Goal: Transaction & Acquisition: Purchase product/service

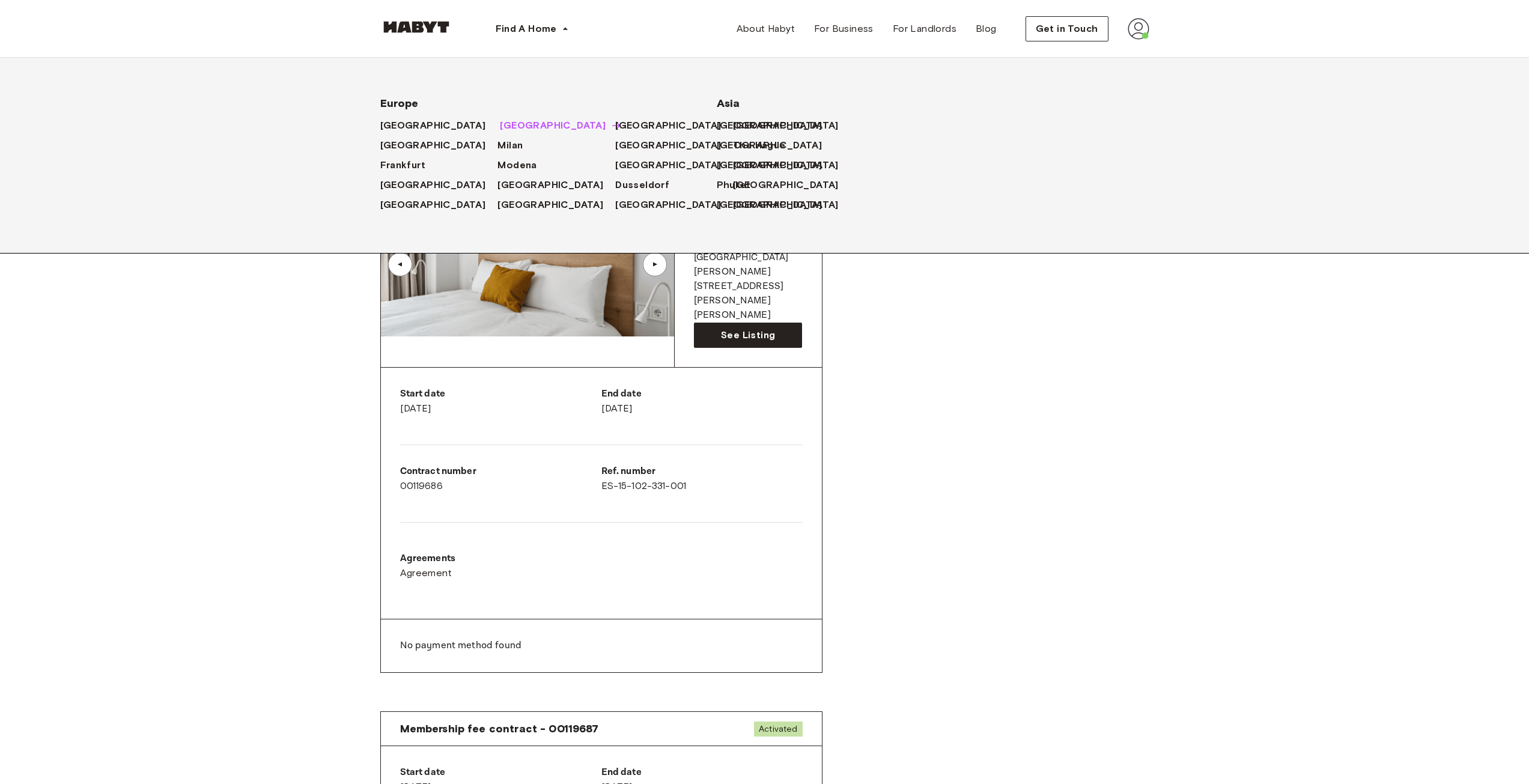
click at [500, 121] on span "[GEOGRAPHIC_DATA]" at bounding box center [553, 125] width 106 height 14
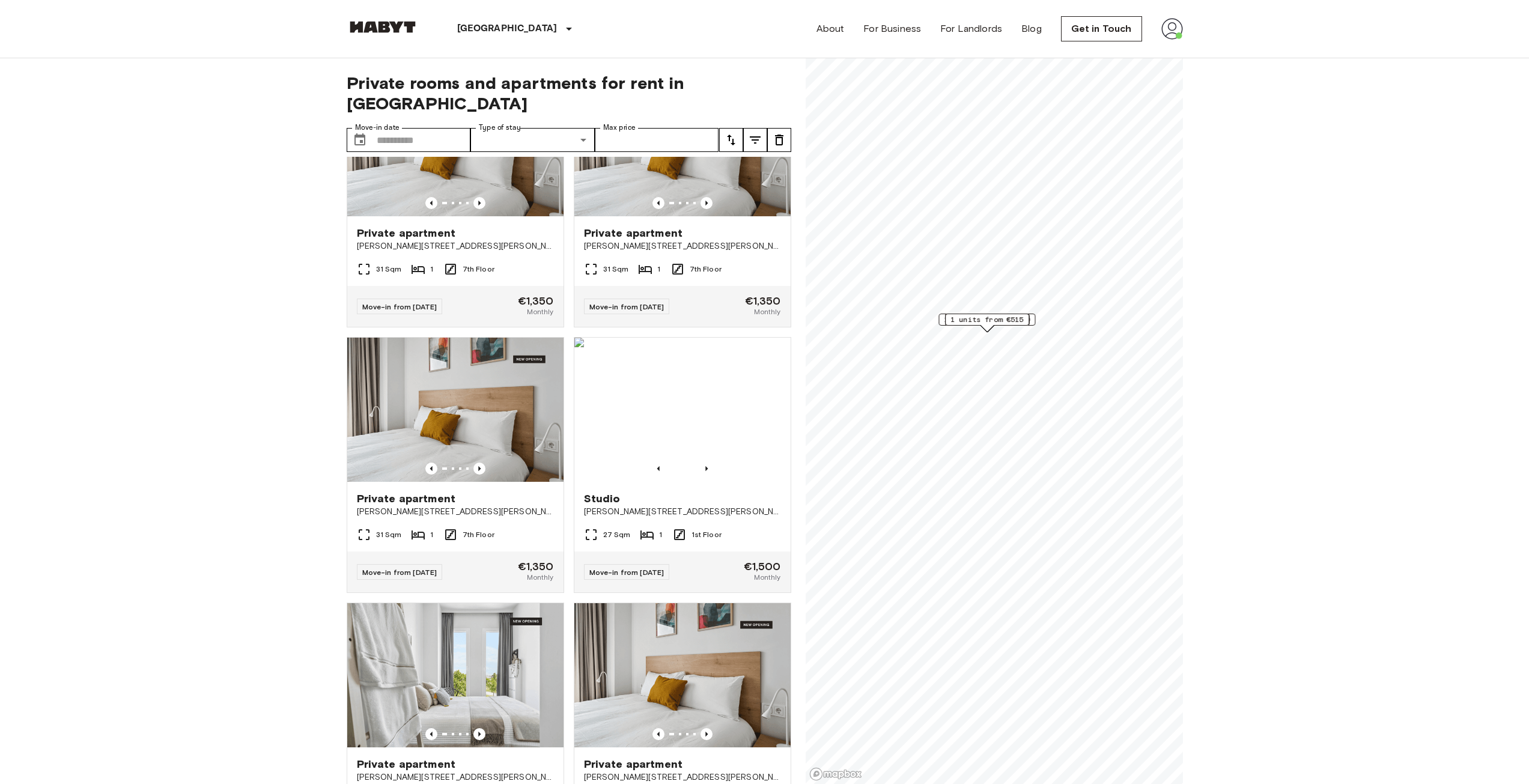
scroll to position [661, 0]
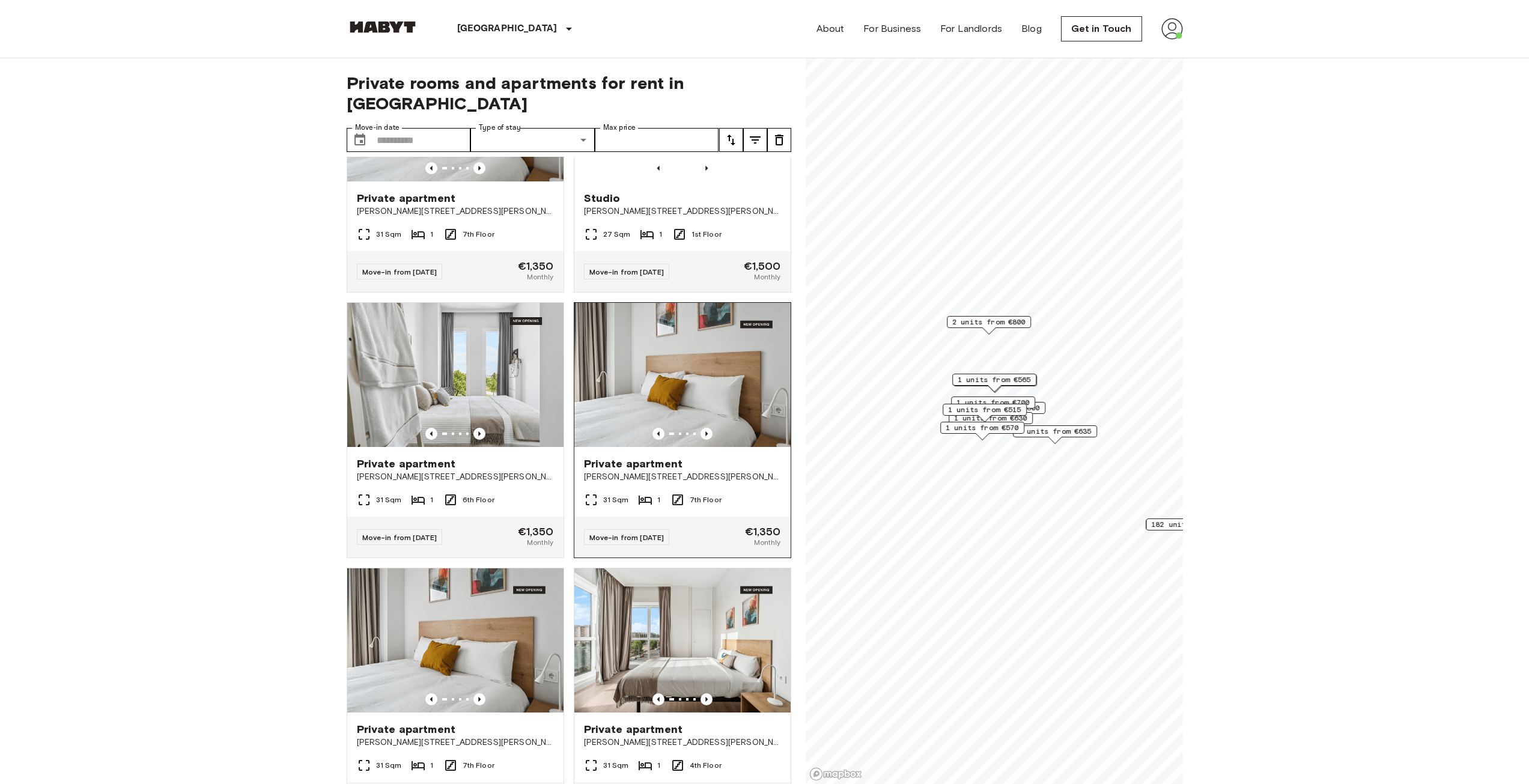
click at [731, 471] on span "[PERSON_NAME][STREET_ADDRESS][PERSON_NAME][PERSON_NAME]" at bounding box center [682, 477] width 197 height 12
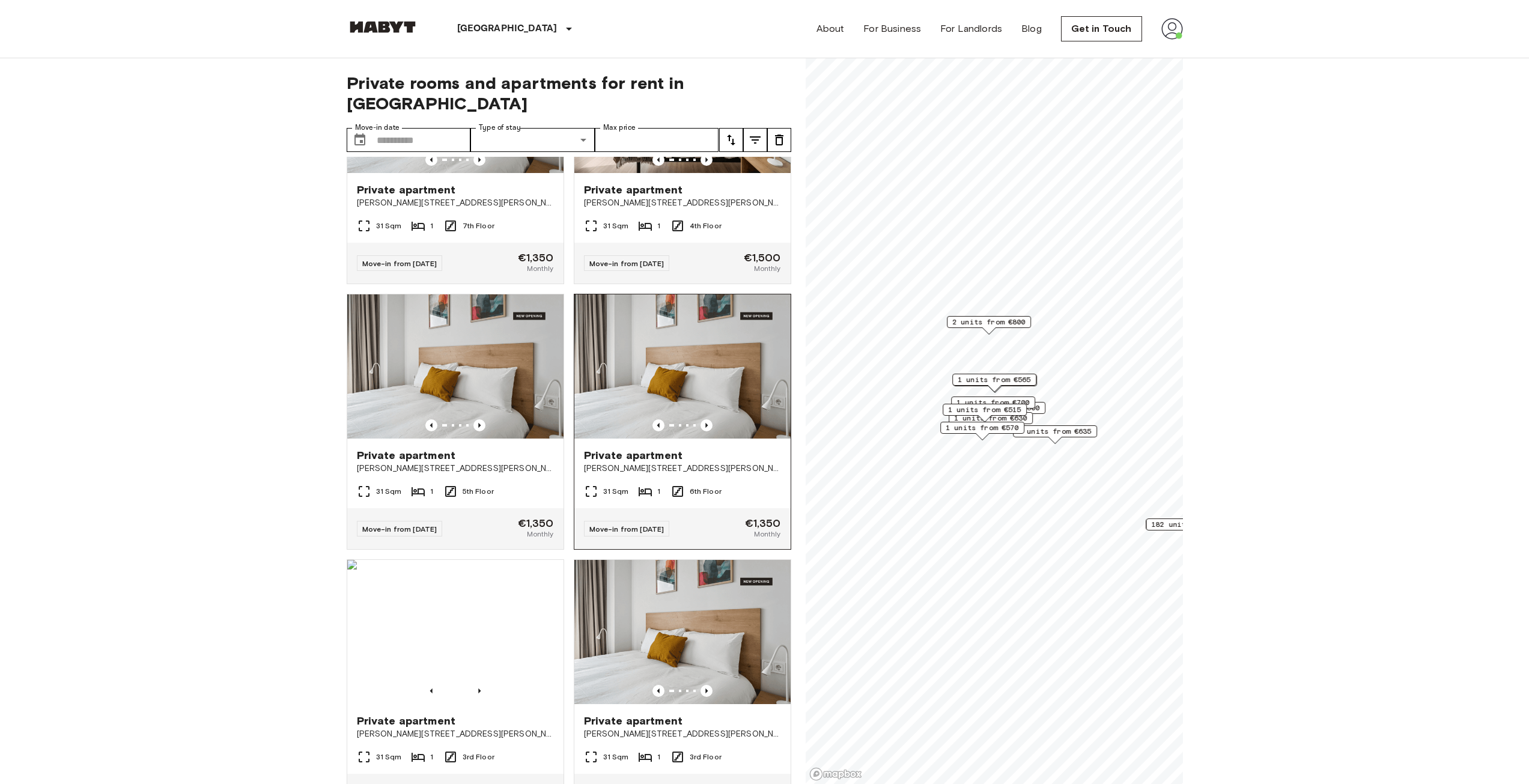
scroll to position [1202, 0]
click at [717, 258] on div "Move-in from 17 Aug 25 €1,500 Monthly" at bounding box center [682, 262] width 217 height 41
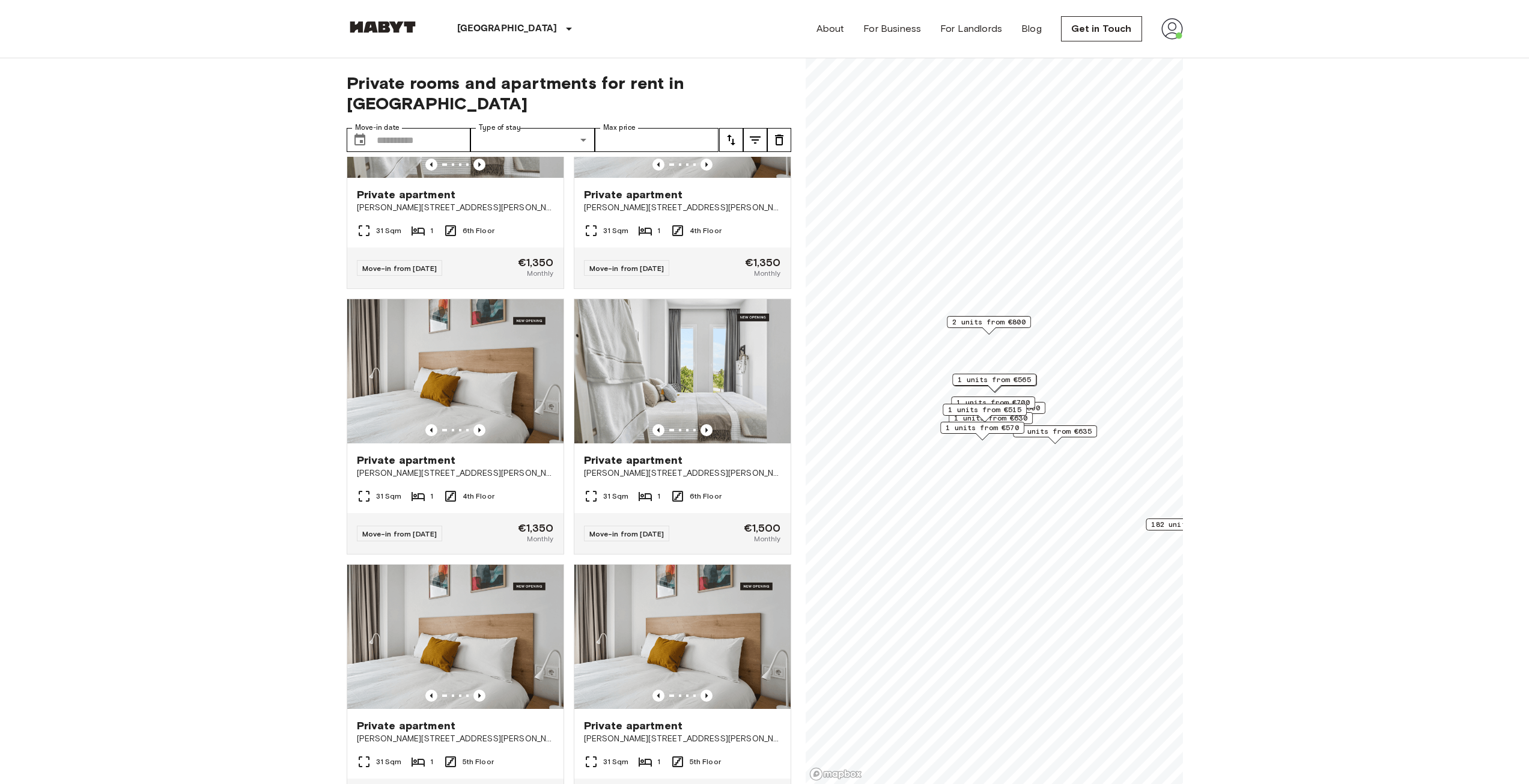
scroll to position [2100, 0]
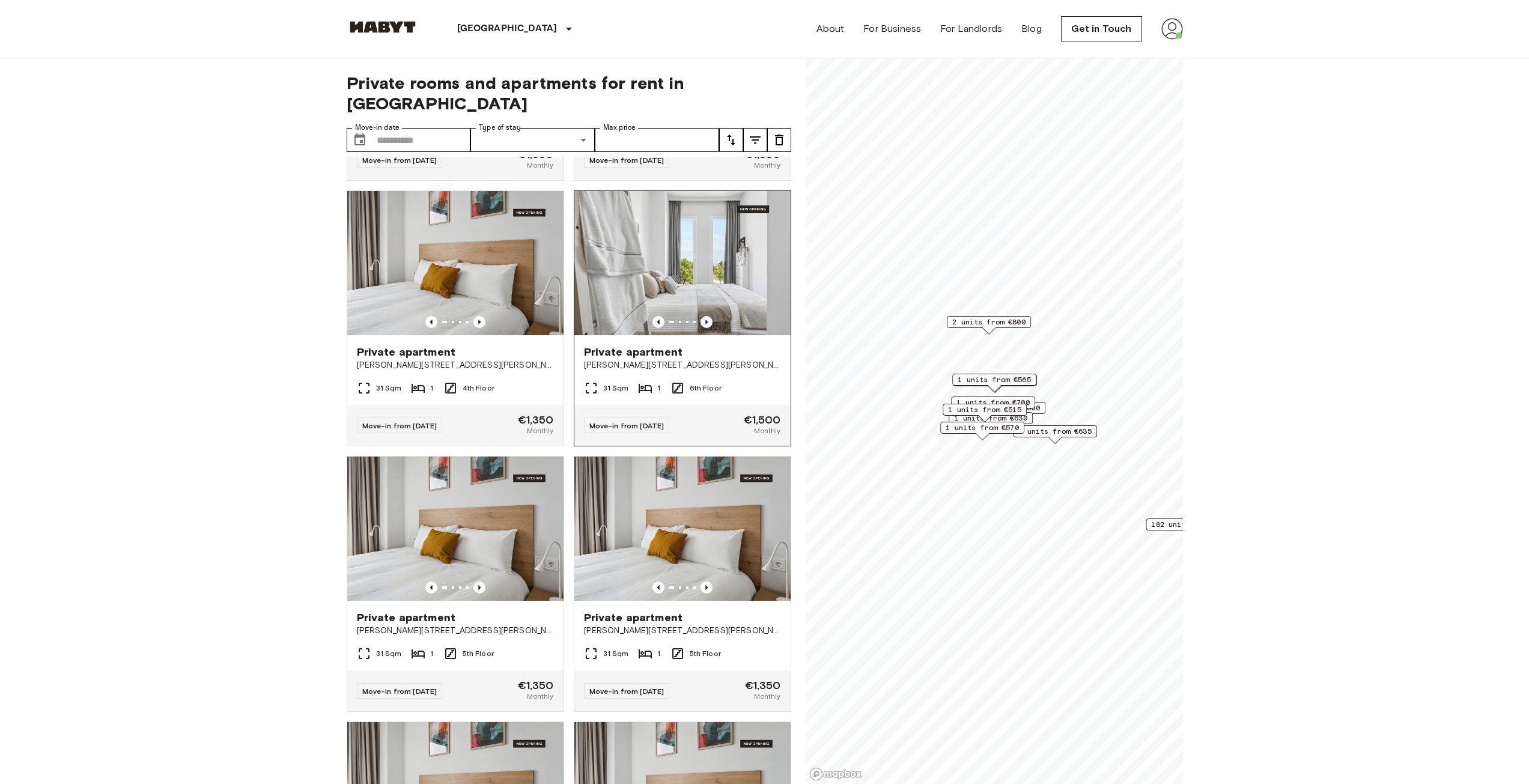
click at [709, 296] on img at bounding box center [682, 263] width 217 height 144
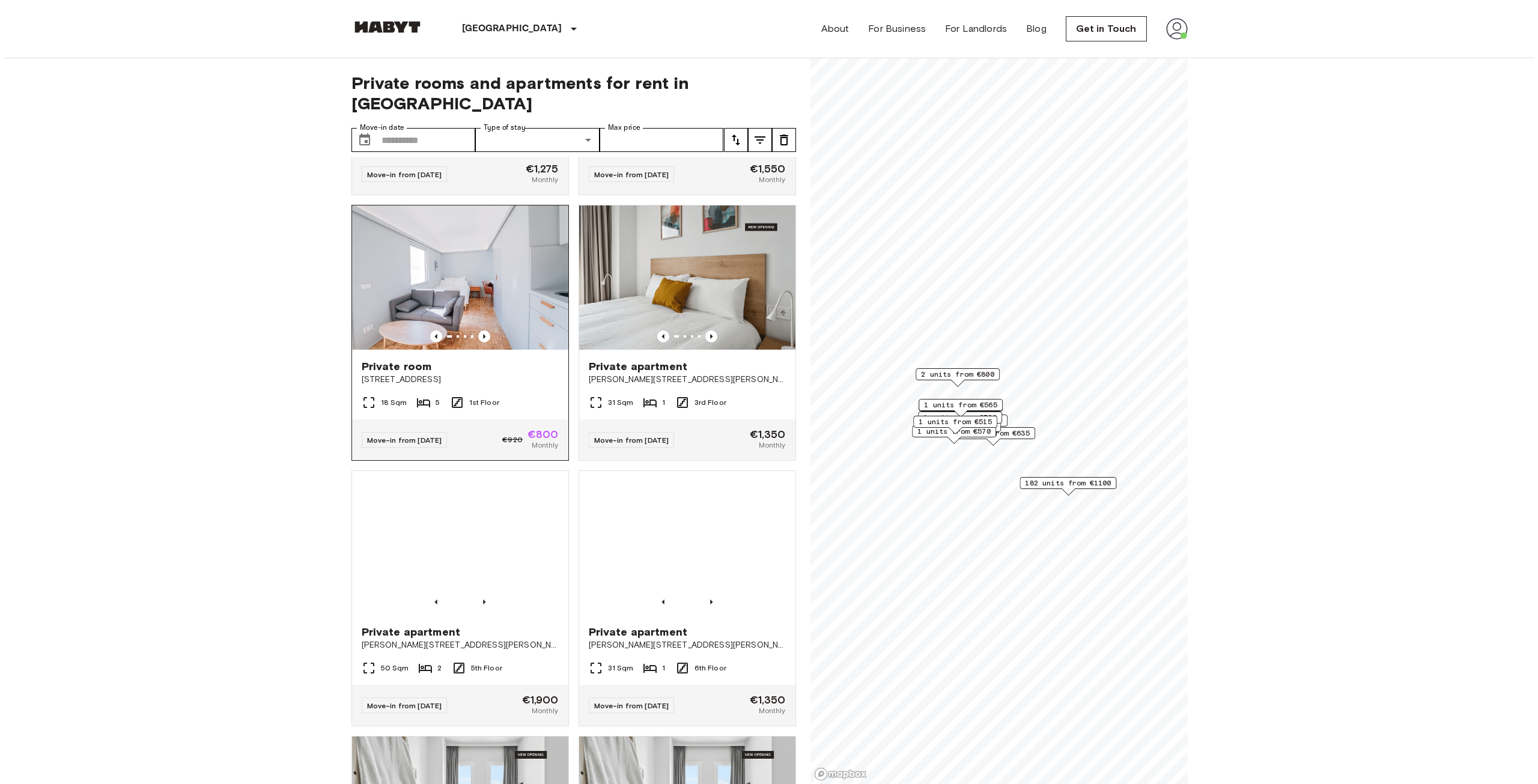
scroll to position [14283, 0]
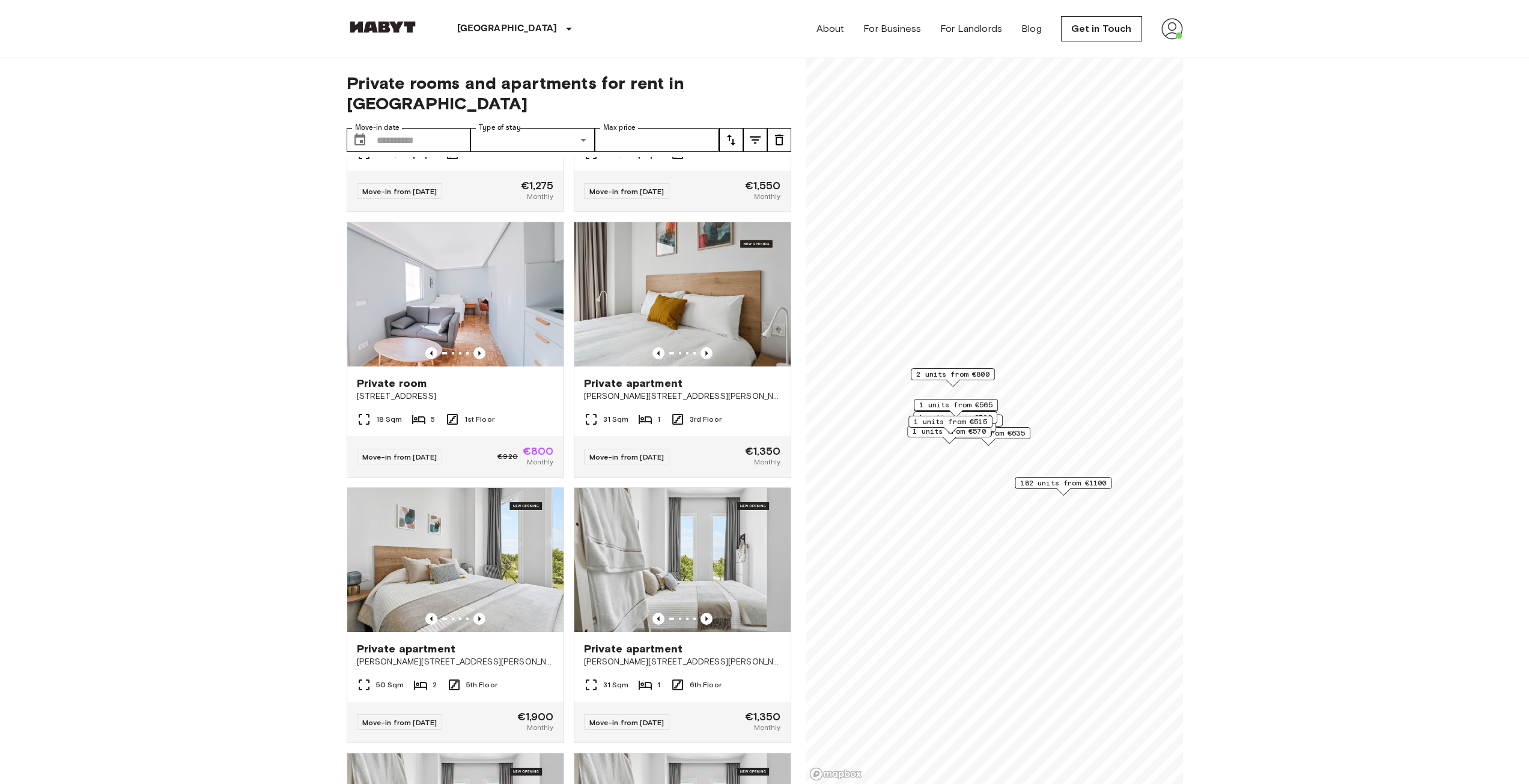
click at [1066, 480] on span "182 units from €1100" at bounding box center [1063, 483] width 86 height 11
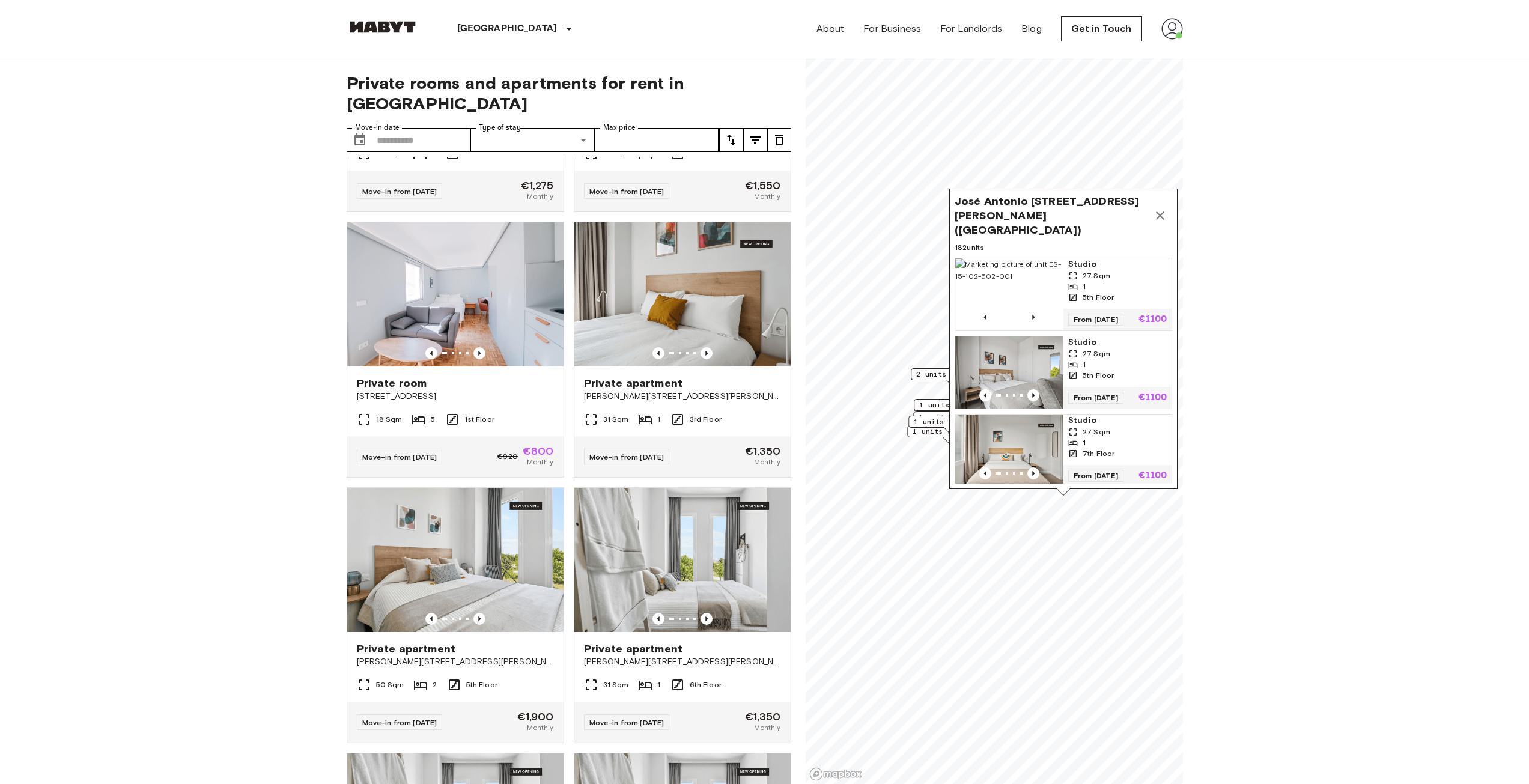
click at [734, 133] on icon "tune" at bounding box center [731, 140] width 14 height 14
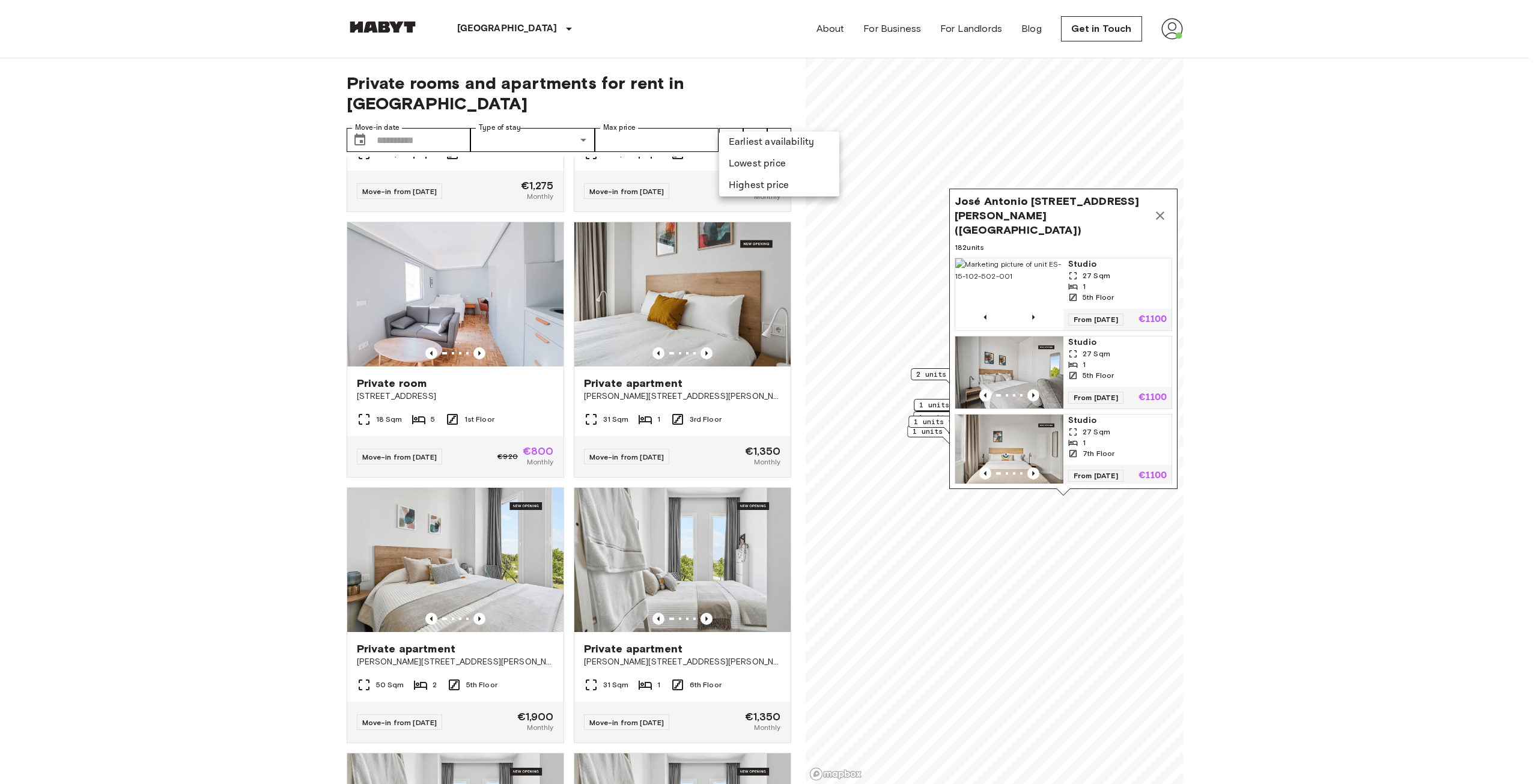
click at [640, 113] on div at bounding box center [769, 392] width 1538 height 784
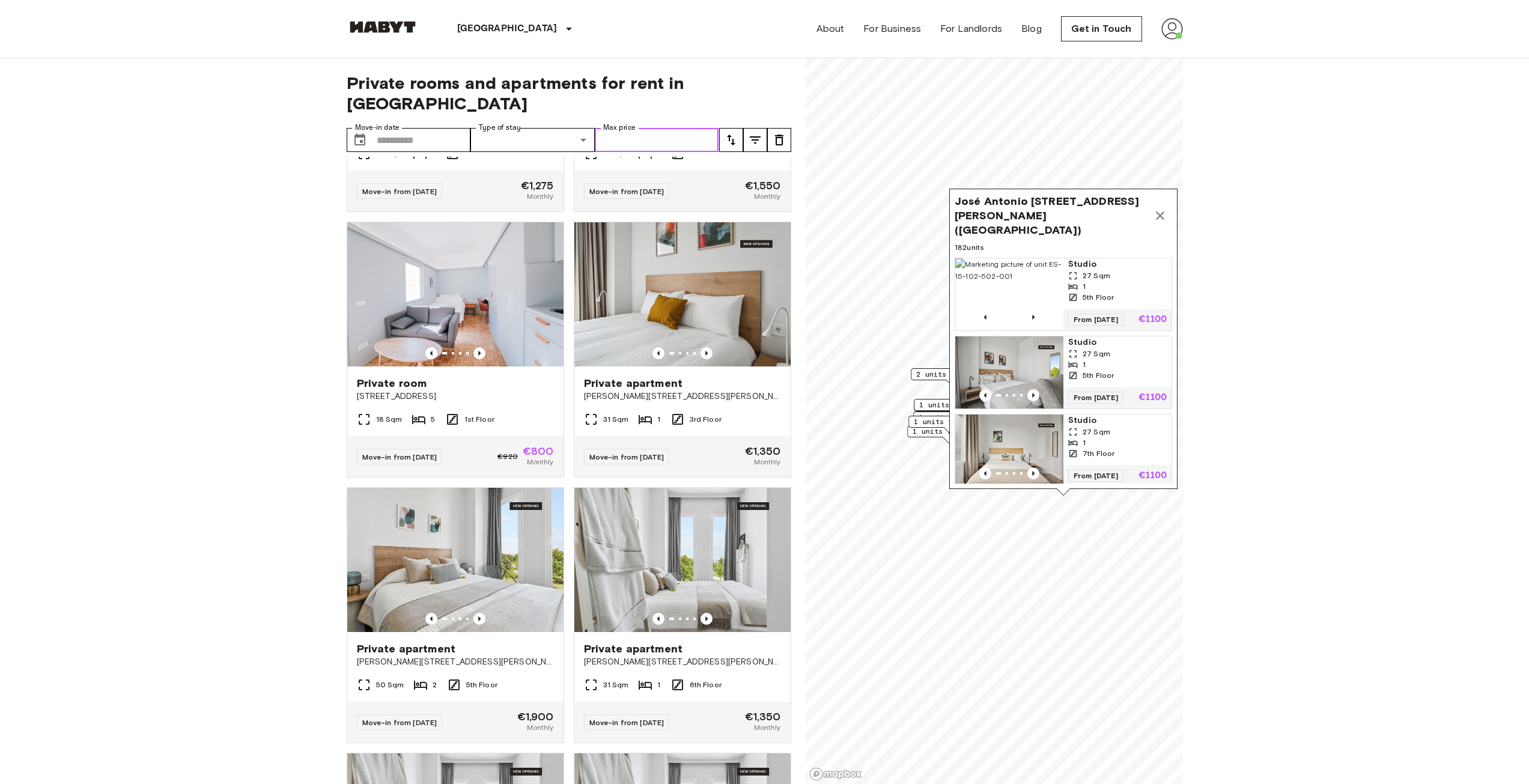
click at [636, 128] on input "Max price" at bounding box center [657, 140] width 124 height 24
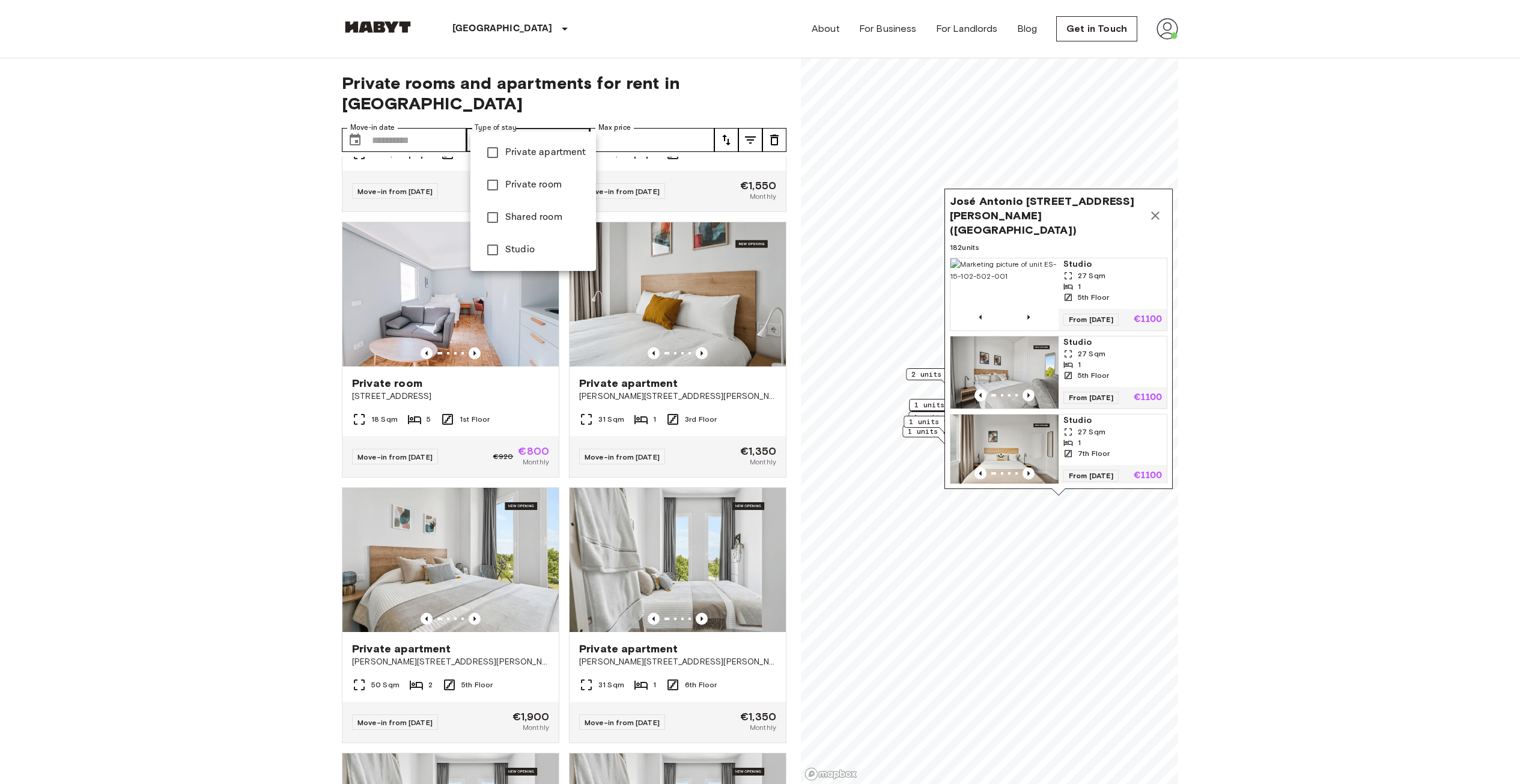
click at [554, 155] on span "Private apartment" at bounding box center [546, 152] width 81 height 14
type input "**********"
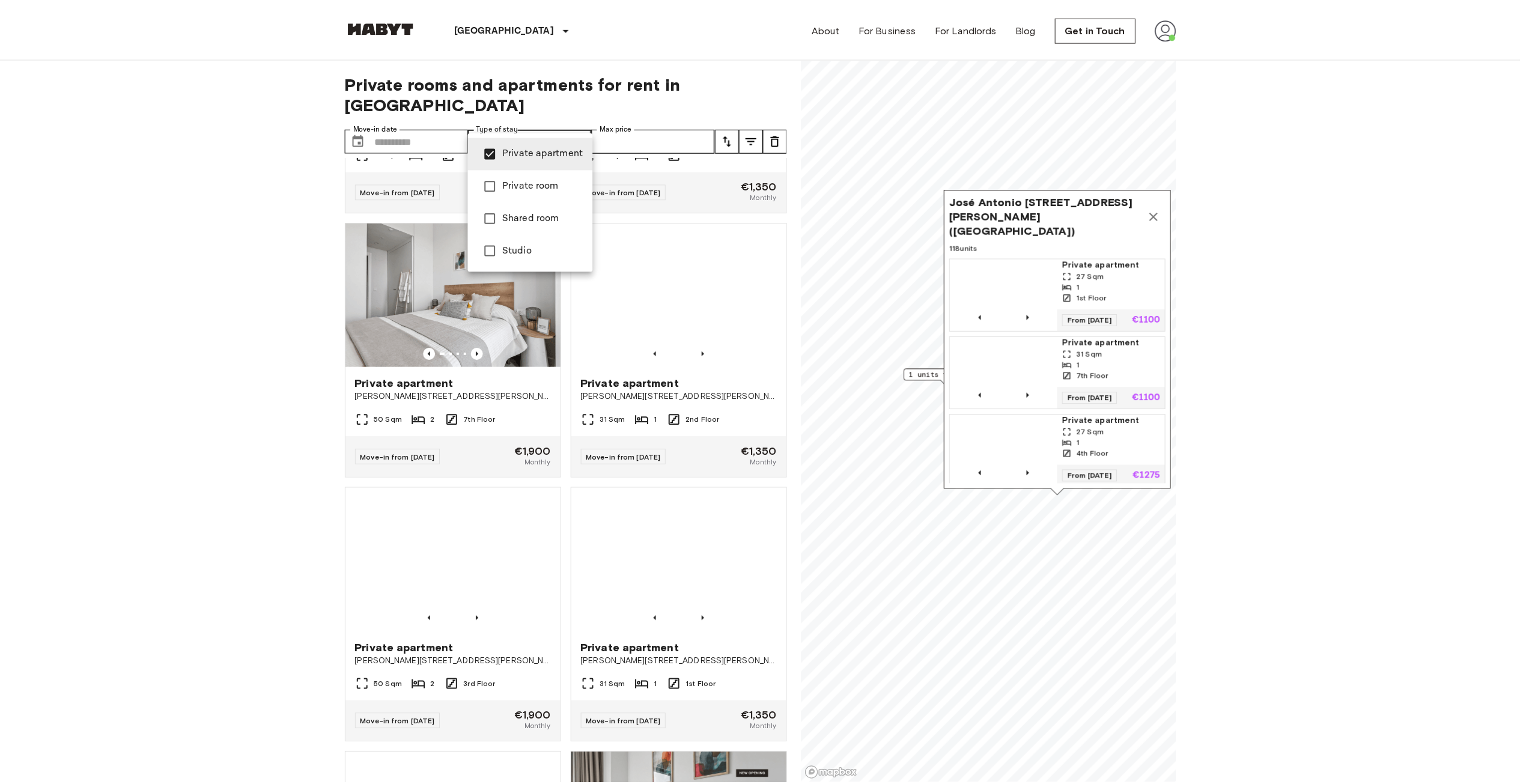
scroll to position [10210, 0]
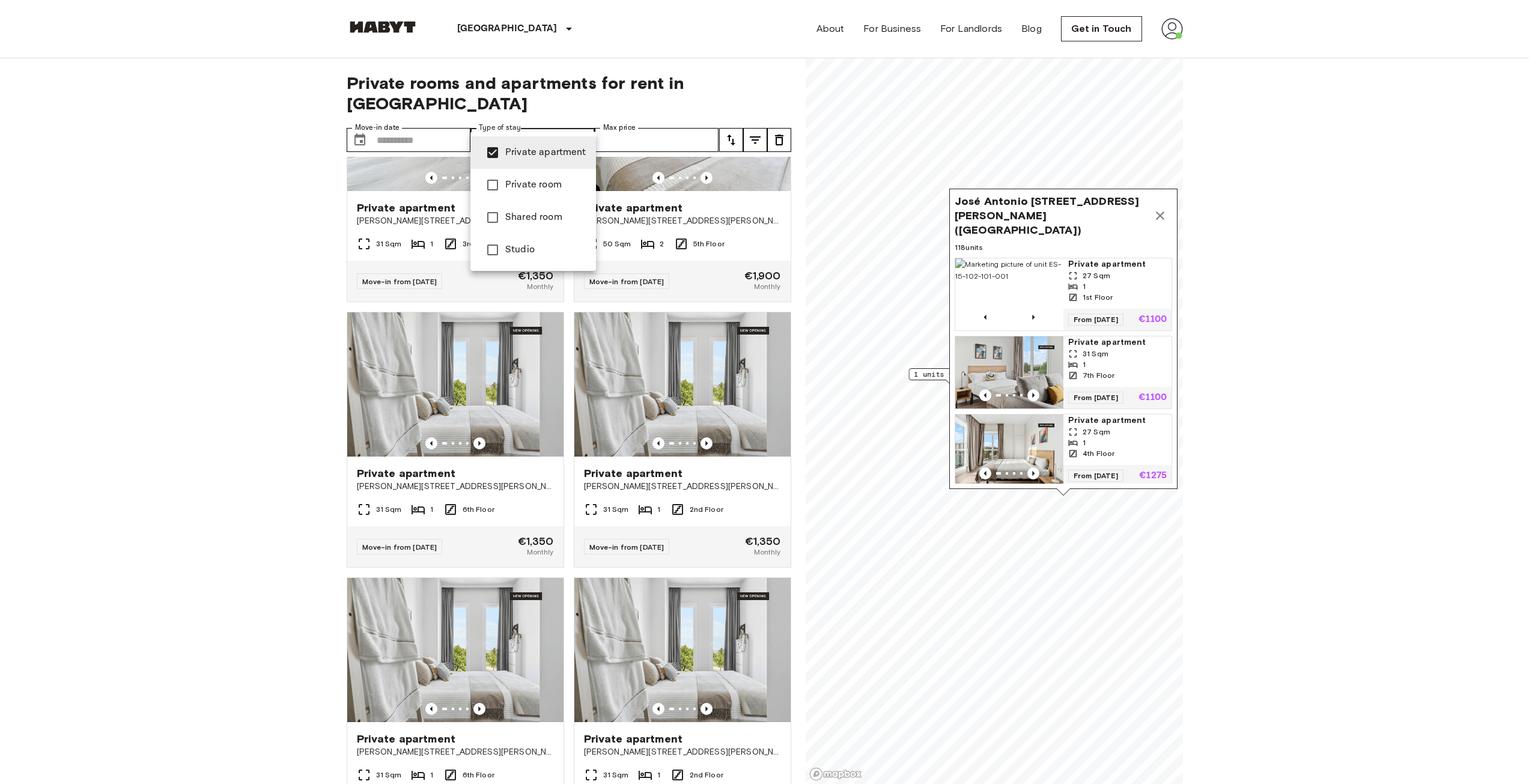
click at [232, 364] on div at bounding box center [769, 392] width 1538 height 784
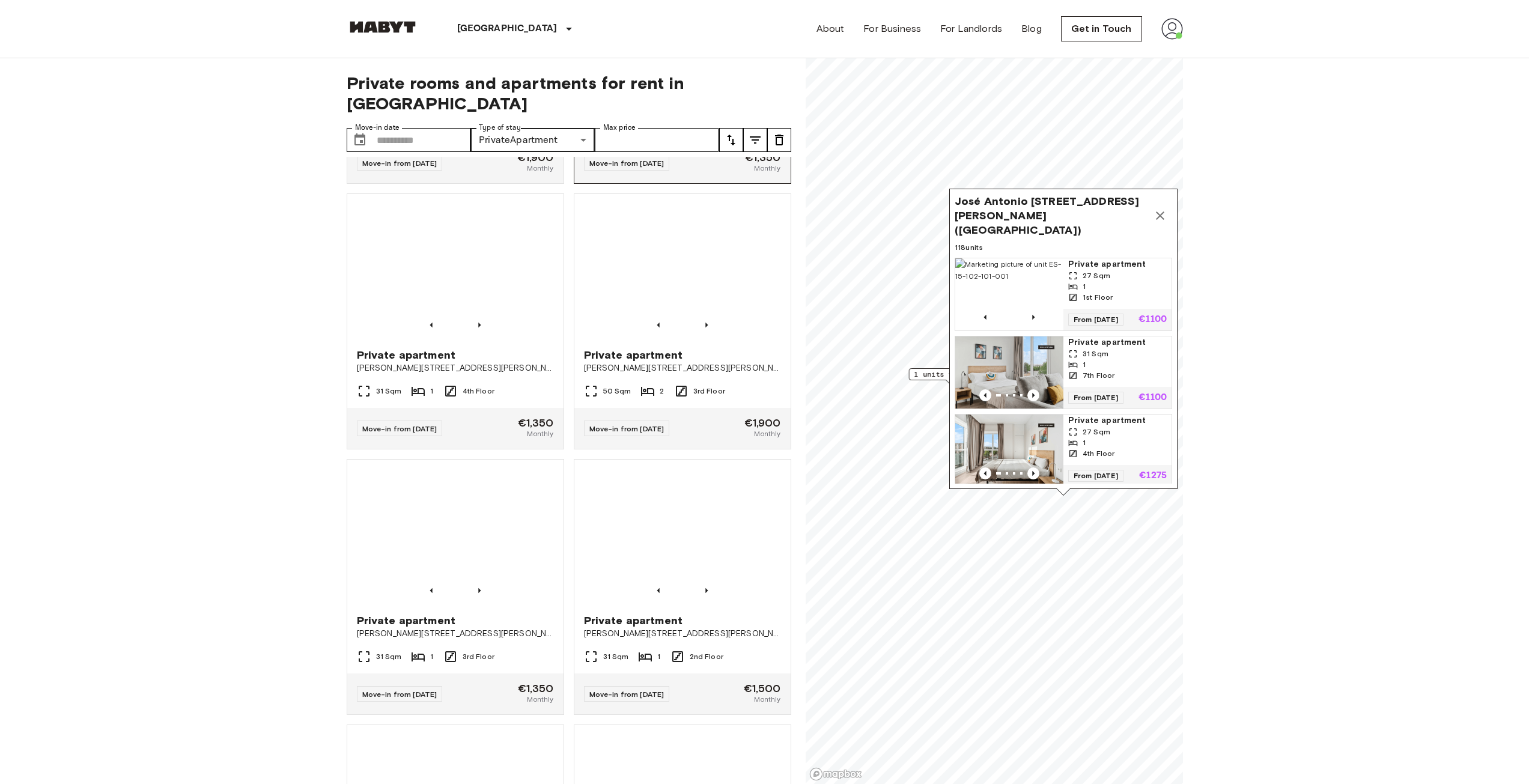
scroll to position [9249, 0]
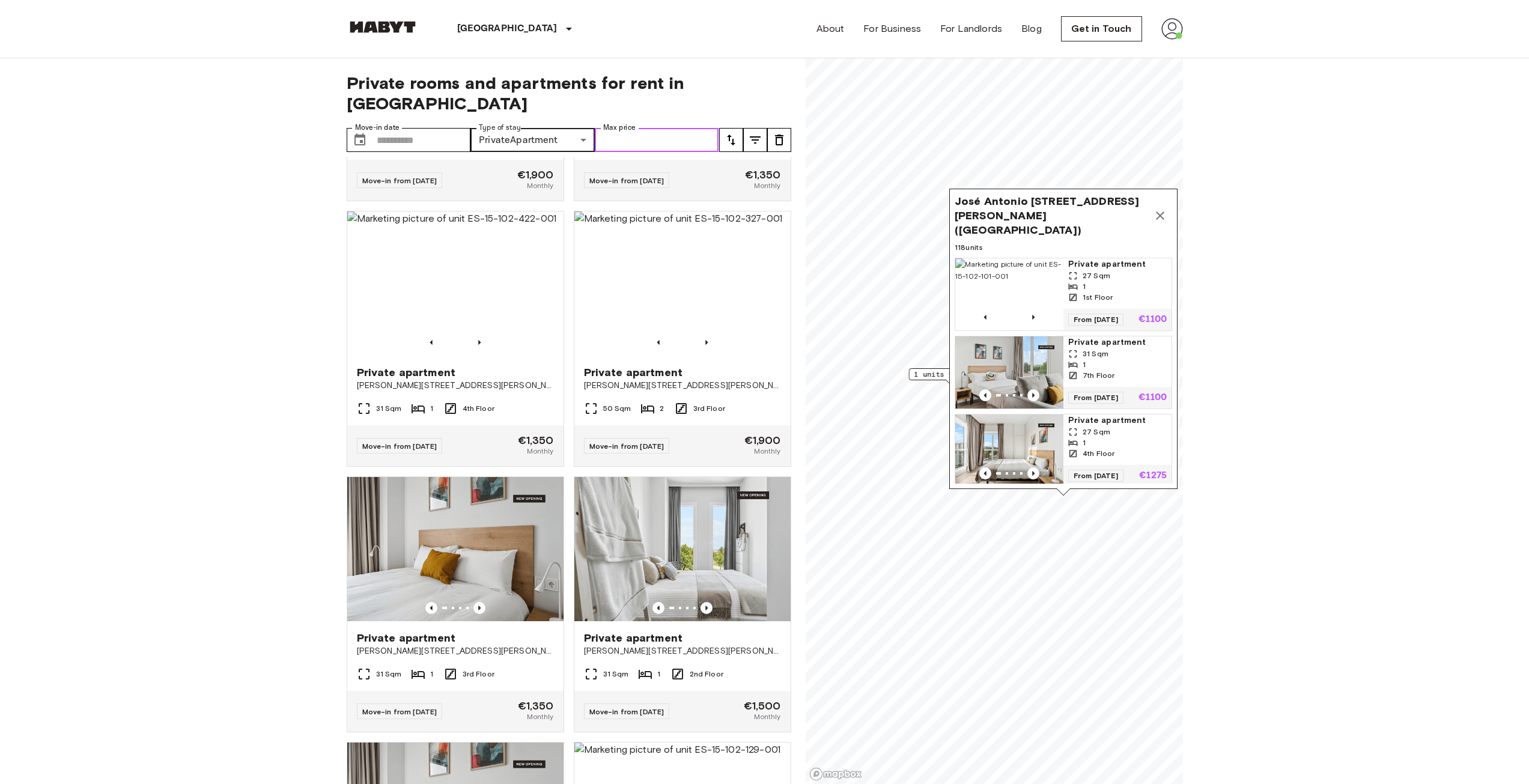
click at [634, 128] on input "Max price" at bounding box center [657, 140] width 124 height 24
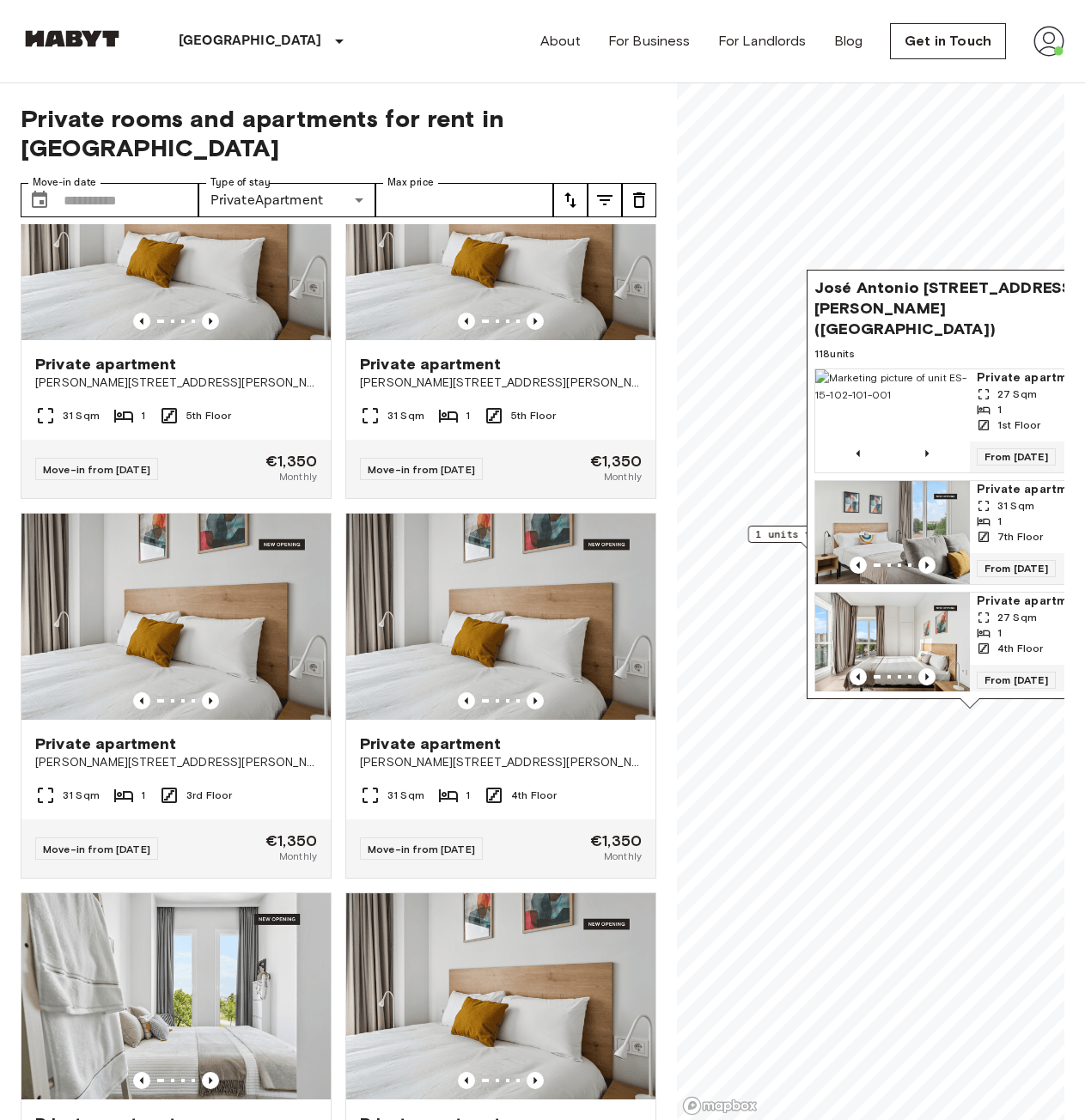
scroll to position [3092, 0]
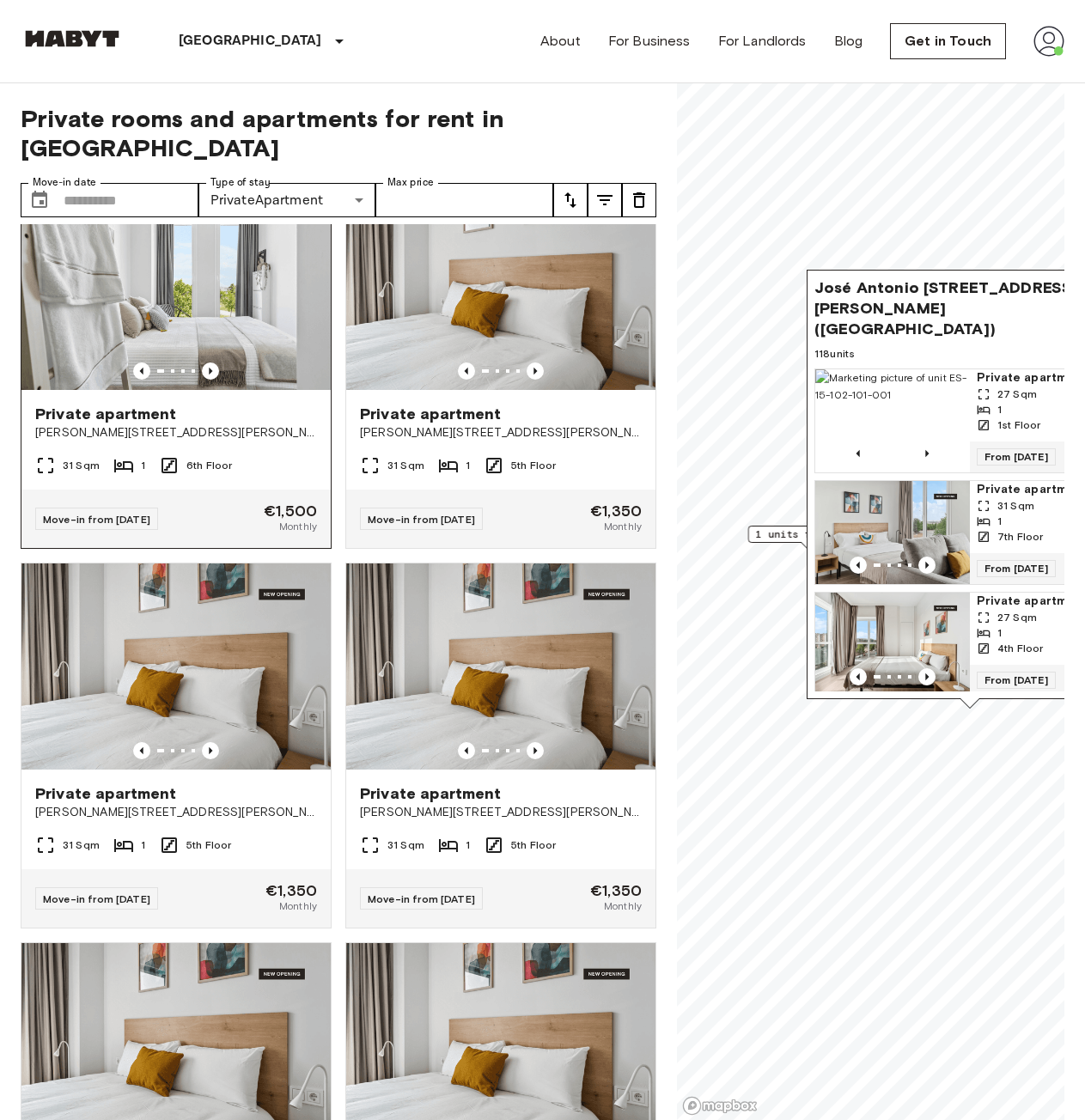
click at [206, 330] on img at bounding box center [176, 287] width 310 height 206
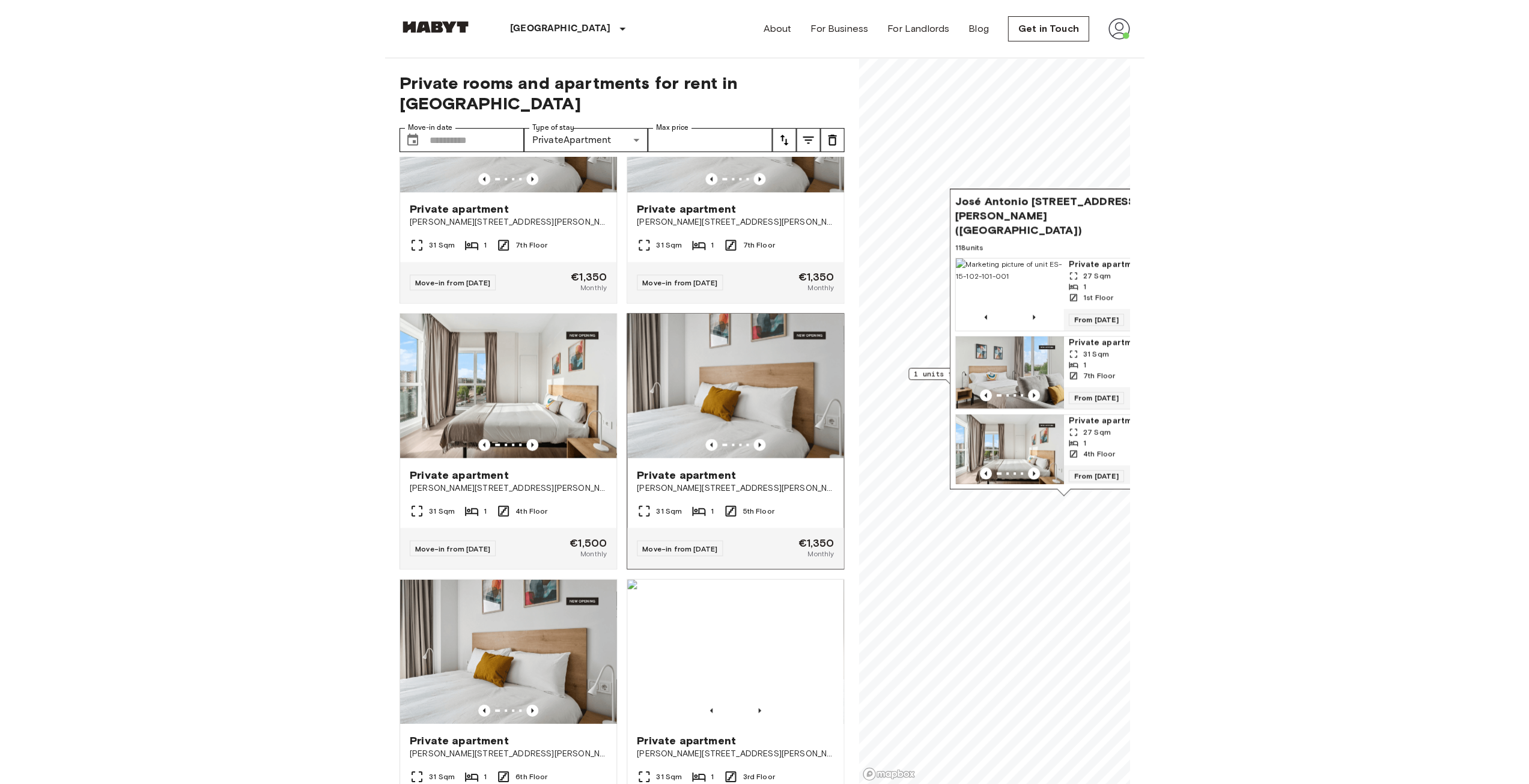
scroll to position [901, 0]
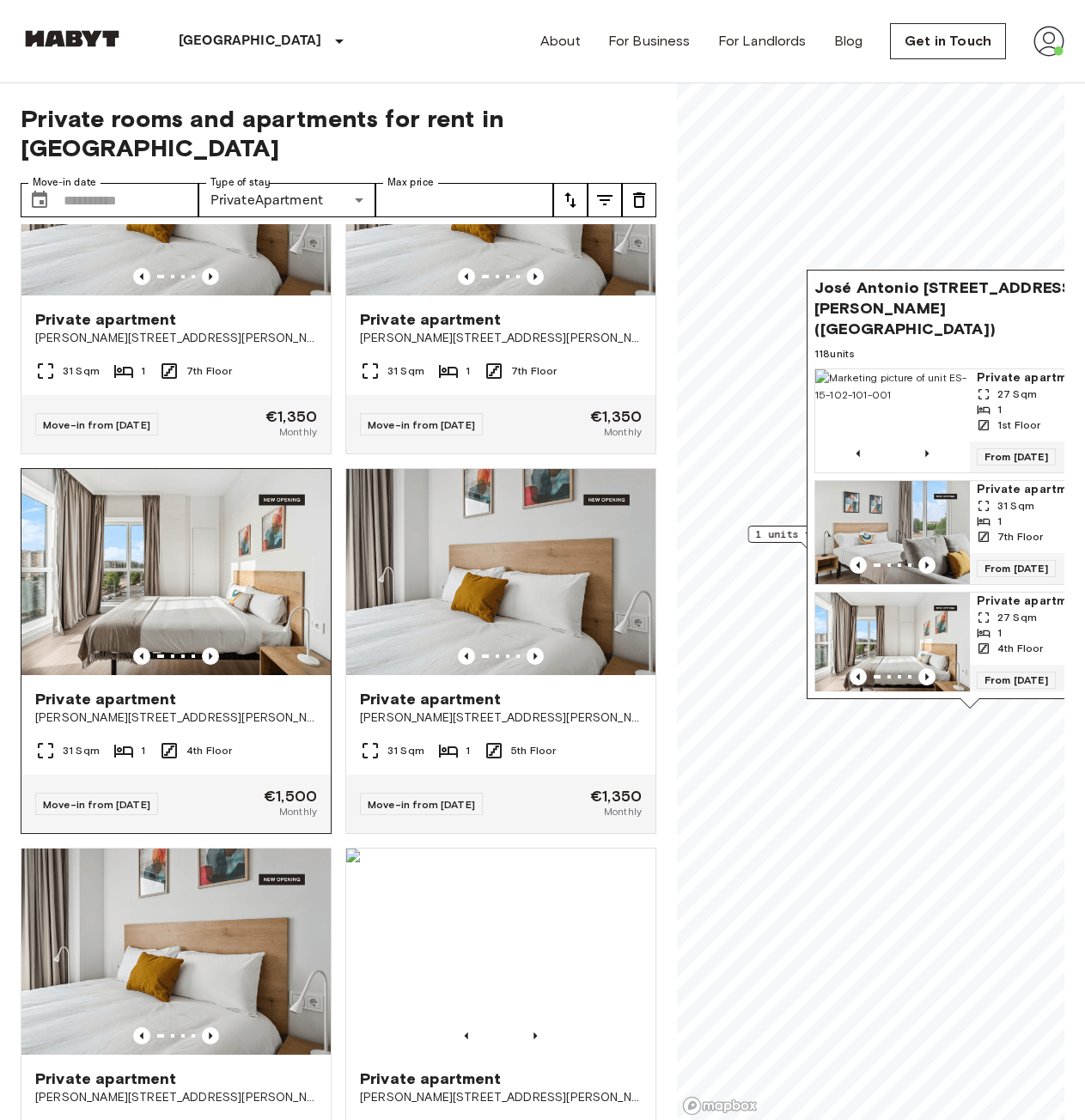
click at [211, 572] on img at bounding box center [176, 572] width 310 height 206
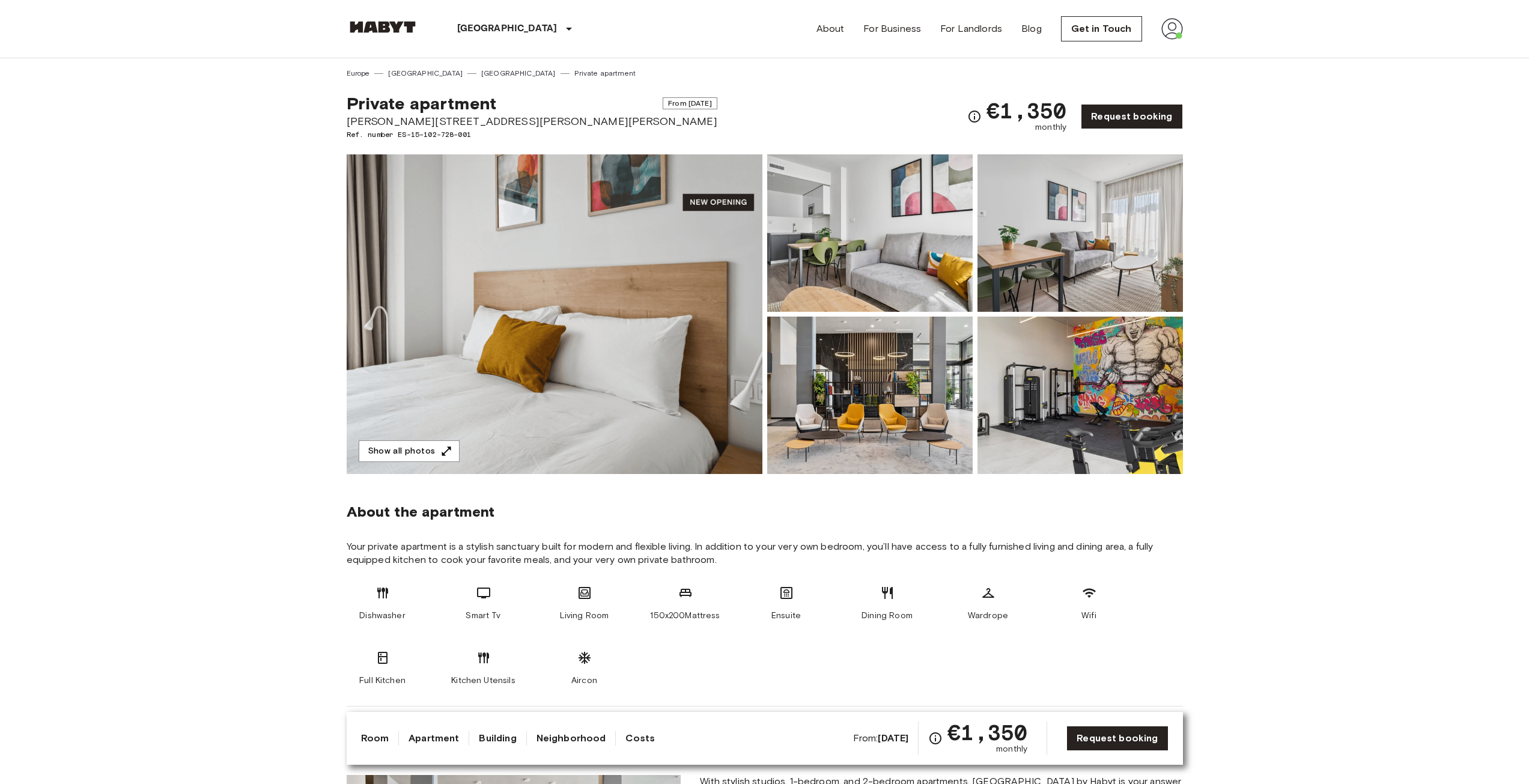
click at [642, 291] on img at bounding box center [555, 314] width 416 height 320
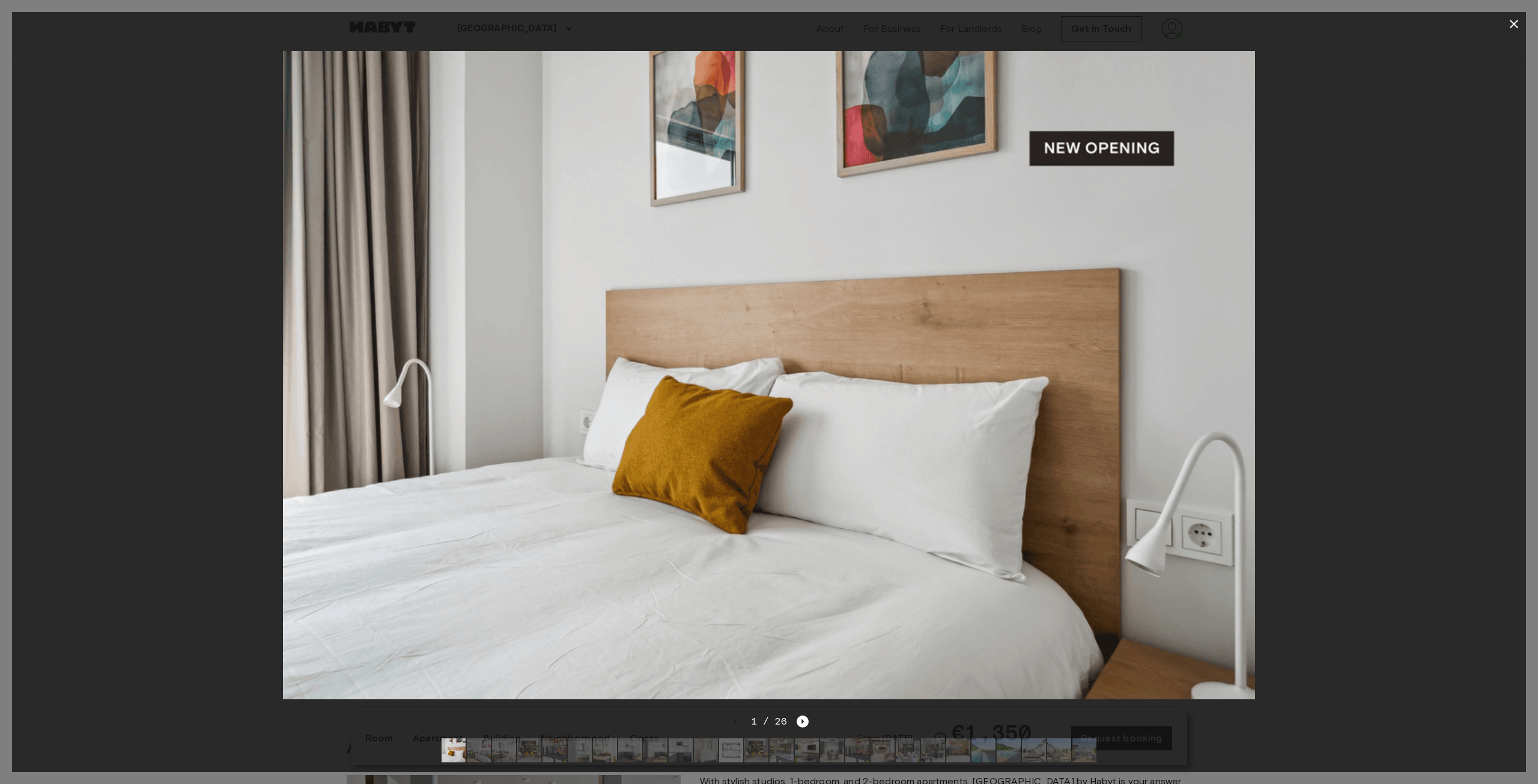
click at [1400, 132] on div at bounding box center [769, 374] width 1514 height 678
click at [1517, 18] on icon "button" at bounding box center [1514, 24] width 14 height 14
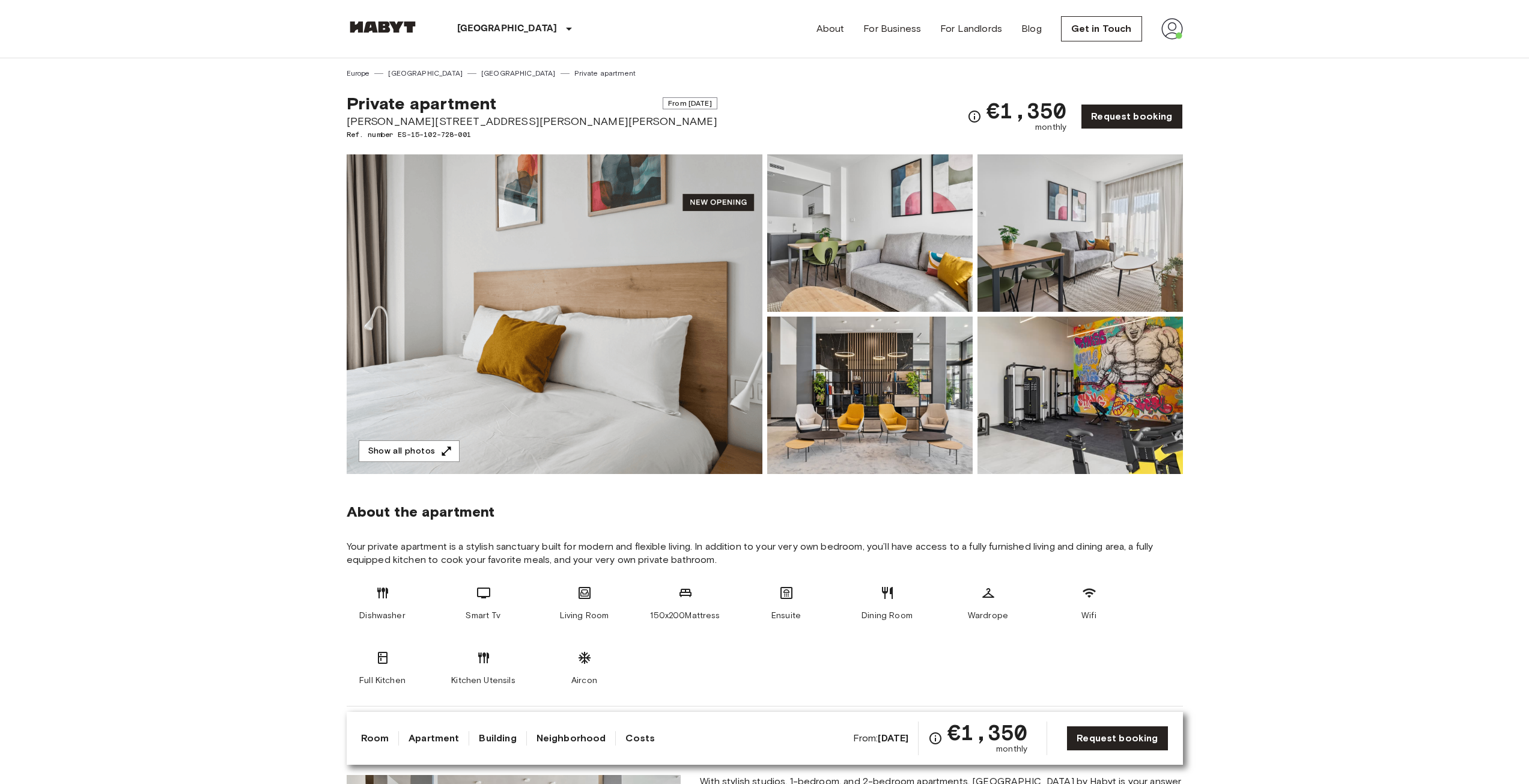
click at [652, 343] on img at bounding box center [555, 314] width 416 height 320
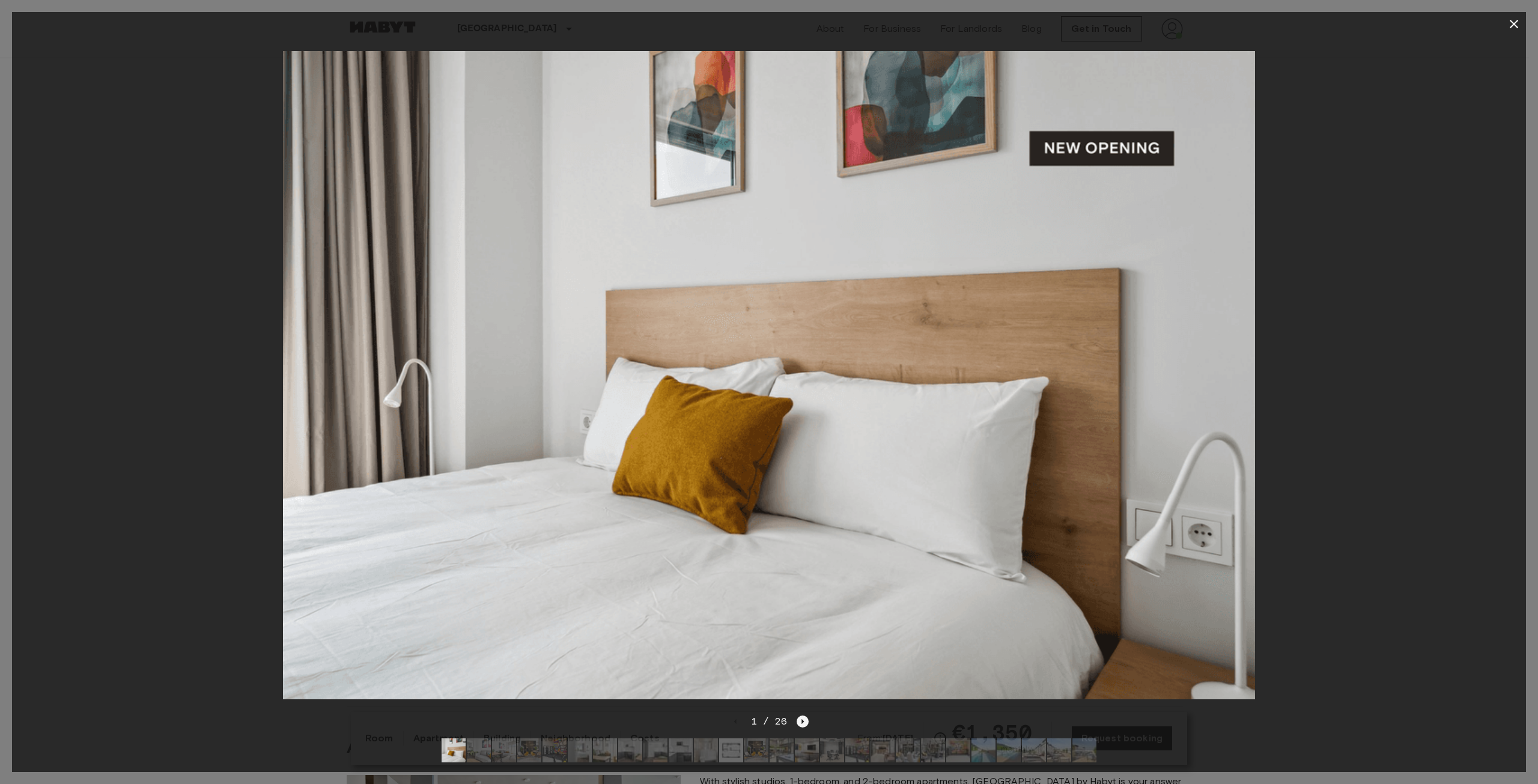
click at [804, 715] on icon "Next image" at bounding box center [803, 721] width 12 height 12
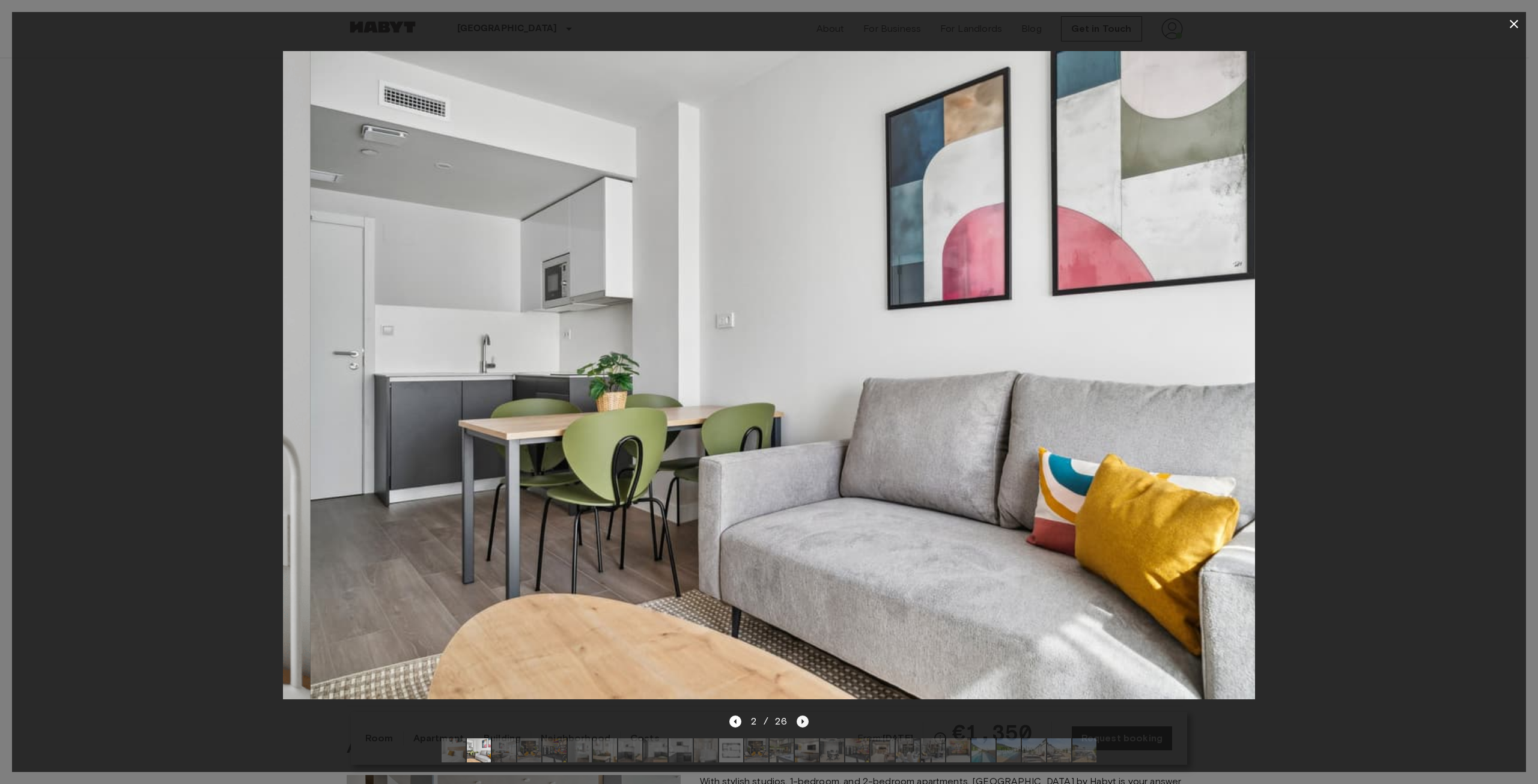
click at [803, 715] on icon "Next image" at bounding box center [803, 721] width 12 height 12
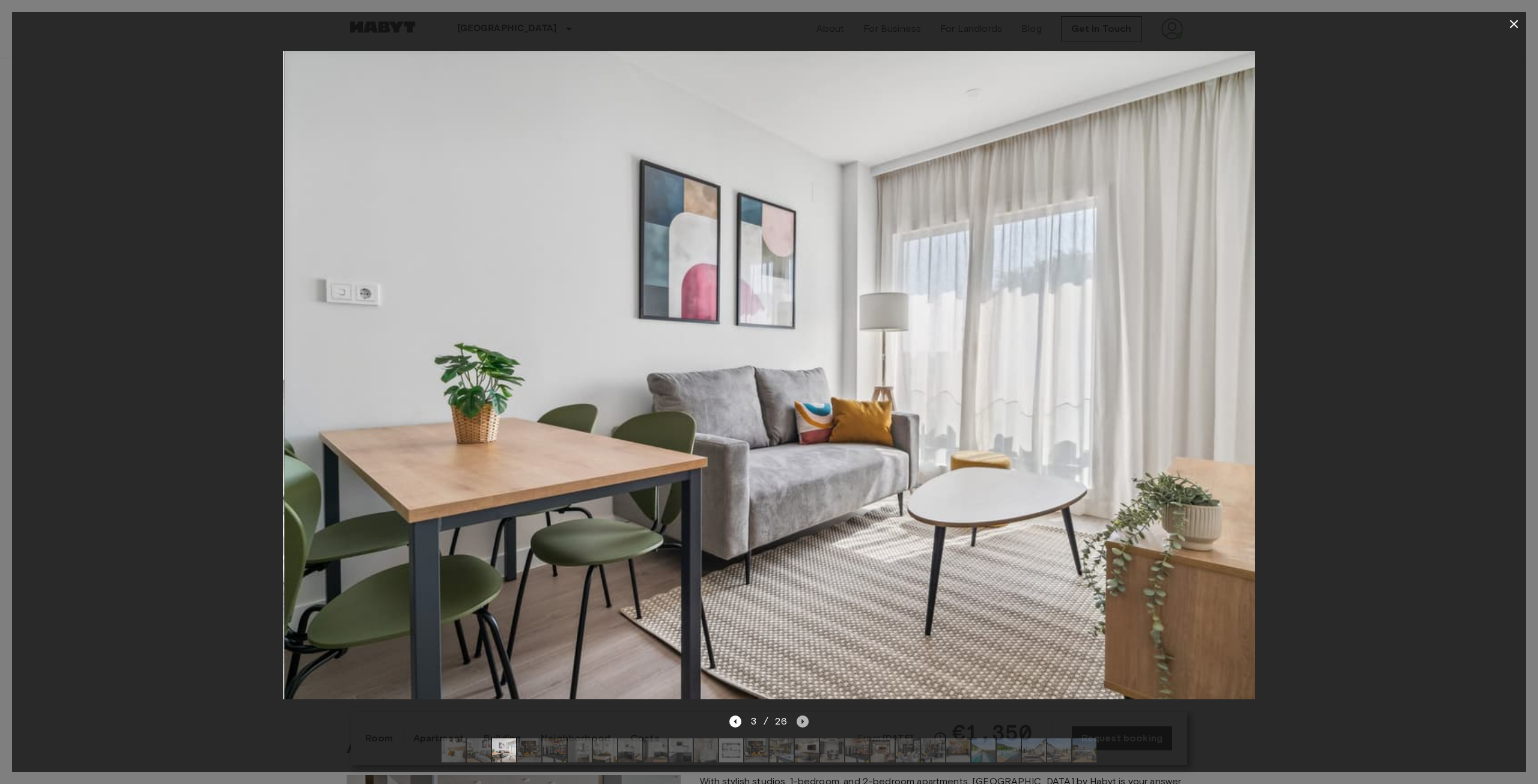
click at [803, 715] on icon "Next image" at bounding box center [803, 721] width 12 height 12
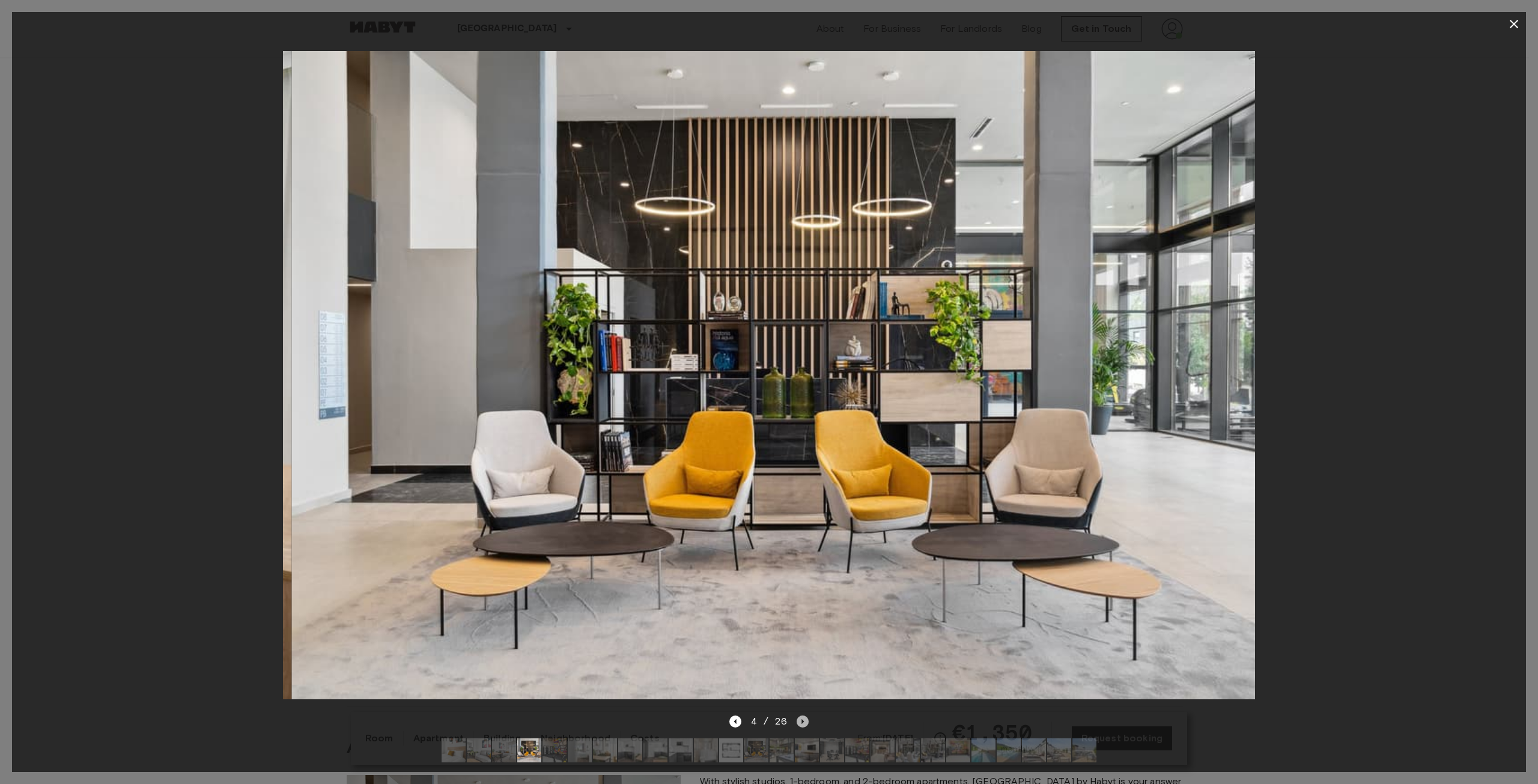
click at [803, 715] on icon "Next image" at bounding box center [803, 721] width 12 height 12
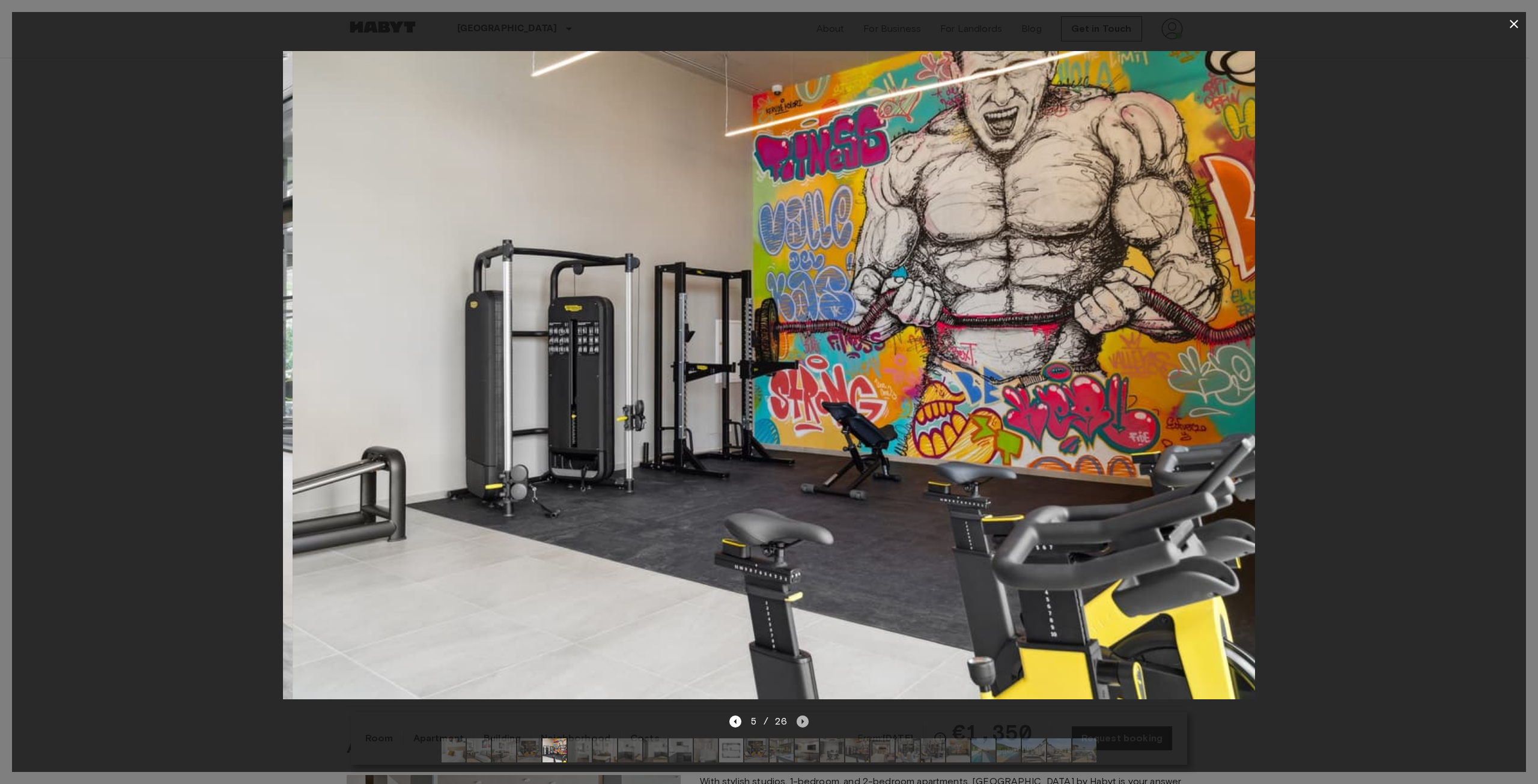
click at [803, 715] on icon "Next image" at bounding box center [803, 721] width 12 height 12
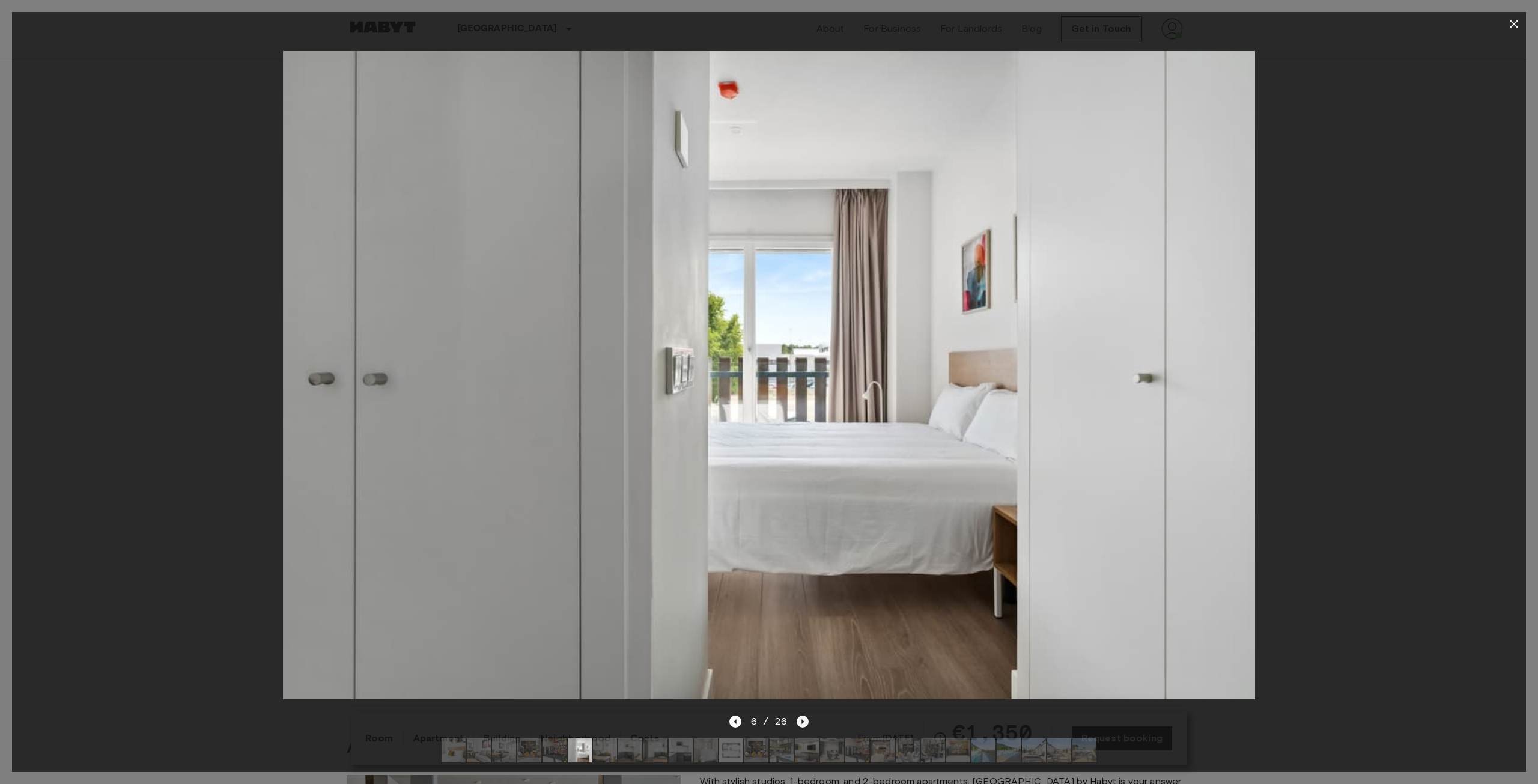
click at [802, 715] on icon "Next image" at bounding box center [803, 721] width 12 height 12
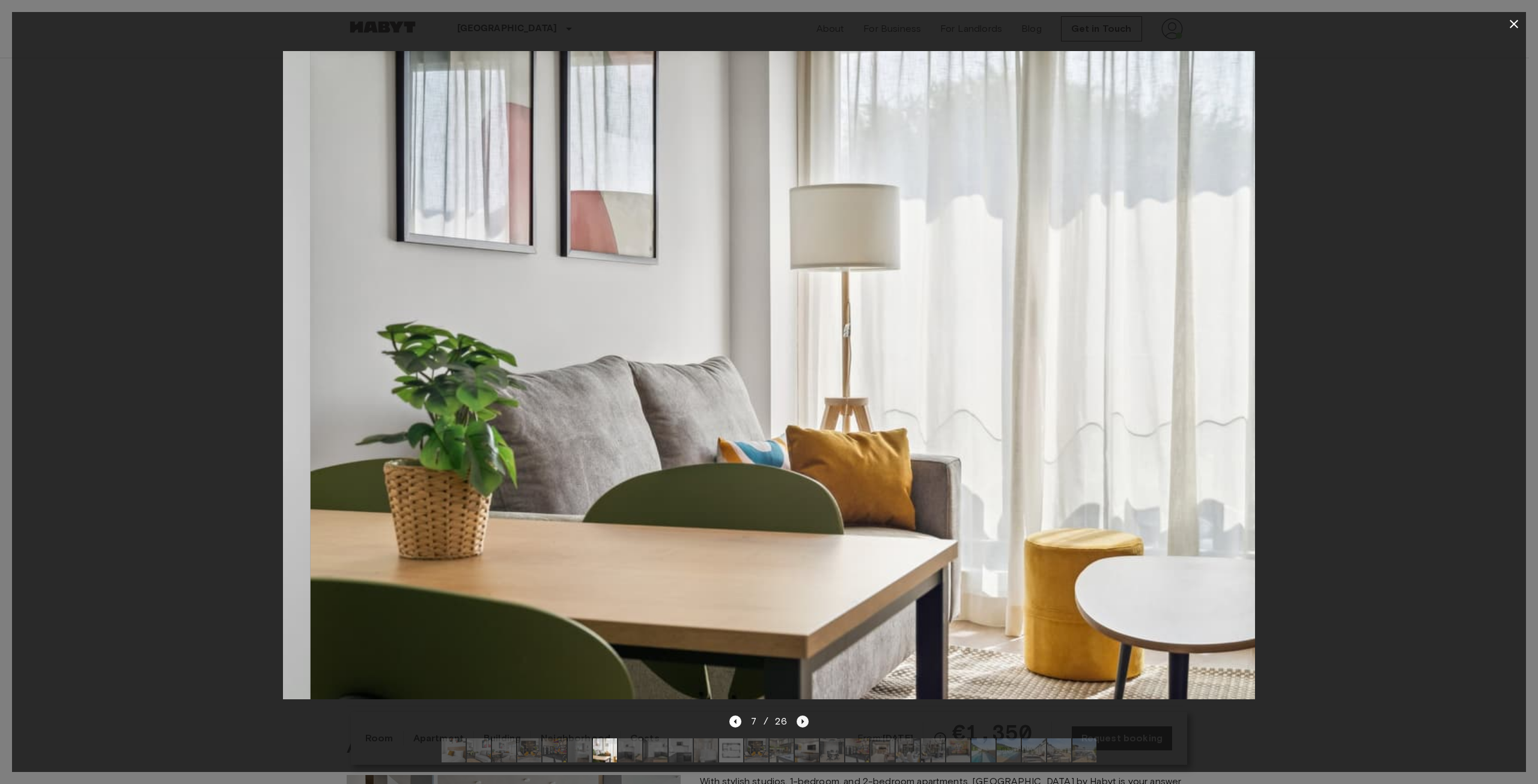
click at [802, 715] on icon "Next image" at bounding box center [803, 721] width 12 height 12
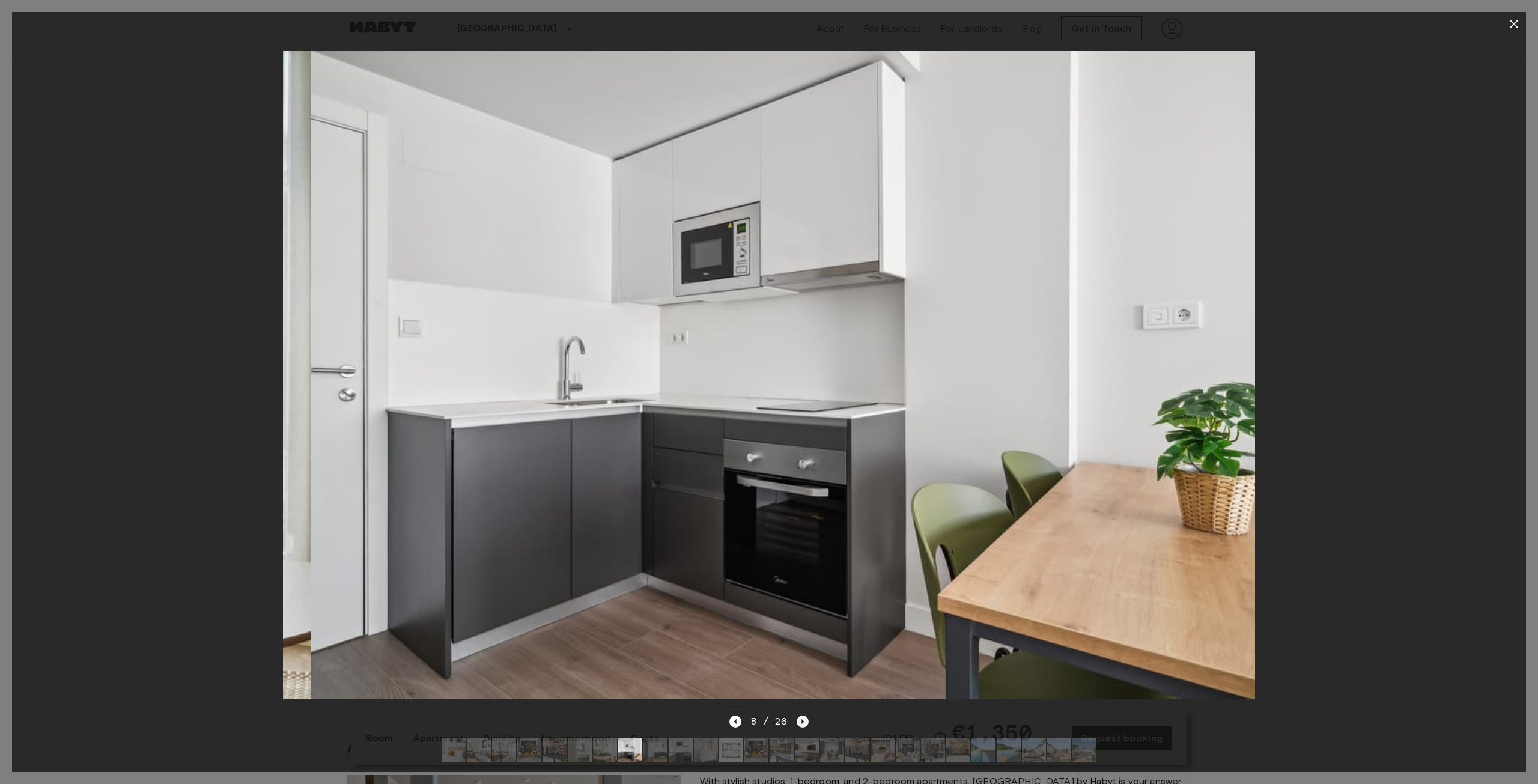
click at [802, 715] on icon "Next image" at bounding box center [803, 721] width 12 height 12
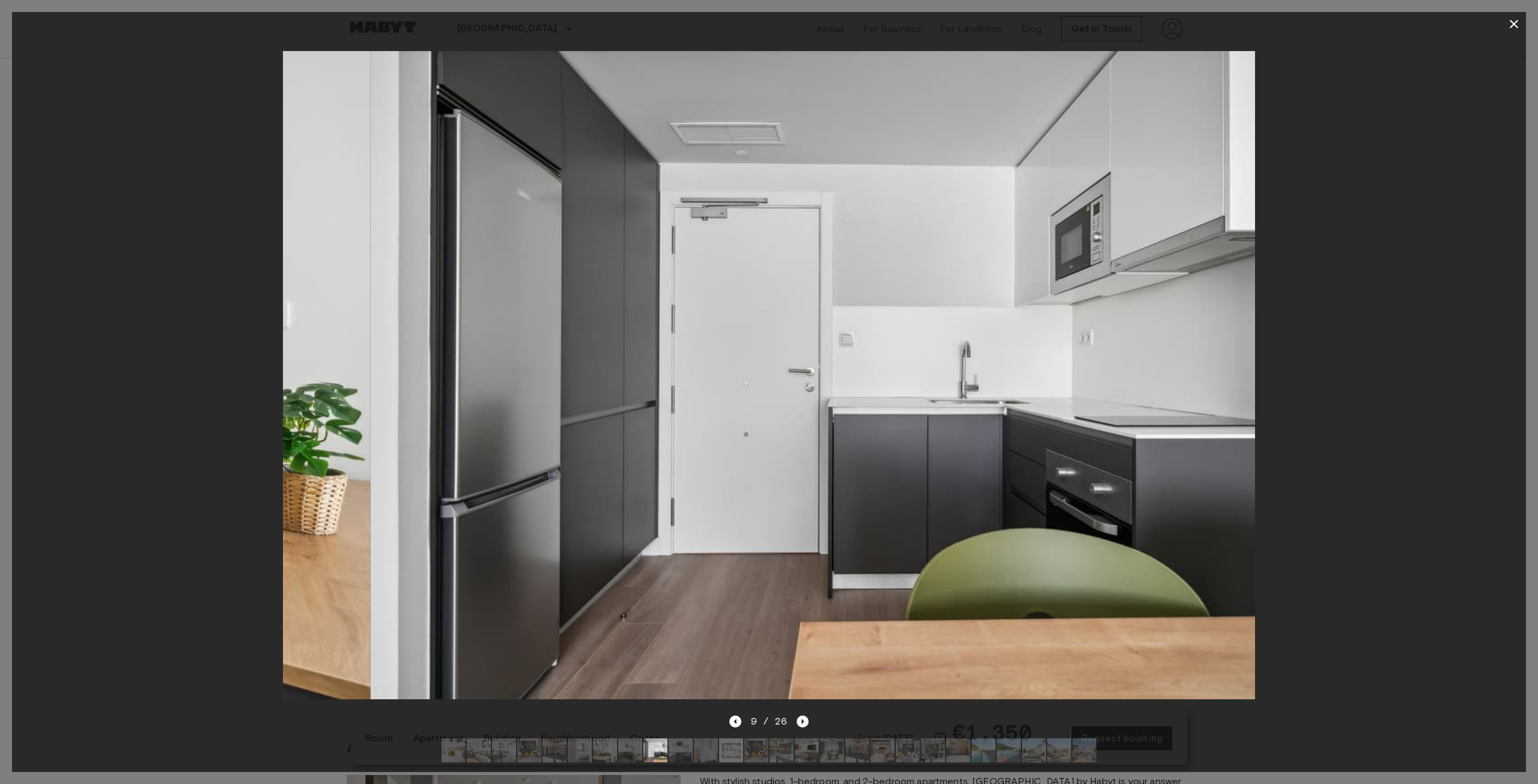
click at [802, 715] on icon "Next image" at bounding box center [803, 721] width 12 height 12
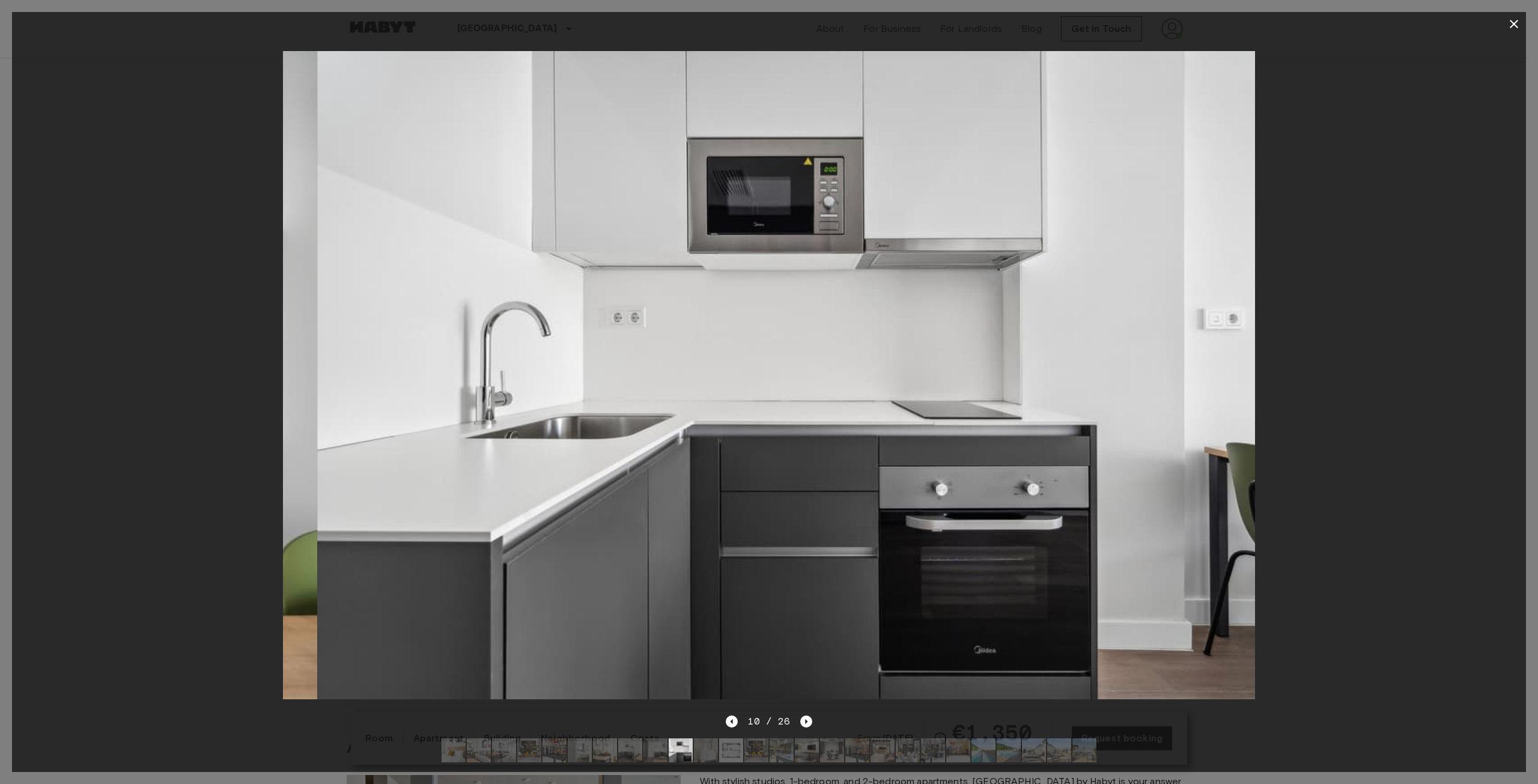
click at [802, 715] on div "10 / 26" at bounding box center [769, 721] width 86 height 14
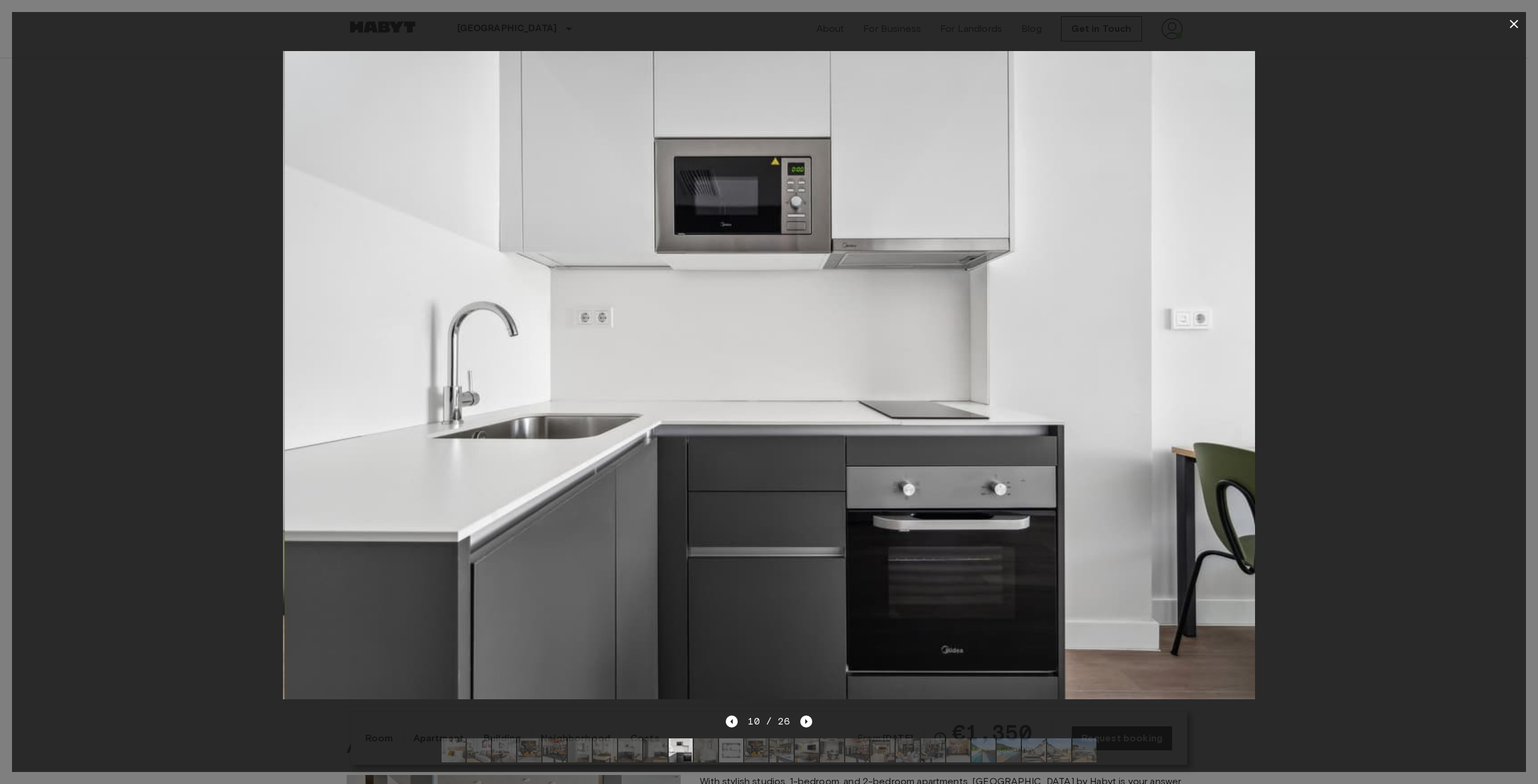
click at [802, 715] on div "10 / 26" at bounding box center [769, 721] width 86 height 14
click at [807, 715] on icon "Next image" at bounding box center [806, 721] width 12 height 12
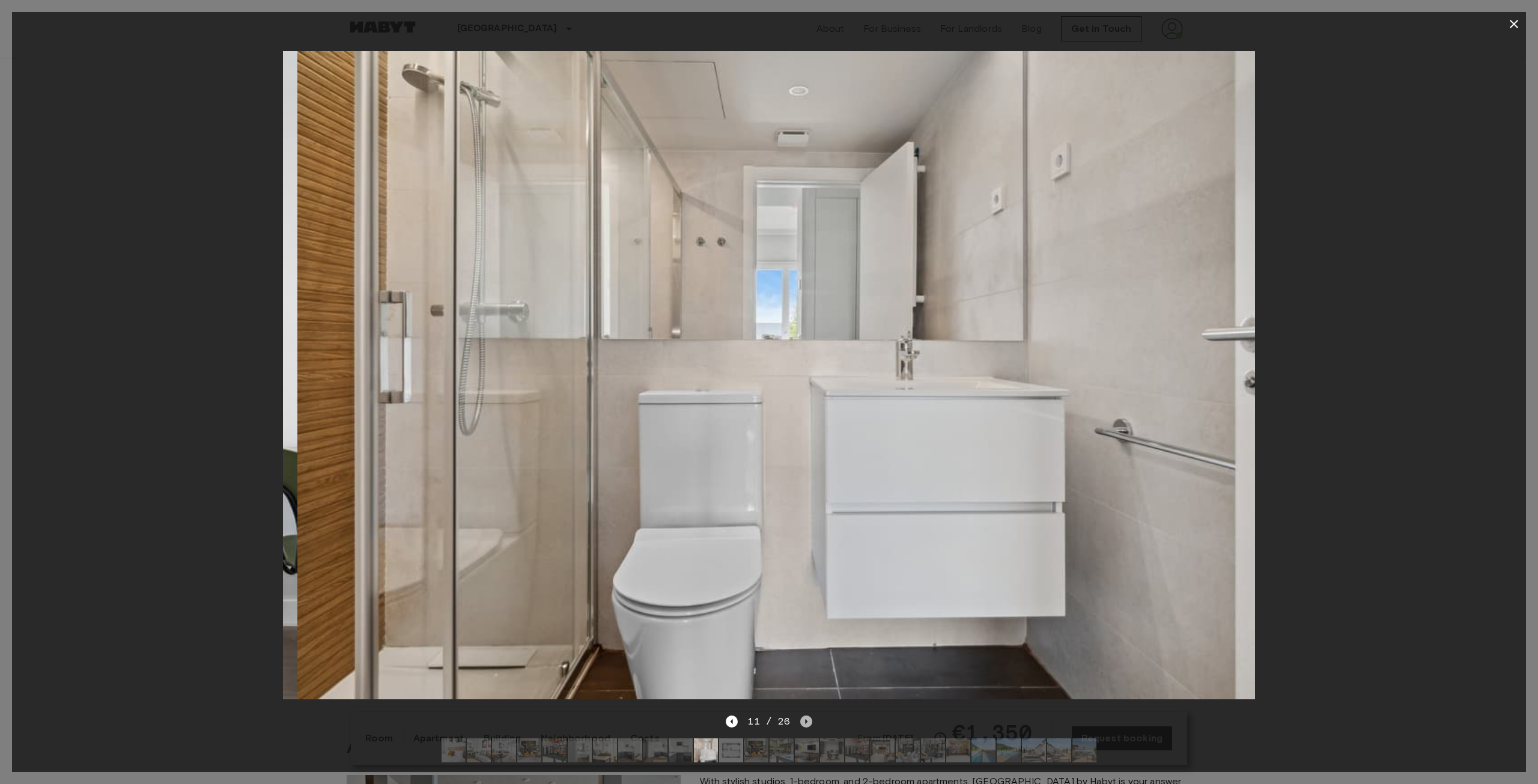
click at [807, 715] on icon "Next image" at bounding box center [806, 721] width 12 height 12
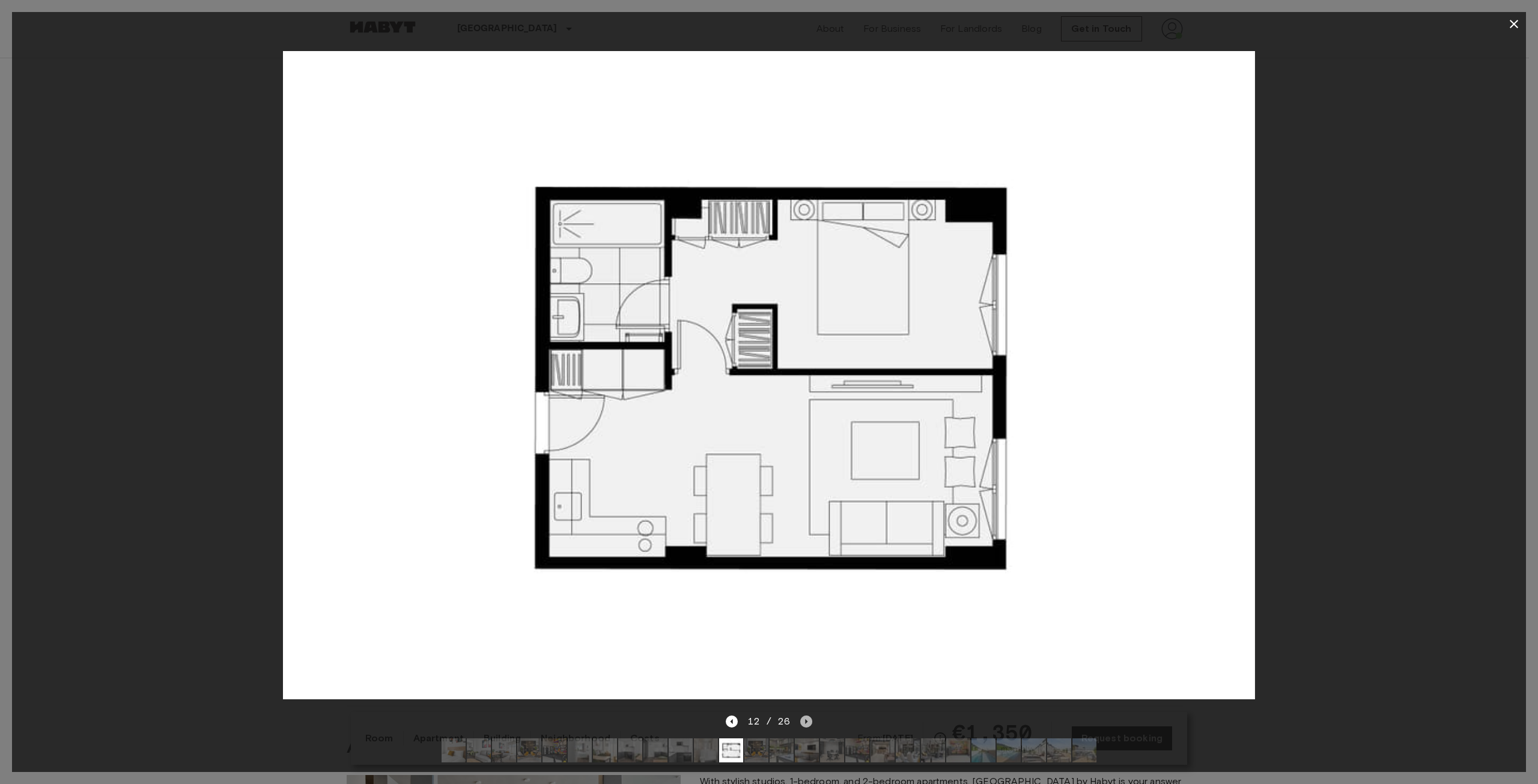
click at [807, 715] on icon "Next image" at bounding box center [806, 721] width 12 height 12
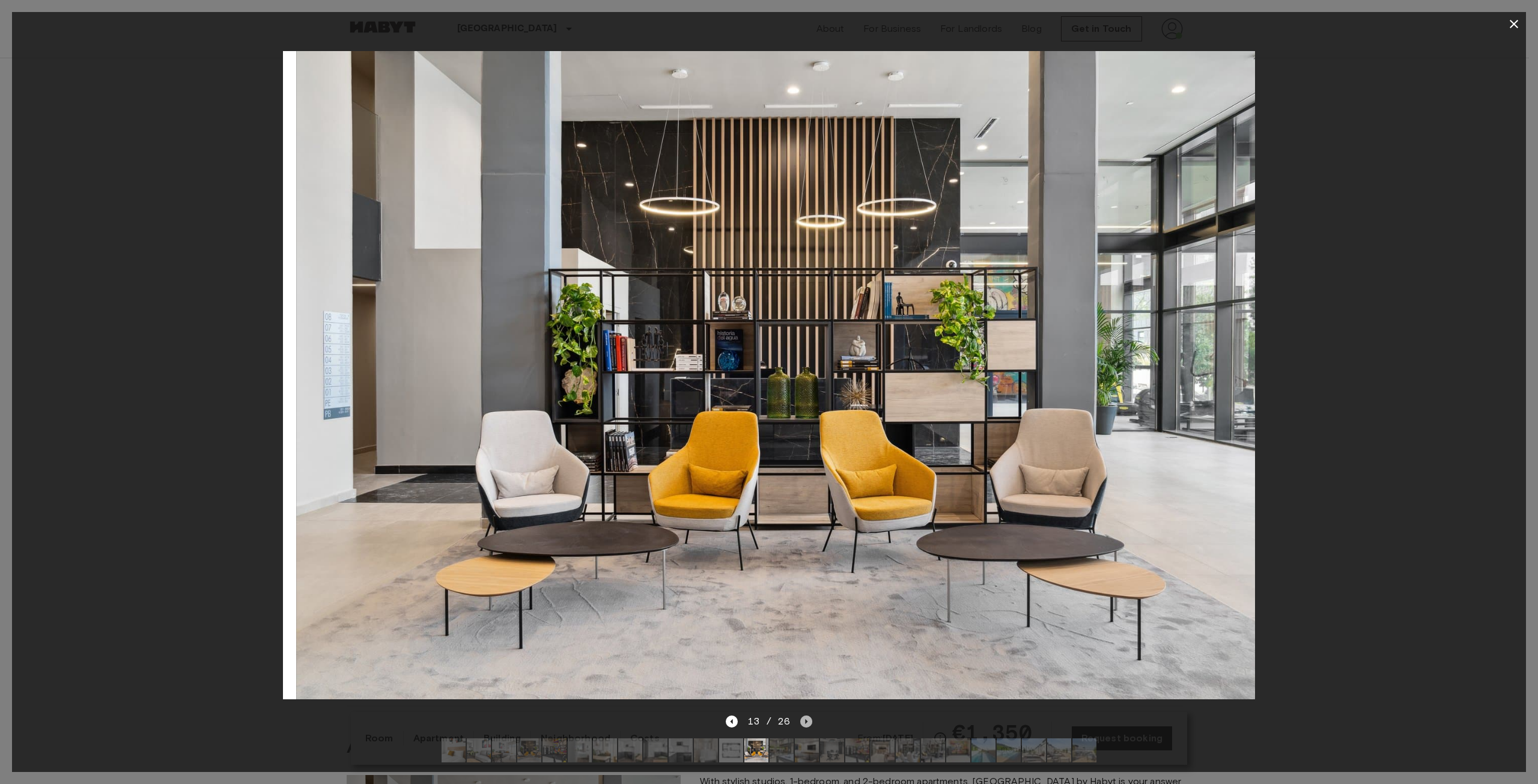
click at [807, 715] on icon "Next image" at bounding box center [806, 721] width 12 height 12
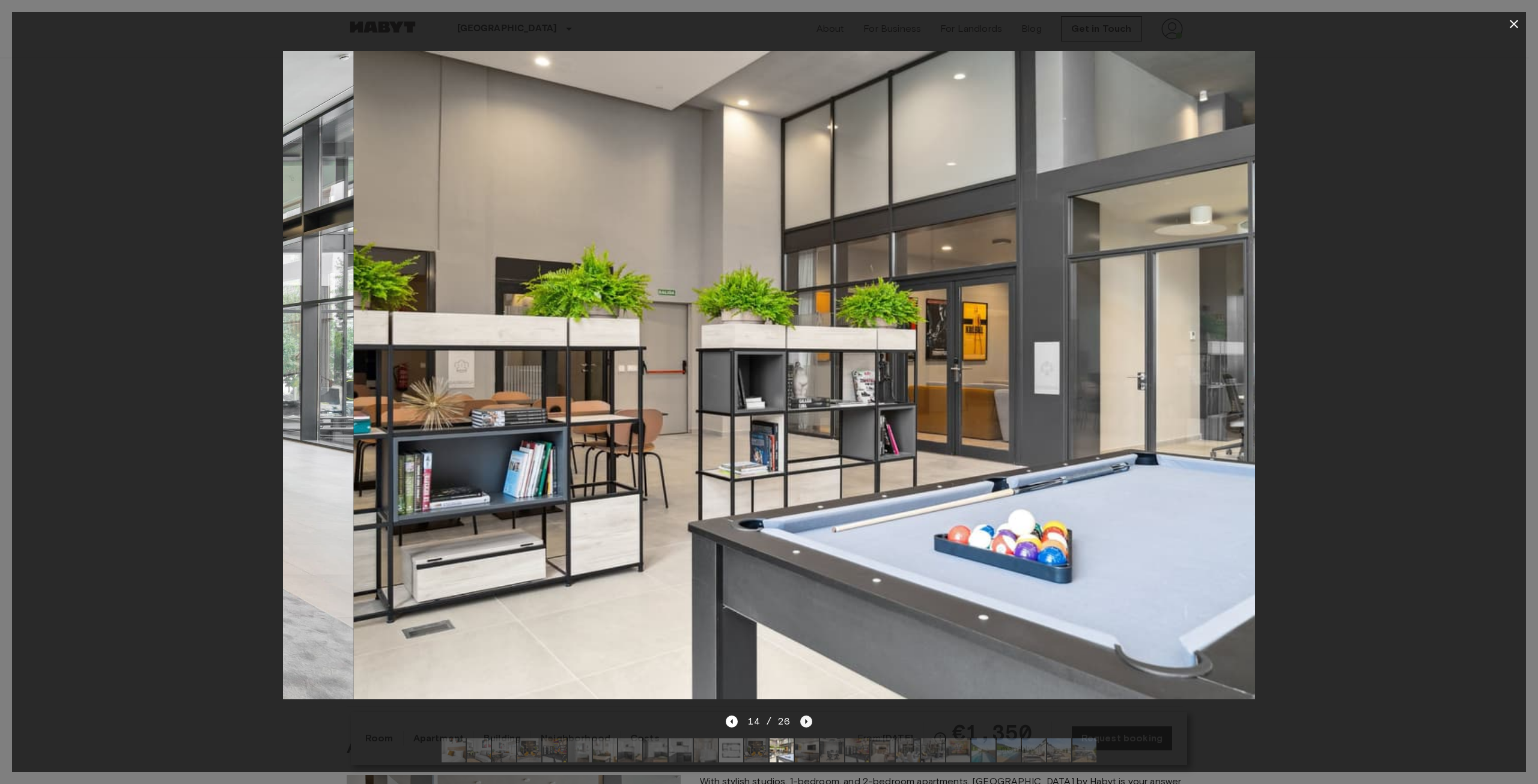
click at [807, 715] on icon "Next image" at bounding box center [806, 721] width 12 height 12
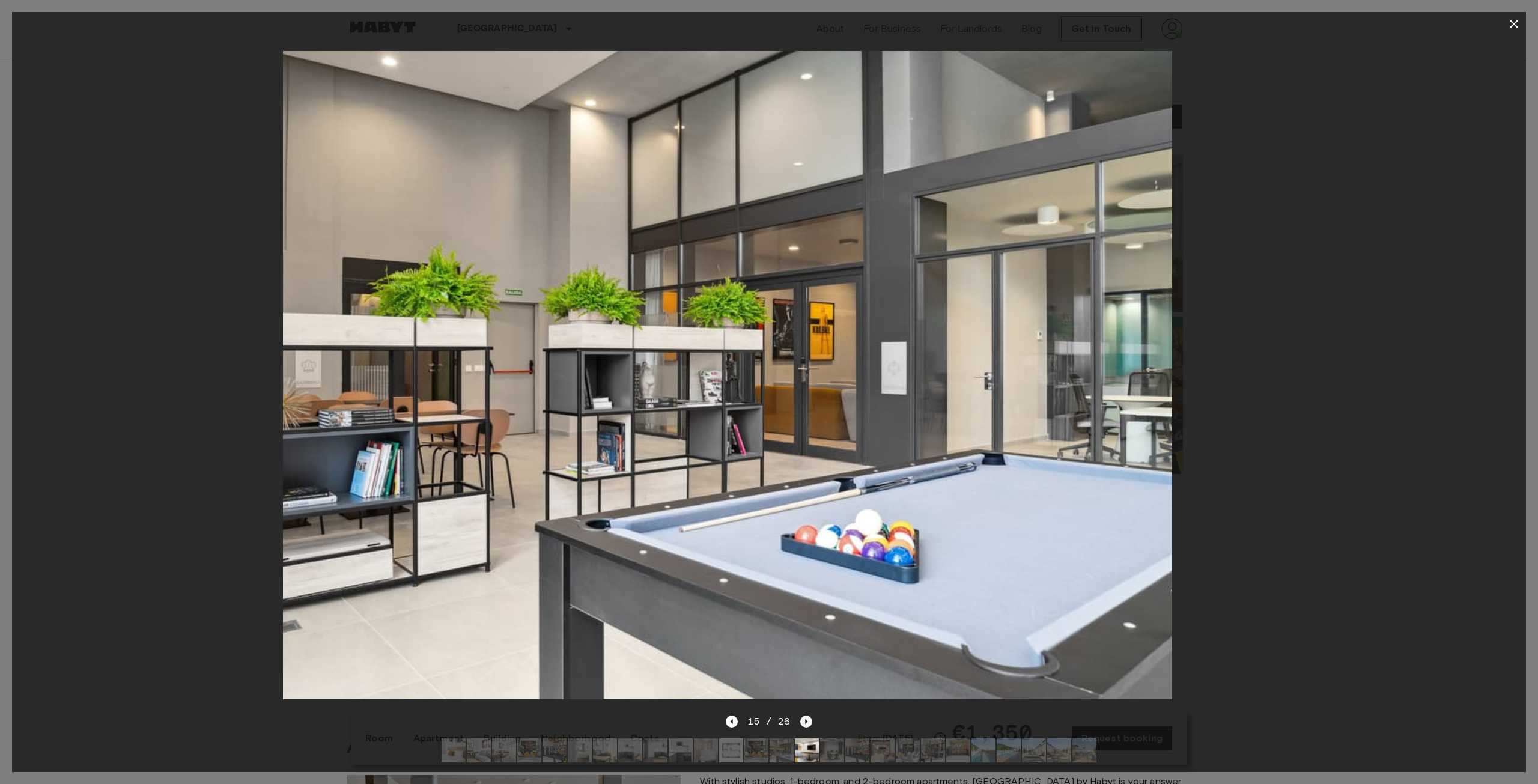
click at [807, 715] on icon "Next image" at bounding box center [806, 721] width 12 height 12
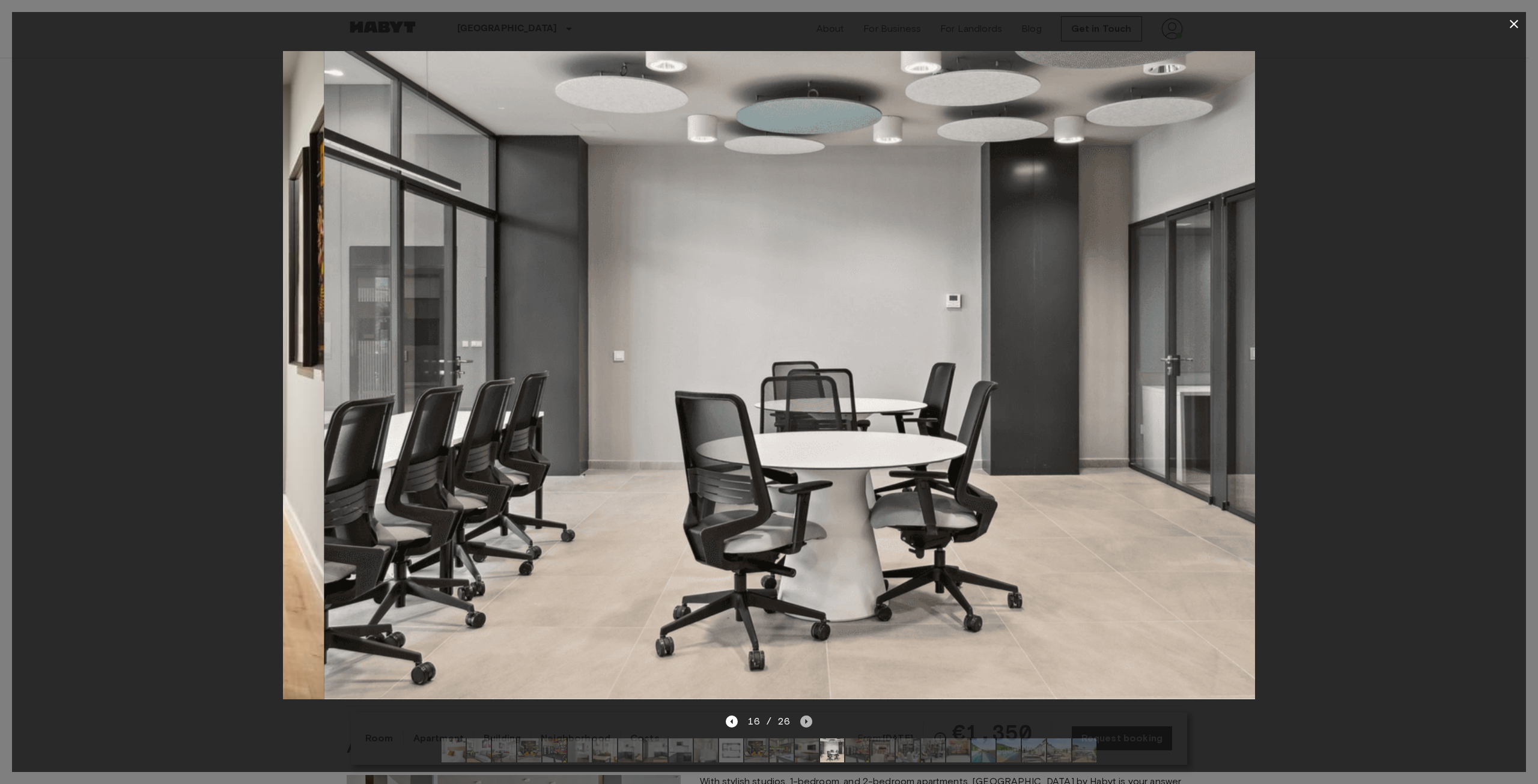
click at [807, 715] on icon "Next image" at bounding box center [806, 721] width 12 height 12
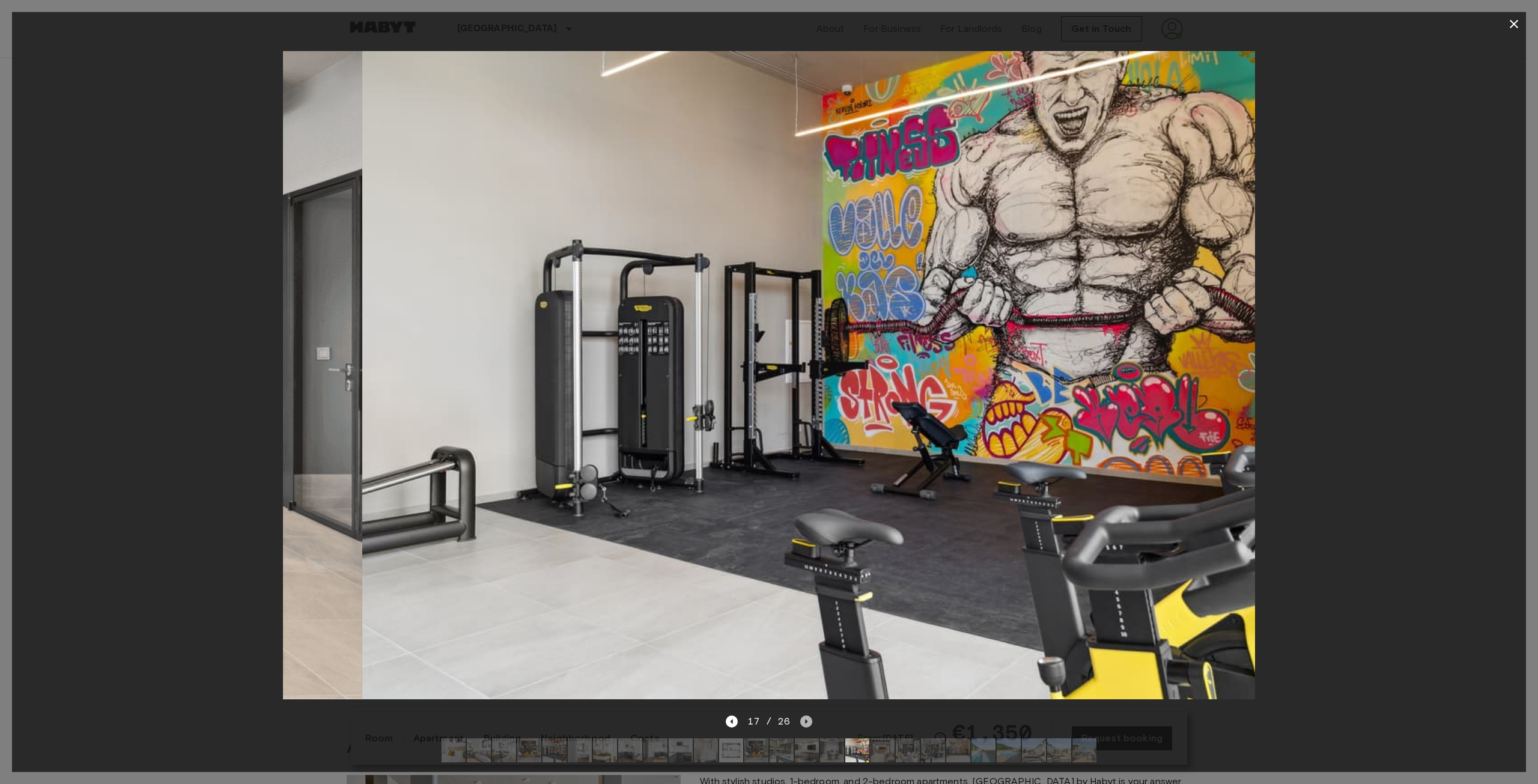
click at [807, 715] on icon "Next image" at bounding box center [806, 721] width 12 height 12
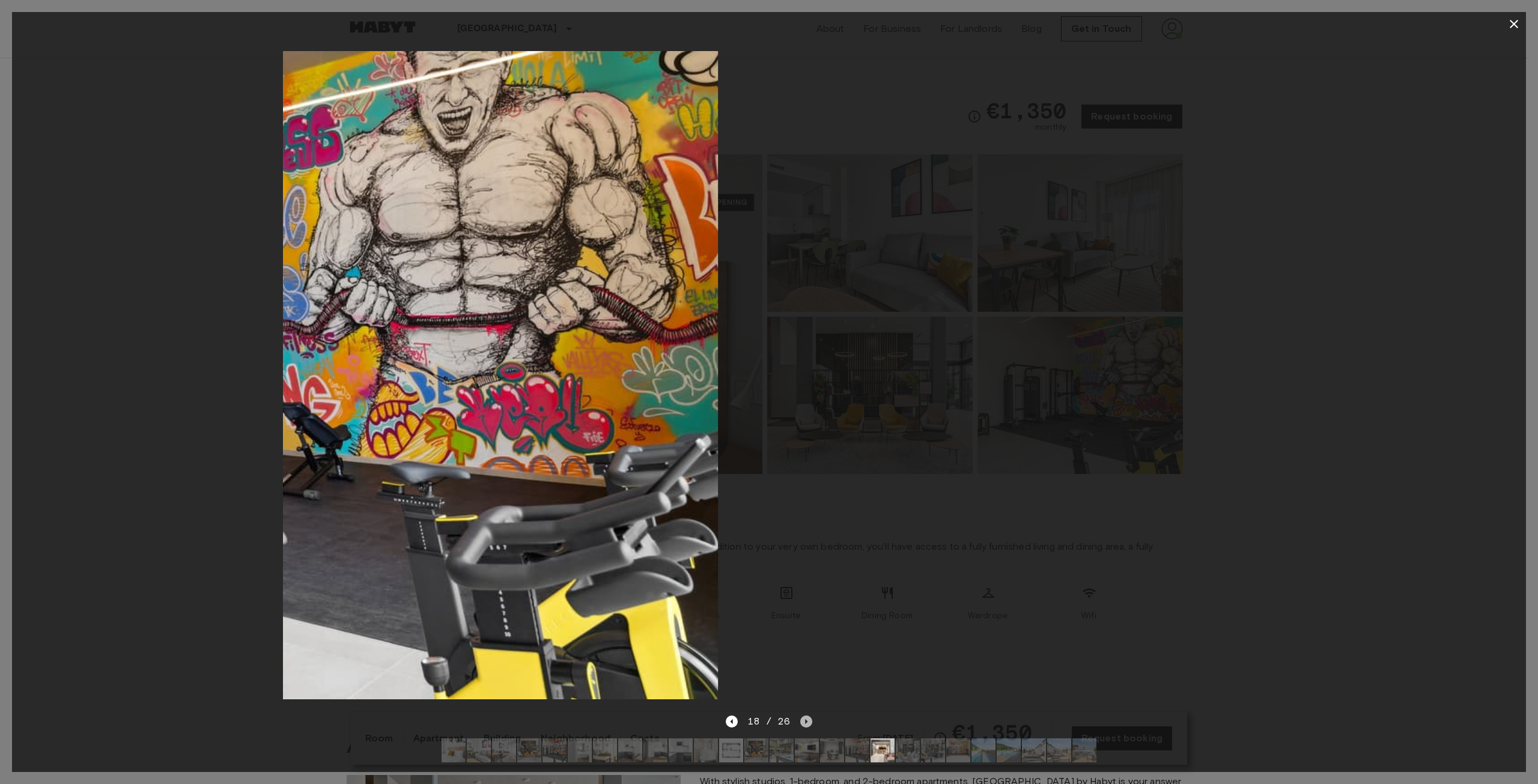
click at [807, 715] on icon "Next image" at bounding box center [806, 721] width 12 height 12
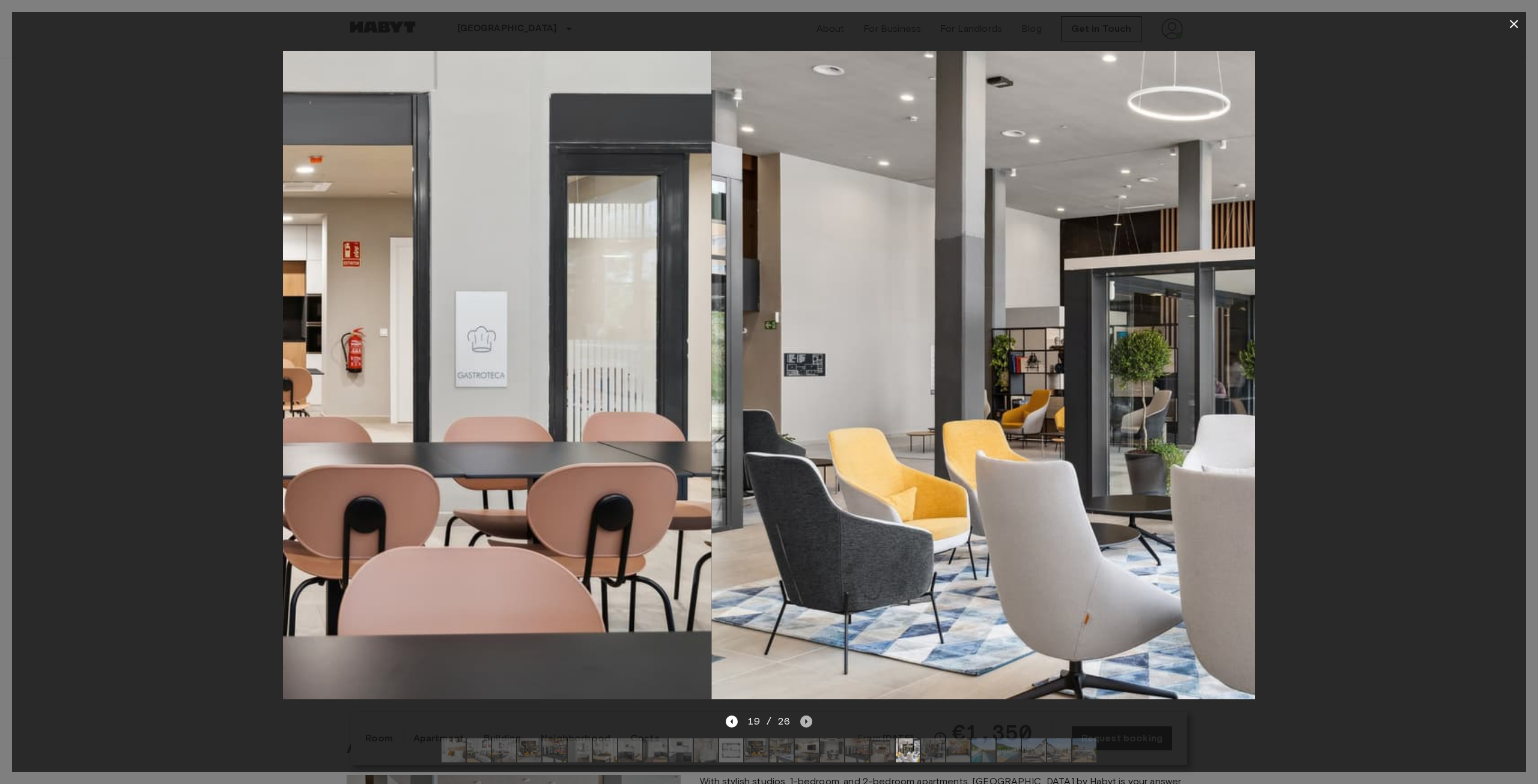
click at [807, 715] on icon "Next image" at bounding box center [806, 721] width 12 height 12
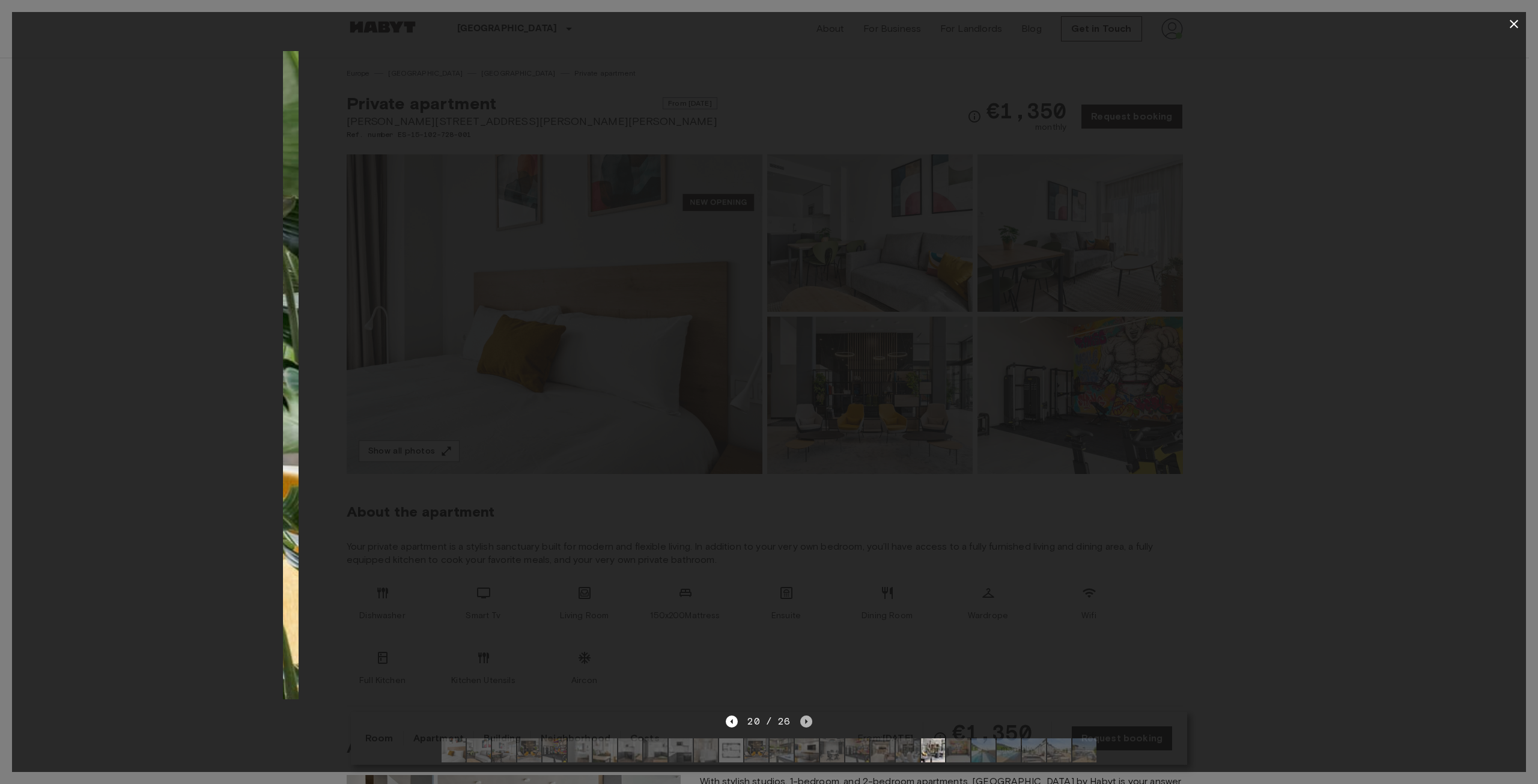
click at [807, 715] on icon "Next image" at bounding box center [806, 721] width 12 height 12
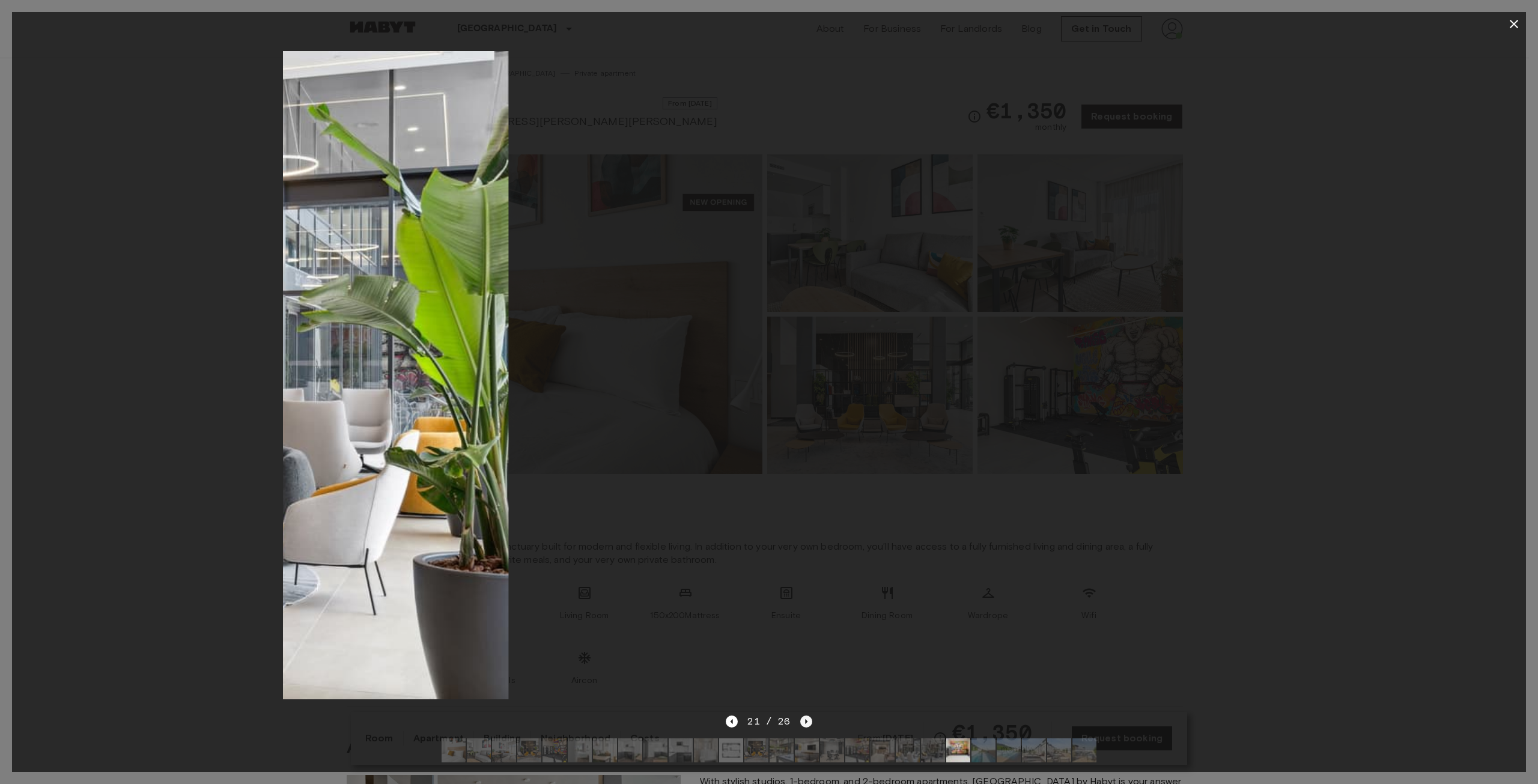
click at [807, 715] on icon "Next image" at bounding box center [806, 721] width 12 height 12
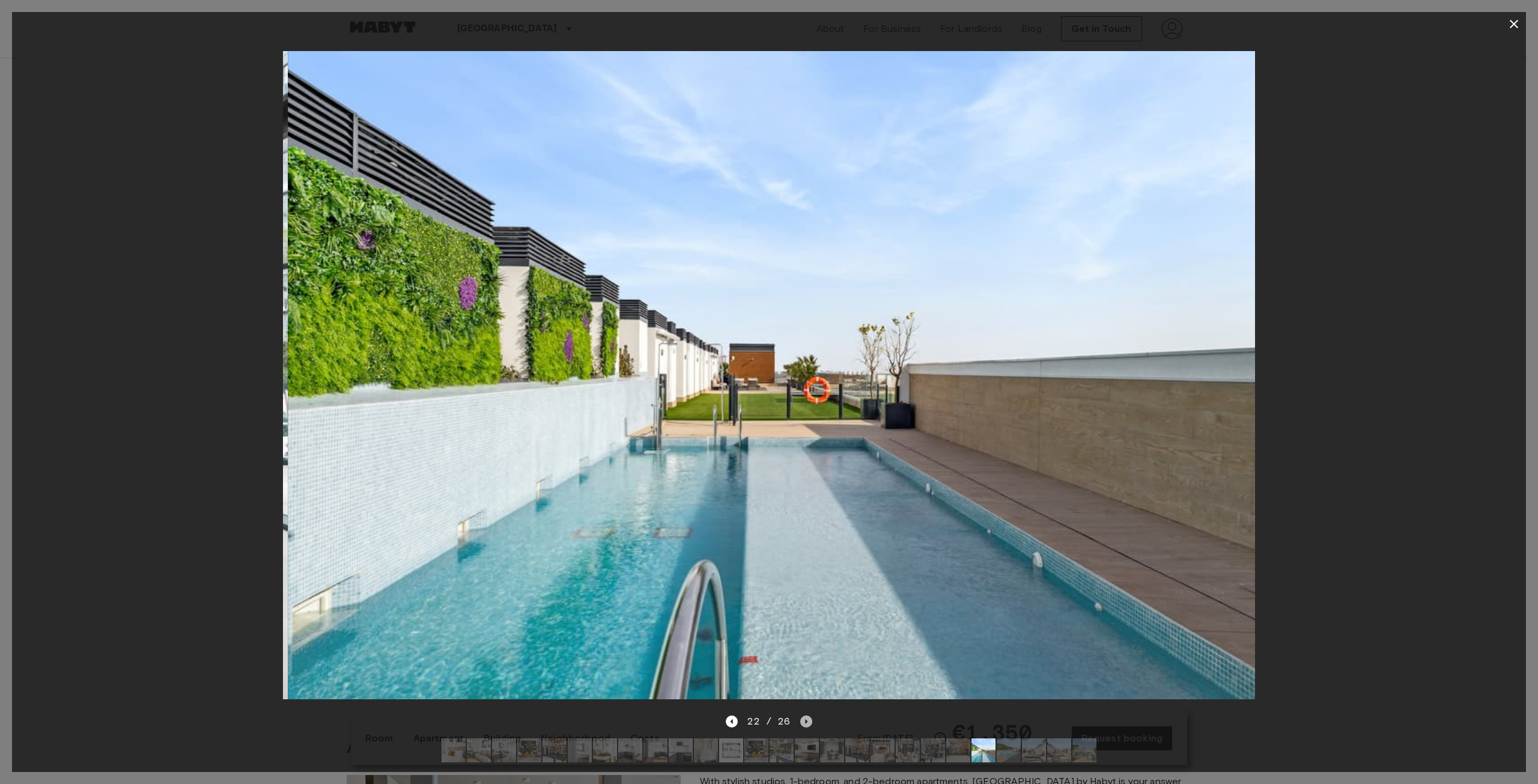
click at [807, 715] on icon "Next image" at bounding box center [806, 721] width 12 height 12
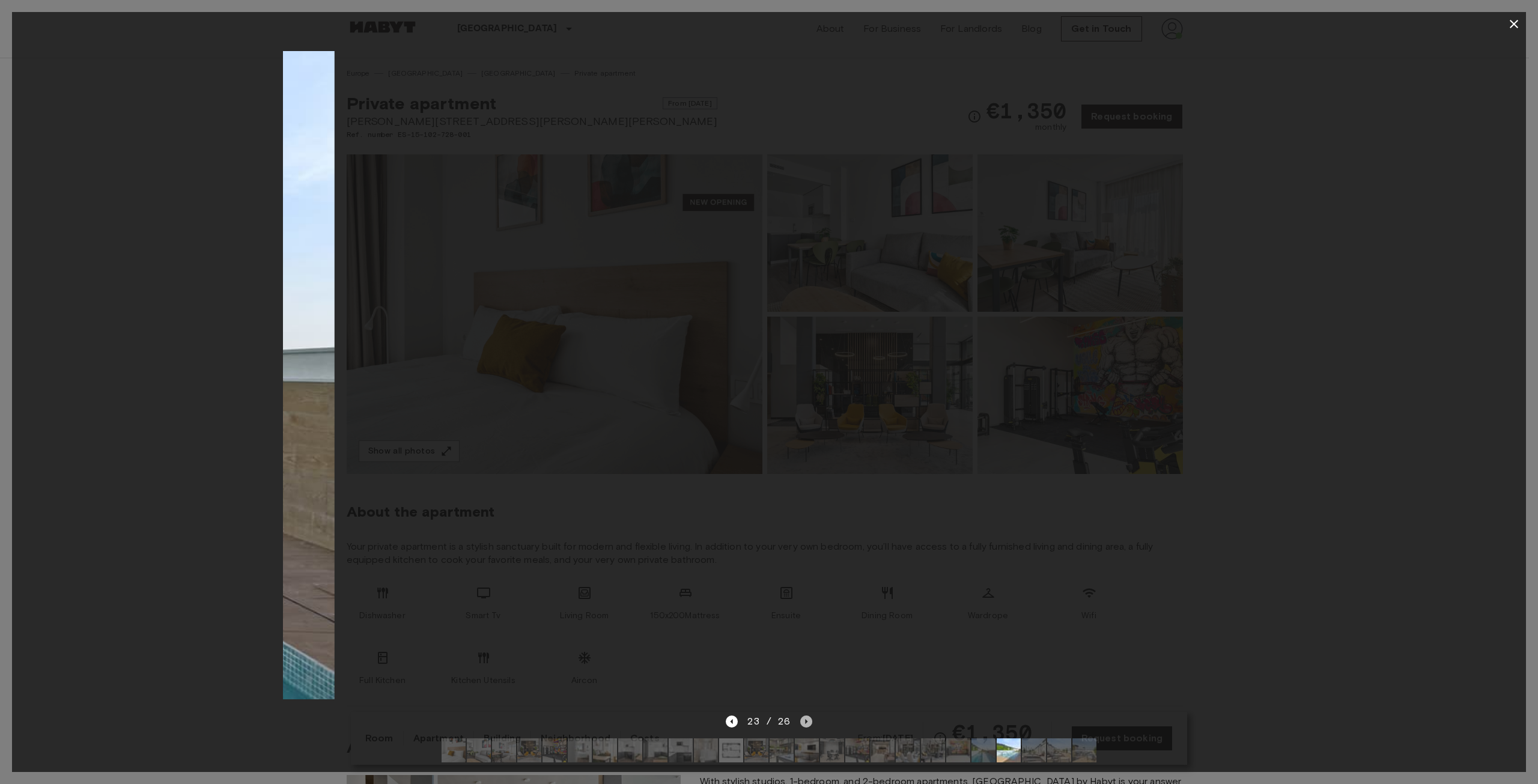
click at [807, 715] on icon "Next image" at bounding box center [806, 721] width 12 height 12
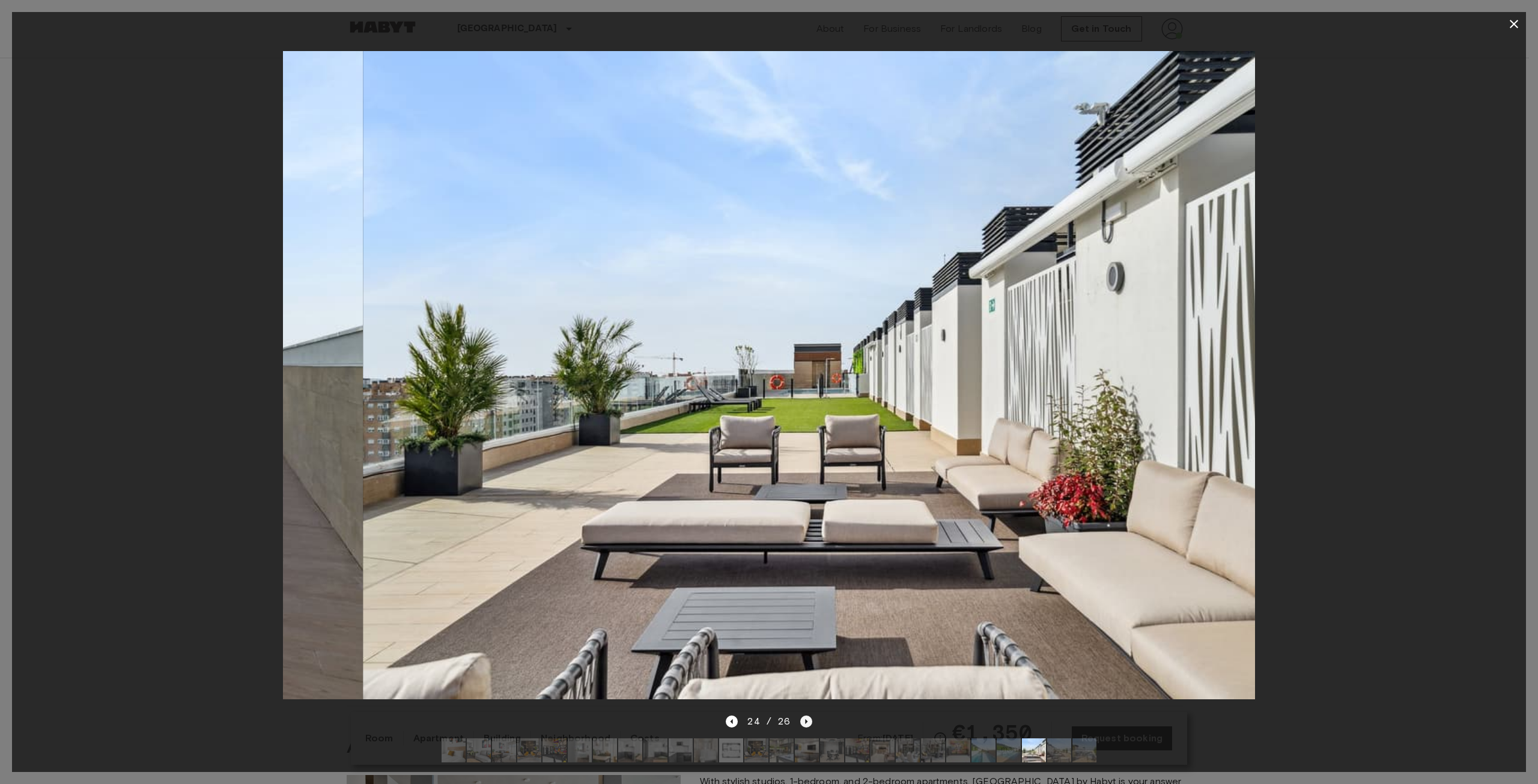
click at [807, 715] on icon "Next image" at bounding box center [806, 721] width 12 height 12
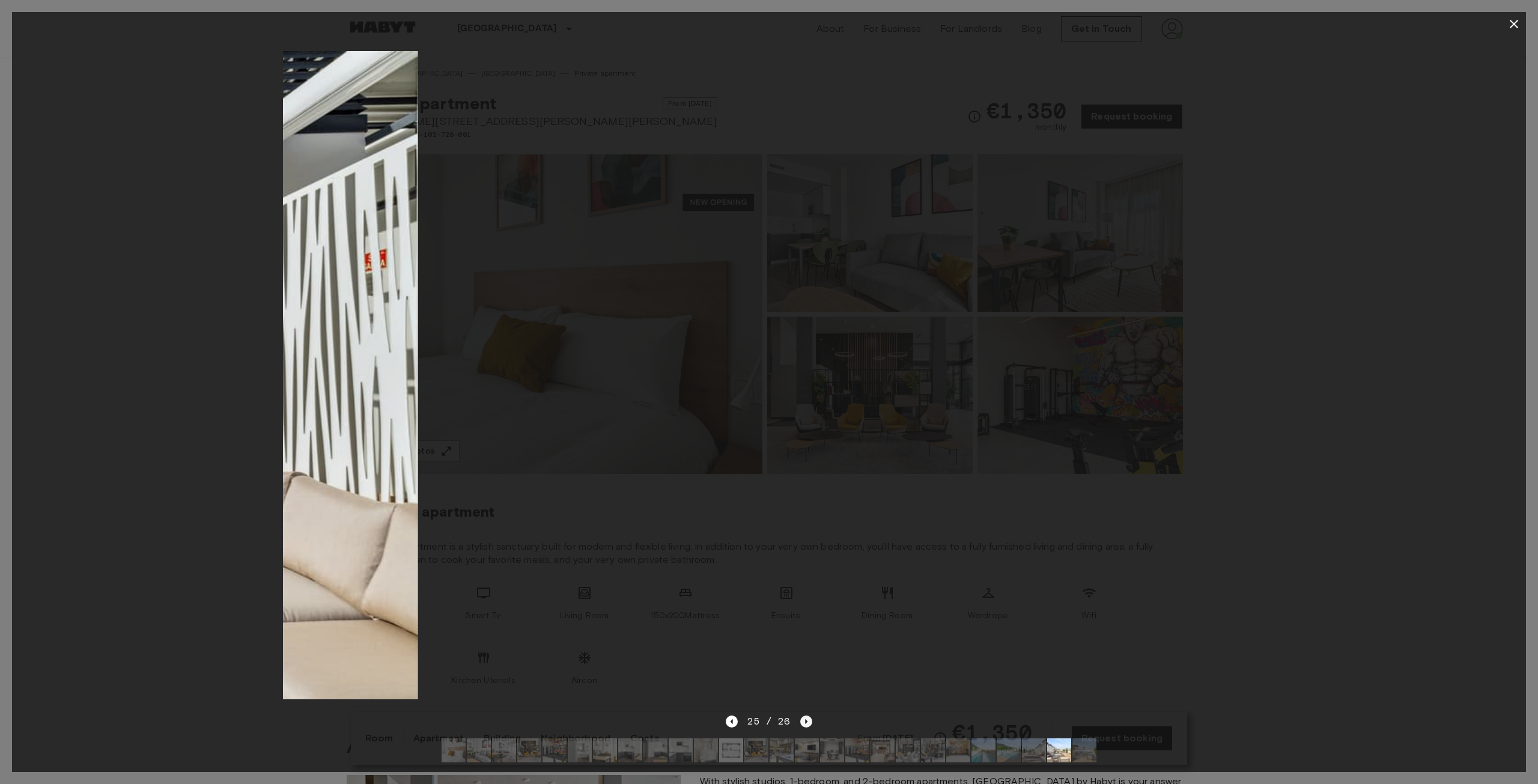
click at [807, 715] on icon "Next image" at bounding box center [806, 721] width 12 height 12
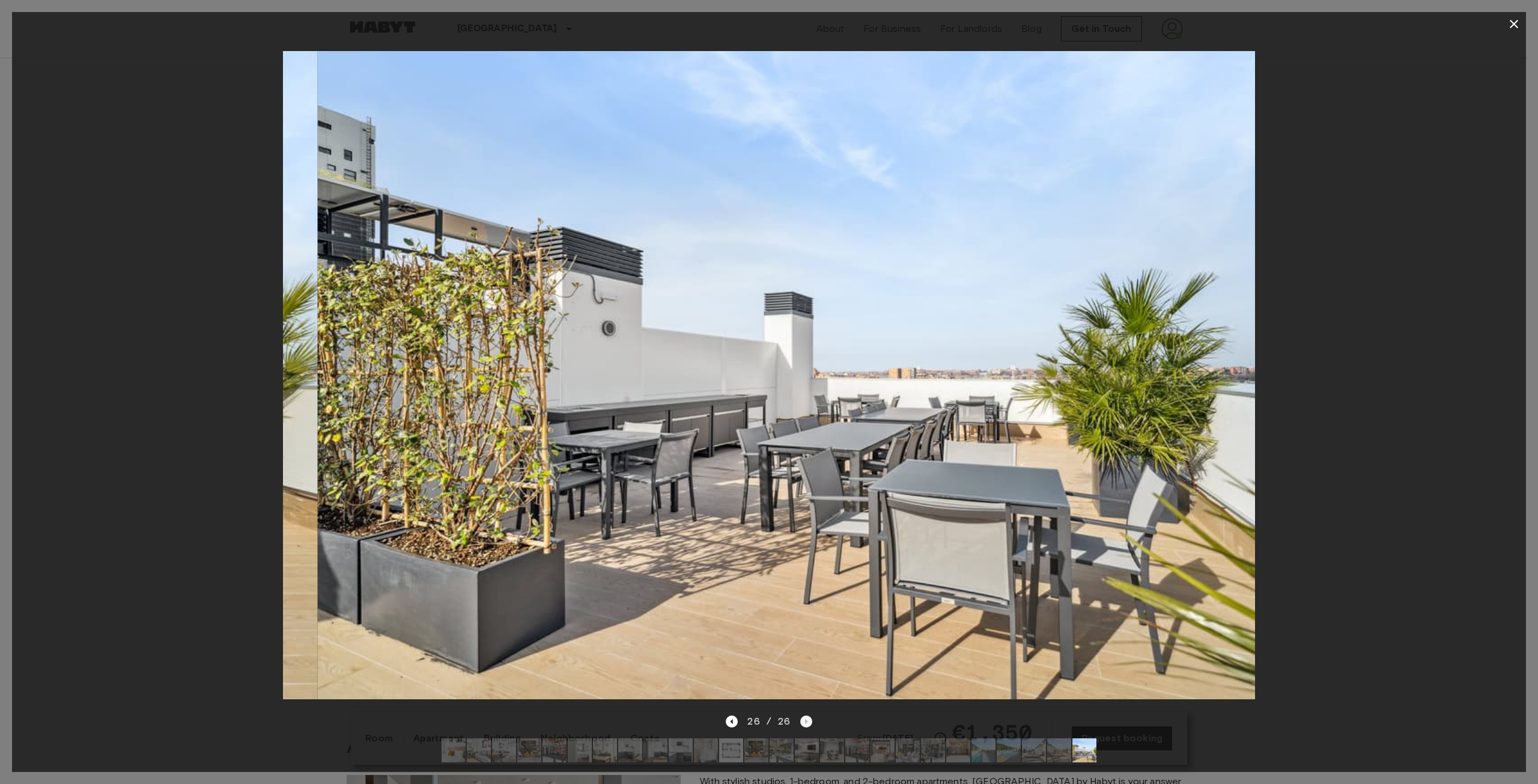
click at [807, 715] on div "26 / 26" at bounding box center [769, 721] width 86 height 14
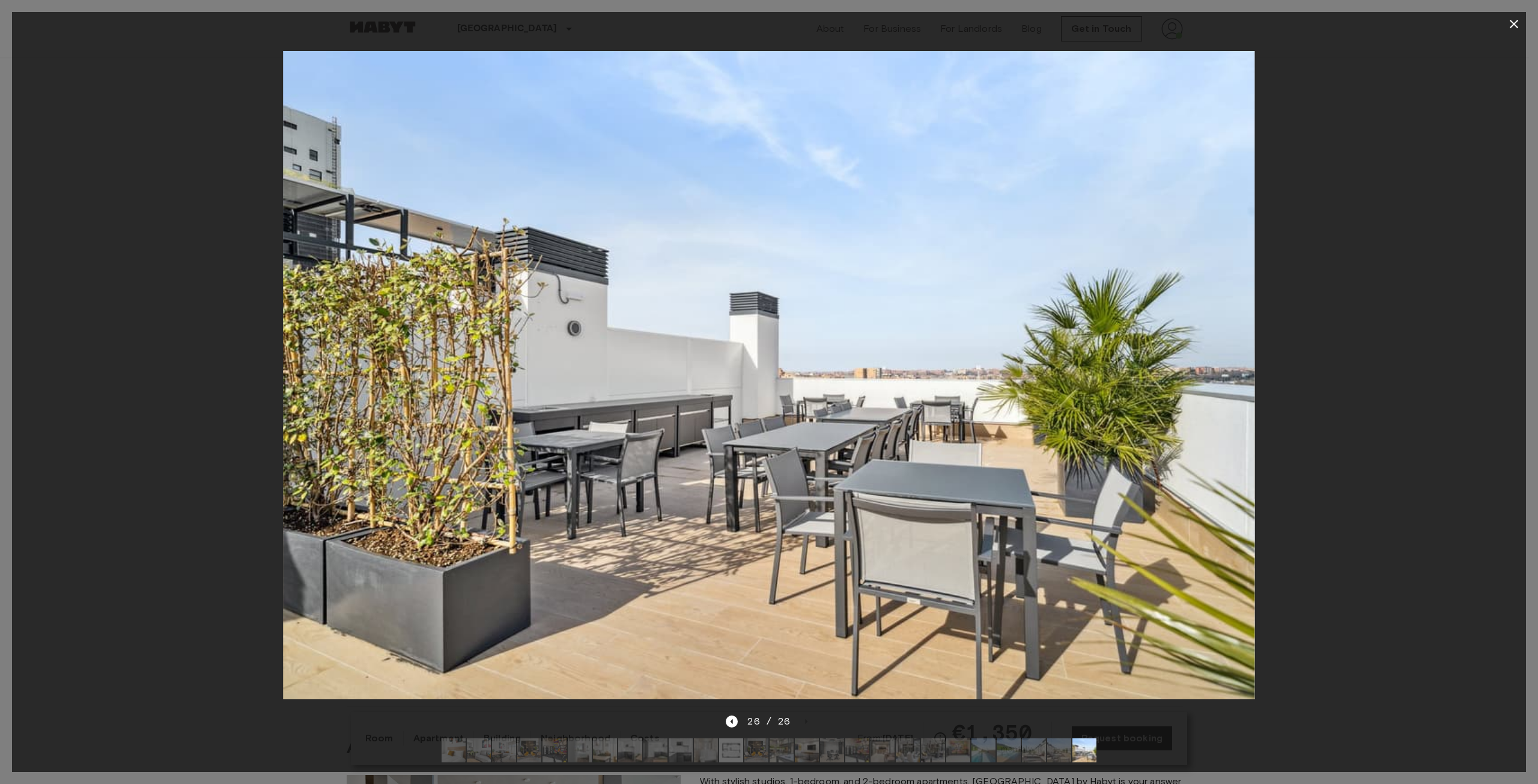
click at [1356, 562] on div at bounding box center [769, 374] width 1514 height 678
click at [1516, 18] on icon "button" at bounding box center [1514, 24] width 14 height 14
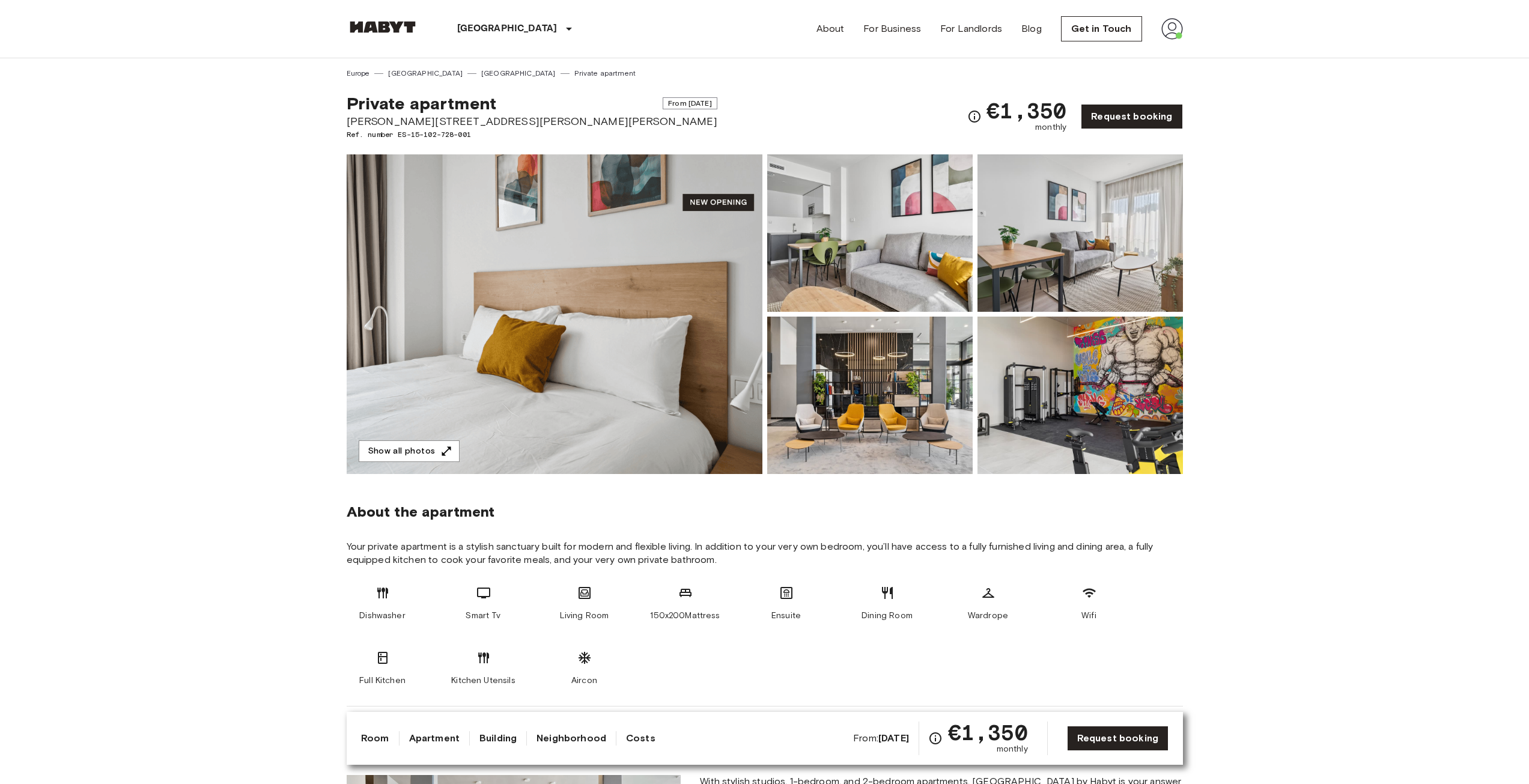
click at [518, 271] on img at bounding box center [555, 314] width 416 height 320
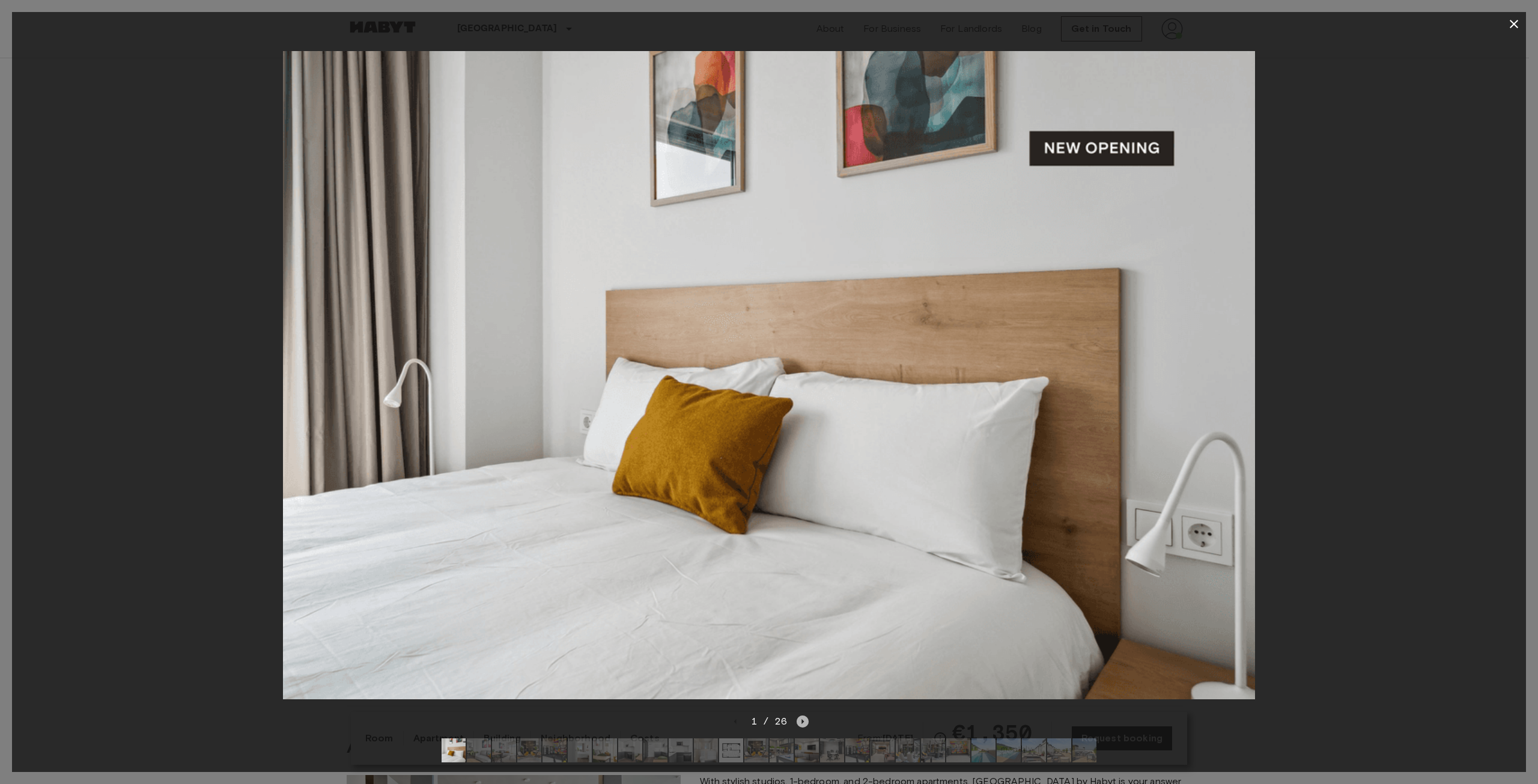
click at [800, 715] on icon "Next image" at bounding box center [803, 721] width 12 height 12
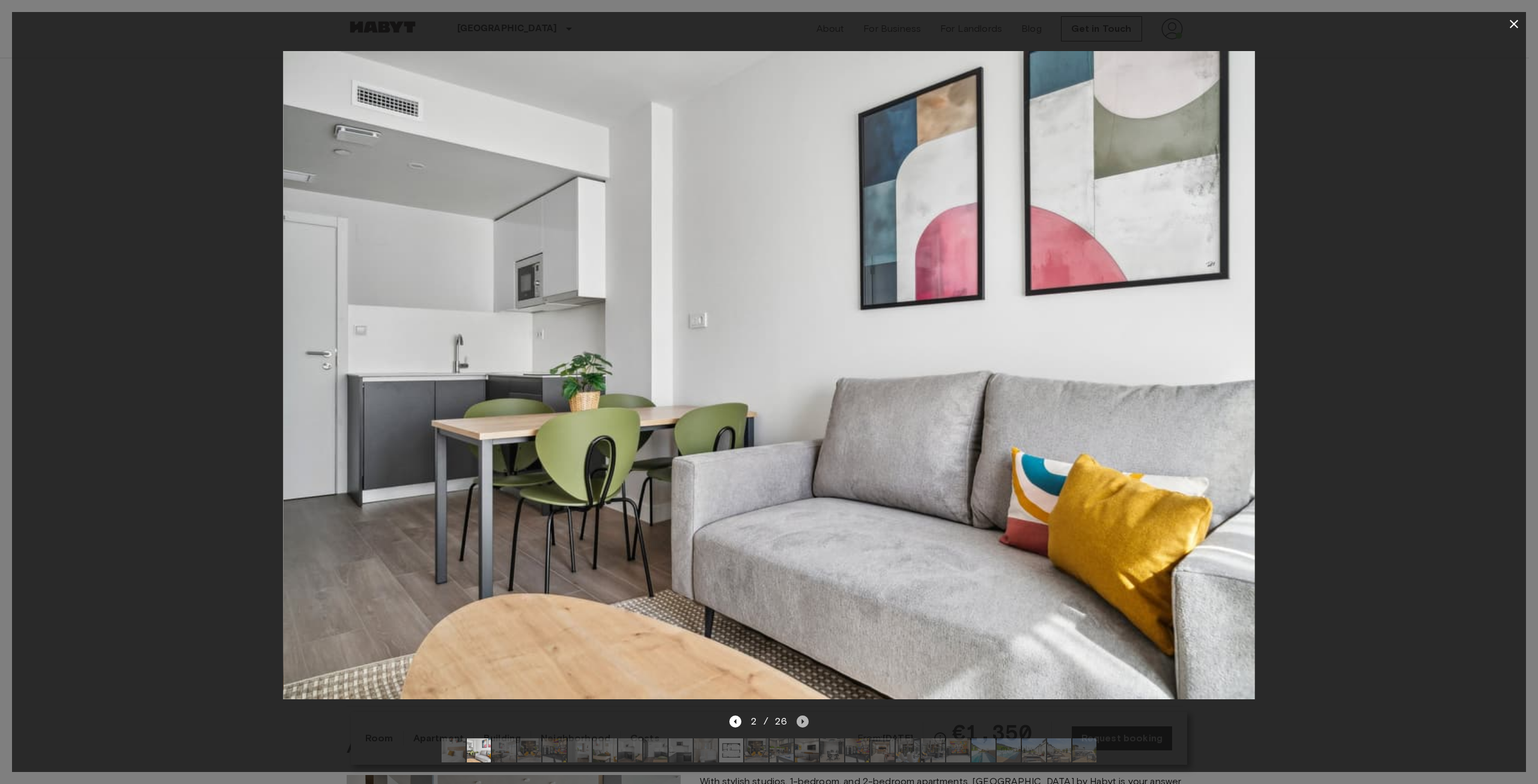
click at [800, 715] on icon "Next image" at bounding box center [803, 721] width 12 height 12
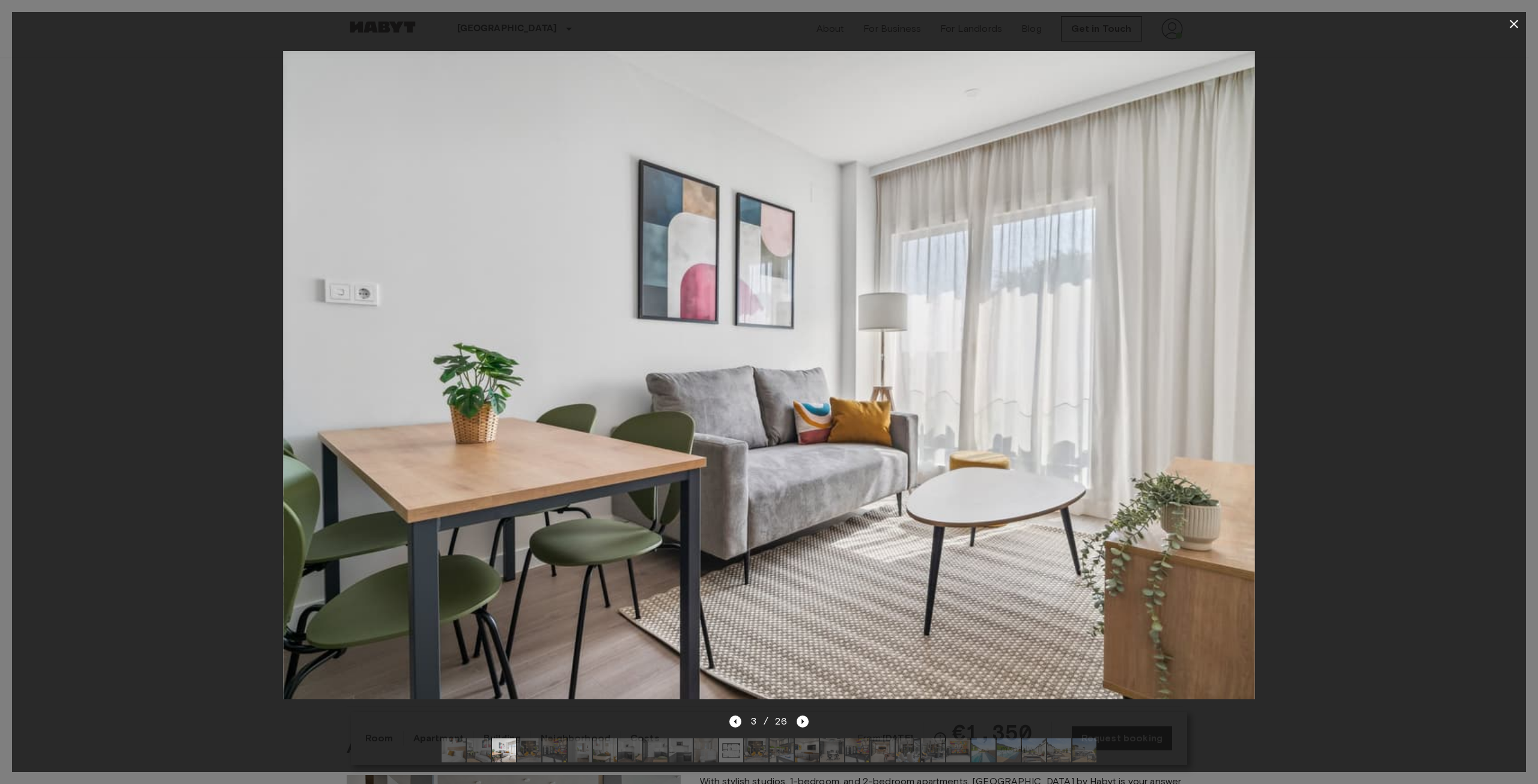
click at [796, 715] on div "3 / 26" at bounding box center [769, 721] width 80 height 14
click at [798, 715] on icon "Next image" at bounding box center [803, 721] width 12 height 12
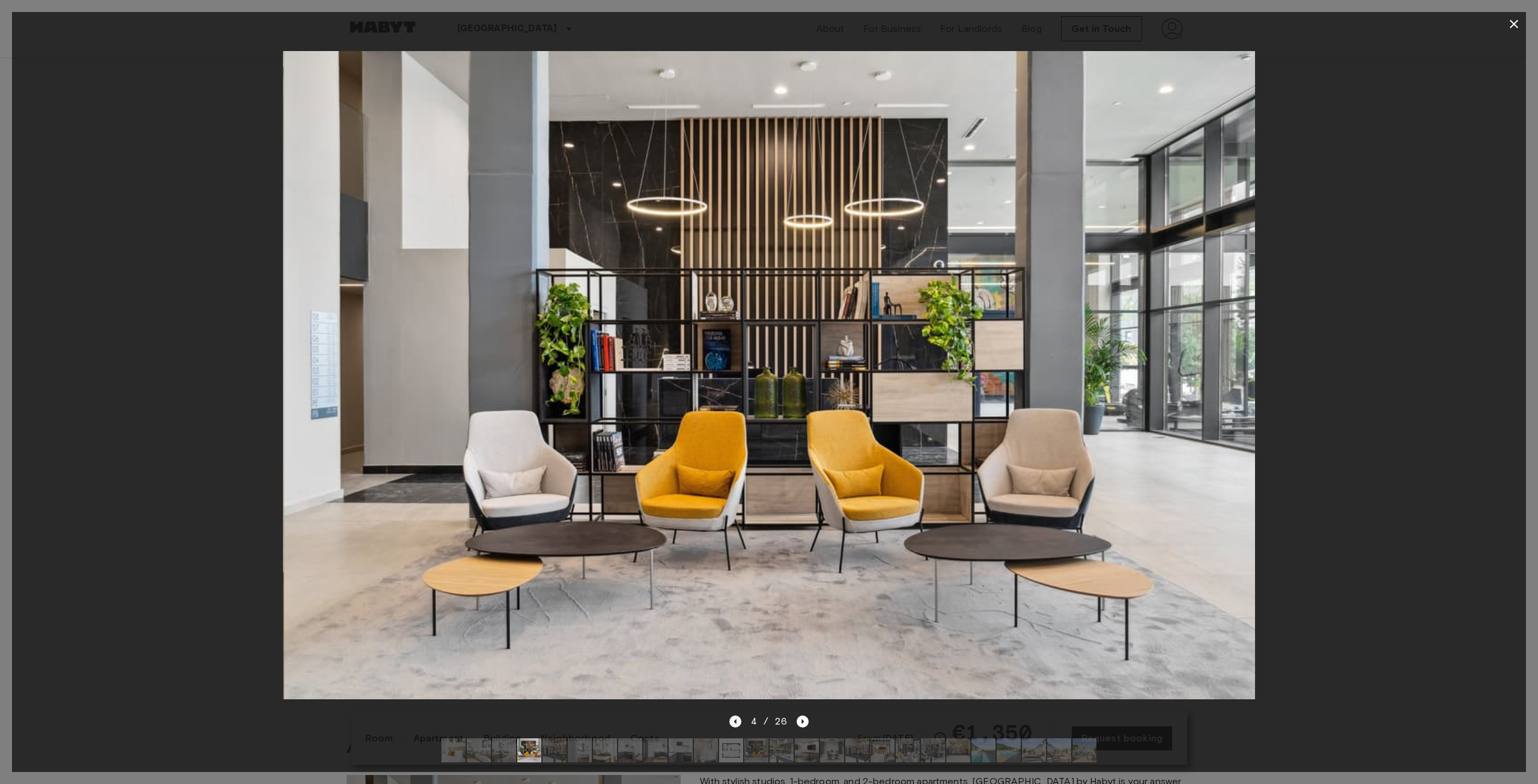
click at [737, 715] on icon "Previous image" at bounding box center [736, 721] width 12 height 12
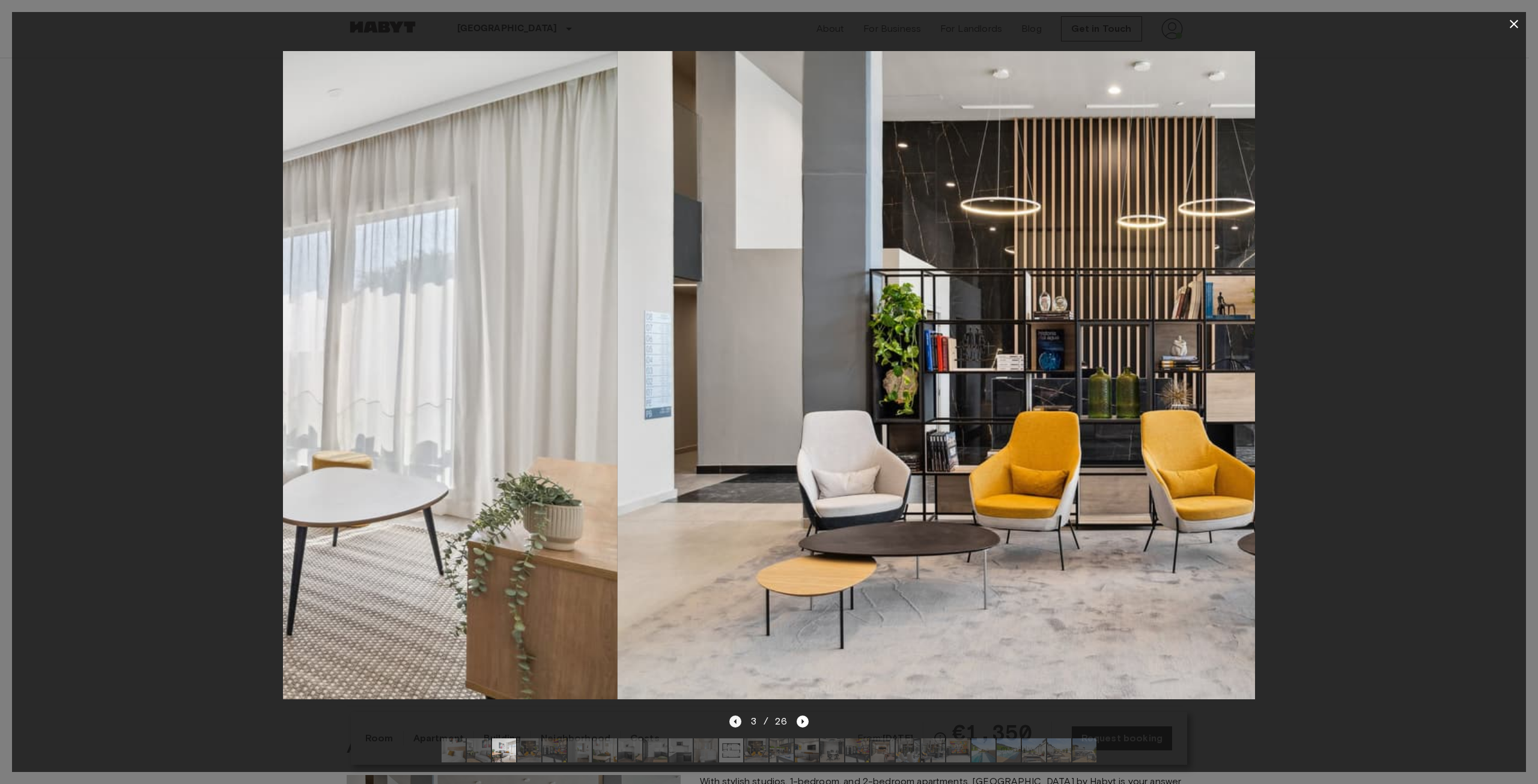
click at [735, 715] on icon "Previous image" at bounding box center [736, 721] width 12 height 12
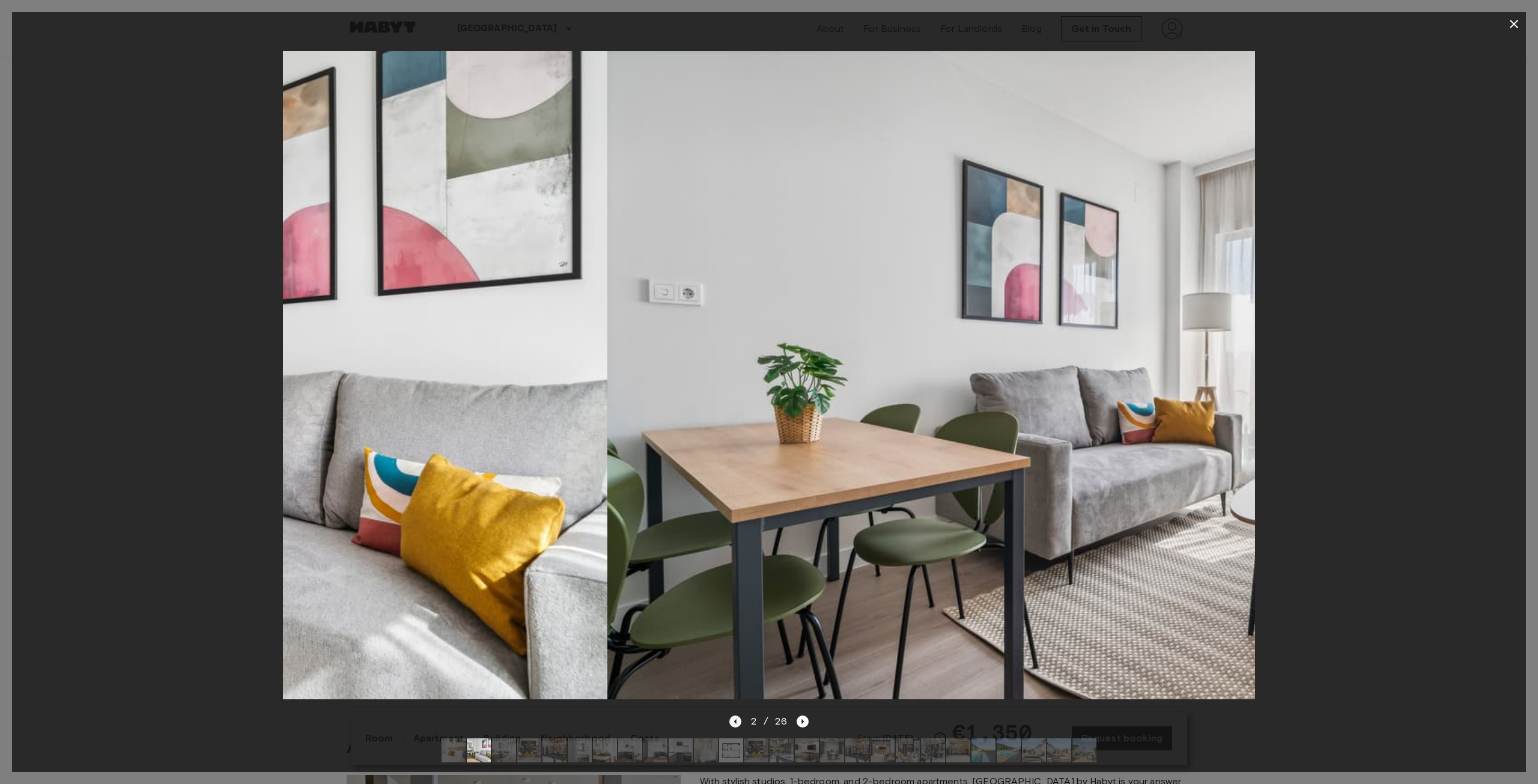
click at [735, 715] on icon "Previous image" at bounding box center [736, 721] width 12 height 12
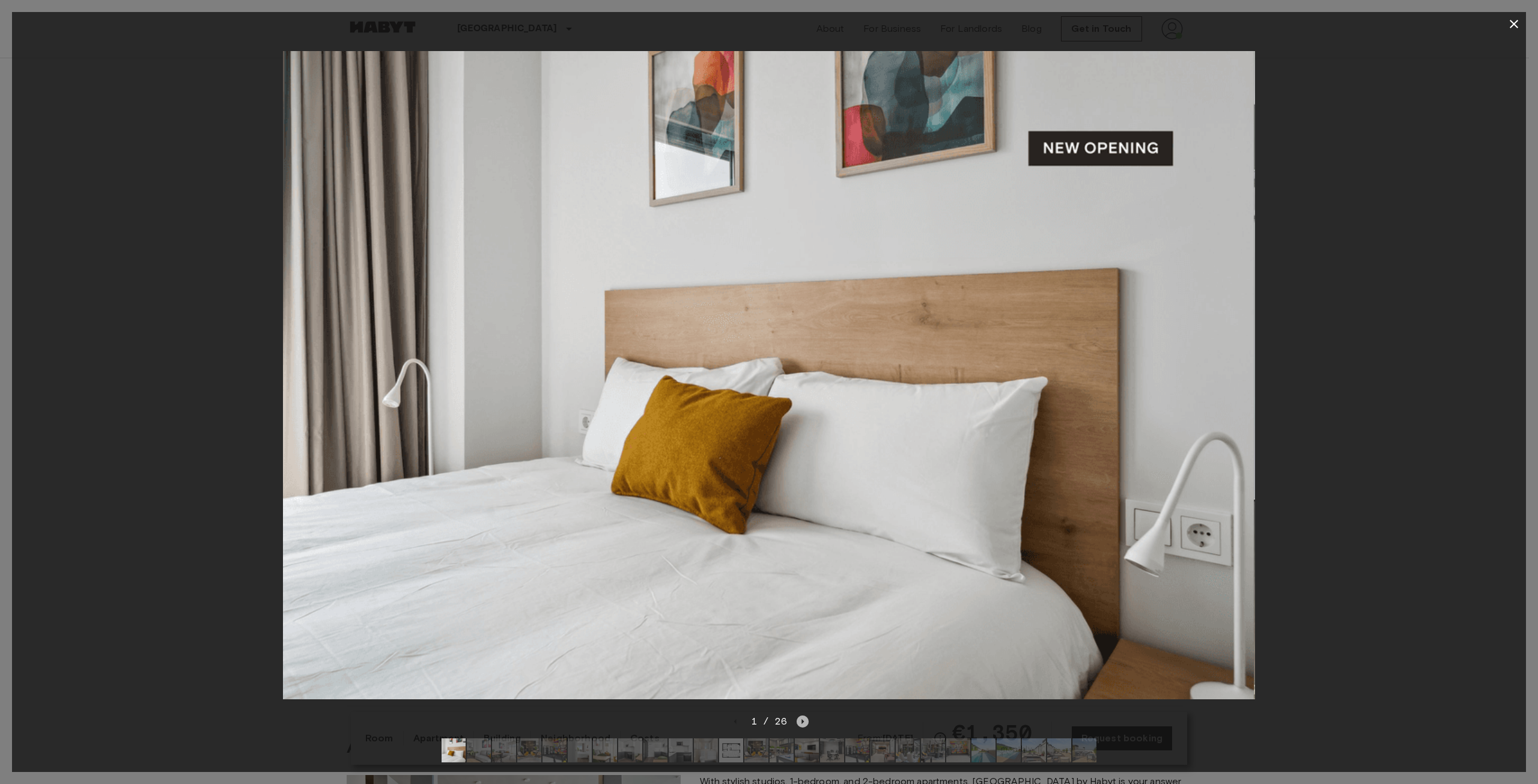
click at [804, 715] on icon "Next image" at bounding box center [803, 721] width 12 height 12
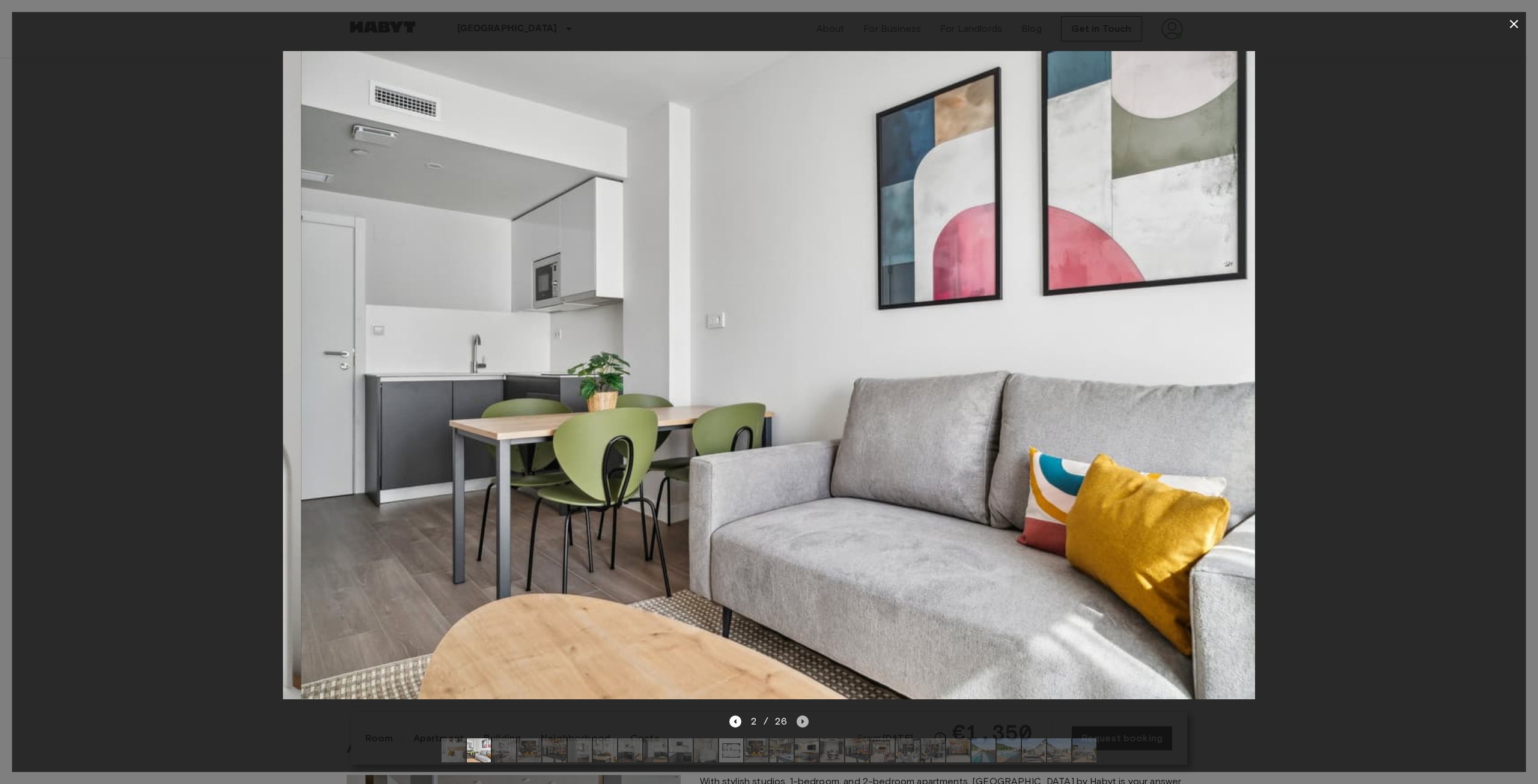
click at [804, 715] on icon "Next image" at bounding box center [803, 721] width 12 height 12
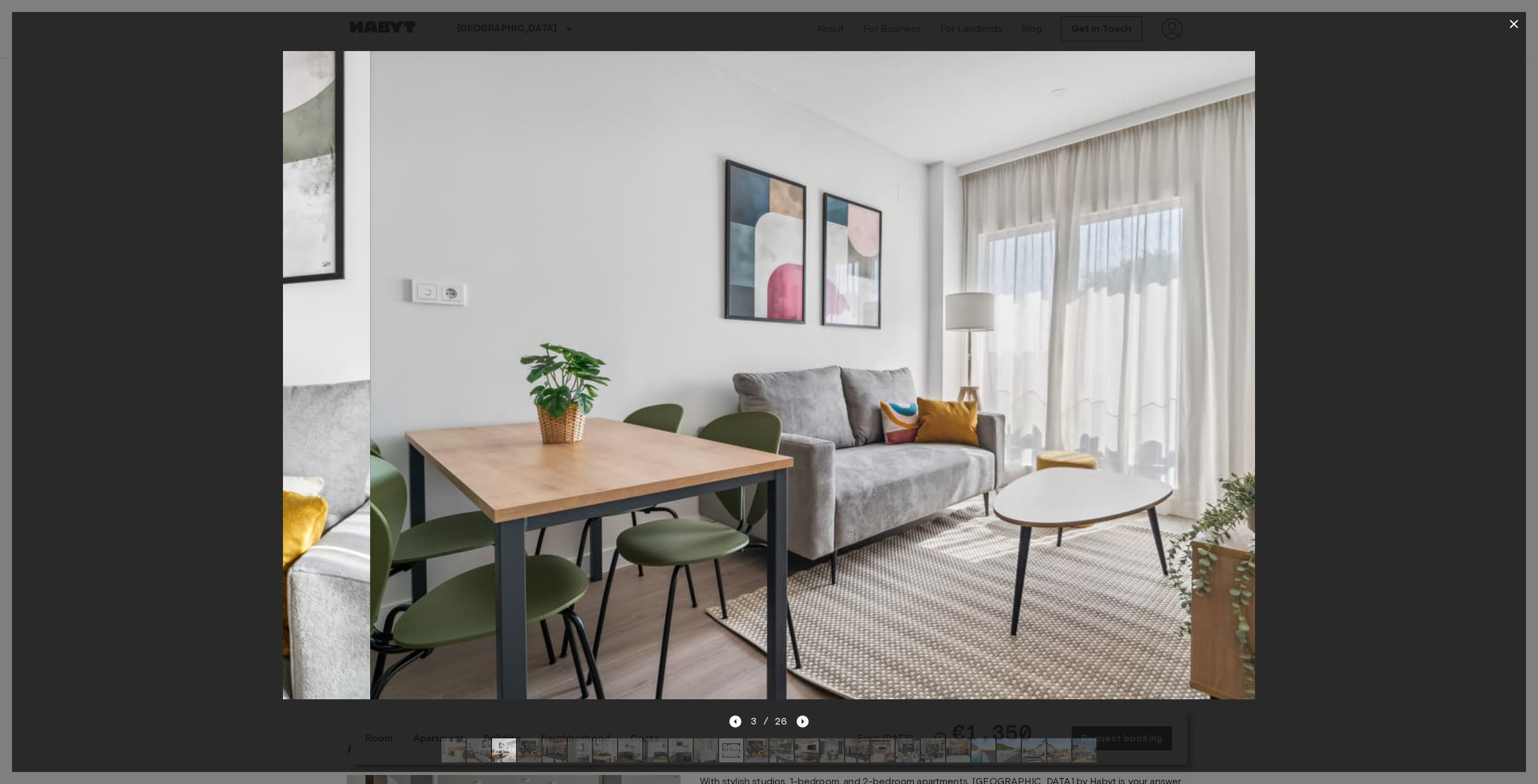
click at [804, 715] on icon "Next image" at bounding box center [803, 721] width 12 height 12
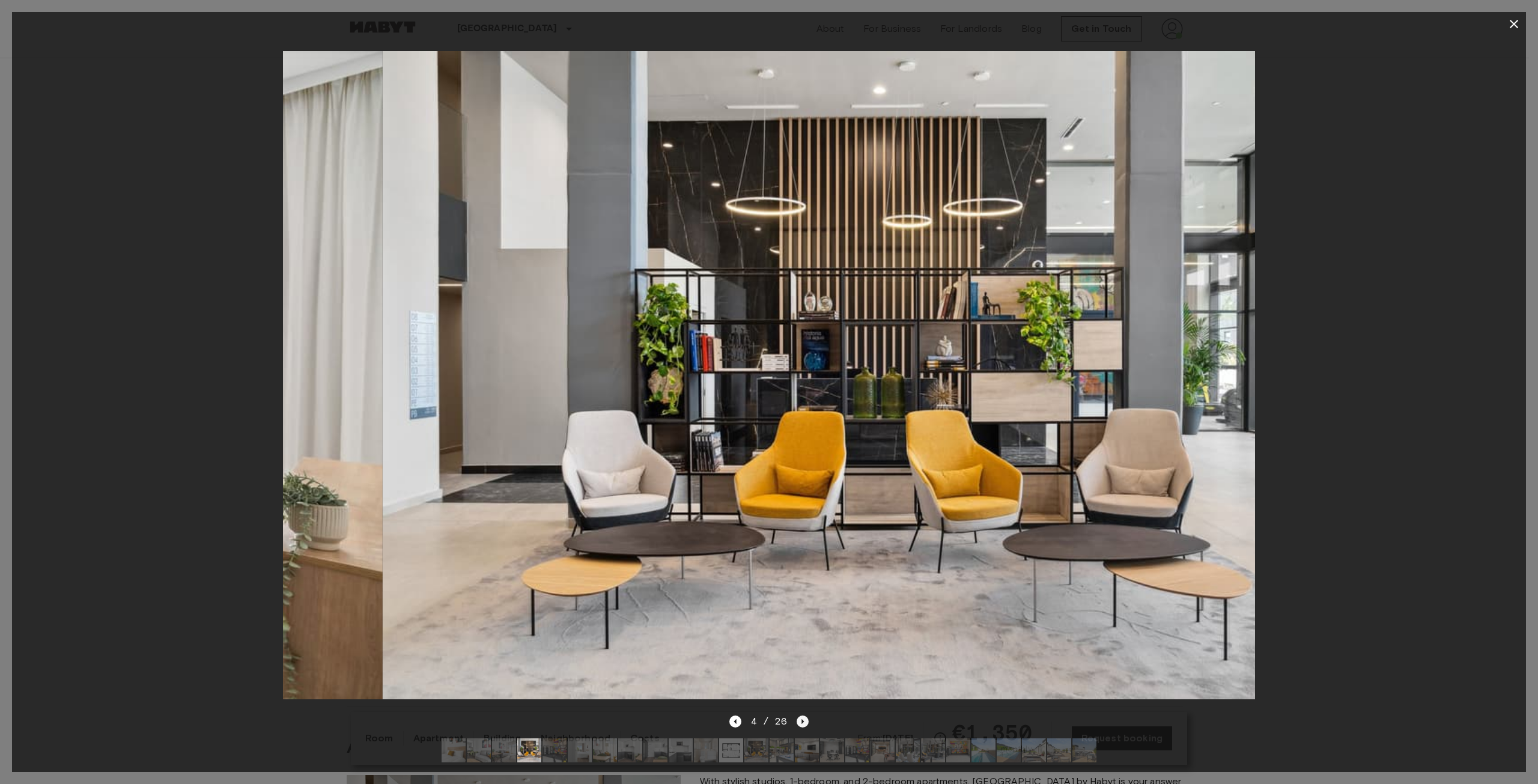
click at [804, 715] on icon "Next image" at bounding box center [803, 721] width 12 height 12
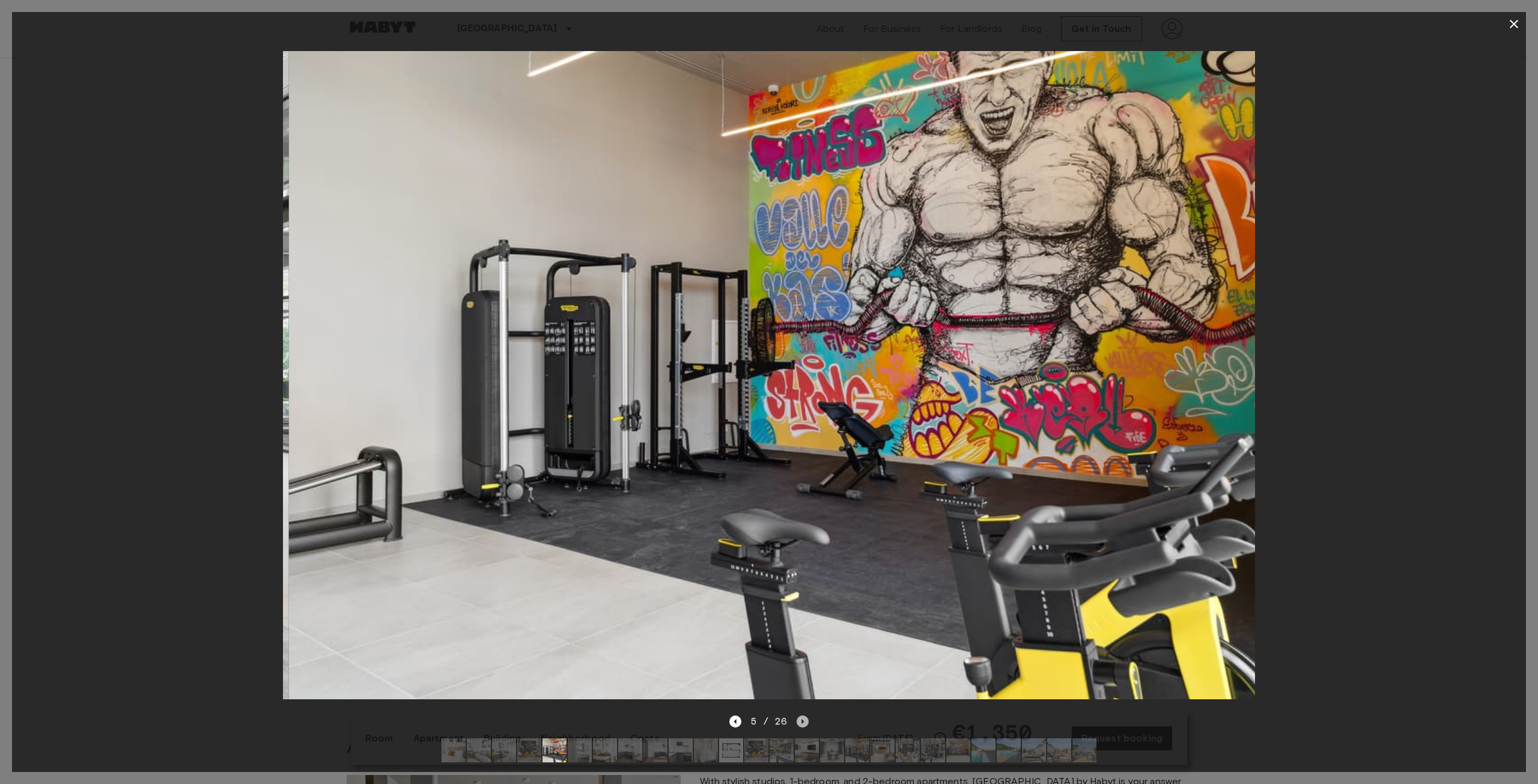
click at [804, 715] on icon "Next image" at bounding box center [803, 721] width 12 height 12
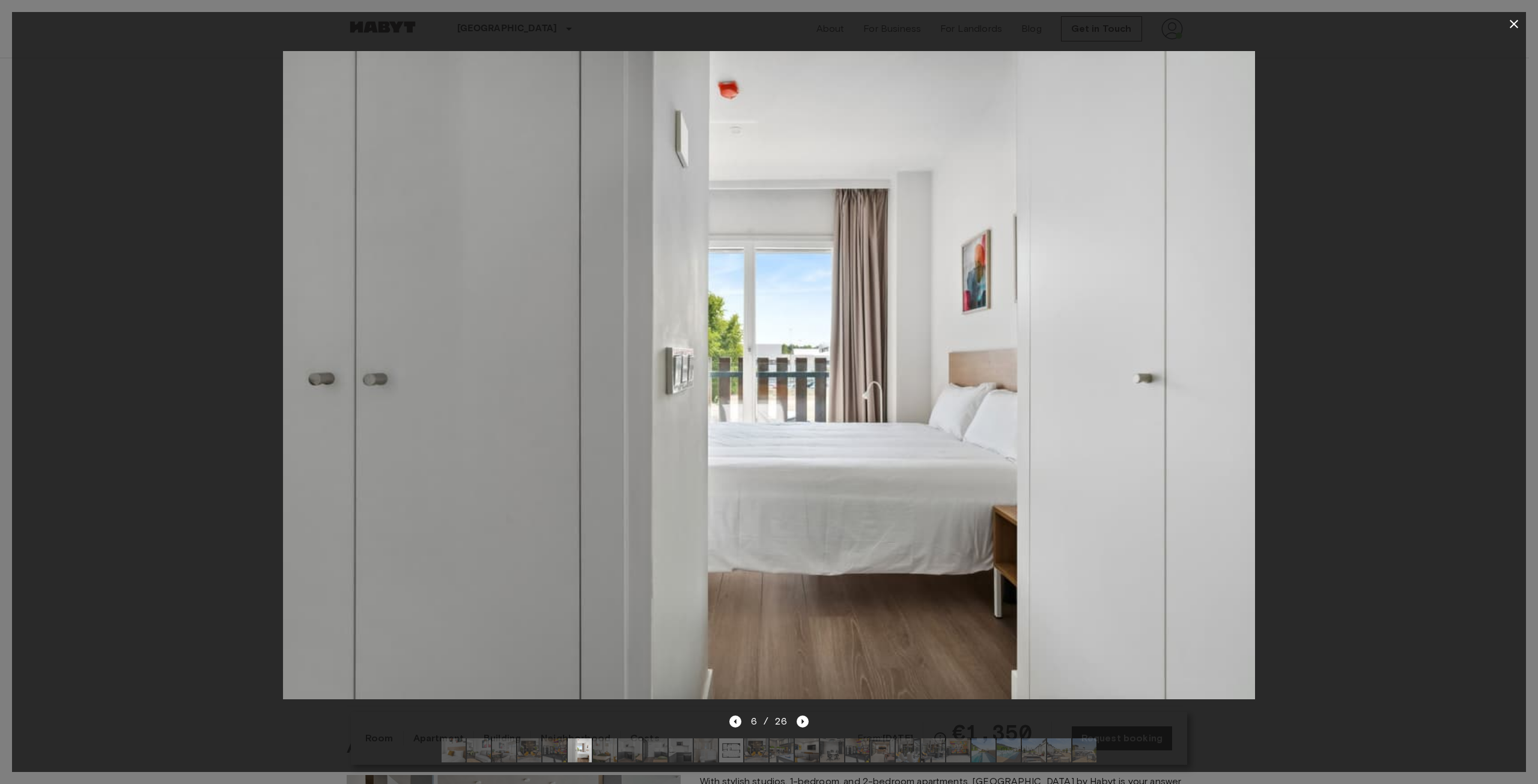
click at [91, 385] on div at bounding box center [769, 374] width 1514 height 678
click at [1514, 25] on icon "button" at bounding box center [1514, 24] width 8 height 8
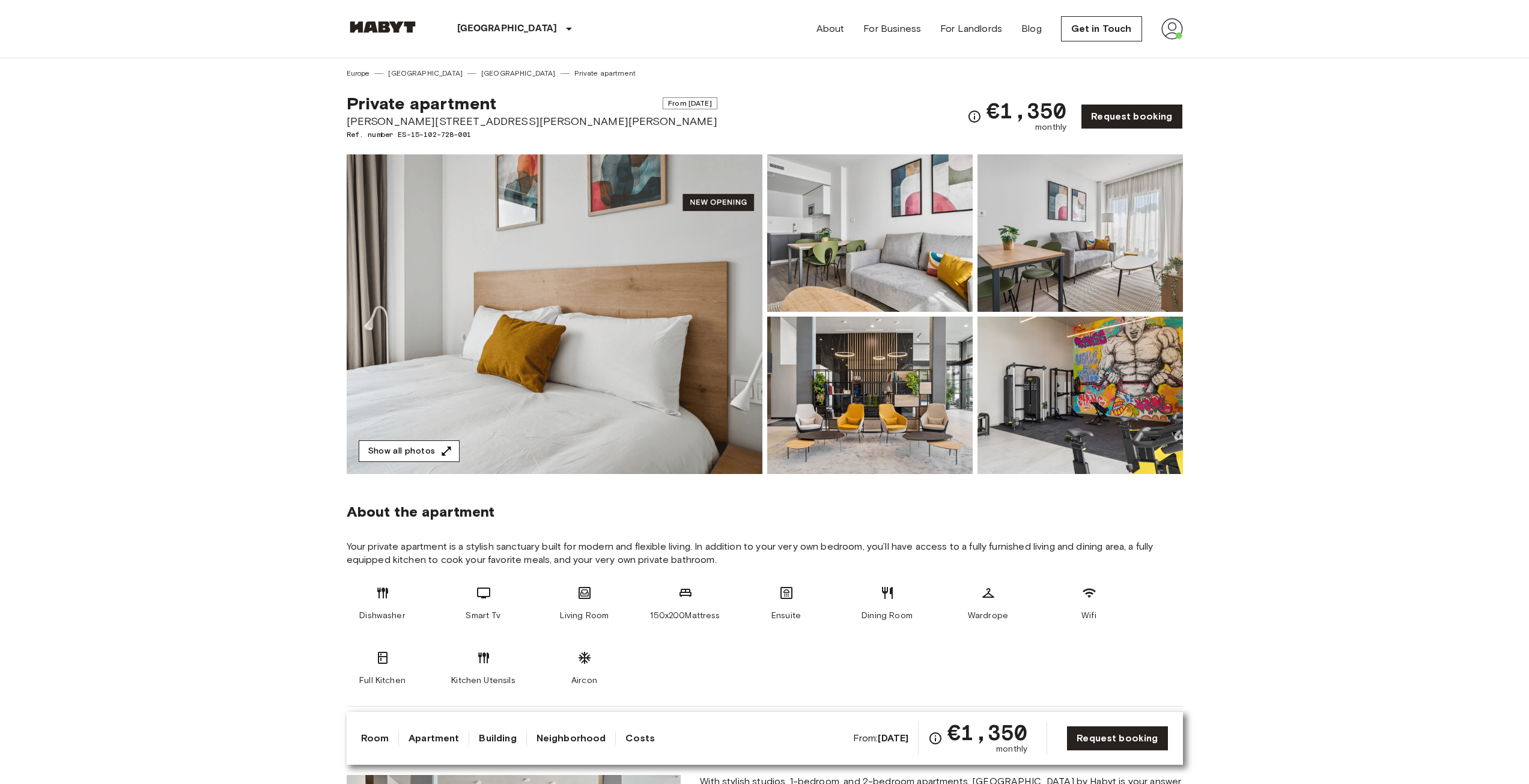
click at [430, 451] on button "Show all photos" at bounding box center [410, 451] width 101 height 22
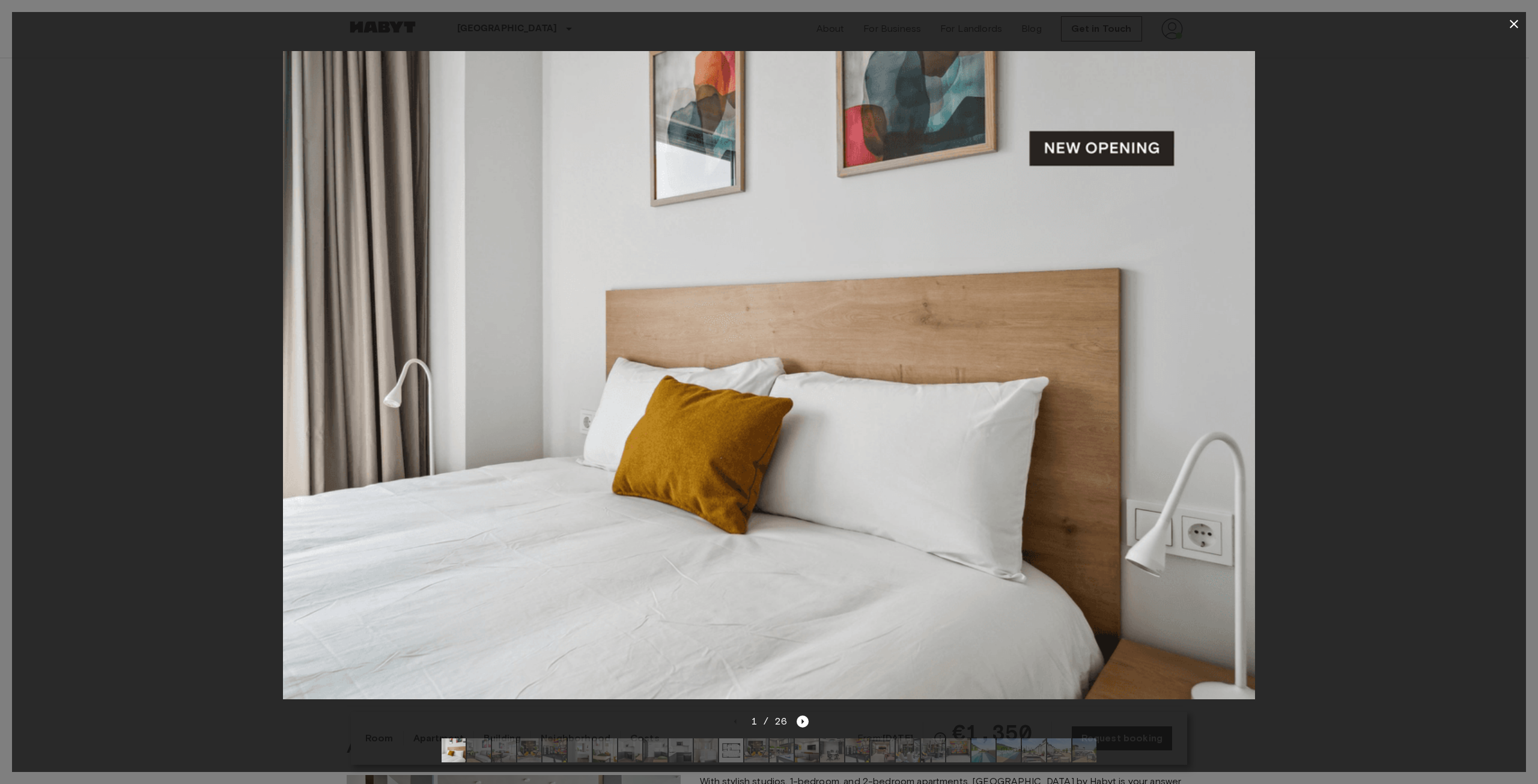
drag, startPoint x: 814, startPoint y: 704, endPoint x: 804, endPoint y: 709, distance: 11.2
click at [814, 704] on div at bounding box center [769, 374] width 1514 height 678
click at [804, 715] on icon "Next image" at bounding box center [803, 721] width 12 height 12
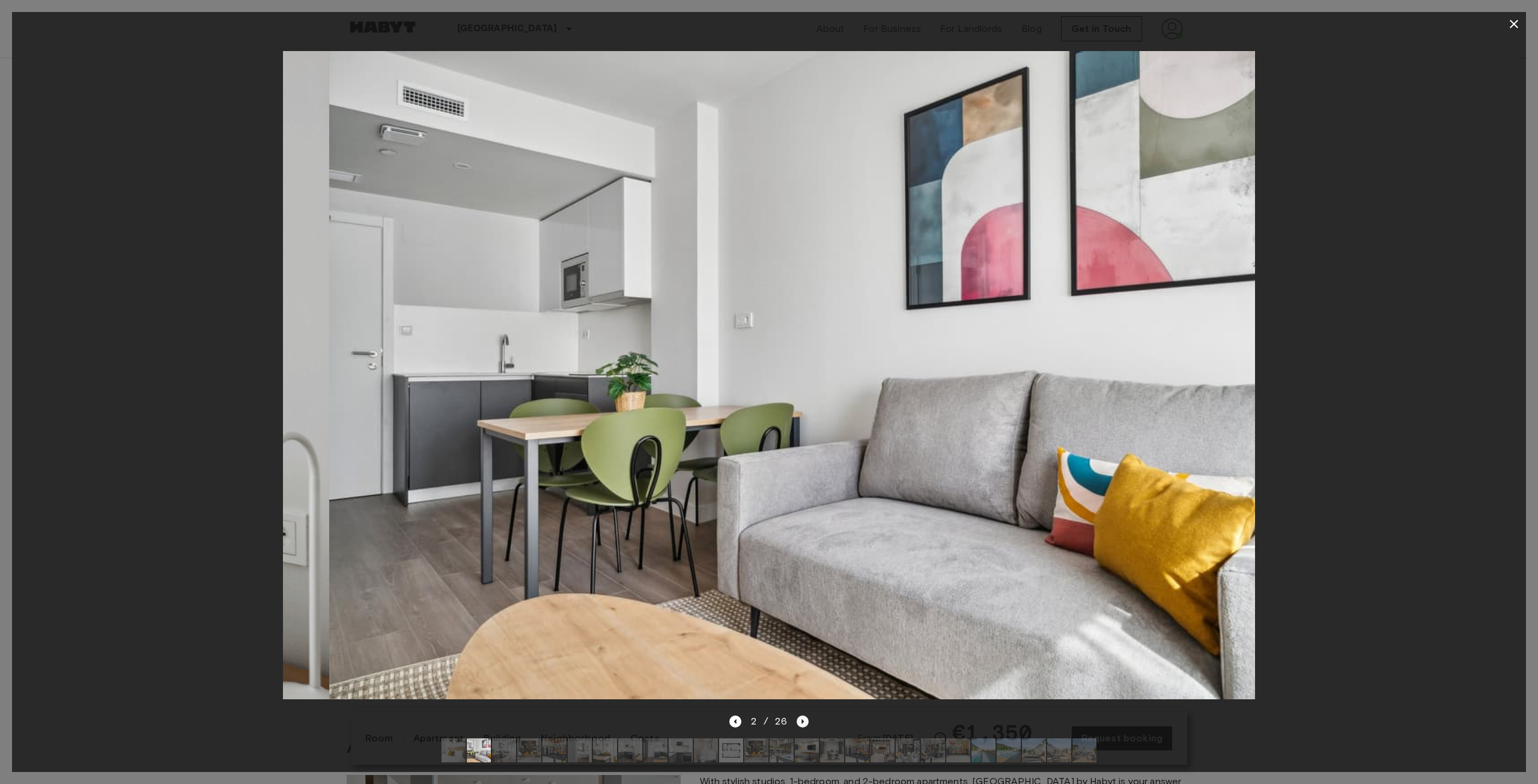
click at [804, 715] on icon "Next image" at bounding box center [803, 721] width 12 height 12
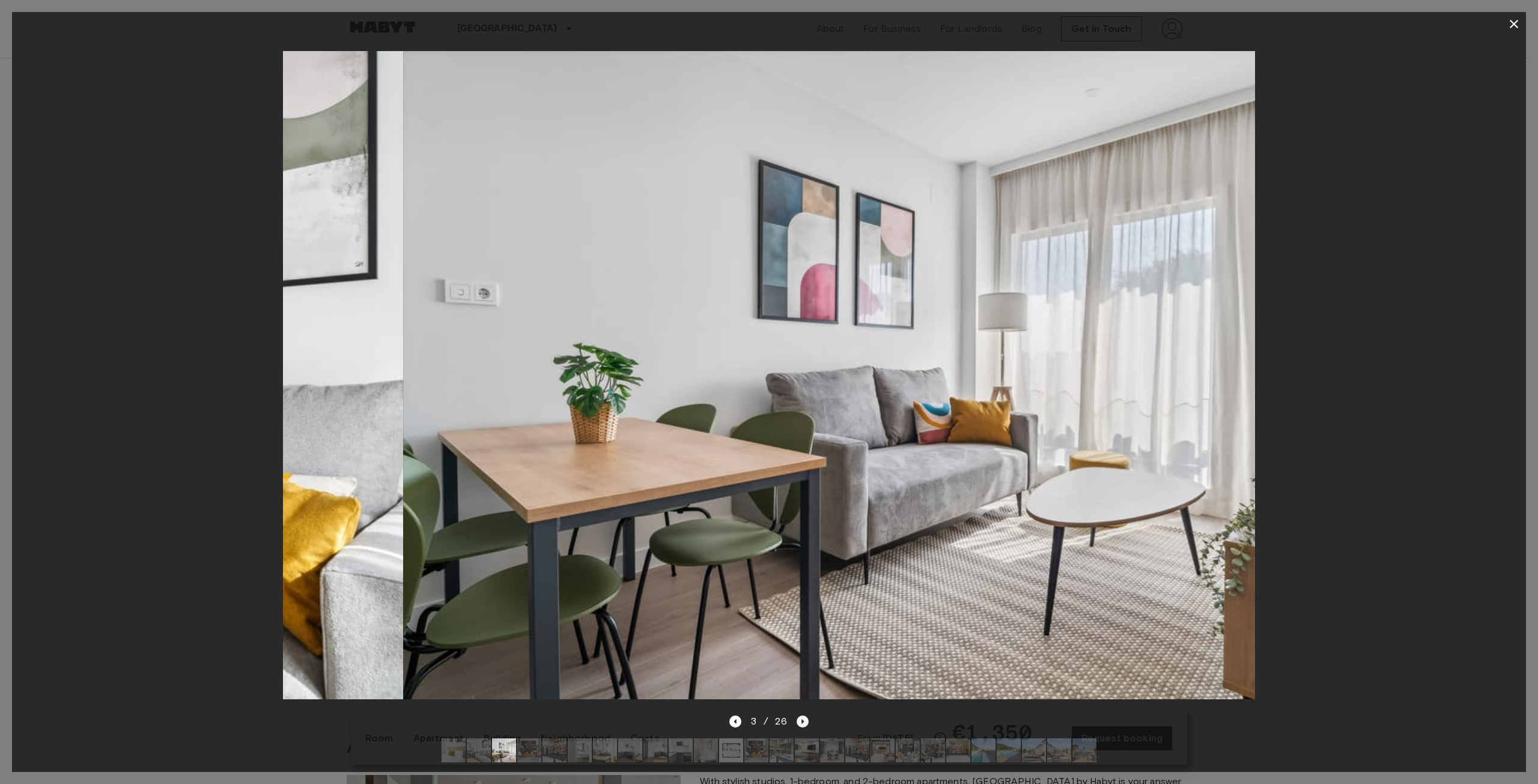
click at [804, 715] on icon "Next image" at bounding box center [803, 721] width 12 height 12
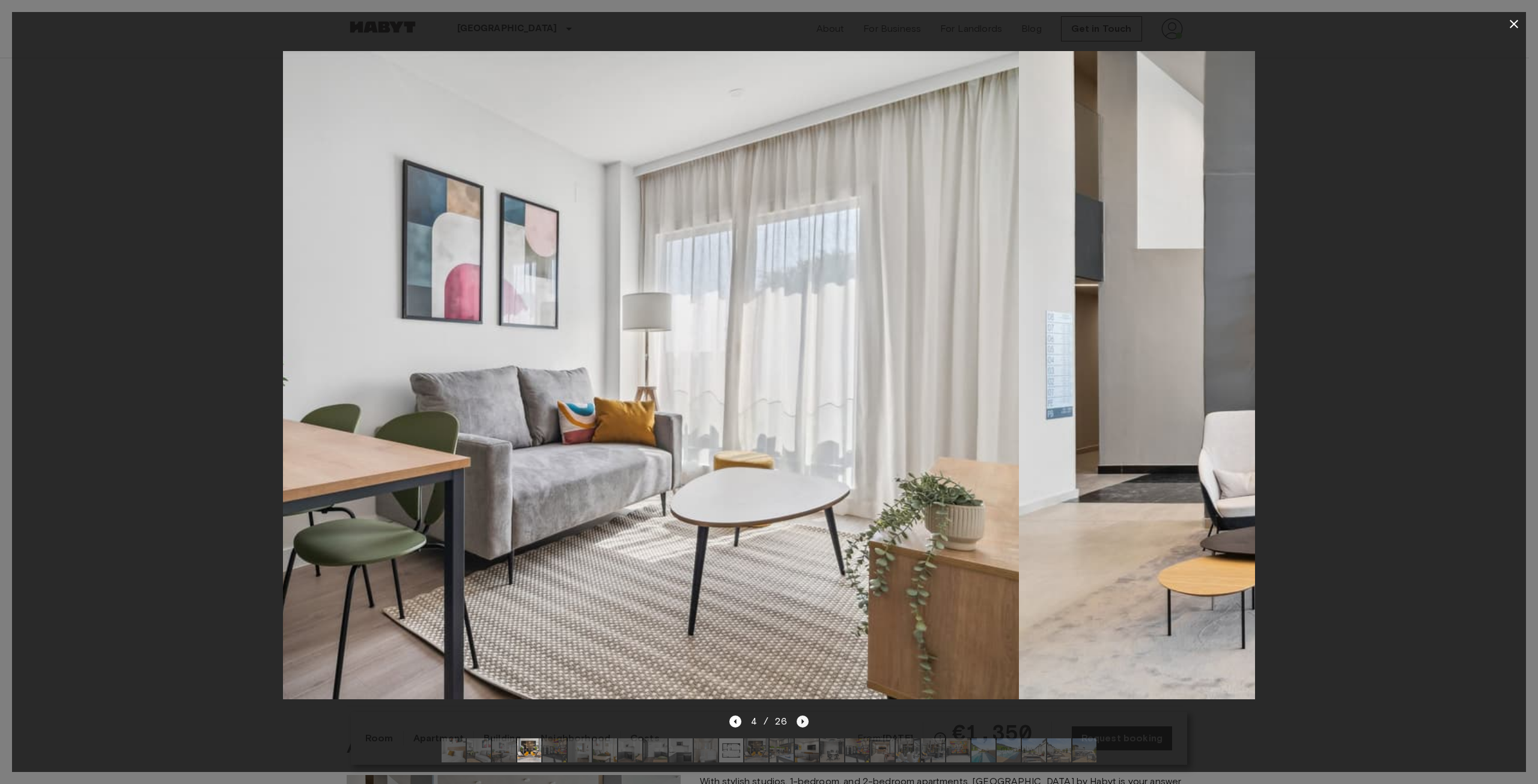
click at [804, 715] on icon "Next image" at bounding box center [803, 721] width 12 height 12
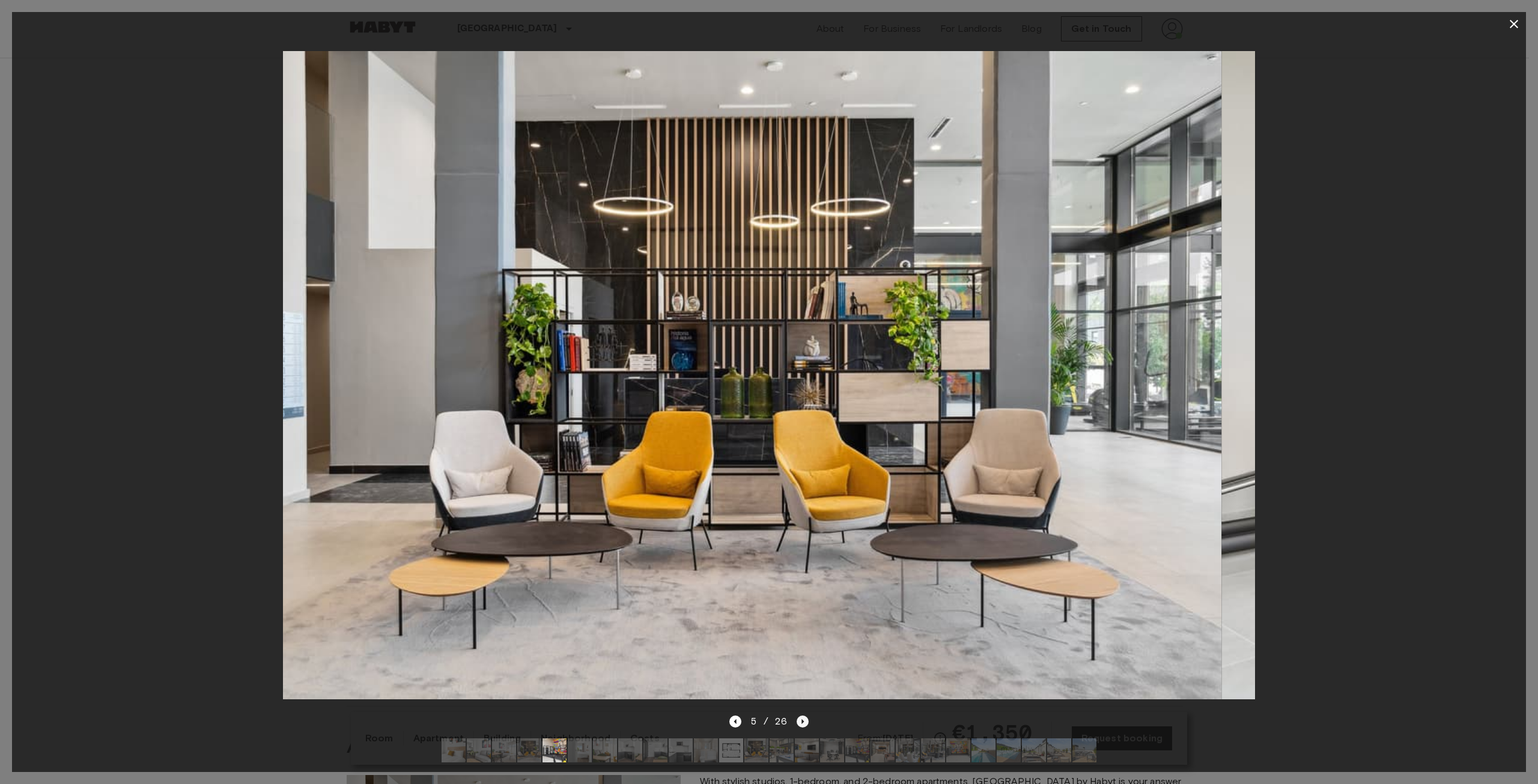
click at [804, 715] on icon "Next image" at bounding box center [803, 721] width 12 height 12
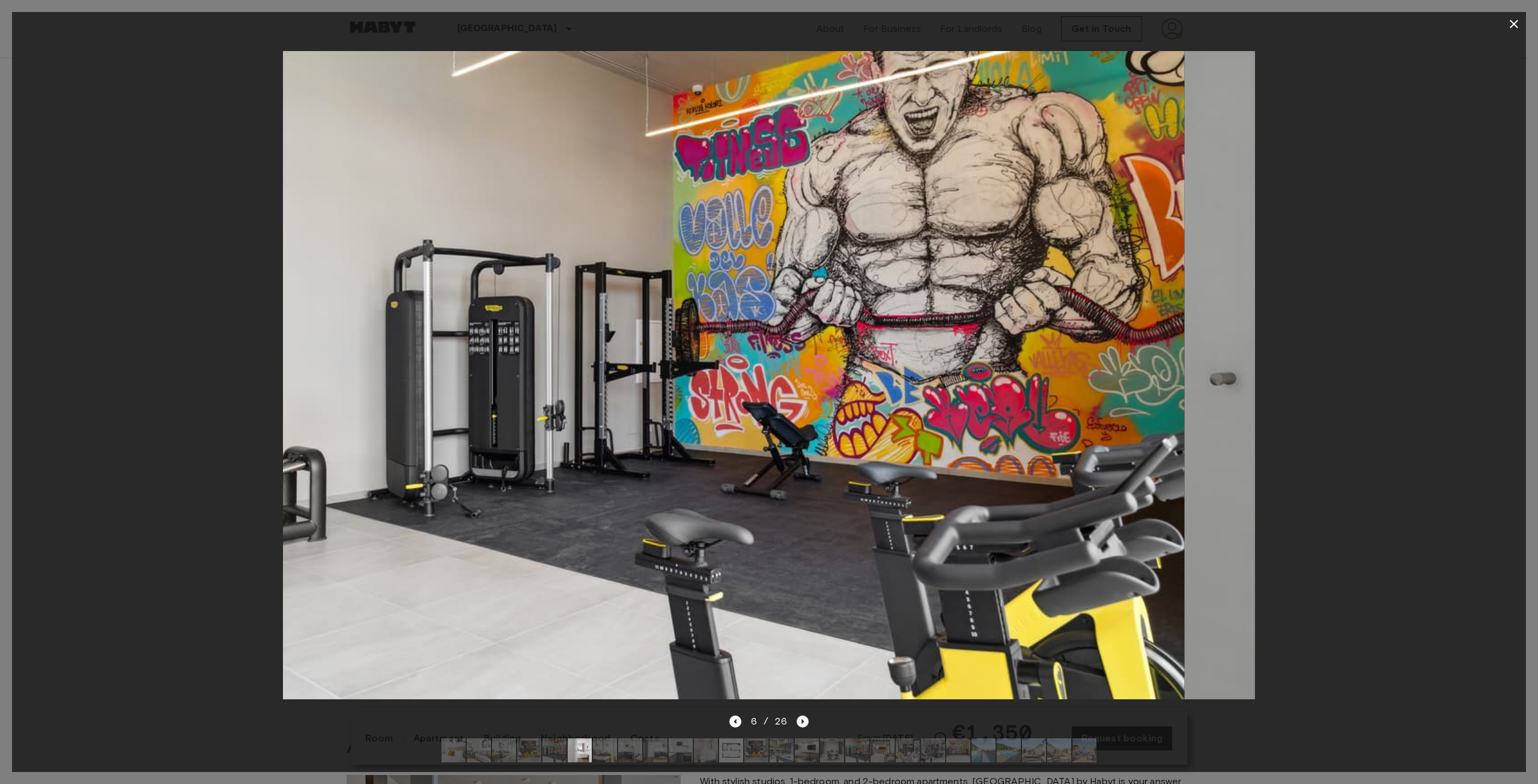
click at [804, 715] on icon "Next image" at bounding box center [803, 721] width 12 height 12
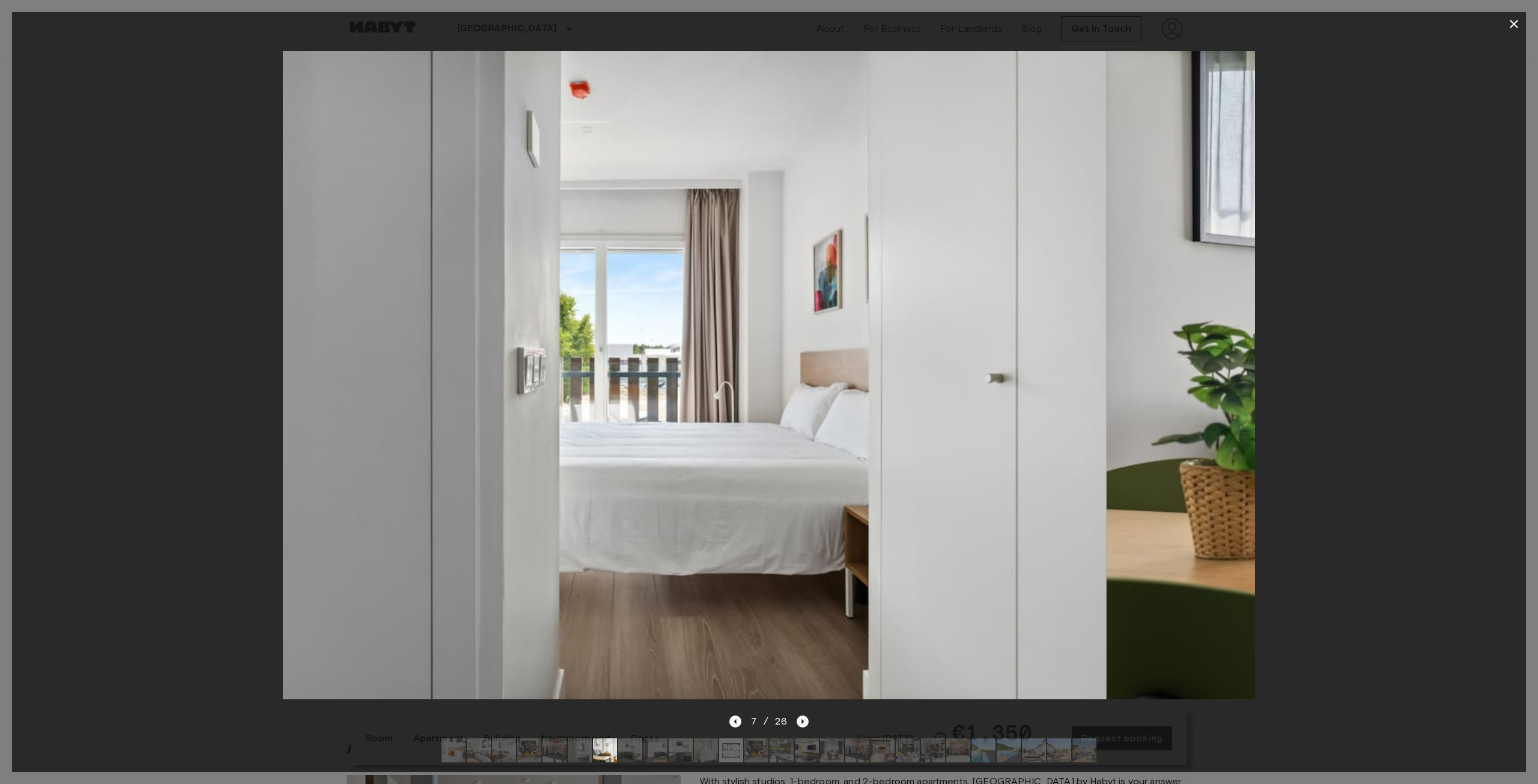
click at [804, 715] on icon "Next image" at bounding box center [803, 721] width 12 height 12
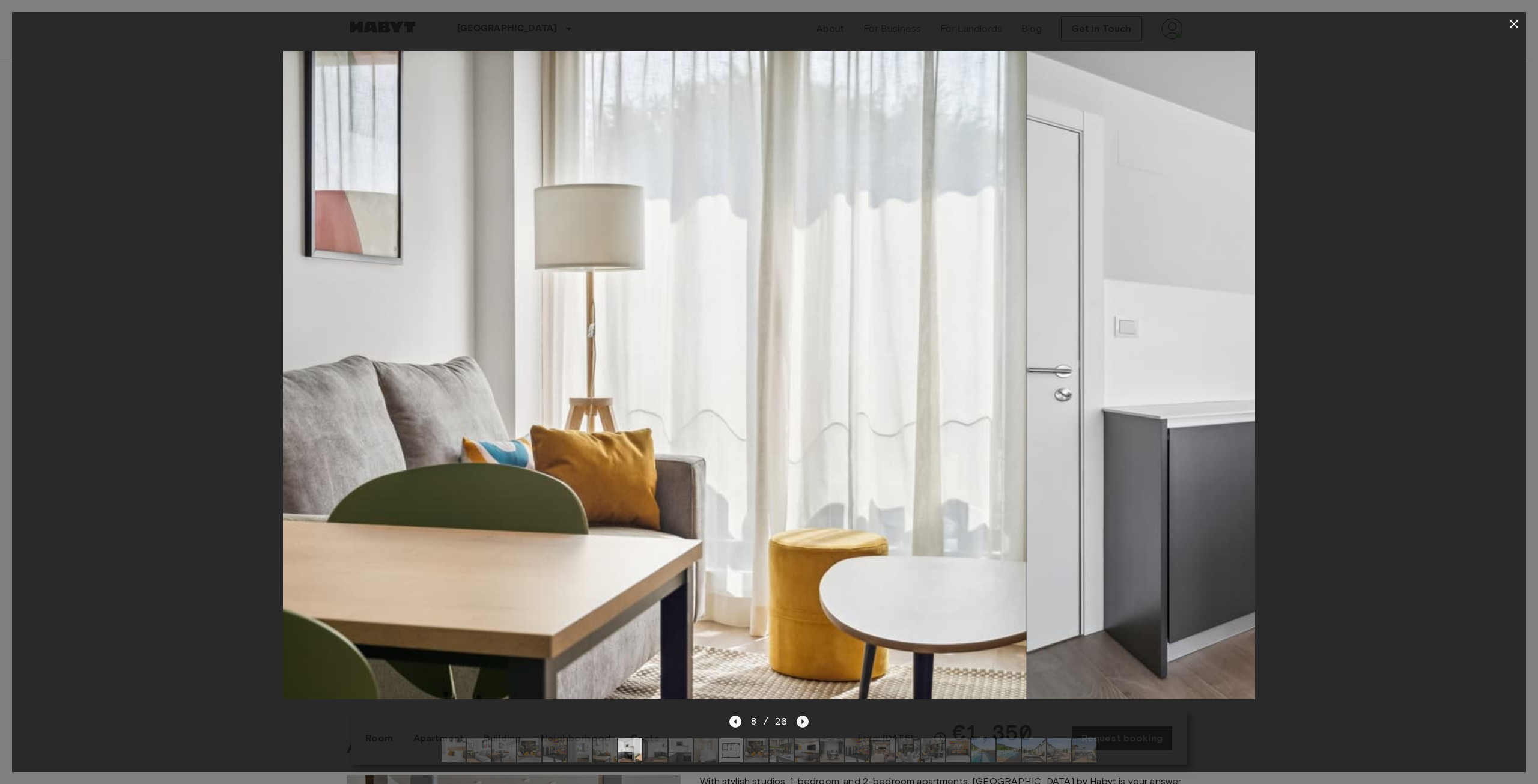
click at [804, 715] on icon "Next image" at bounding box center [803, 721] width 12 height 12
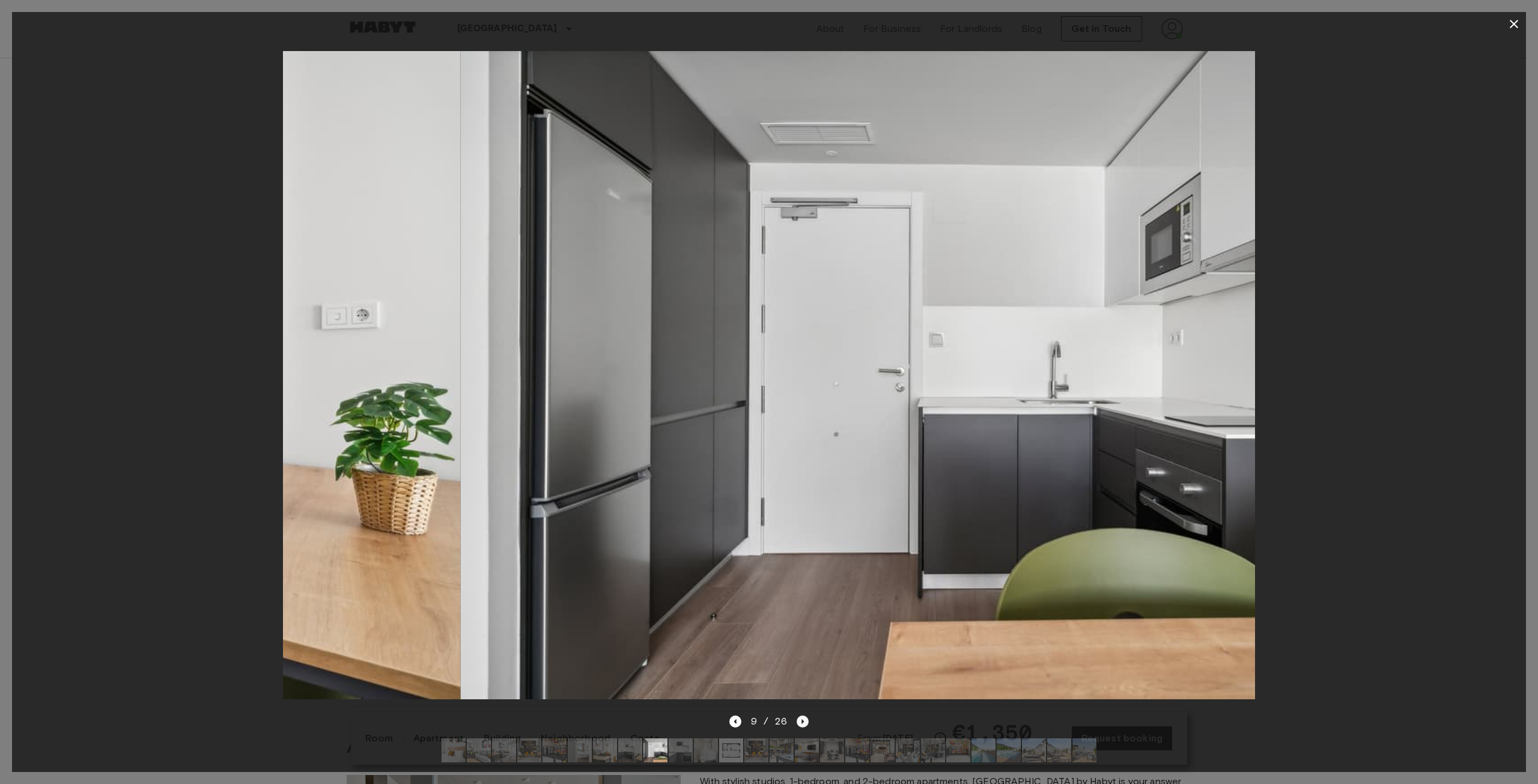
click at [804, 715] on icon "Next image" at bounding box center [803, 721] width 12 height 12
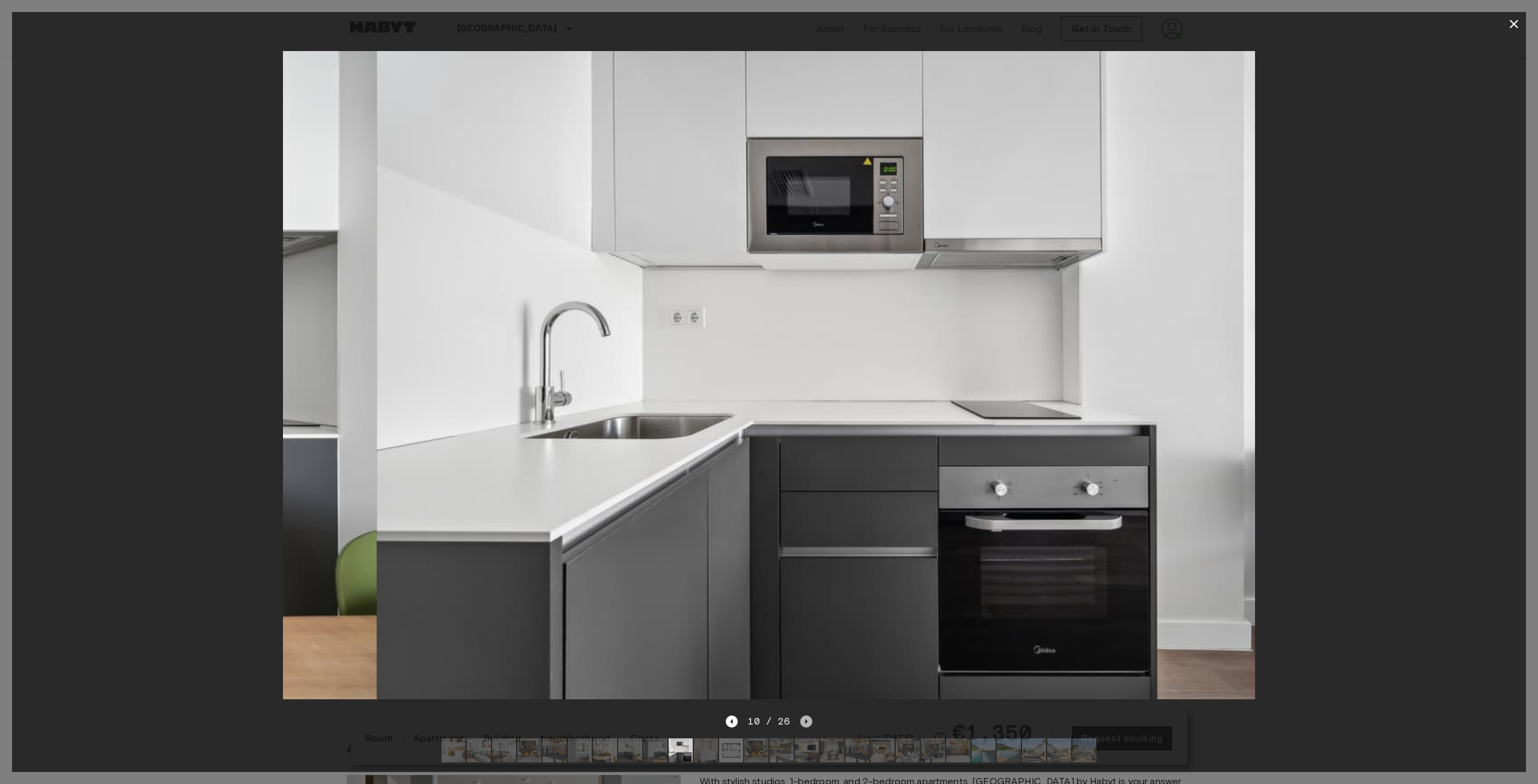
click at [804, 715] on icon "Next image" at bounding box center [806, 721] width 12 height 12
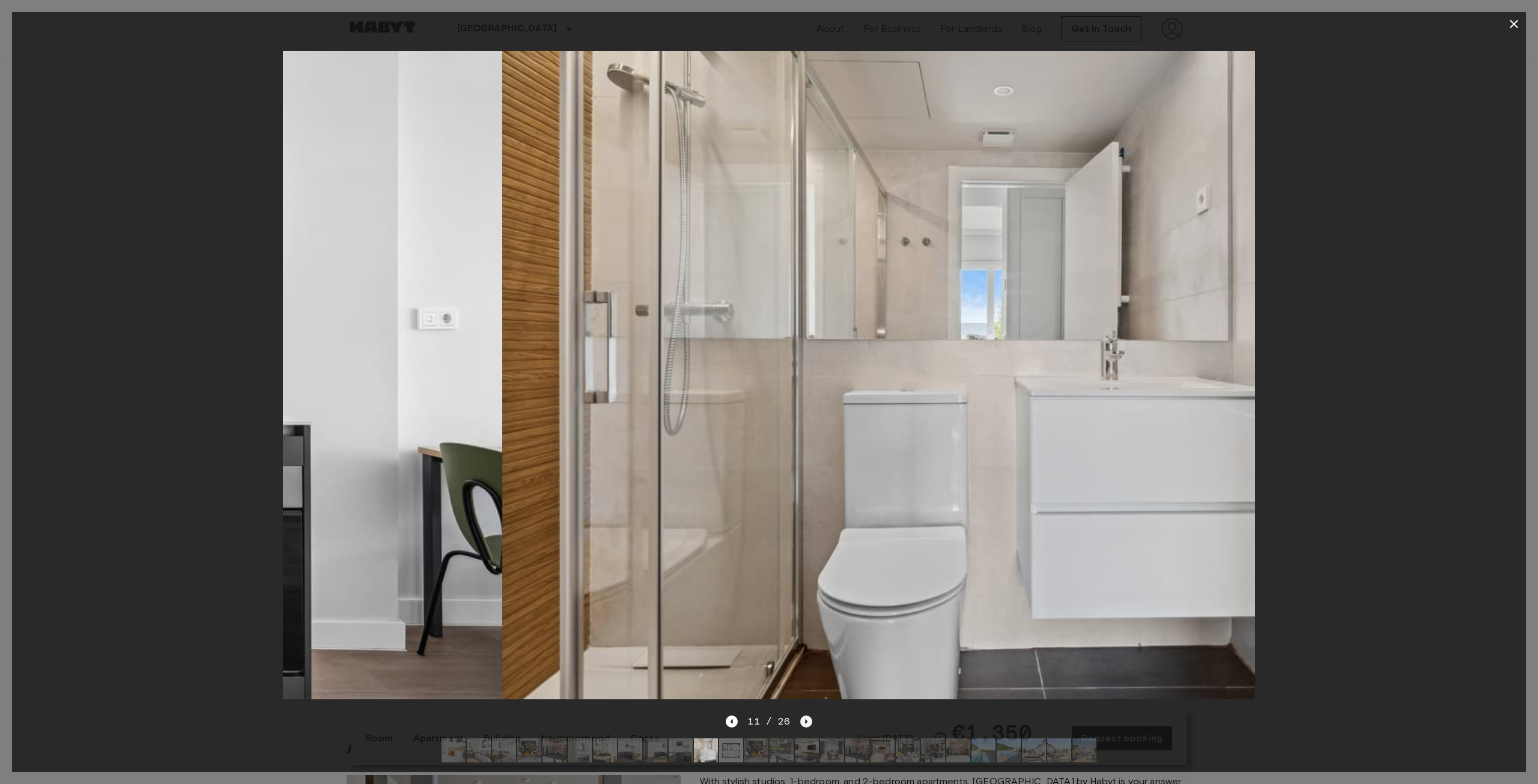
click at [804, 715] on icon "Next image" at bounding box center [806, 721] width 12 height 12
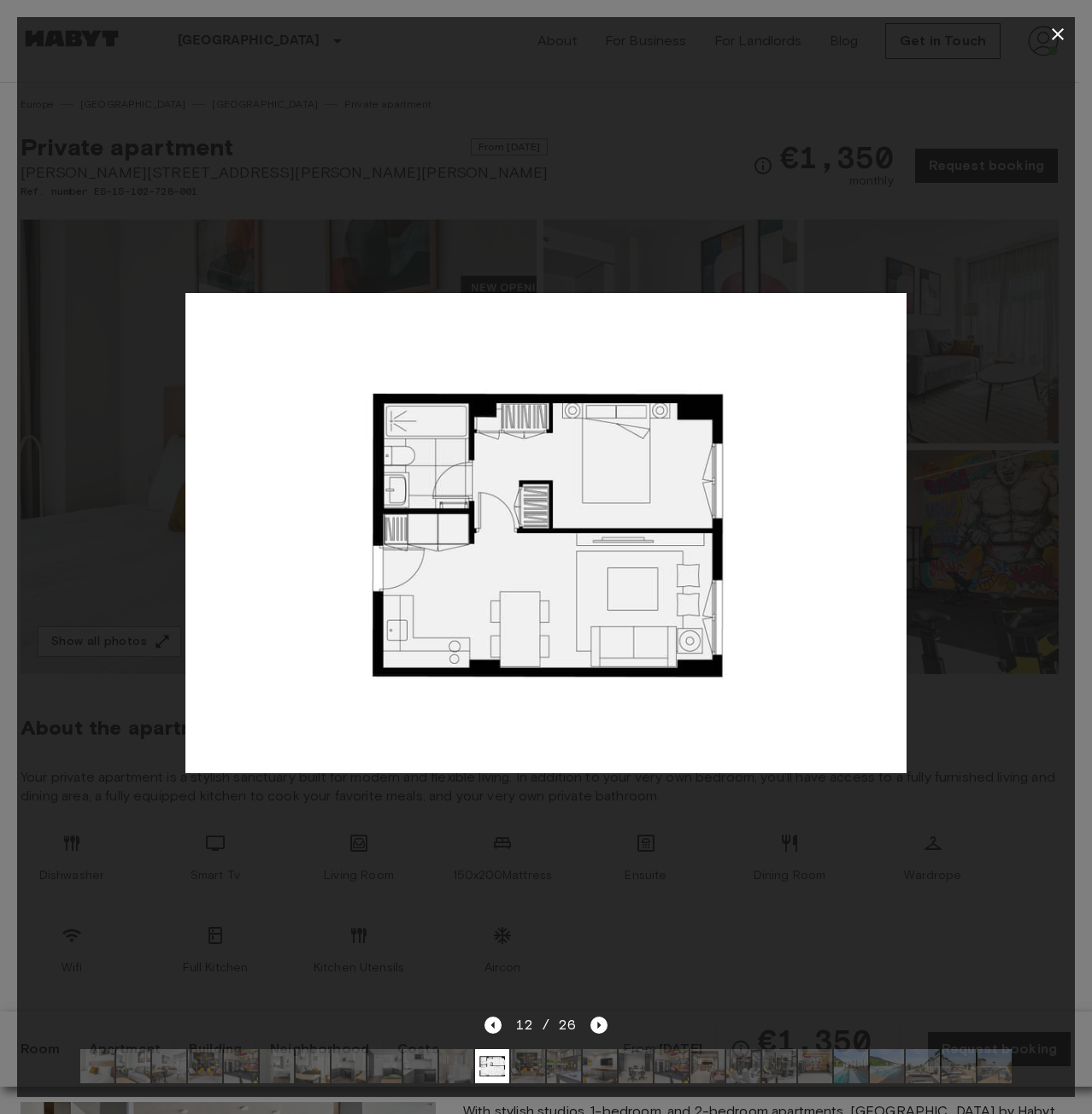
click at [510, 854] on div at bounding box center [546, 533] width 1057 height 963
click at [1056, 36] on icon "button" at bounding box center [1057, 34] width 12 height 12
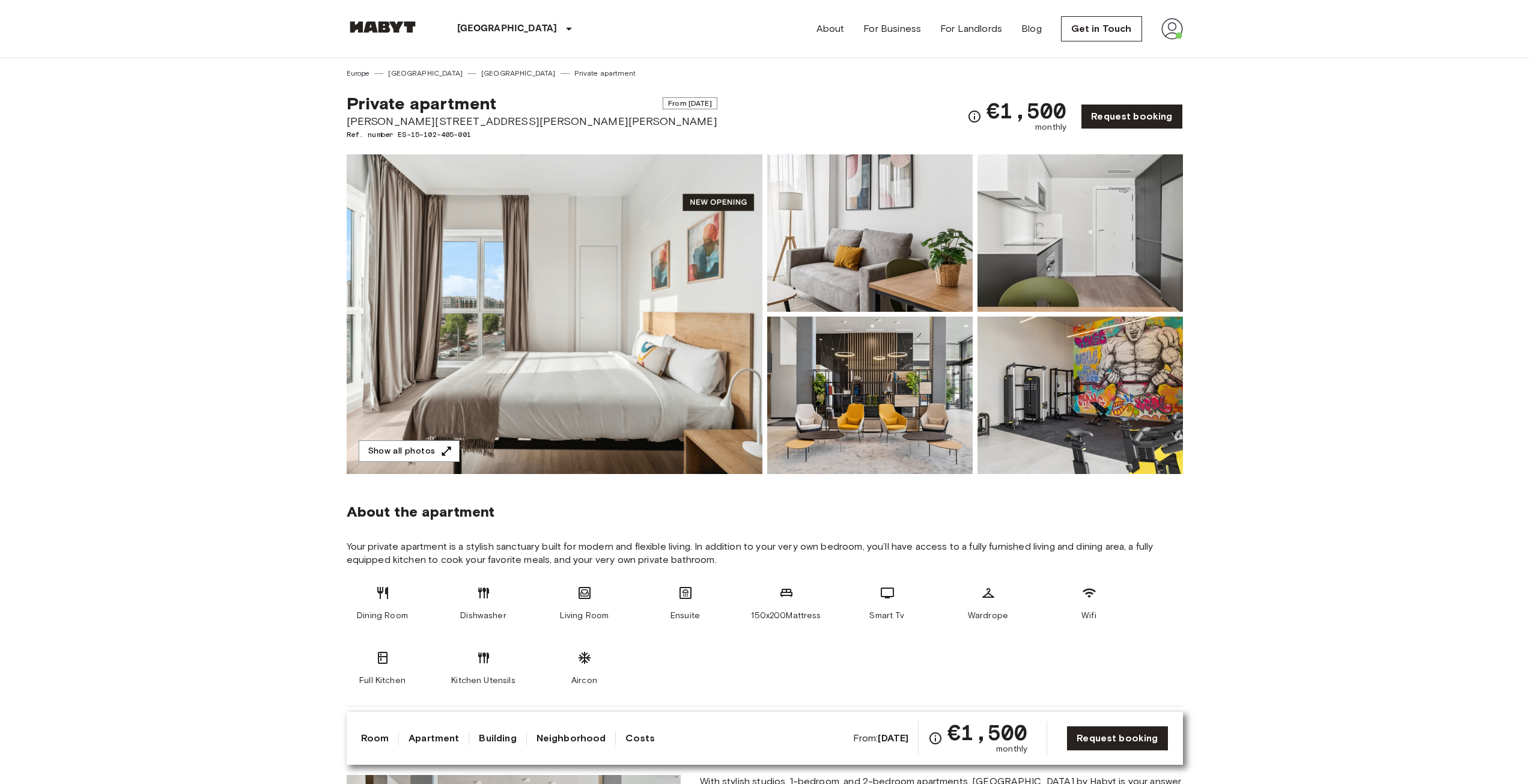
click at [599, 315] on img at bounding box center [555, 314] width 416 height 320
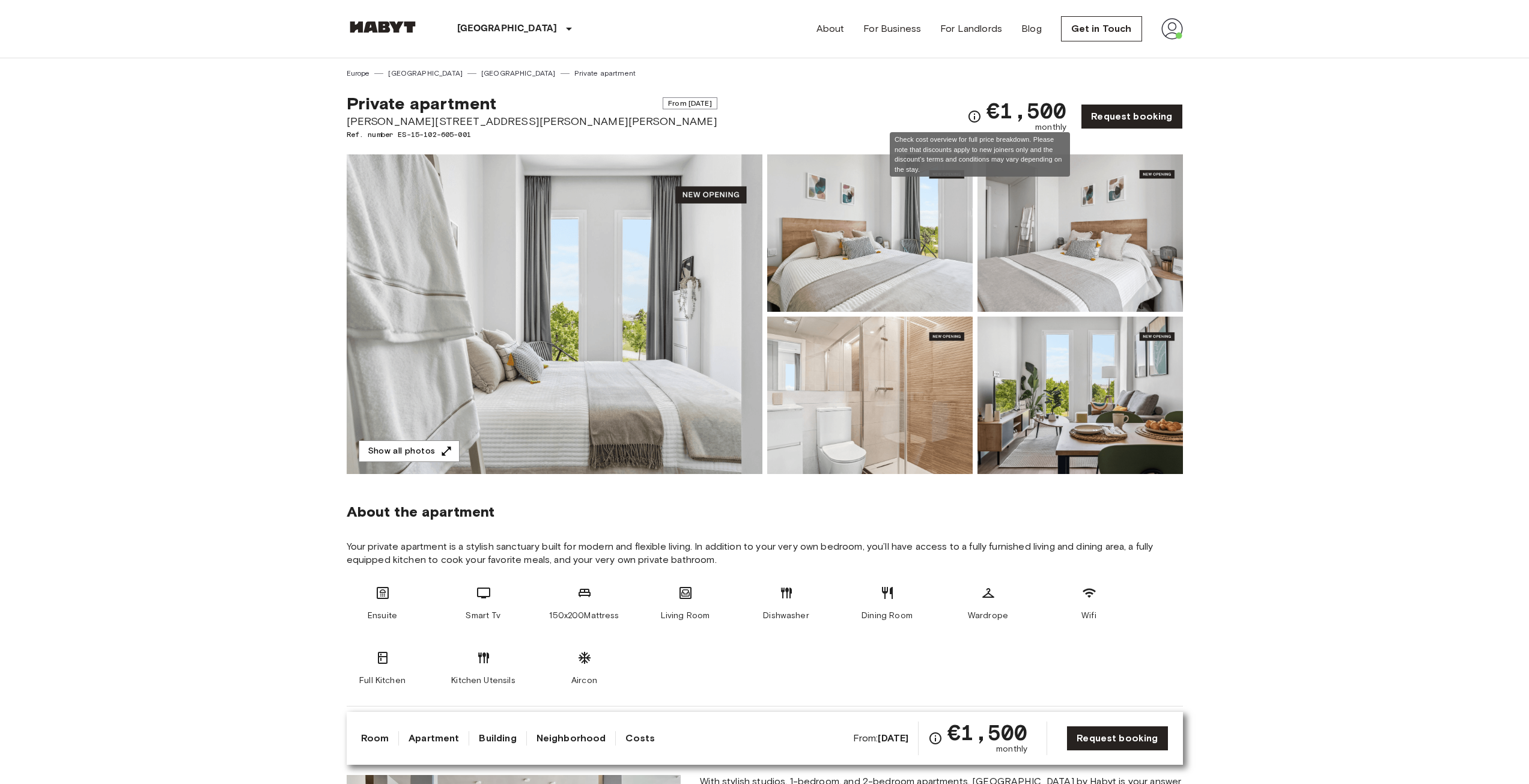
click at [979, 118] on icon "Check cost overview for full price breakdown. Please note that discounts apply …" at bounding box center [974, 117] width 12 height 12
click at [978, 112] on icon "Check cost overview for full price breakdown. Please note that discounts apply …" at bounding box center [974, 116] width 14 height 14
click at [578, 345] on img at bounding box center [555, 314] width 416 height 320
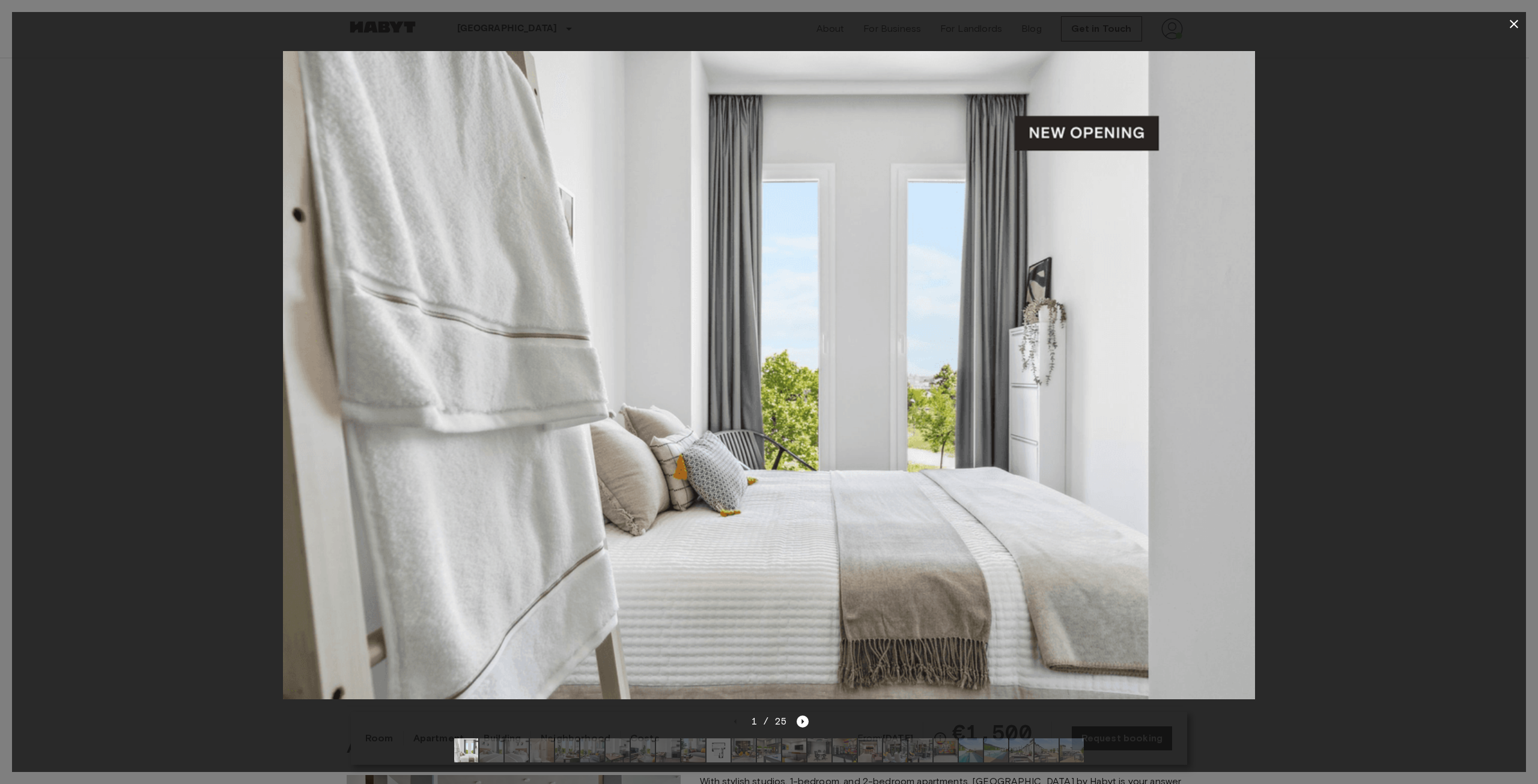
click at [1323, 354] on div at bounding box center [769, 374] width 1514 height 678
click at [800, 715] on icon "Next image" at bounding box center [803, 721] width 12 height 12
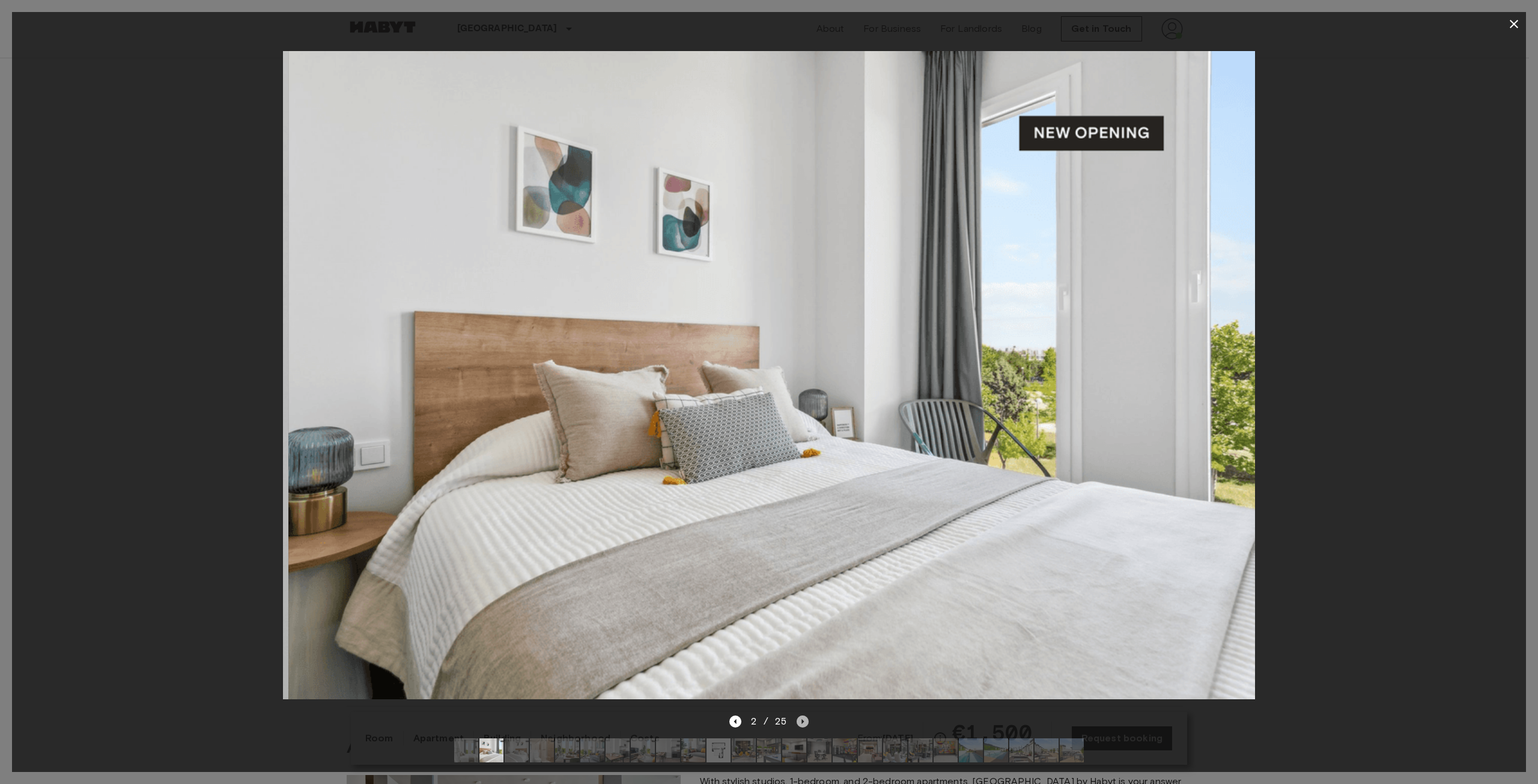
click at [800, 715] on icon "Next image" at bounding box center [803, 721] width 12 height 12
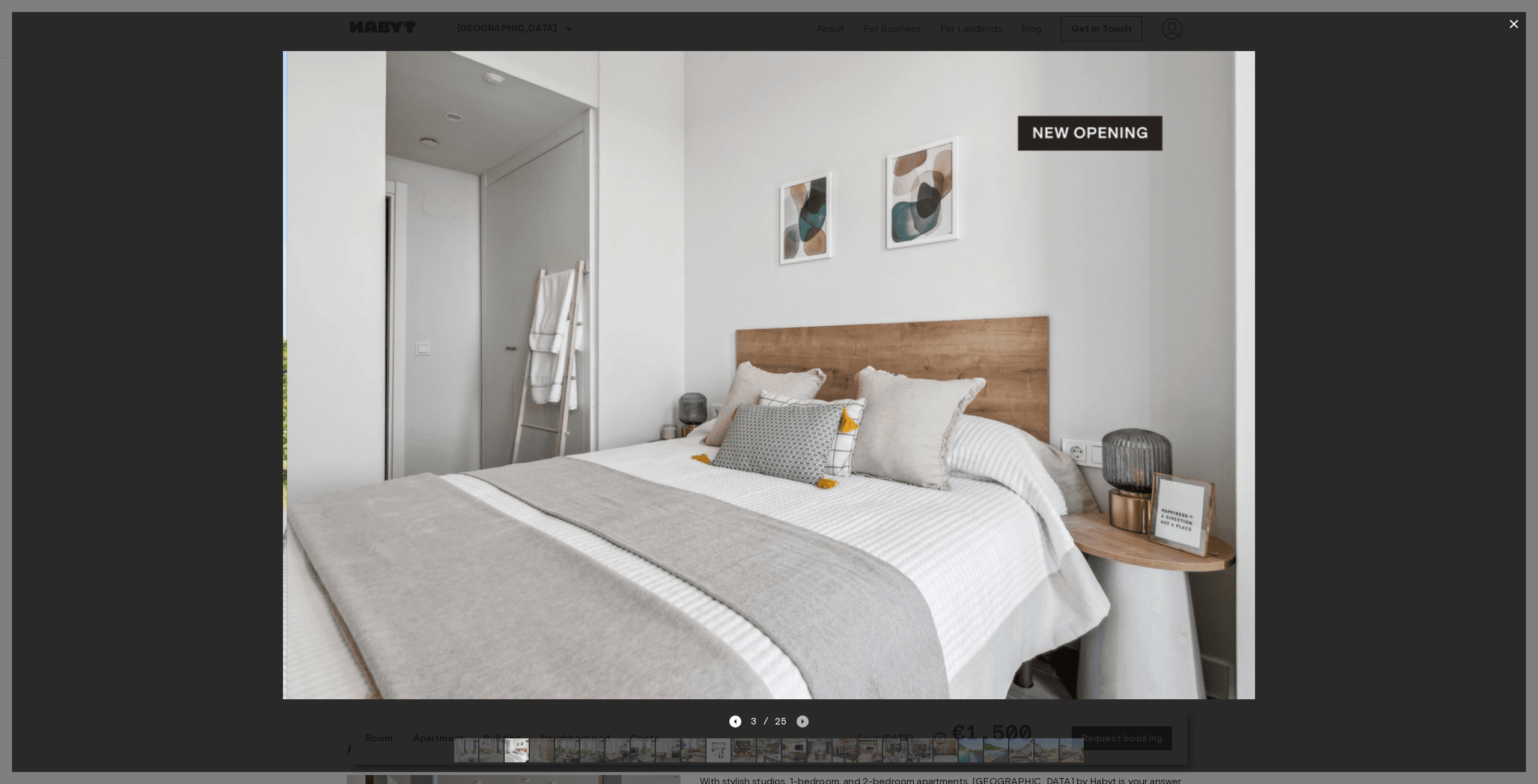
click at [800, 715] on icon "Next image" at bounding box center [803, 721] width 12 height 12
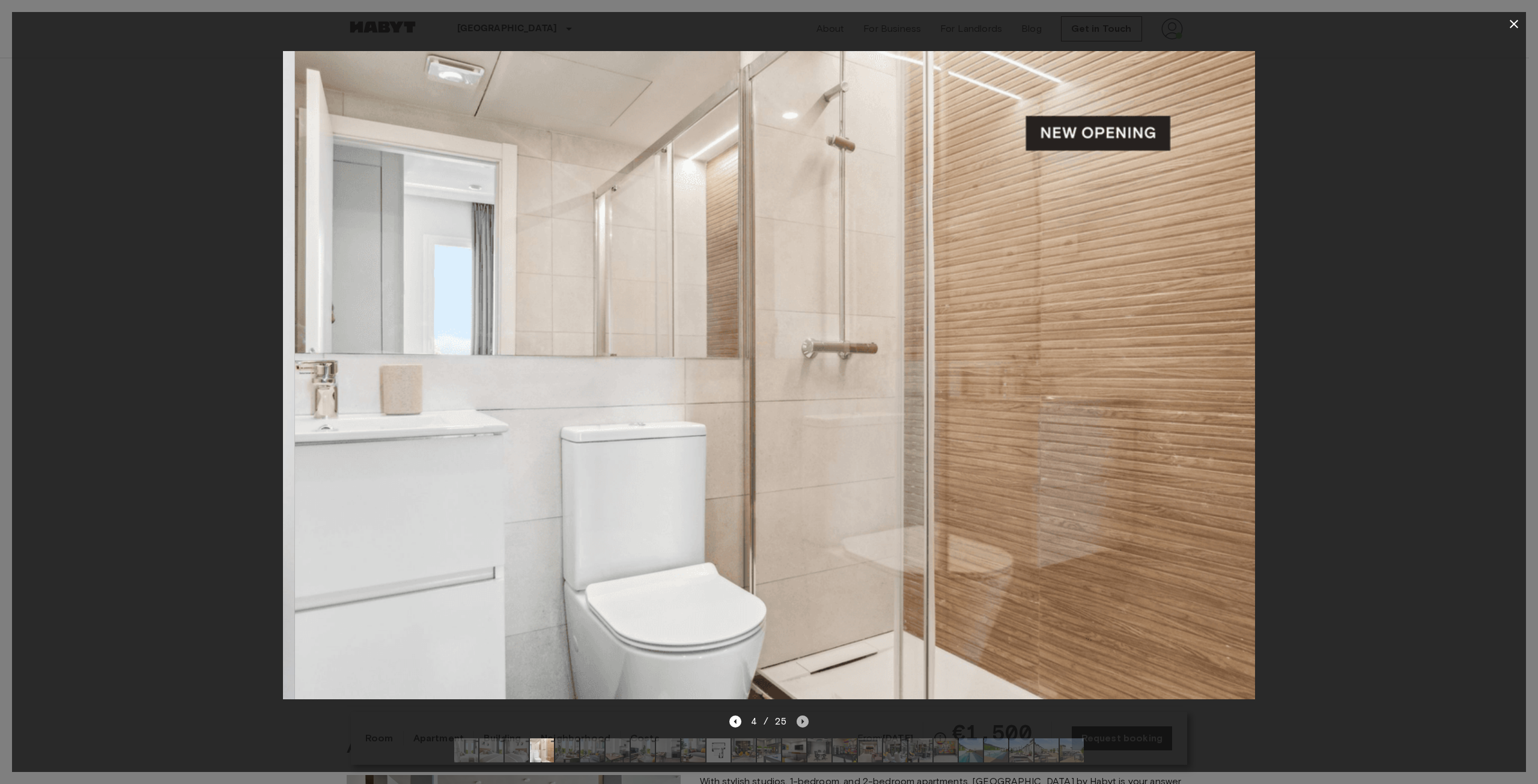
click at [800, 715] on icon "Next image" at bounding box center [803, 721] width 12 height 12
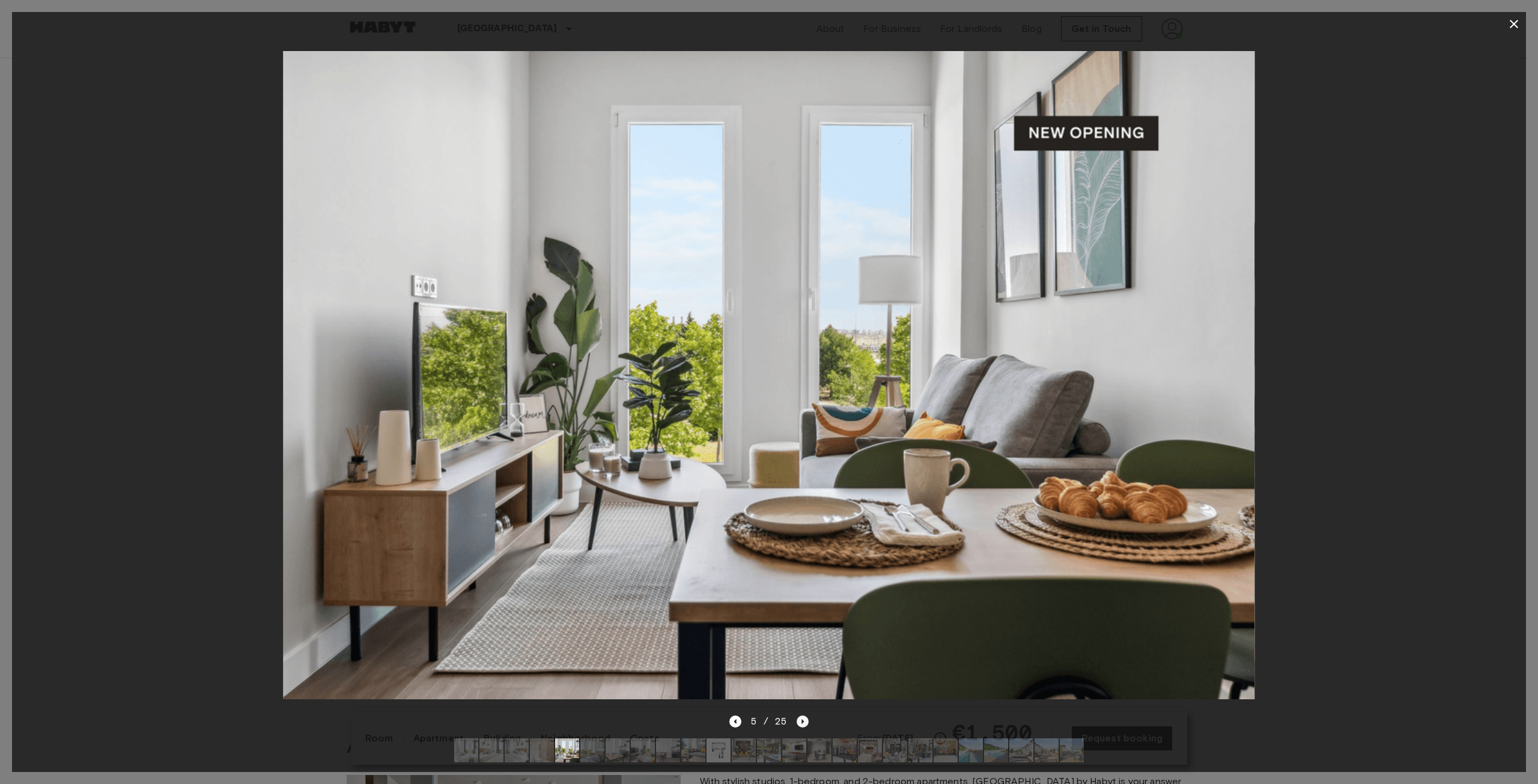
click at [806, 716] on icon "Next image" at bounding box center [803, 721] width 12 height 12
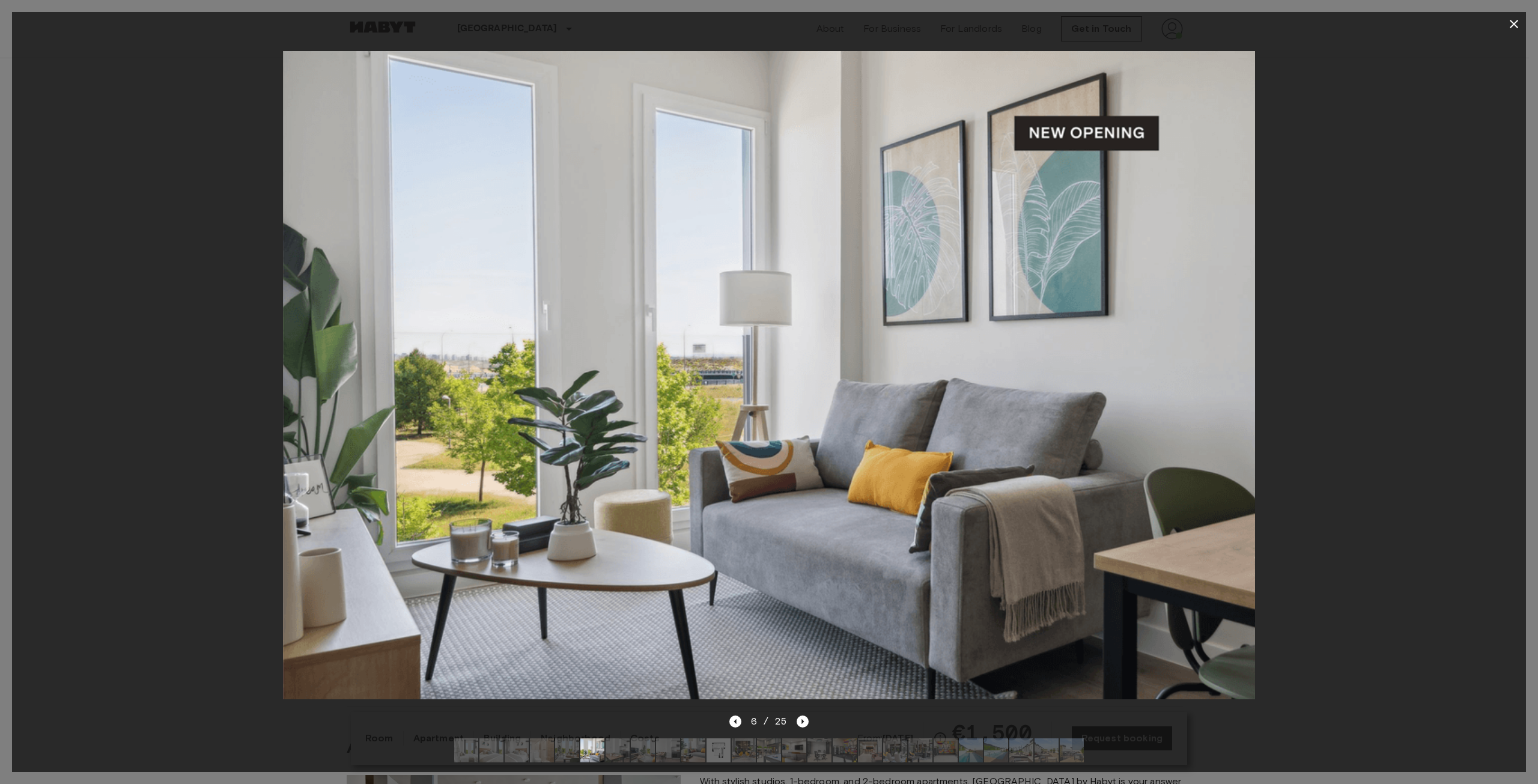
click at [792, 715] on div "6 / 25" at bounding box center [769, 721] width 80 height 14
click at [802, 719] on icon "Next image" at bounding box center [804, 721] width 3 height 5
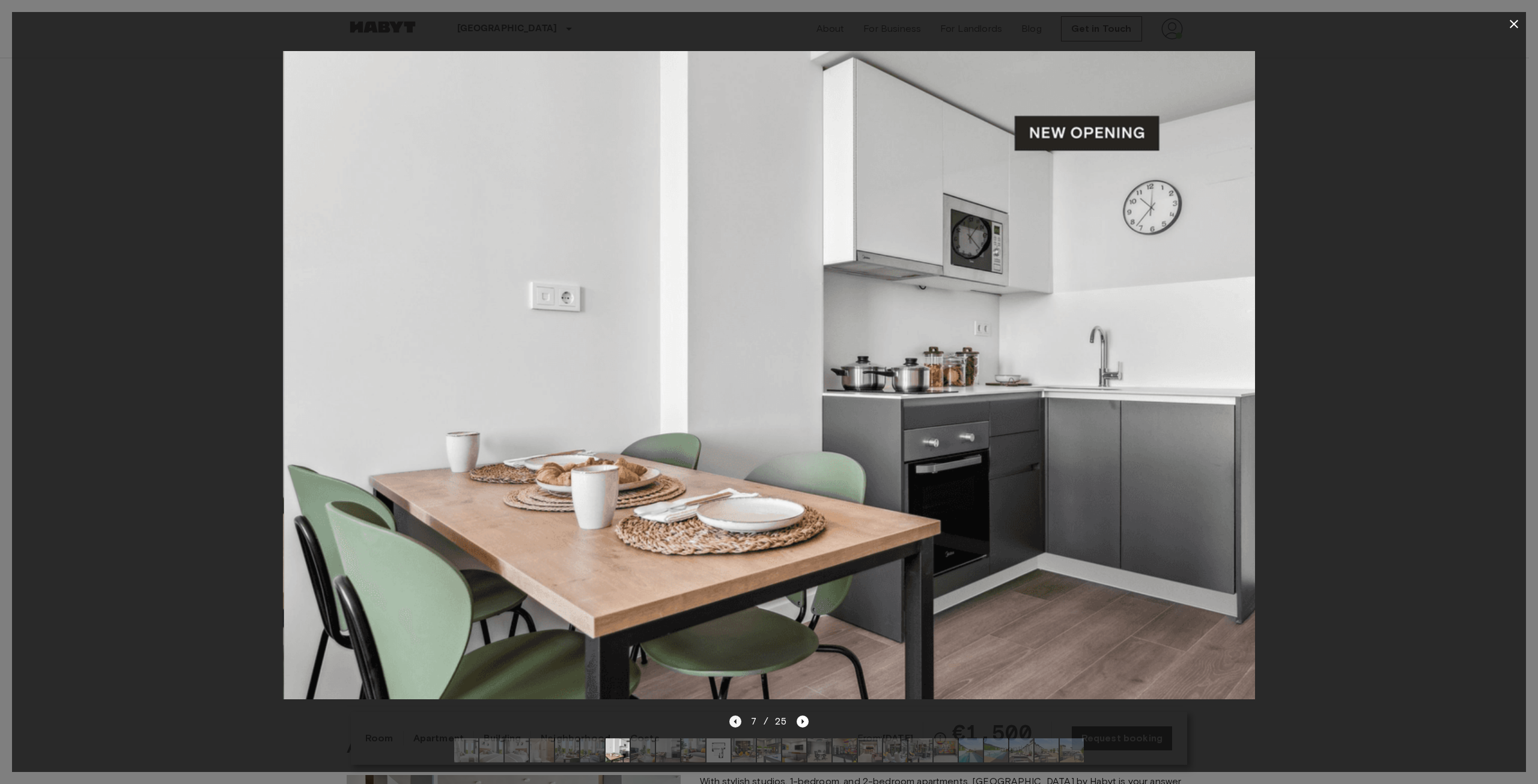
click at [740, 715] on icon "Previous image" at bounding box center [736, 721] width 12 height 12
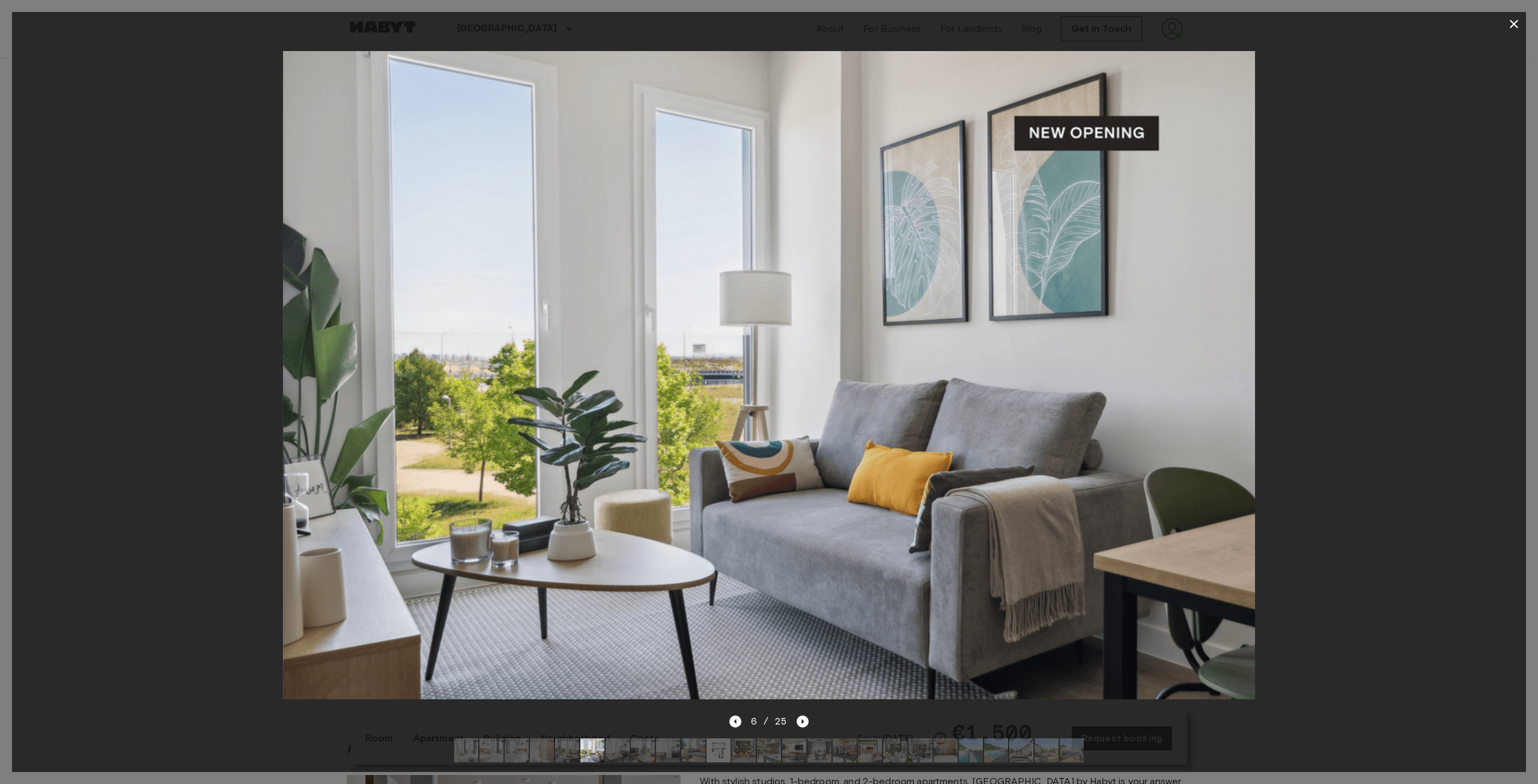
click at [794, 715] on div "6 / 25" at bounding box center [769, 721] width 80 height 14
click at [804, 715] on icon "Next image" at bounding box center [803, 721] width 12 height 12
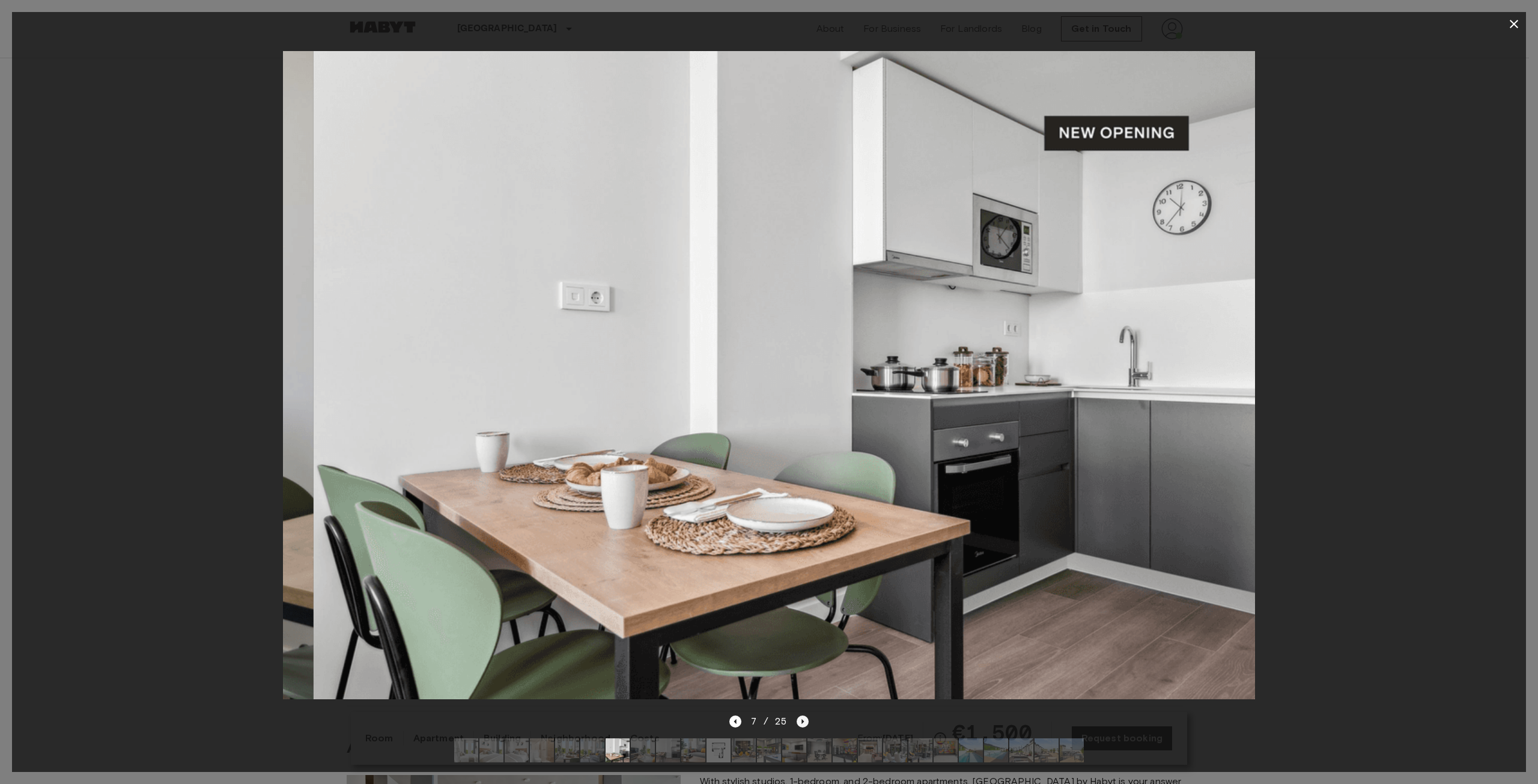
click at [804, 715] on icon "Next image" at bounding box center [803, 721] width 12 height 12
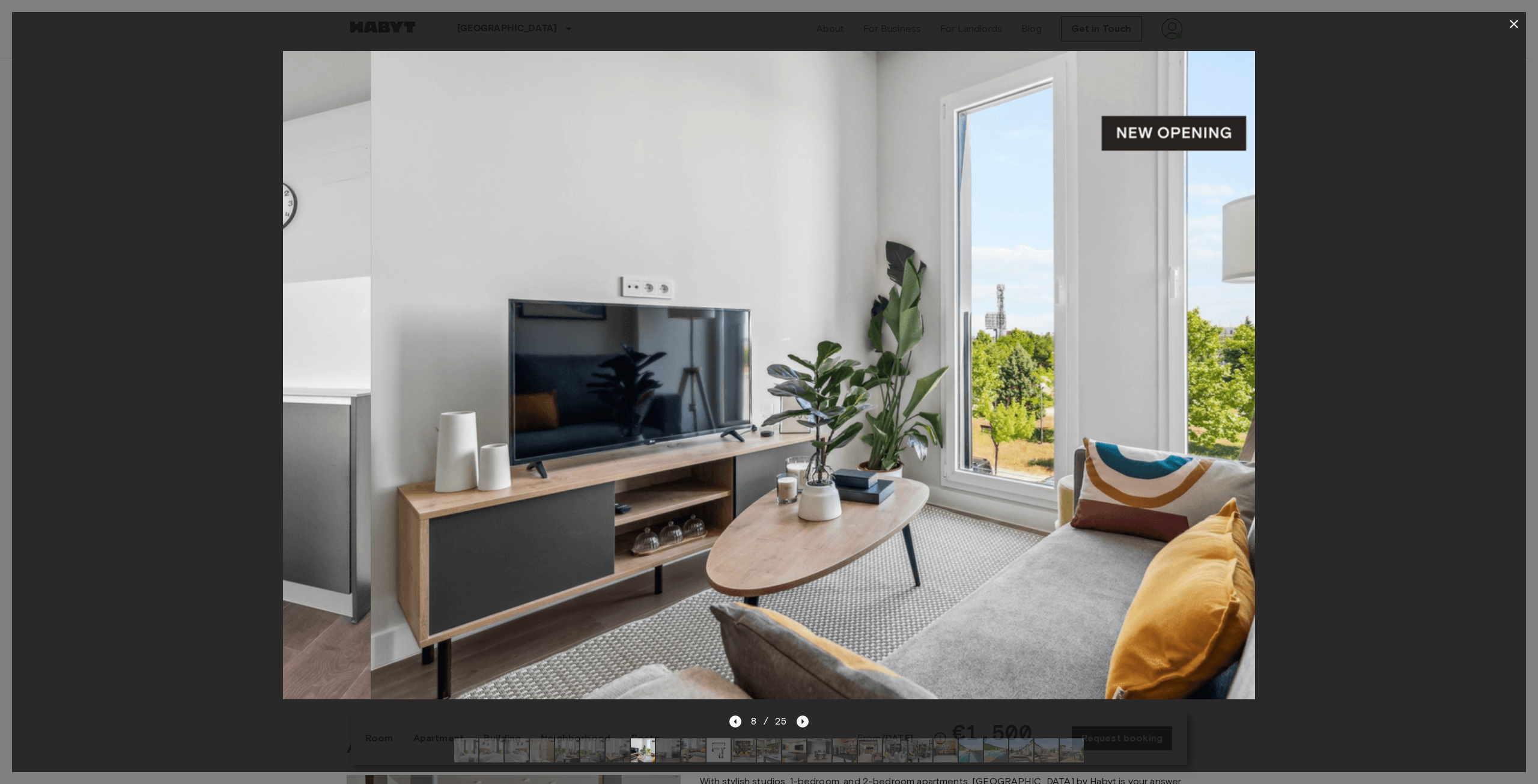
click at [804, 715] on icon "Next image" at bounding box center [803, 721] width 12 height 12
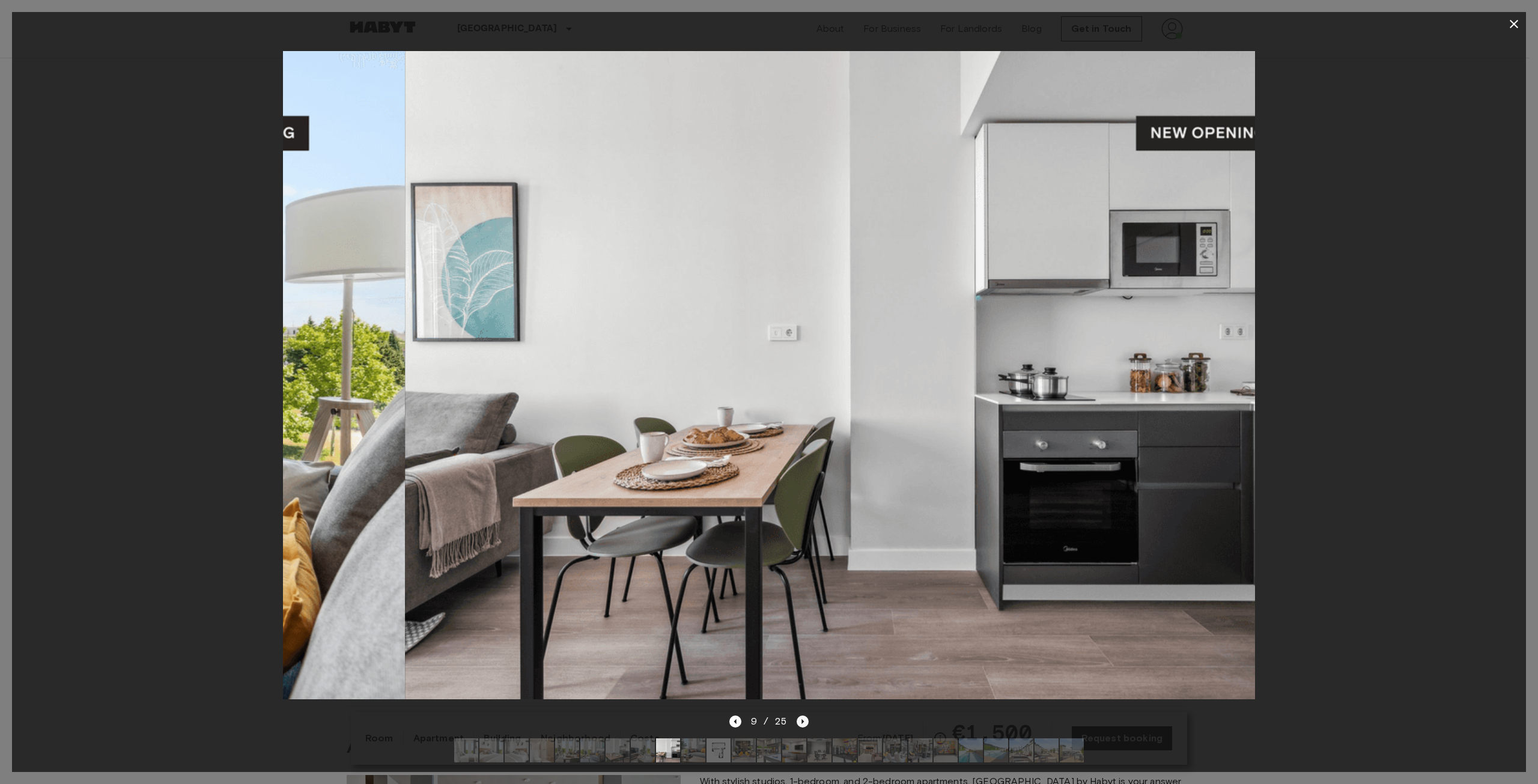
click at [804, 715] on icon "Next image" at bounding box center [803, 721] width 12 height 12
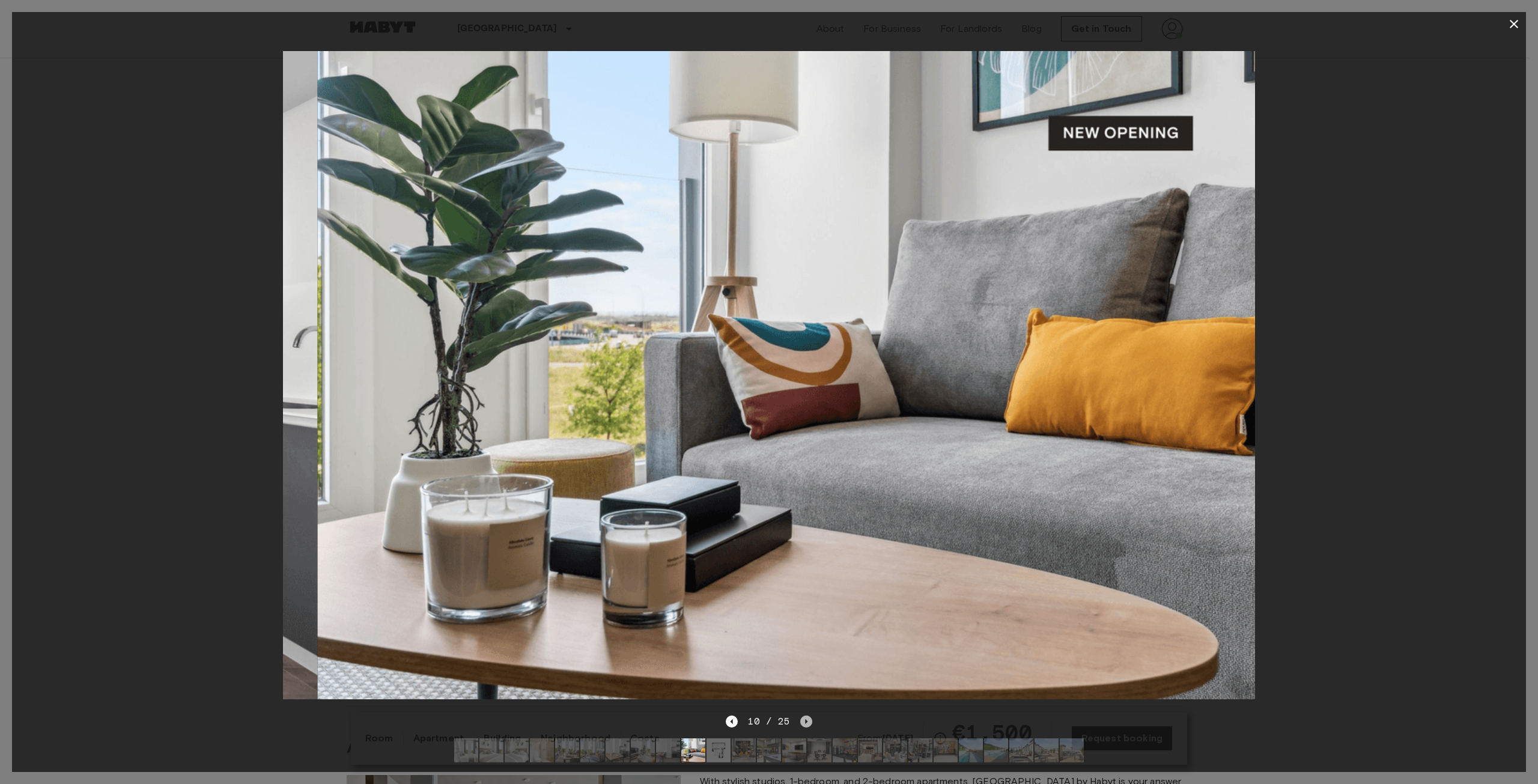
click at [804, 715] on icon "Next image" at bounding box center [806, 721] width 12 height 12
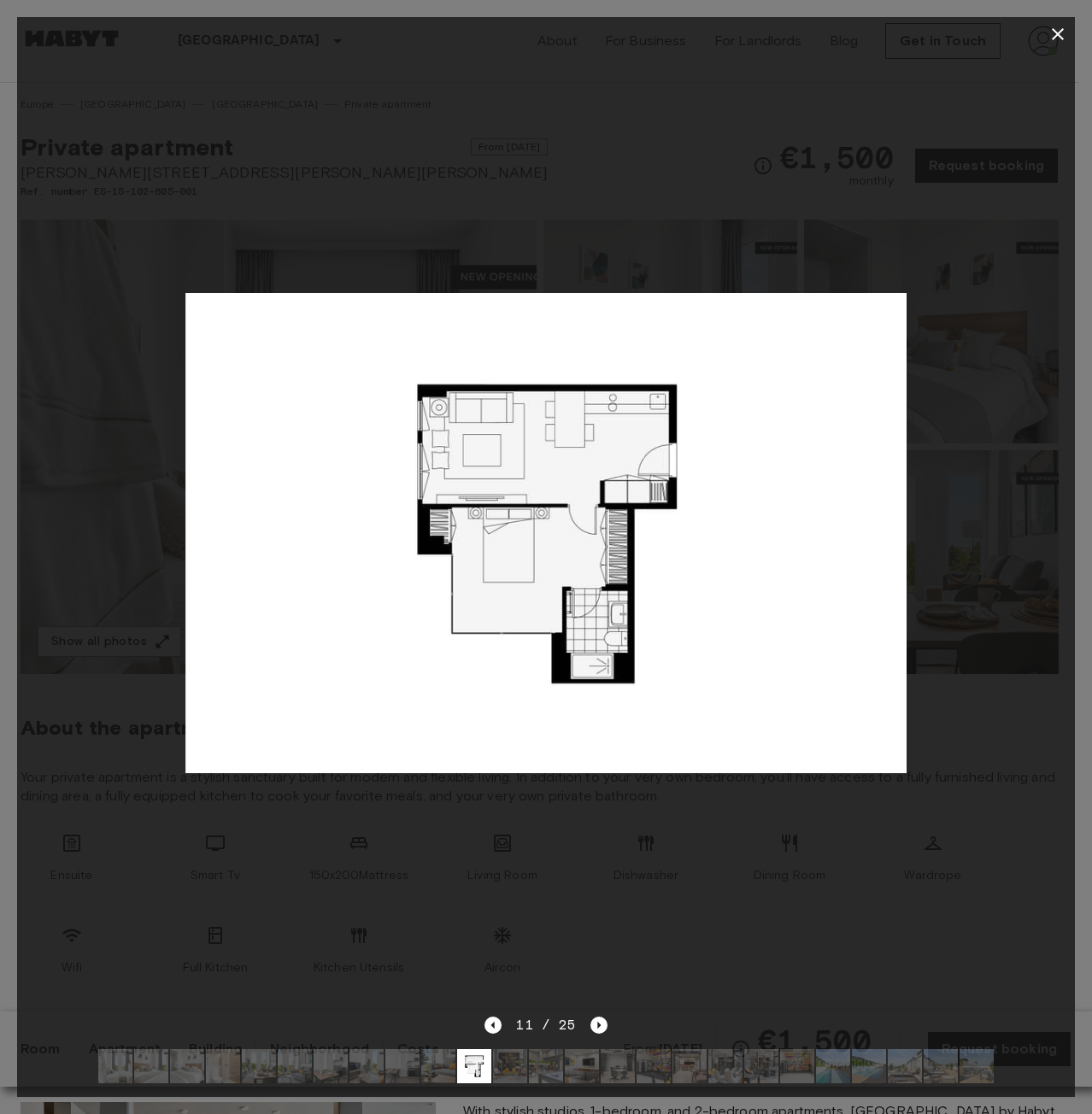
click at [601, 550] on img at bounding box center [545, 533] width 721 height 481
click at [283, 1063] on img at bounding box center [295, 1066] width 35 height 35
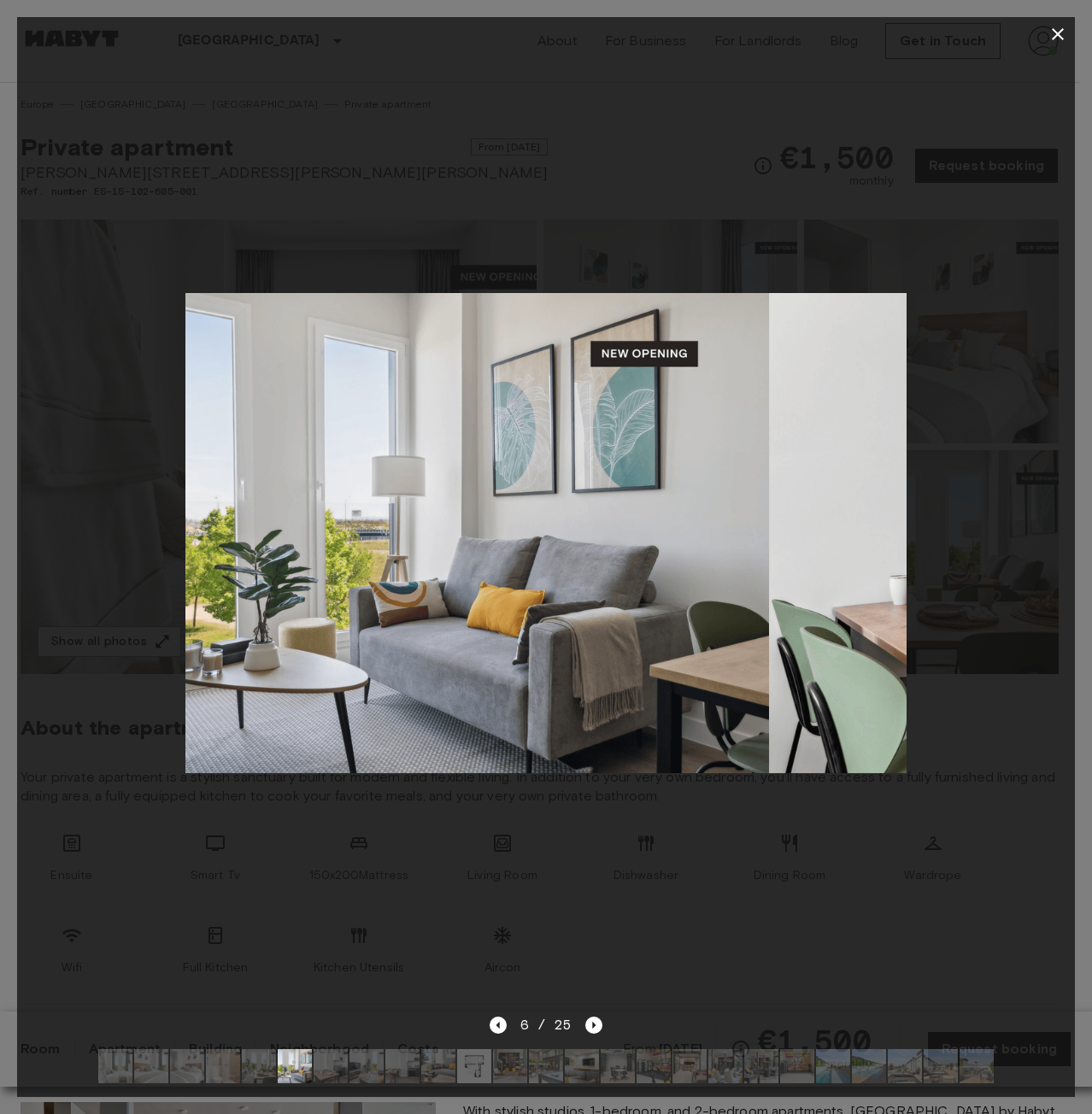
click at [250, 1055] on img at bounding box center [259, 1066] width 35 height 35
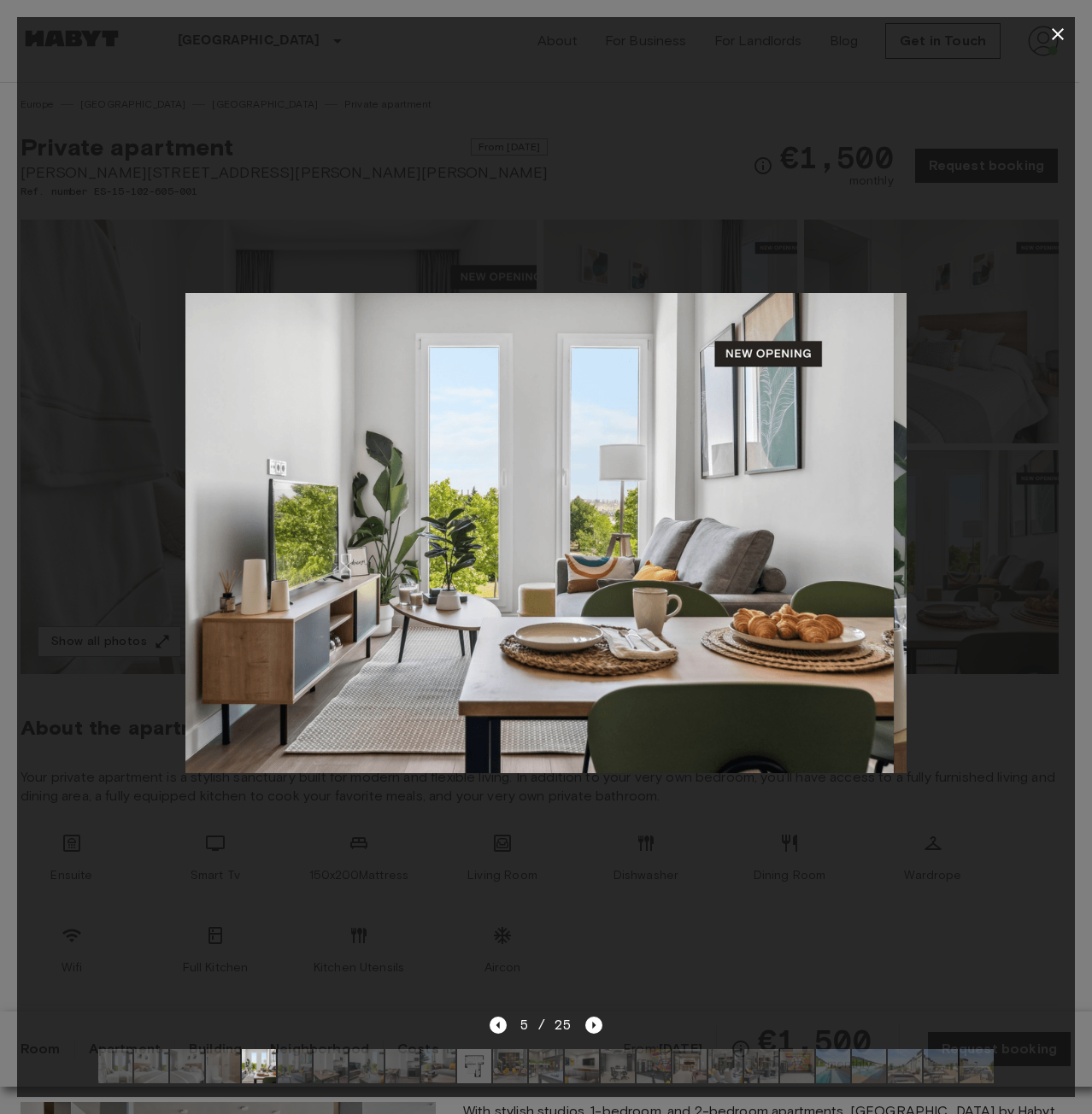
click at [160, 1051] on img at bounding box center [152, 1066] width 35 height 35
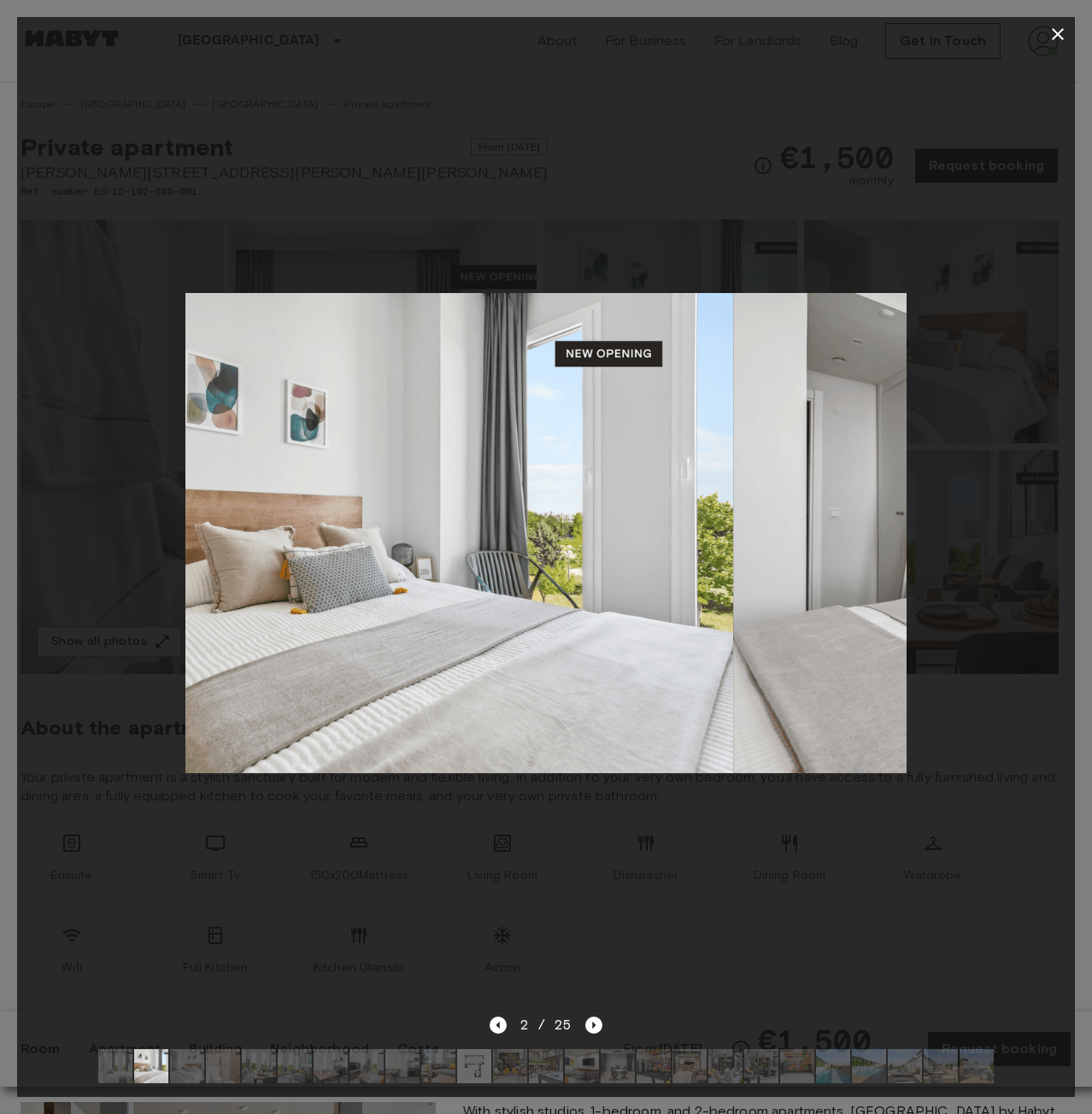
click at [113, 1049] on img at bounding box center [115, 1066] width 35 height 35
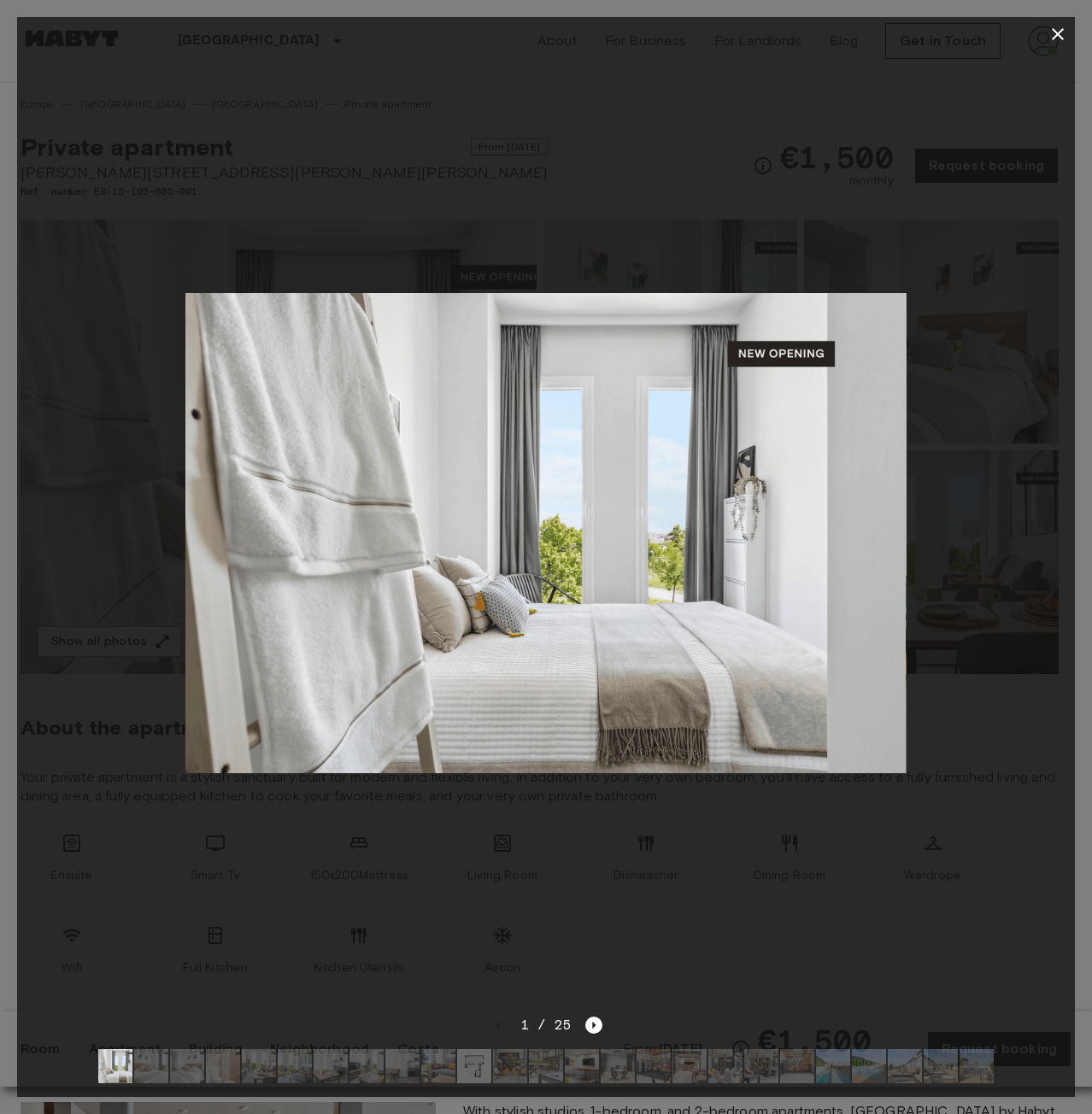
click at [164, 1049] on img at bounding box center [152, 1066] width 35 height 35
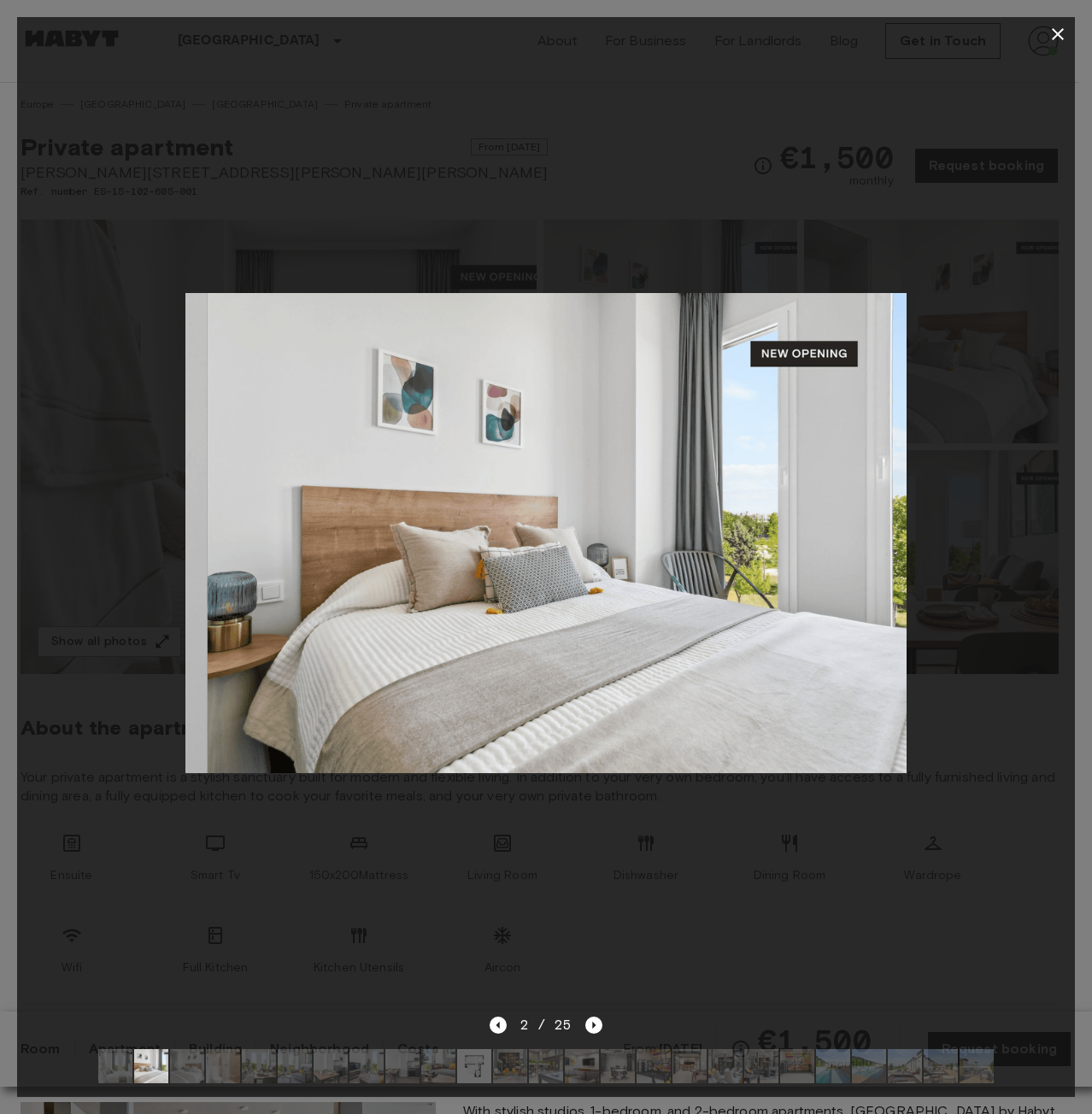
click at [185, 1052] on img at bounding box center [187, 1066] width 35 height 35
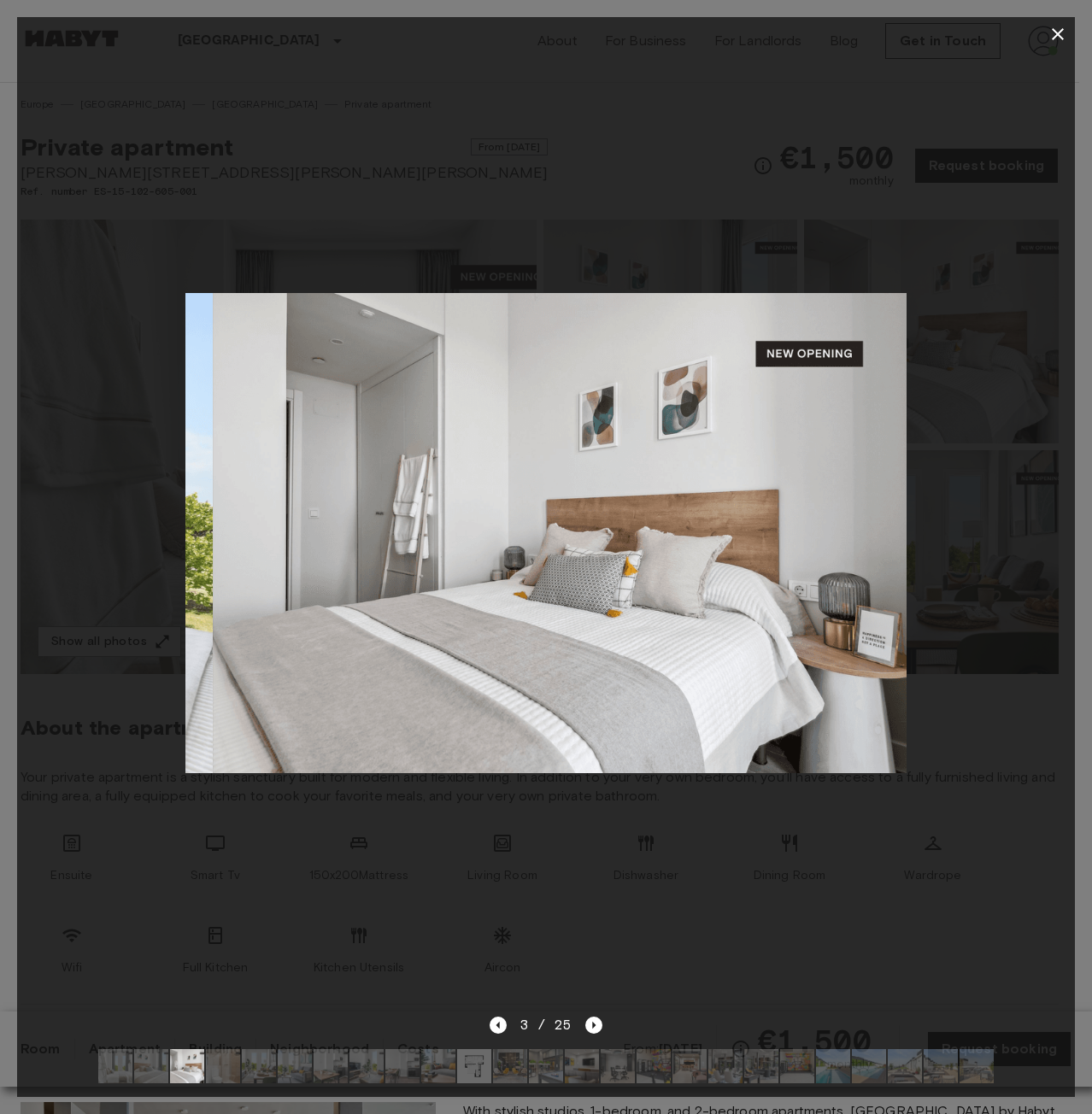
click at [228, 1055] on img at bounding box center [224, 1066] width 35 height 35
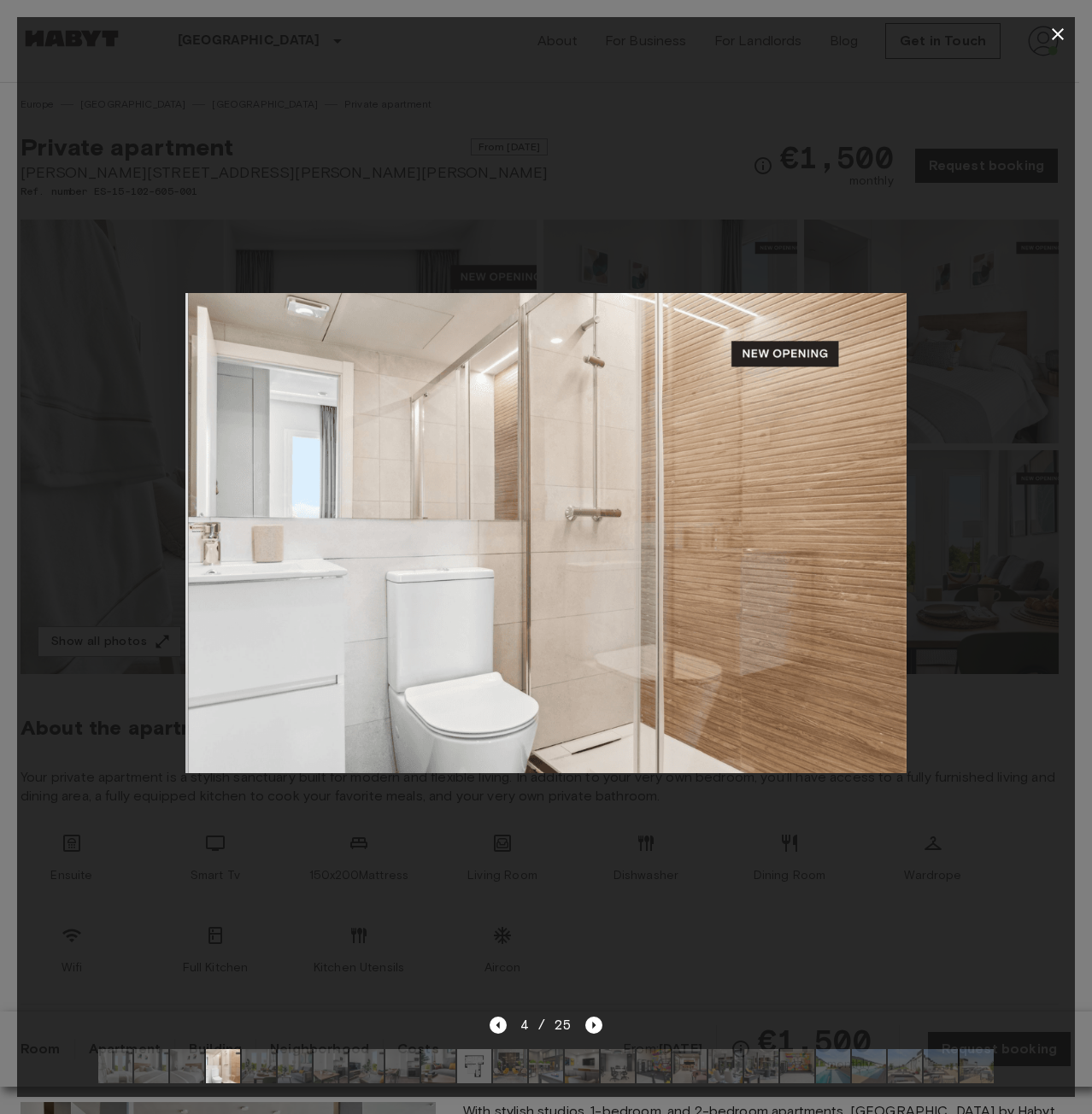
click at [264, 1059] on img at bounding box center [259, 1066] width 35 height 35
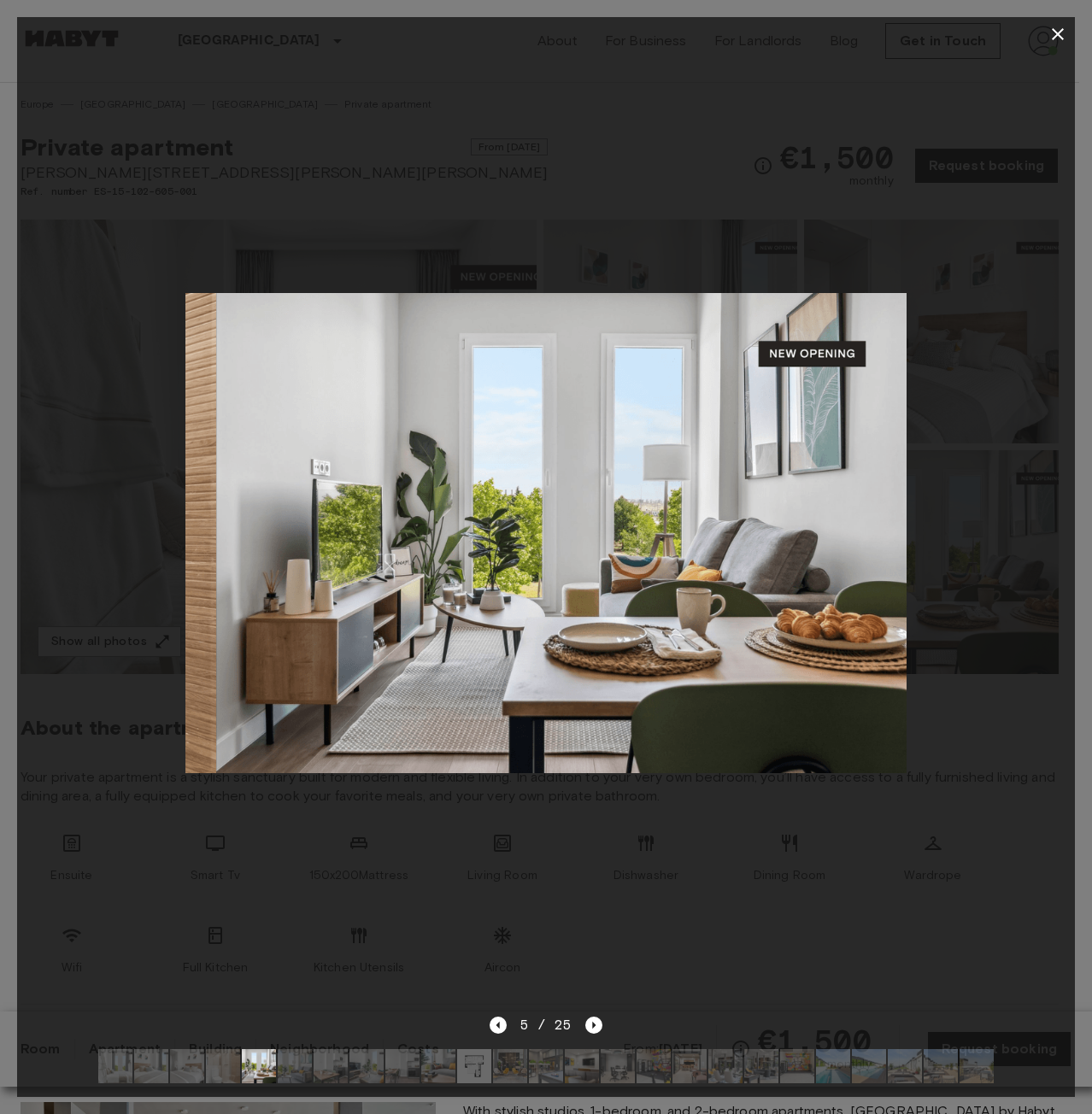
click at [316, 1057] on img at bounding box center [331, 1066] width 35 height 35
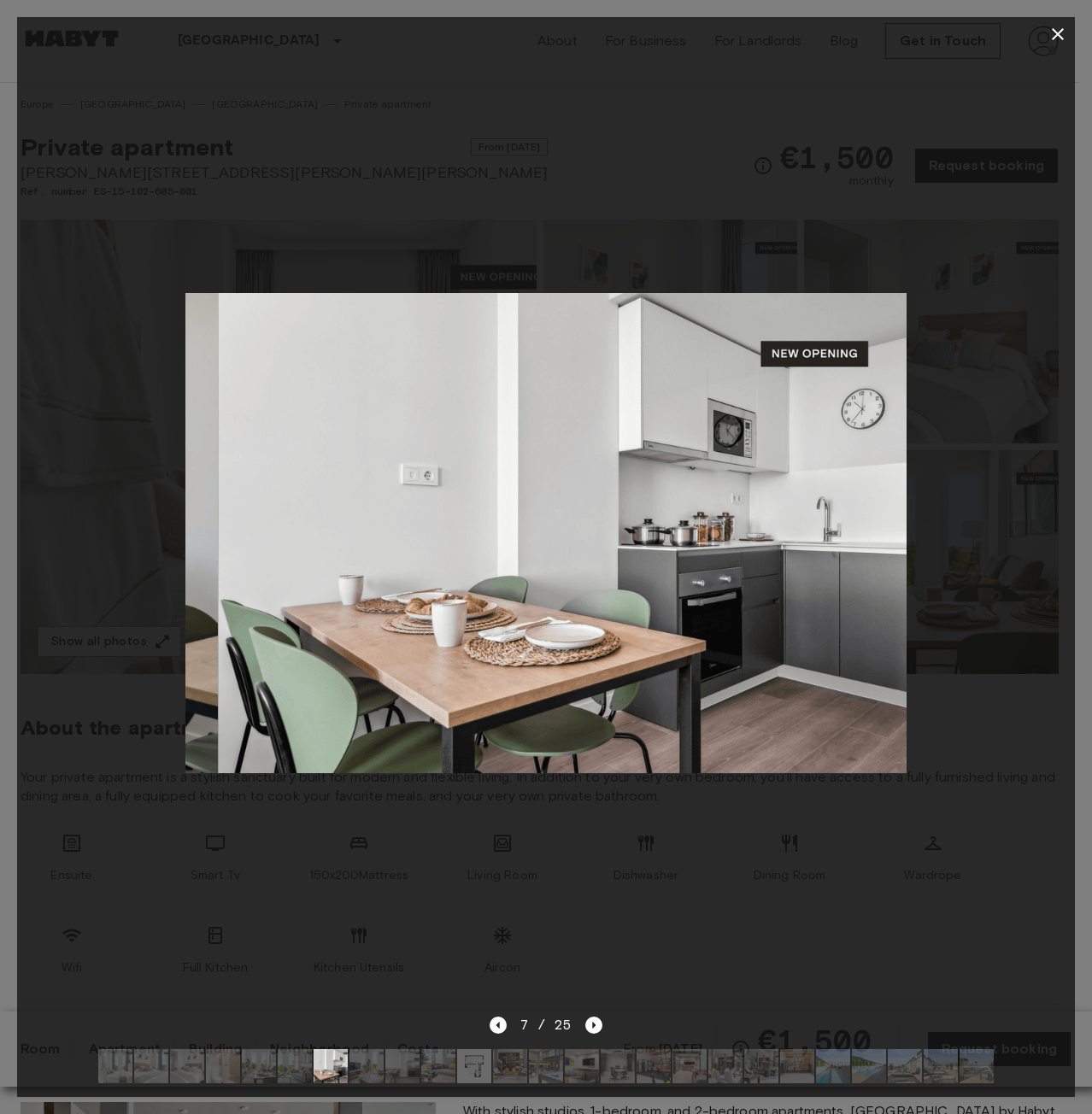
click at [358, 1057] on img at bounding box center [367, 1066] width 35 height 35
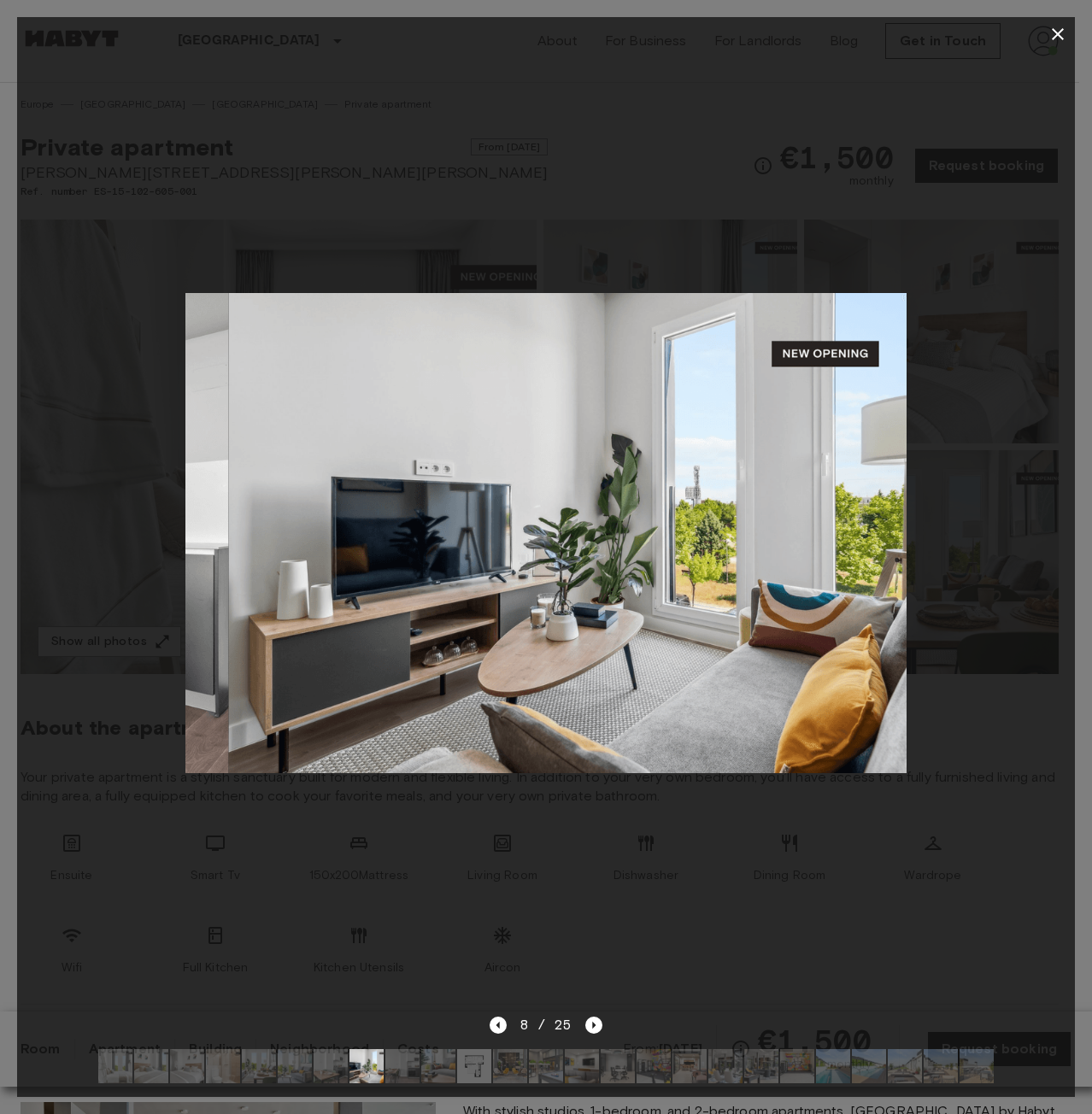
click at [416, 1058] on img at bounding box center [403, 1066] width 35 height 35
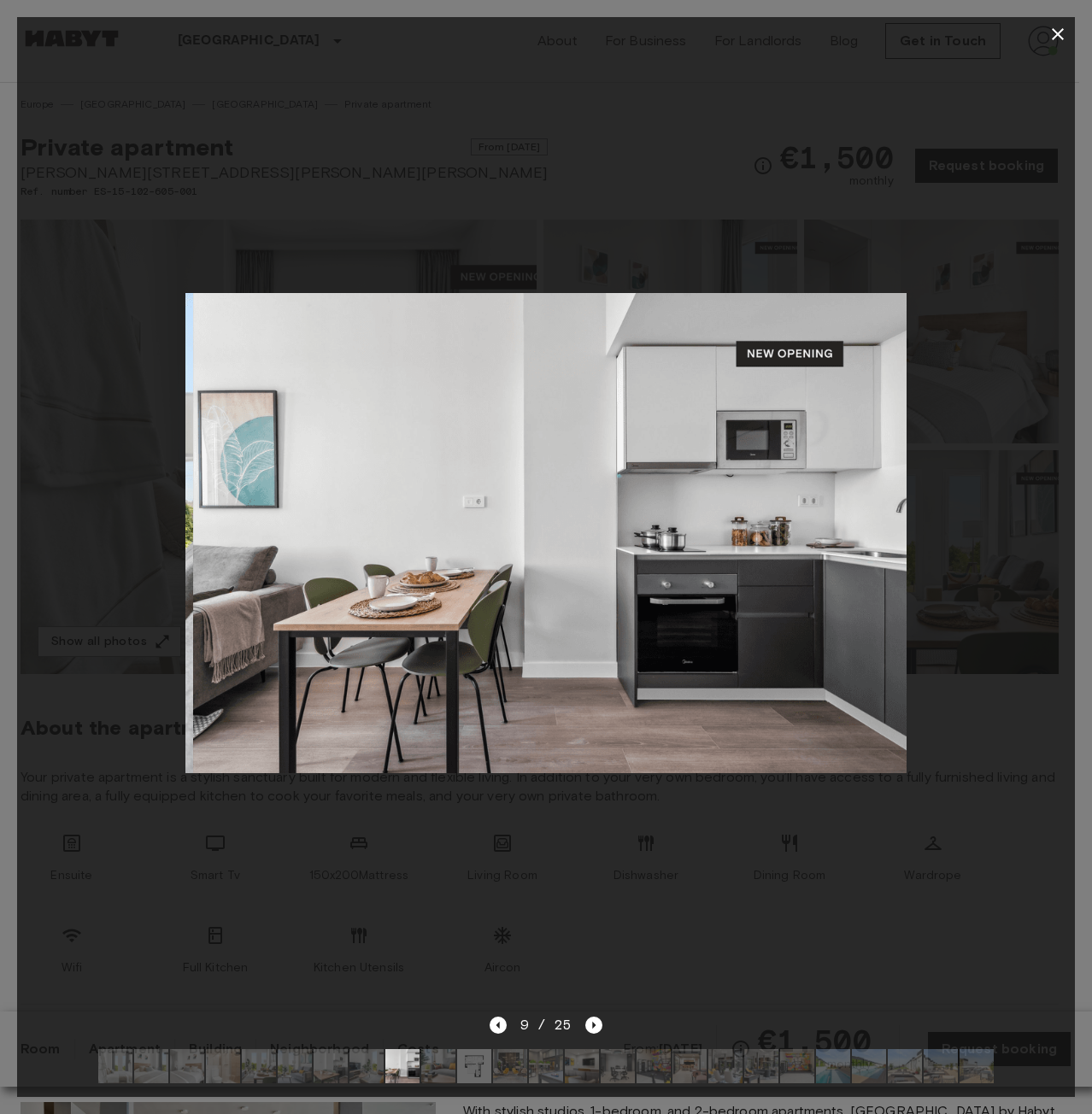
drag, startPoint x: 432, startPoint y: 1059, endPoint x: 476, endPoint y: 1057, distance: 44.0
click at [433, 1059] on img at bounding box center [439, 1066] width 35 height 35
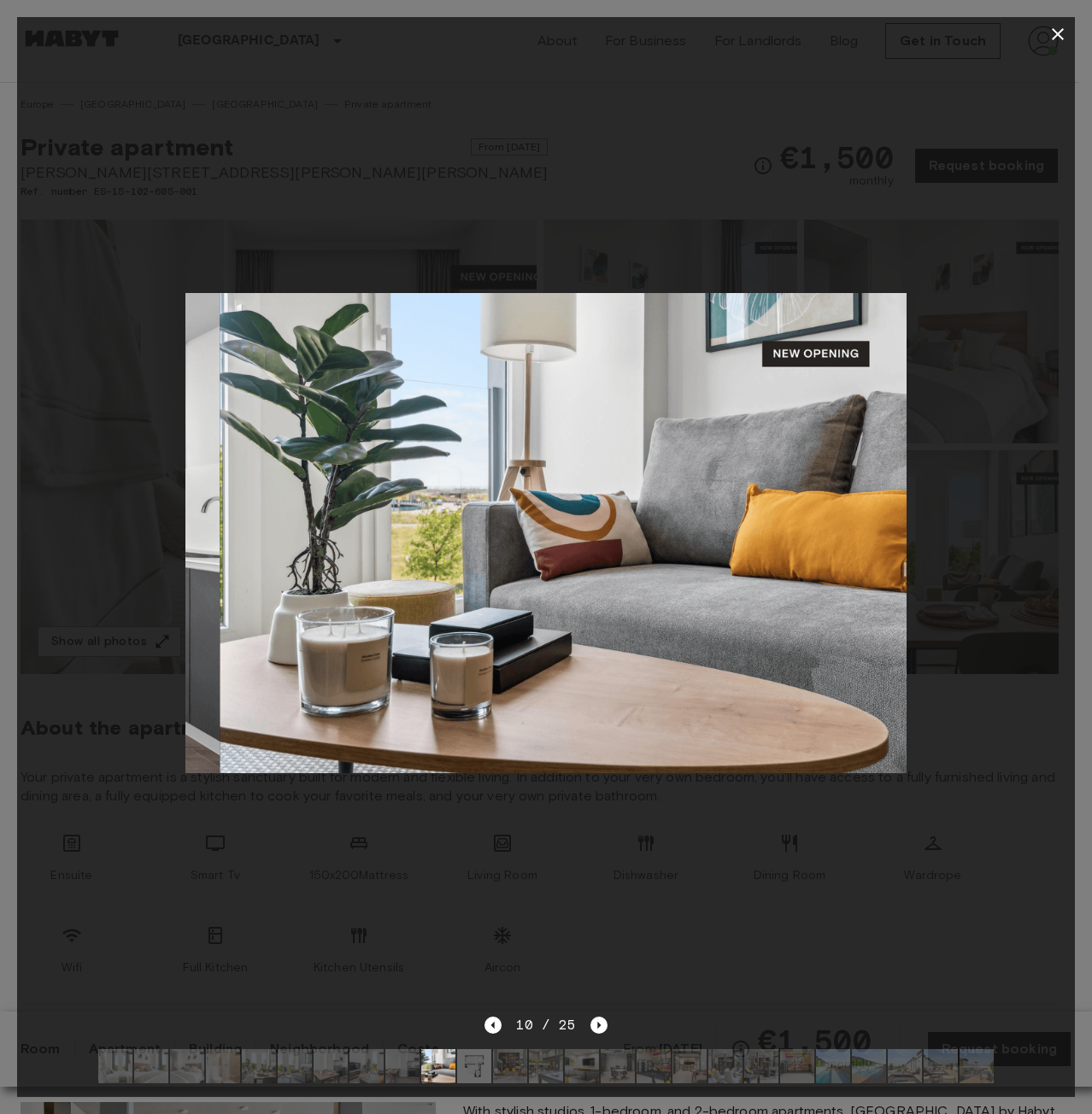
drag, startPoint x: 480, startPoint y: 1055, endPoint x: 491, endPoint y: 1055, distance: 11.0
click at [481, 1055] on img at bounding box center [474, 1066] width 35 height 35
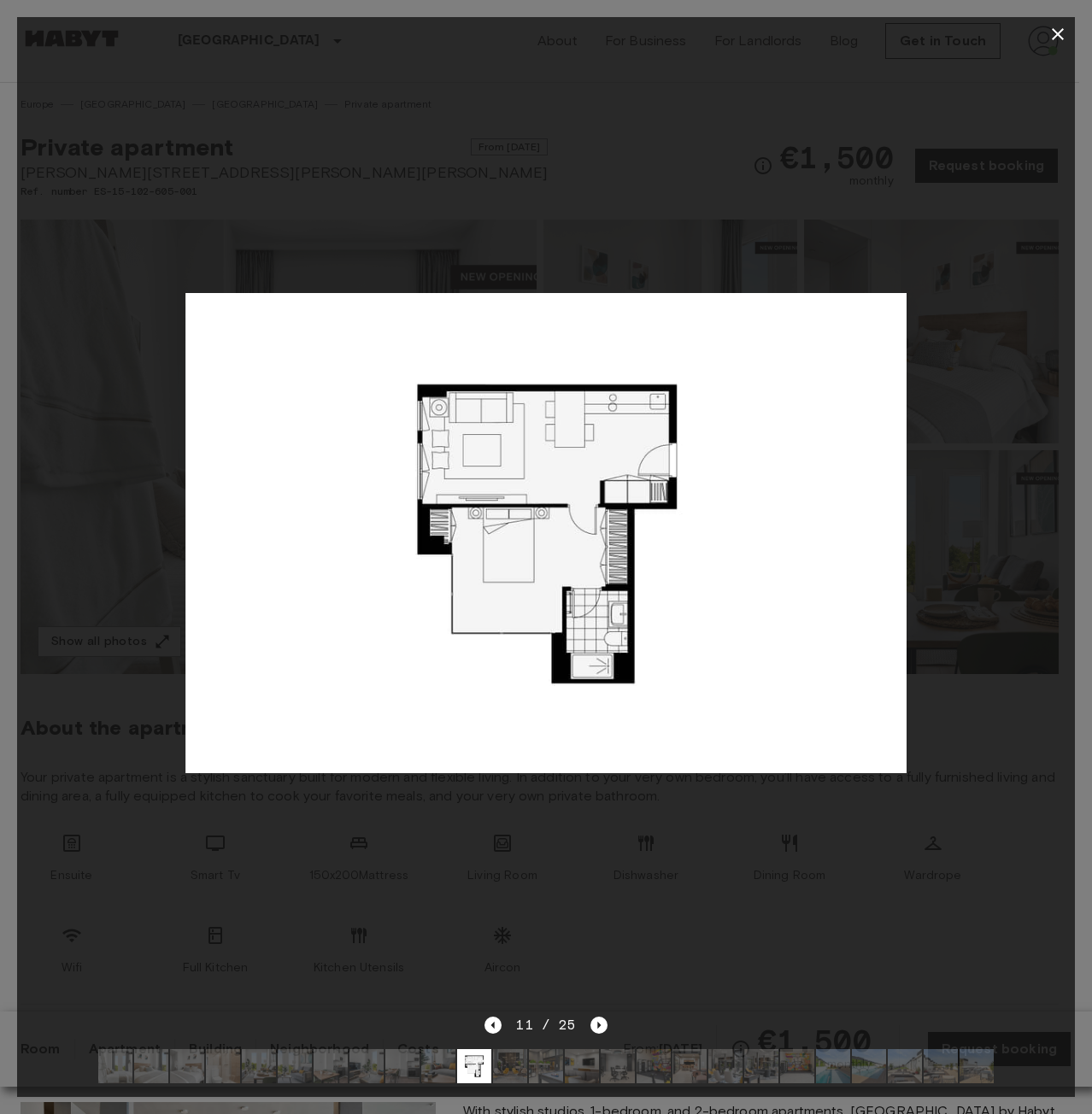
click at [629, 880] on div at bounding box center [546, 533] width 1057 height 963
click at [846, 181] on div at bounding box center [546, 533] width 1057 height 963
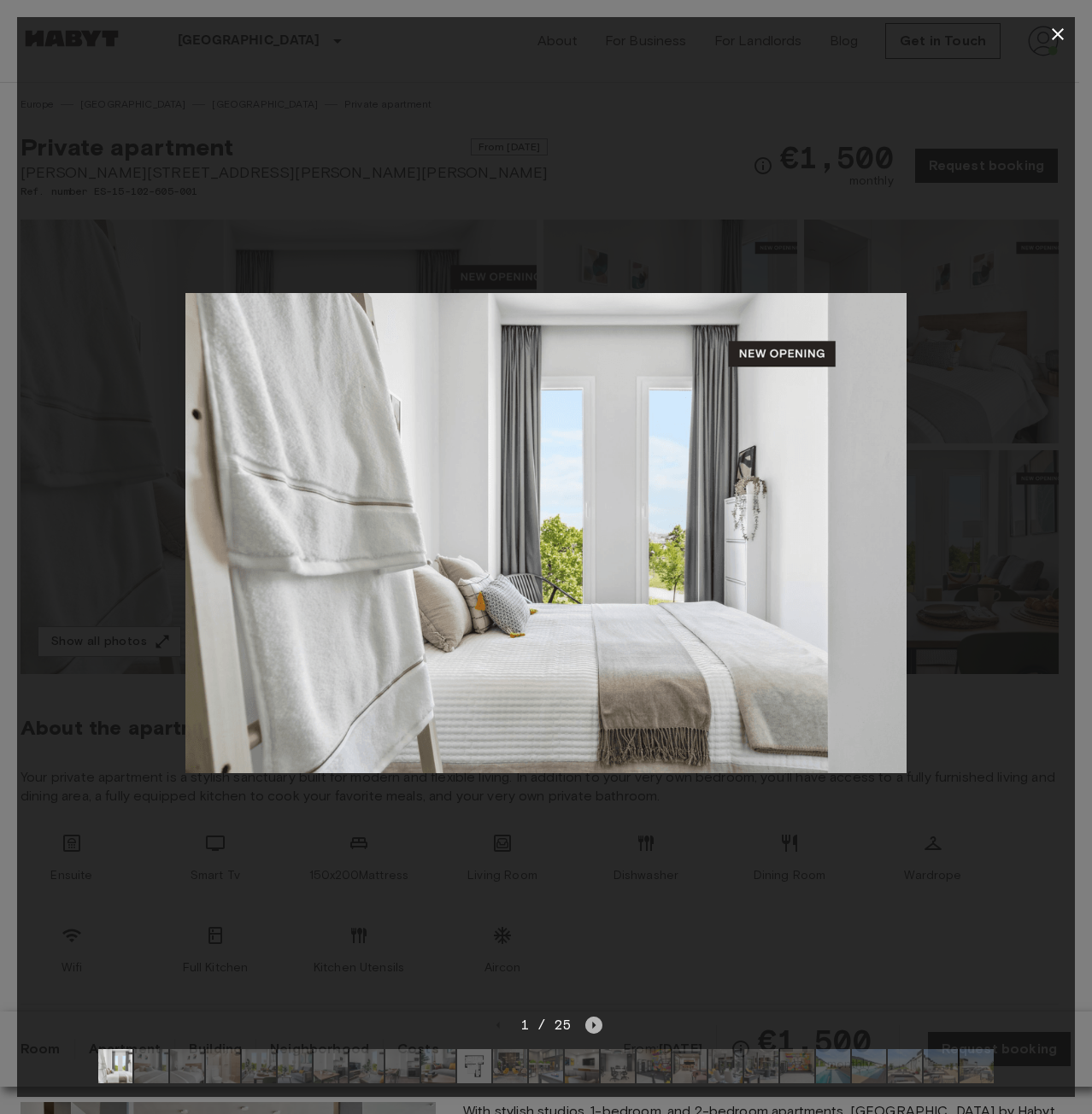
click at [590, 1017] on icon "Next image" at bounding box center [594, 1026] width 17 height 17
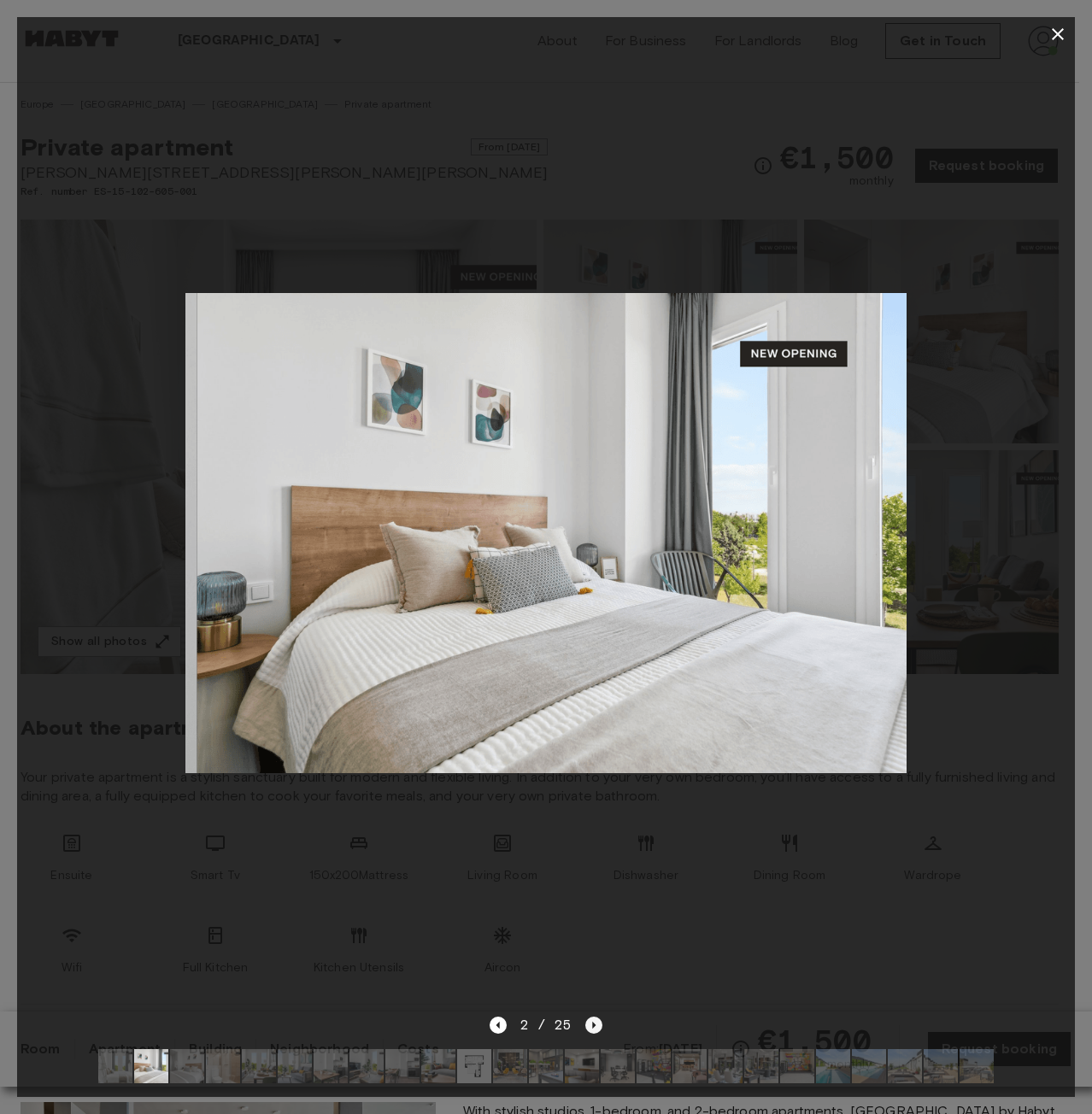
click at [590, 1017] on icon "Next image" at bounding box center [594, 1026] width 17 height 17
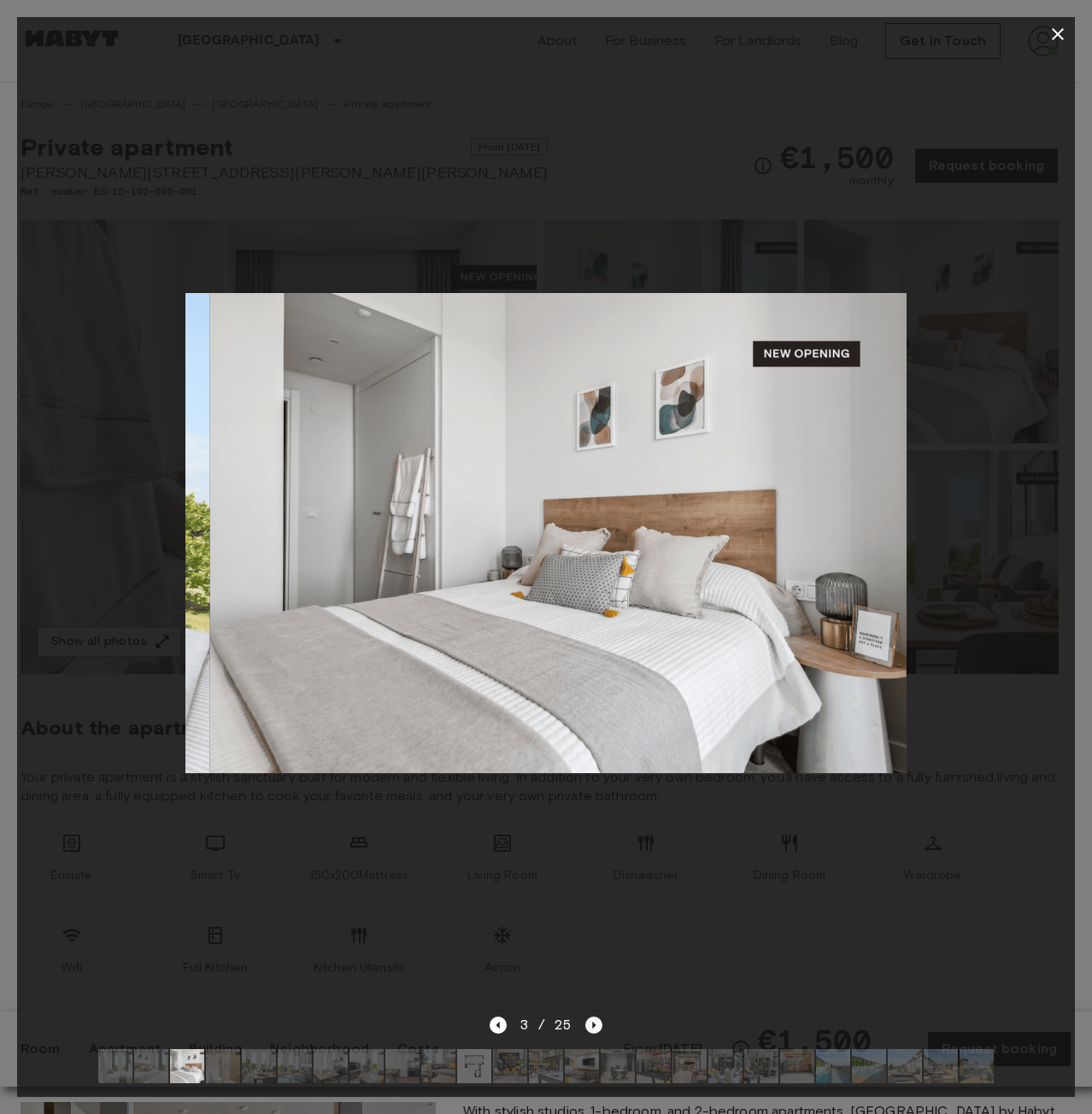
click at [590, 1017] on icon "Next image" at bounding box center [594, 1026] width 17 height 17
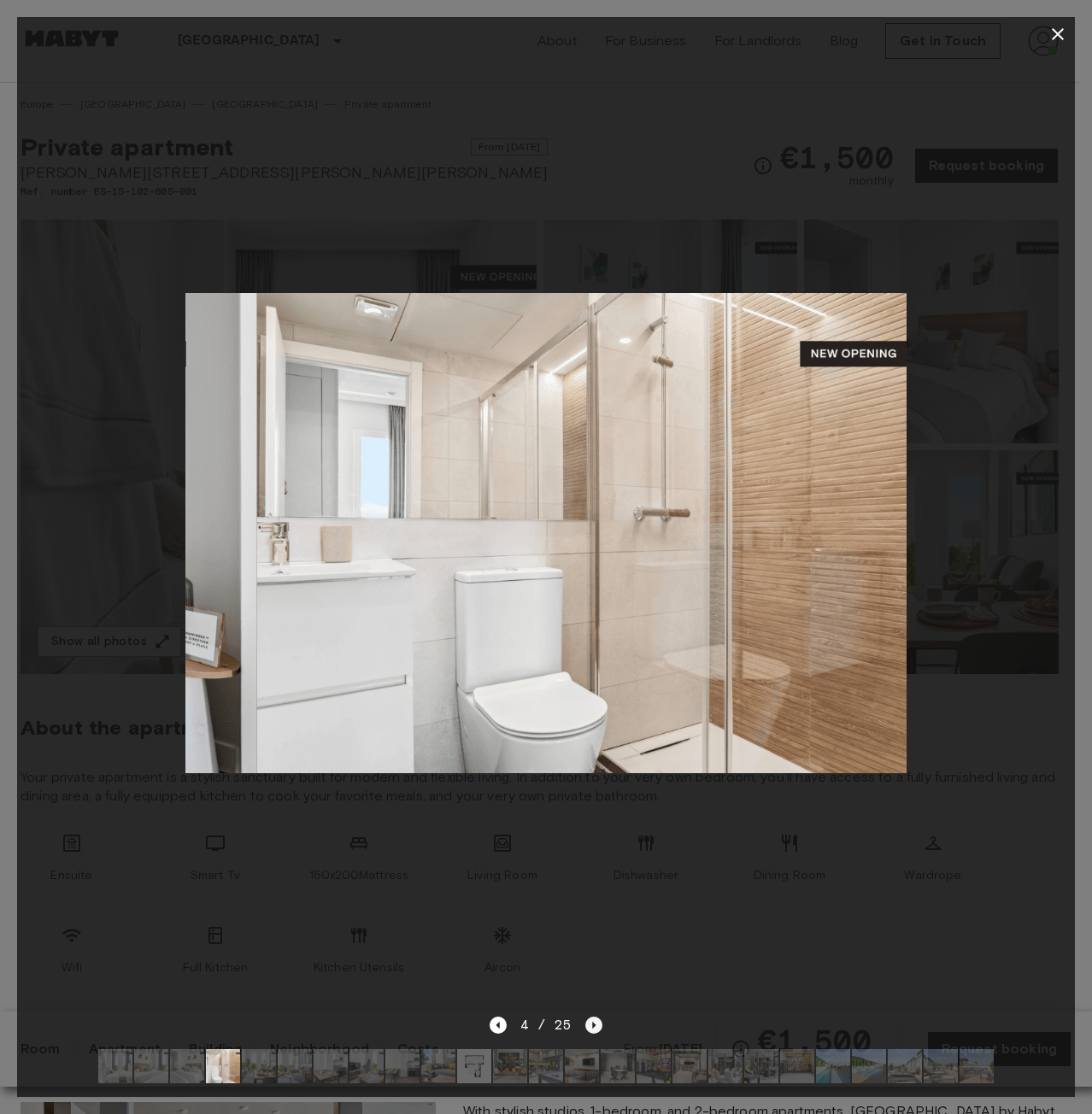
click at [590, 1017] on icon "Next image" at bounding box center [594, 1026] width 17 height 17
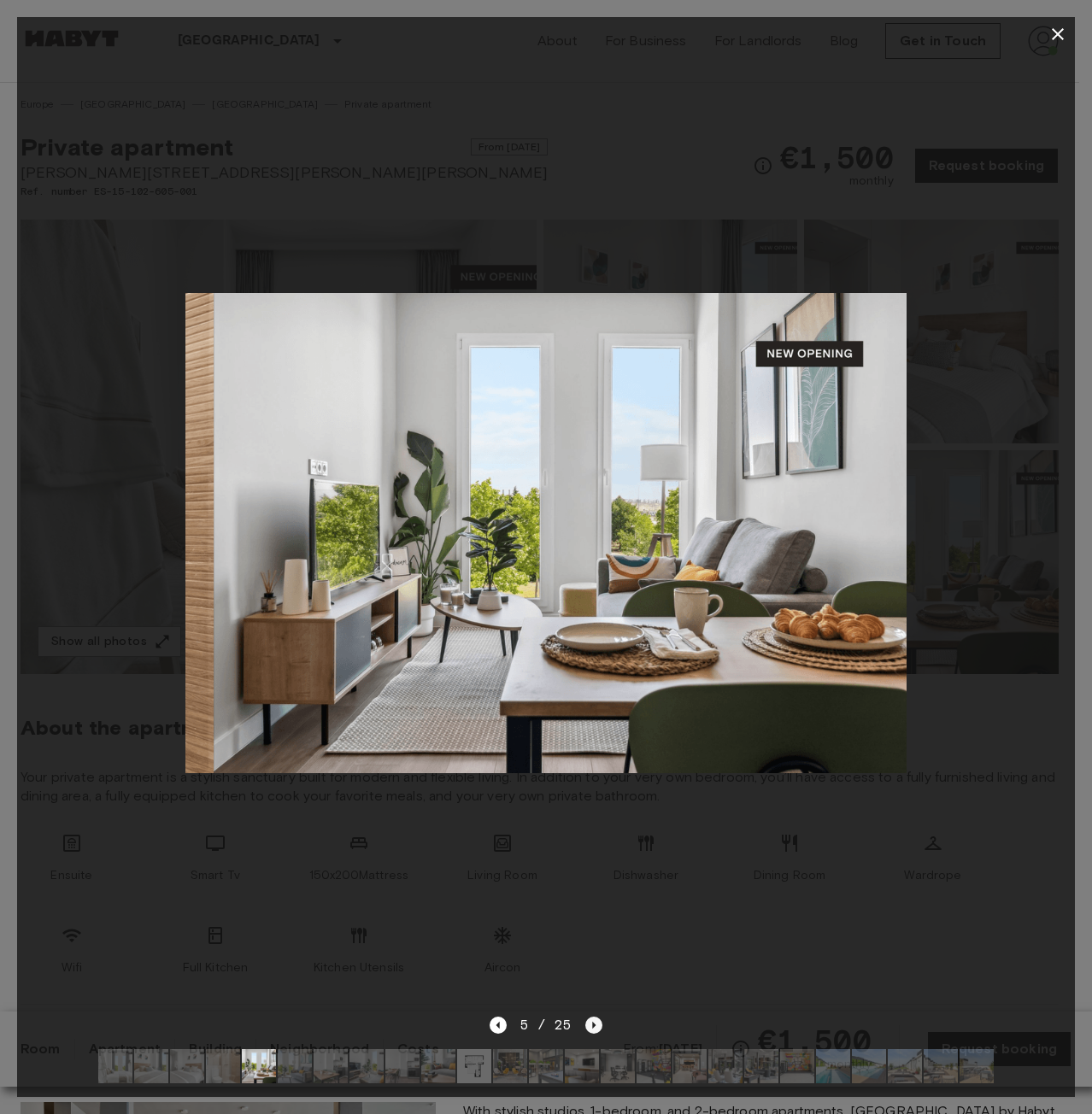
click at [590, 1017] on icon "Next image" at bounding box center [594, 1026] width 17 height 17
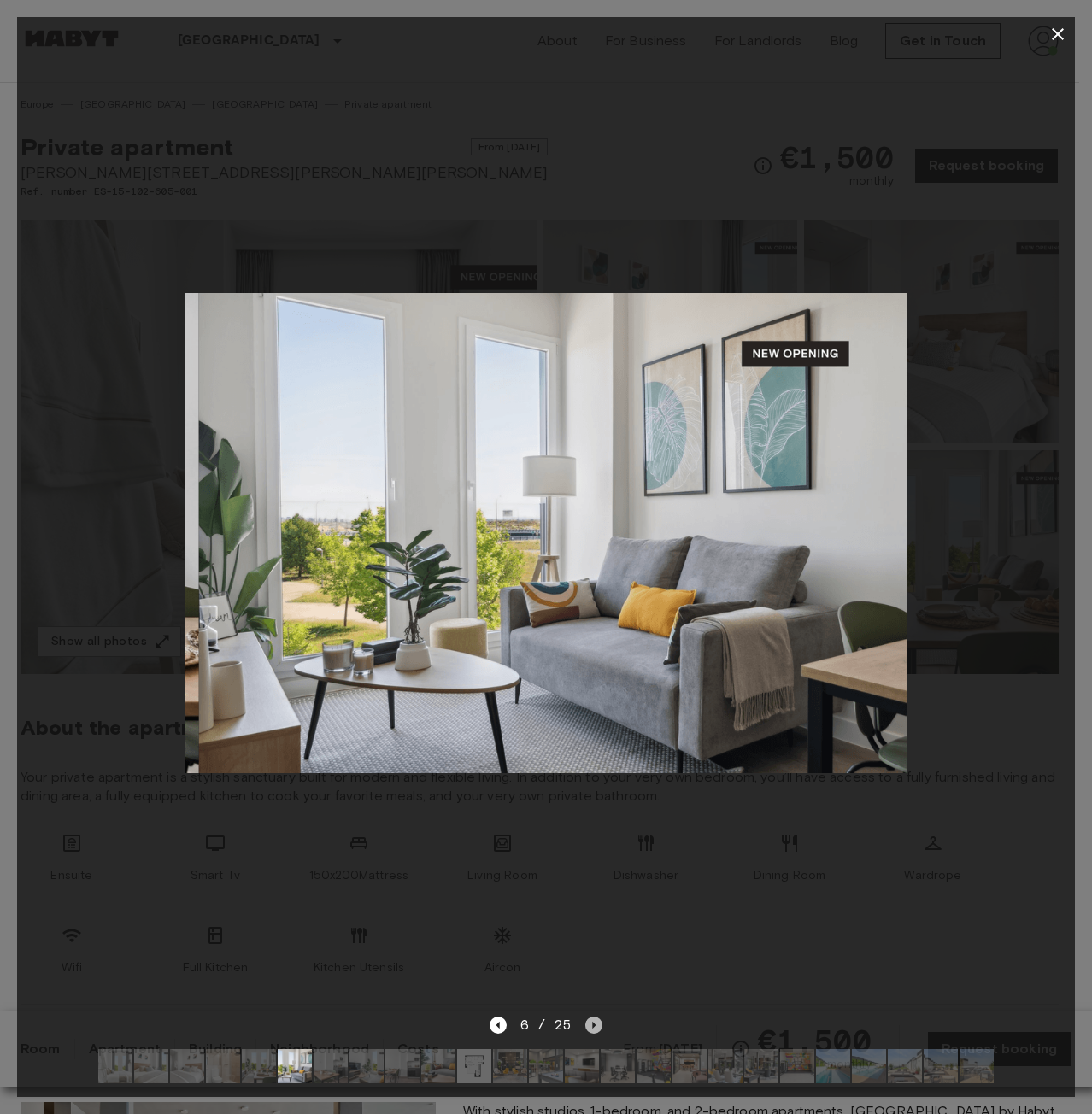
click at [590, 1017] on icon "Next image" at bounding box center [594, 1026] width 17 height 17
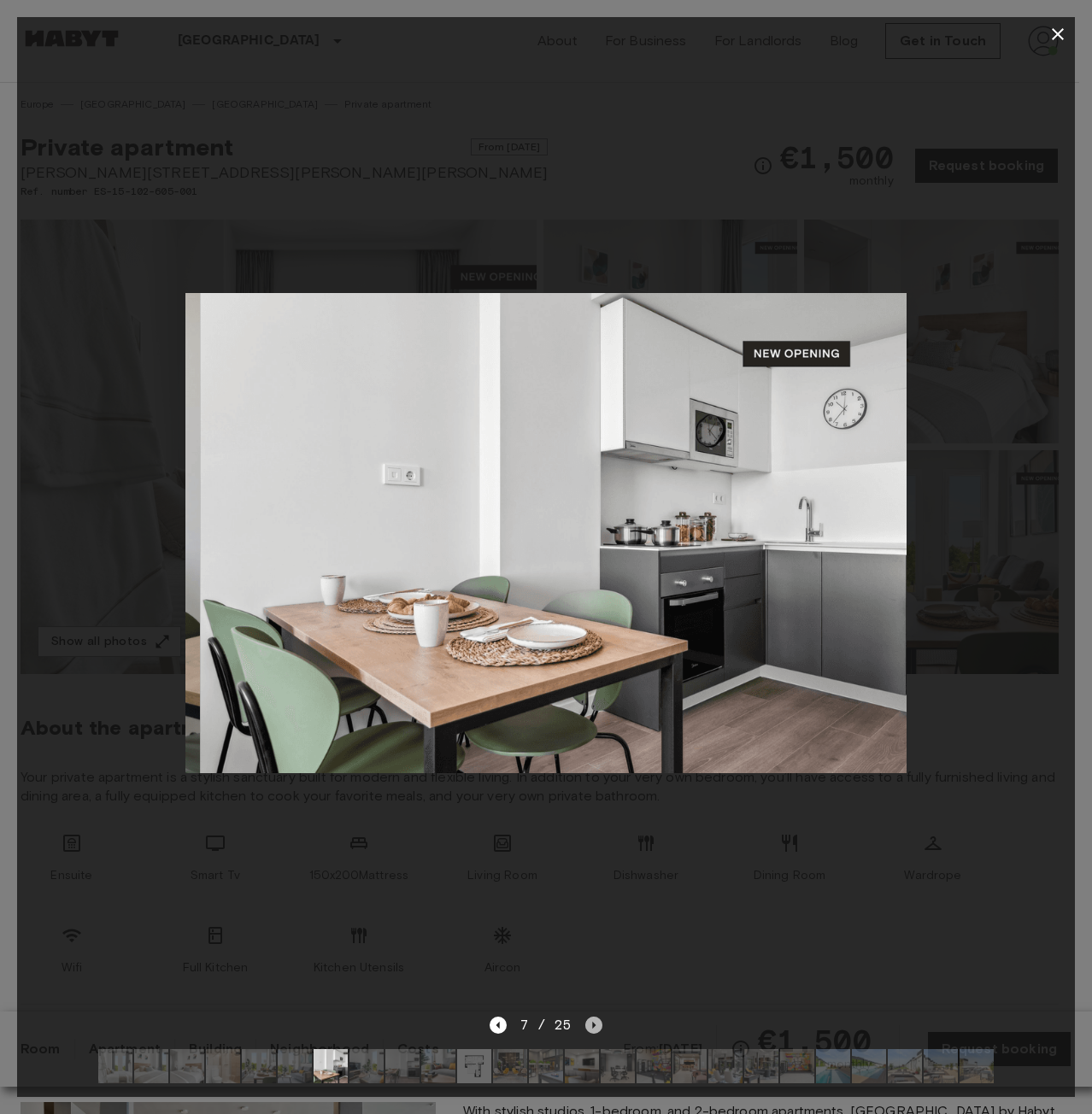
click at [590, 1017] on icon "Next image" at bounding box center [594, 1026] width 17 height 17
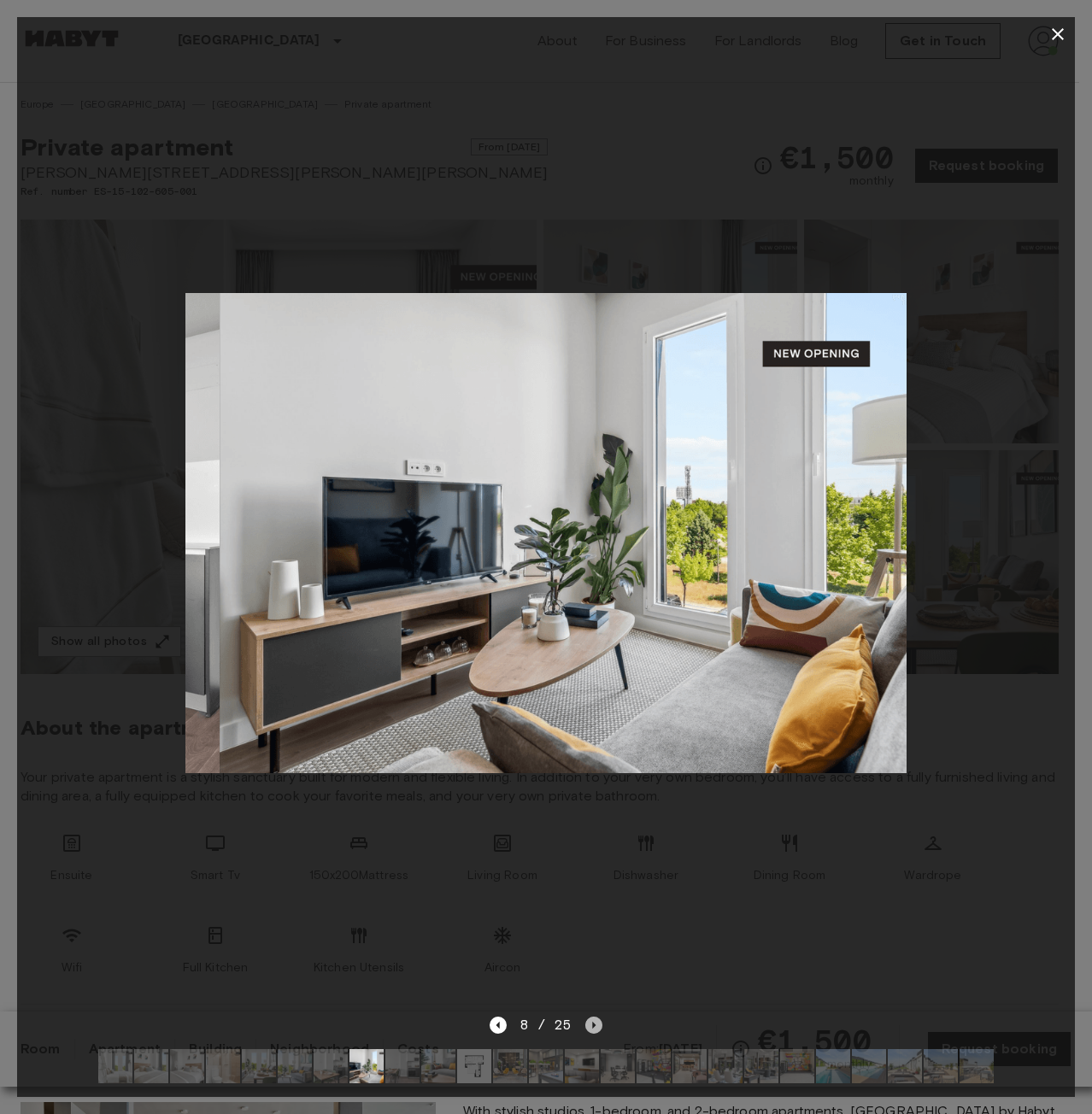
click at [590, 1017] on icon "Next image" at bounding box center [594, 1026] width 17 height 17
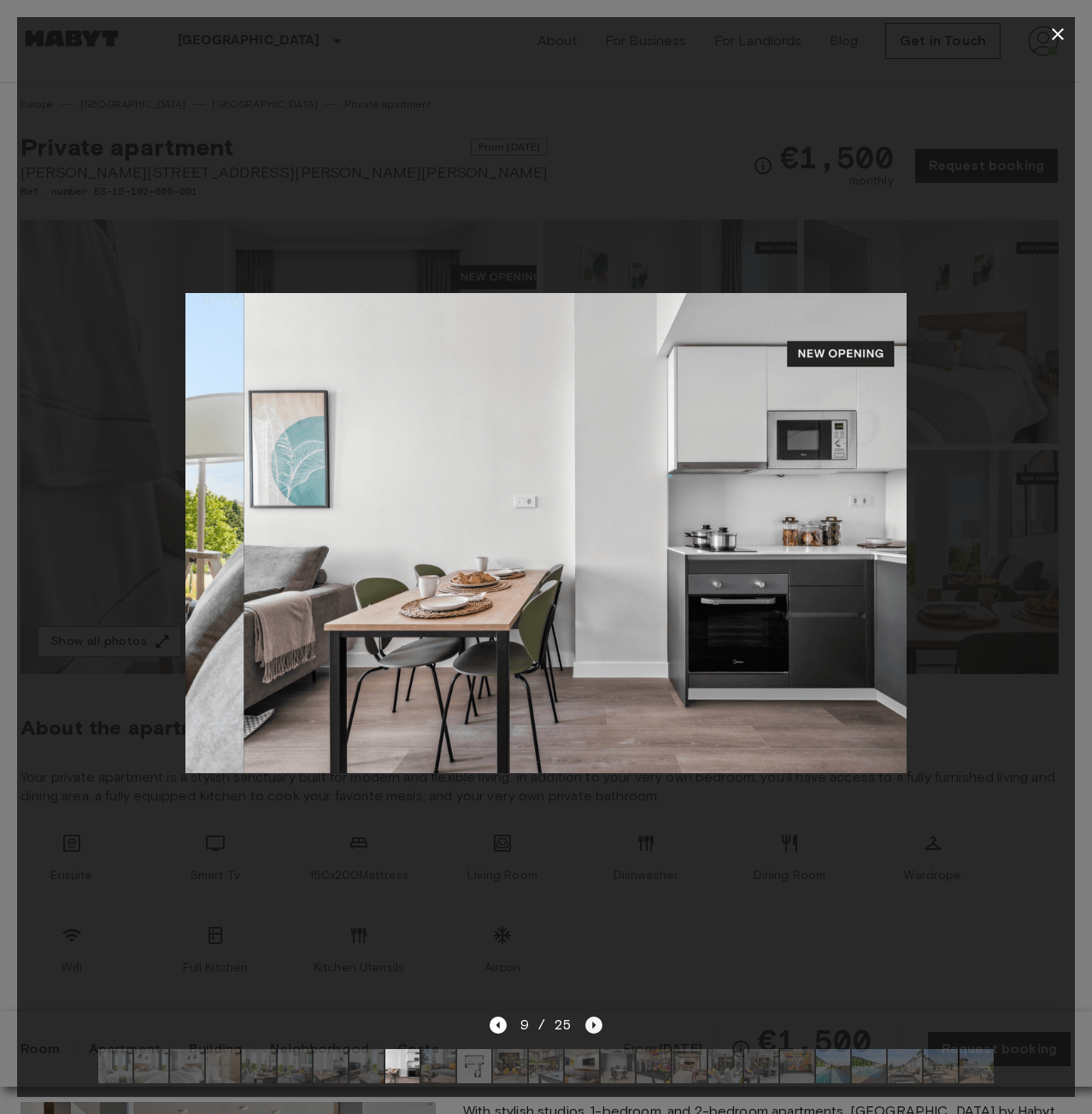
click at [590, 1017] on icon "Next image" at bounding box center [594, 1026] width 17 height 17
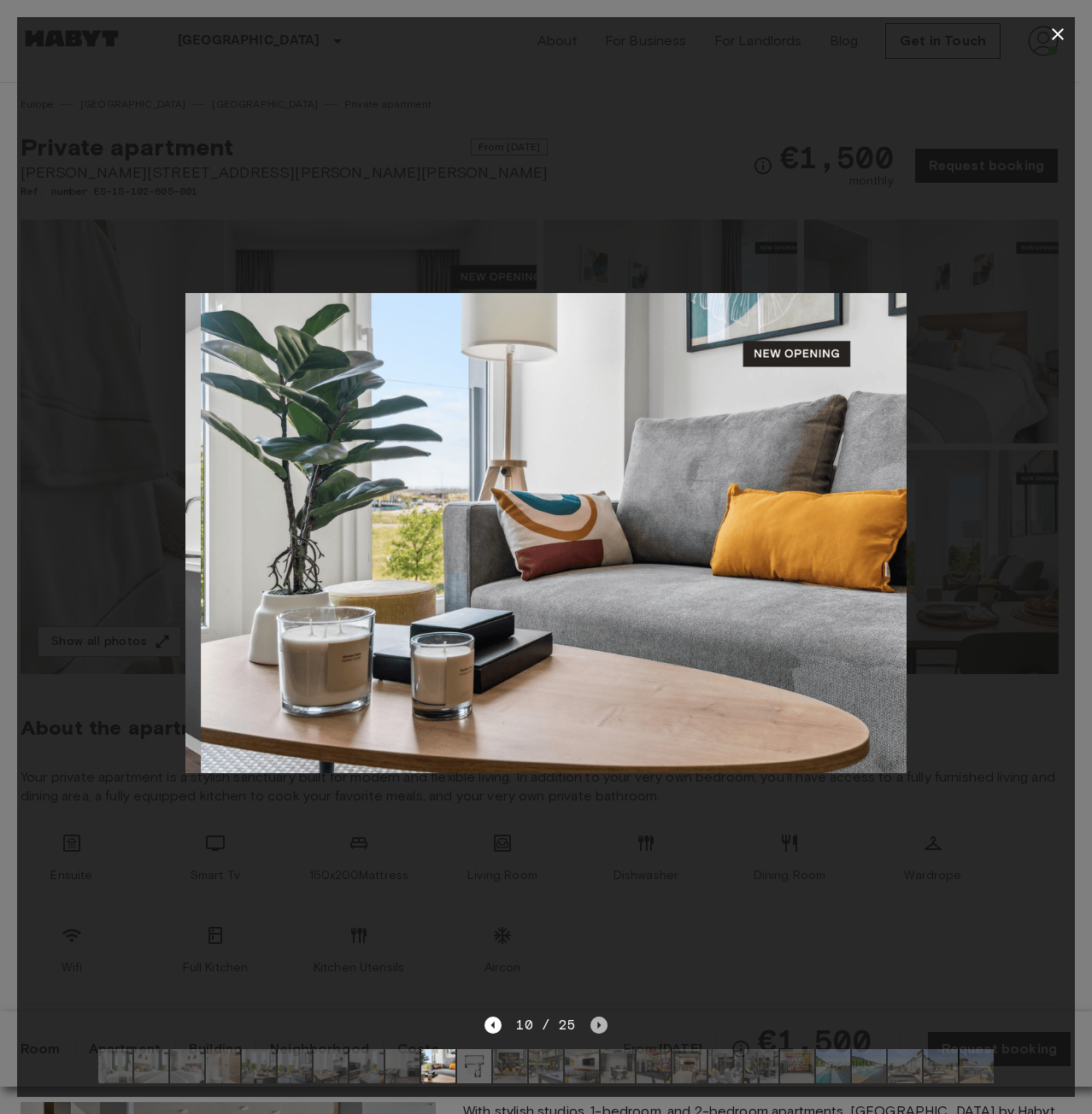
click at [590, 1017] on icon "Next image" at bounding box center [599, 1026] width 17 height 17
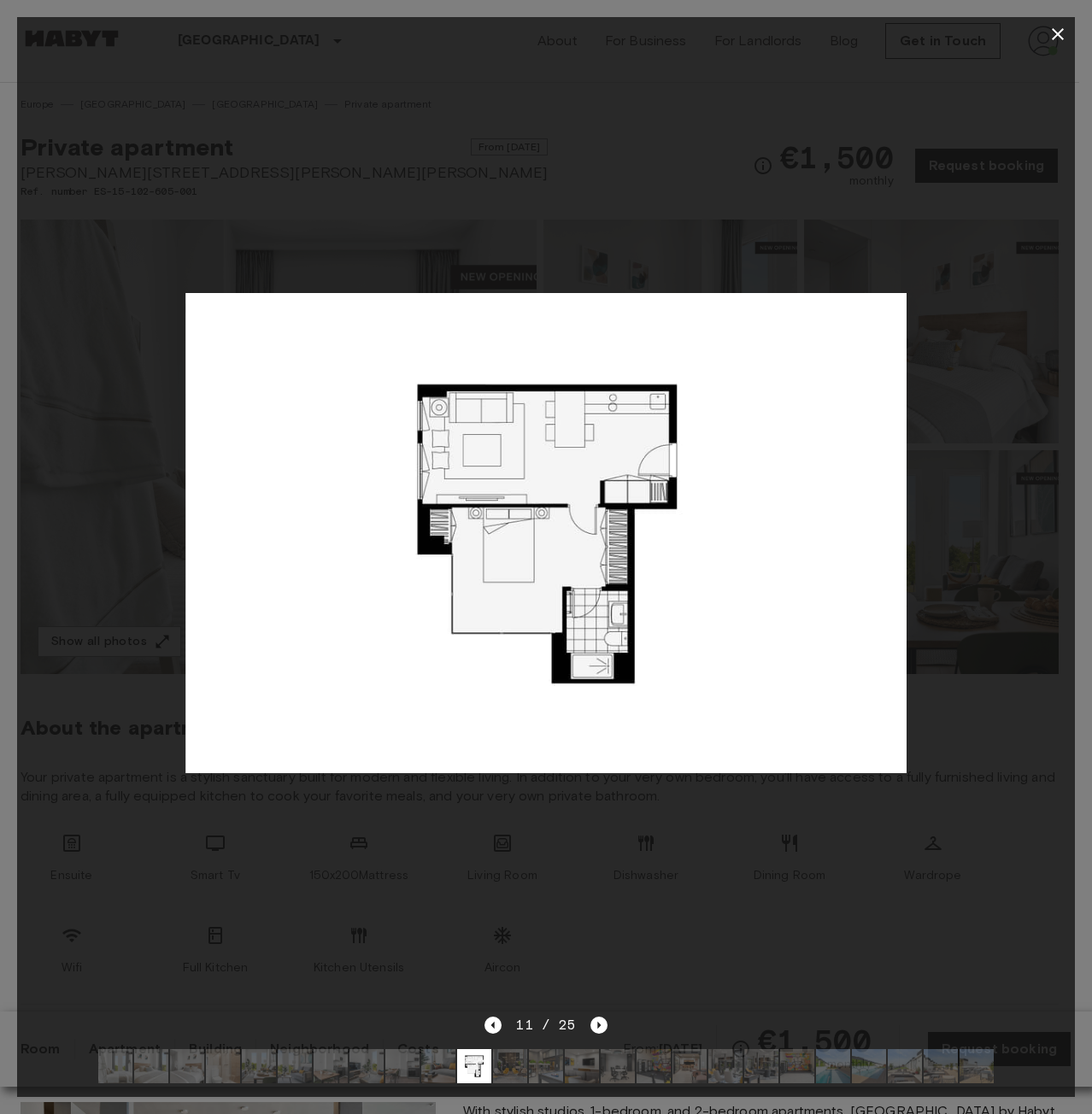
click at [643, 886] on div at bounding box center [546, 533] width 1057 height 963
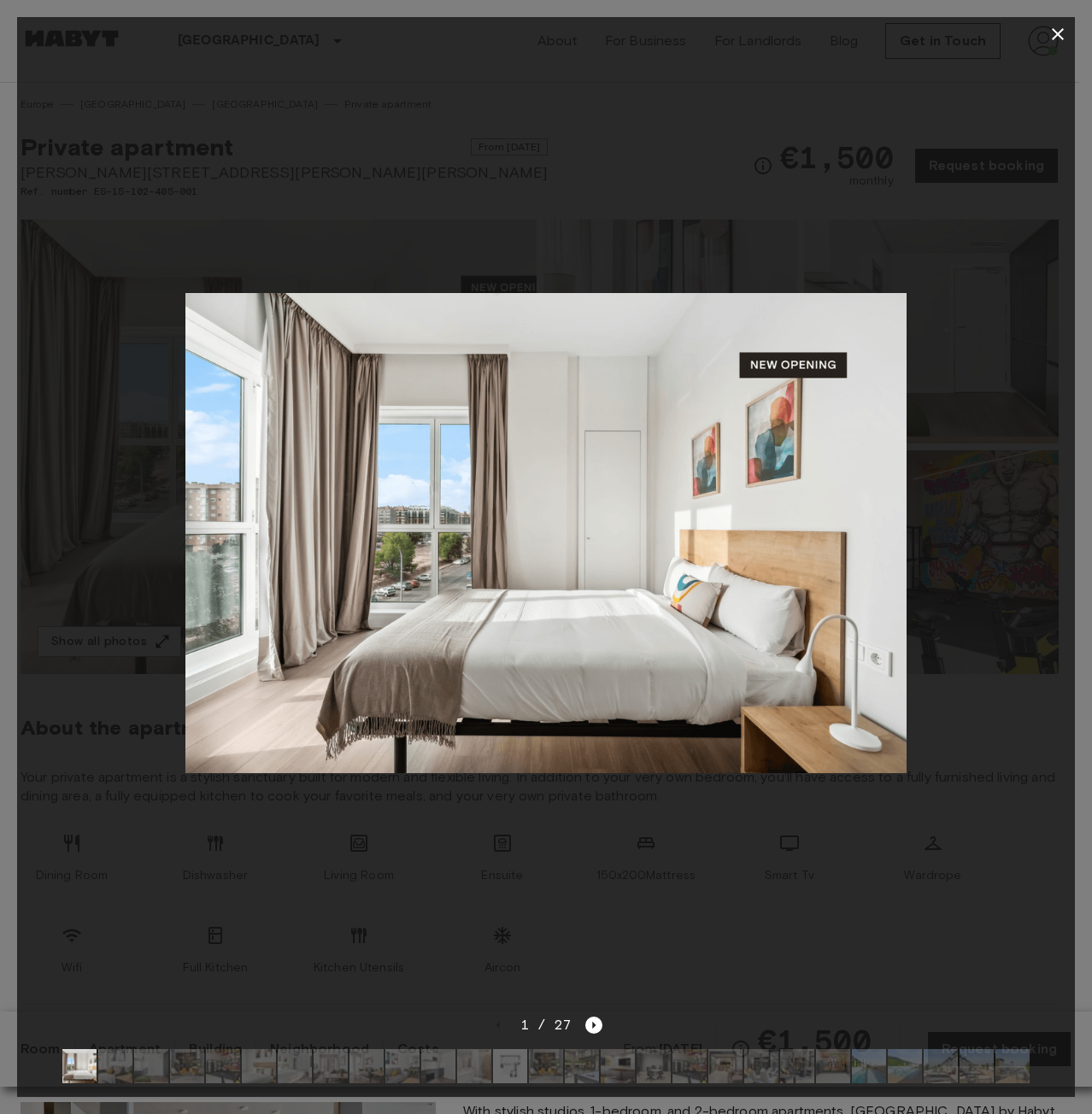
click at [507, 1057] on img at bounding box center [510, 1066] width 35 height 35
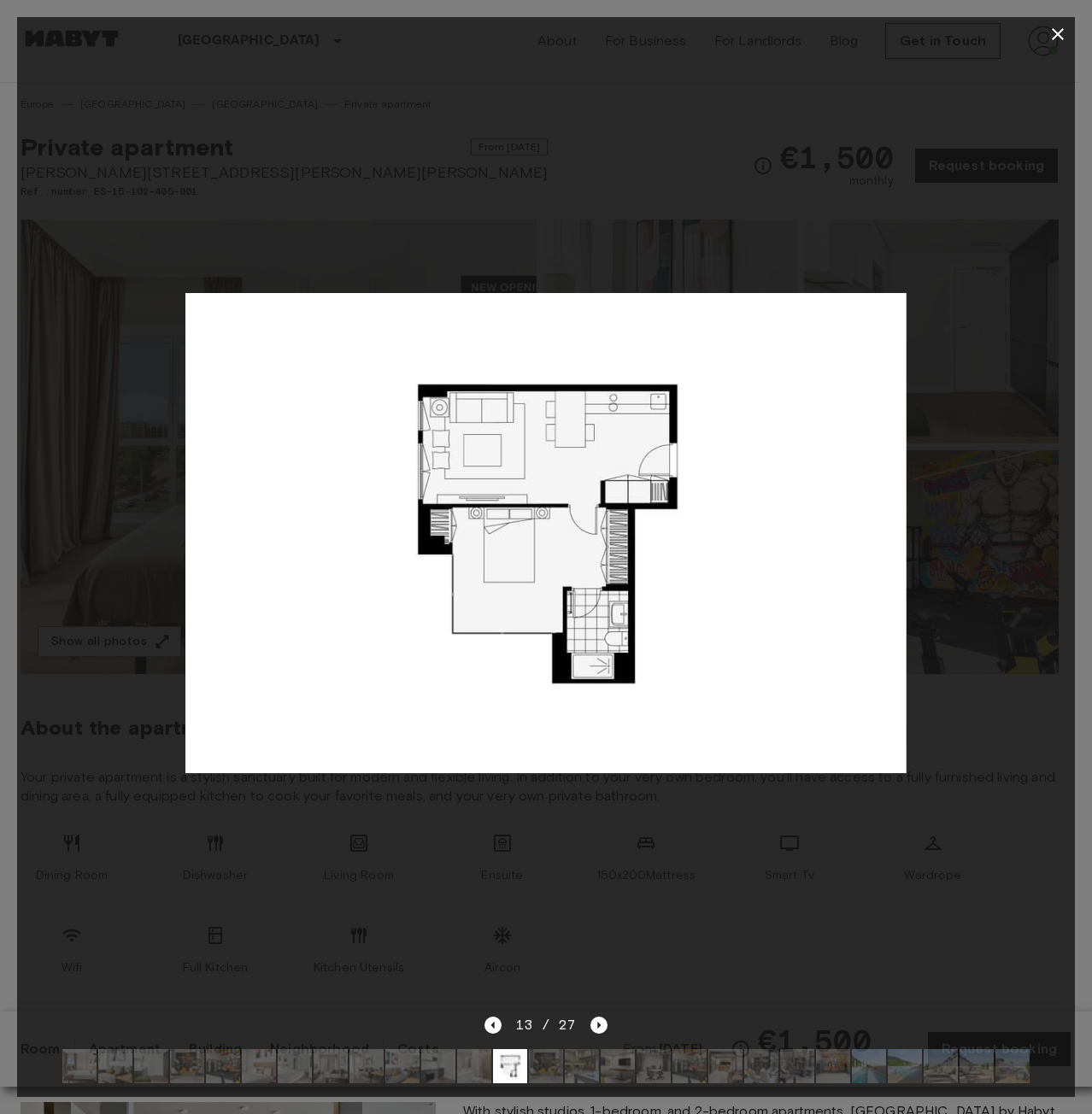
click at [585, 828] on div at bounding box center [546, 533] width 1057 height 963
click at [1059, 36] on icon "button" at bounding box center [1057, 34] width 12 height 12
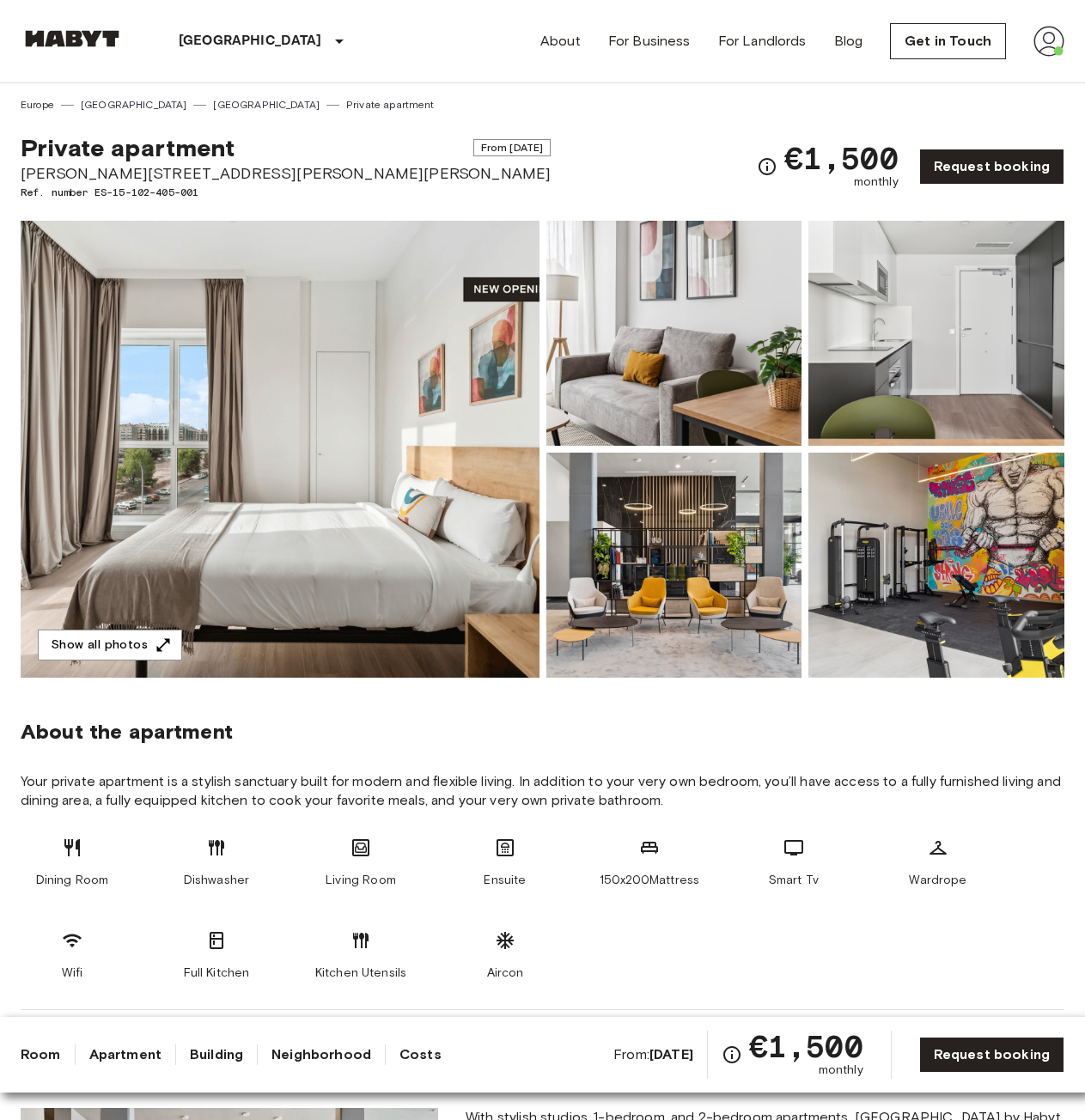
click at [171, 478] on img at bounding box center [280, 450] width 519 height 457
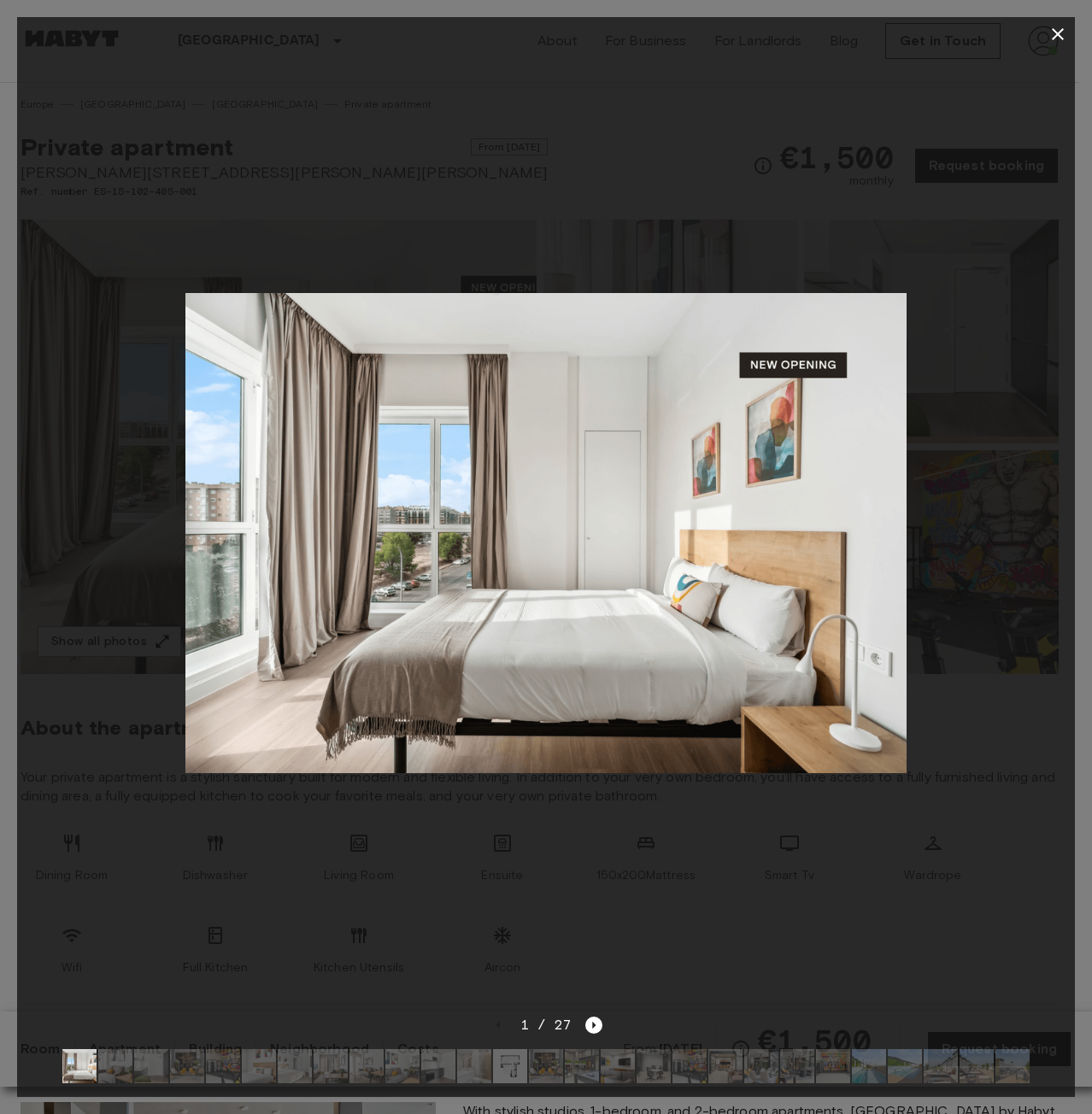
click at [510, 733] on img at bounding box center [545, 533] width 721 height 481
click at [597, 1017] on icon "Next image" at bounding box center [594, 1026] width 17 height 17
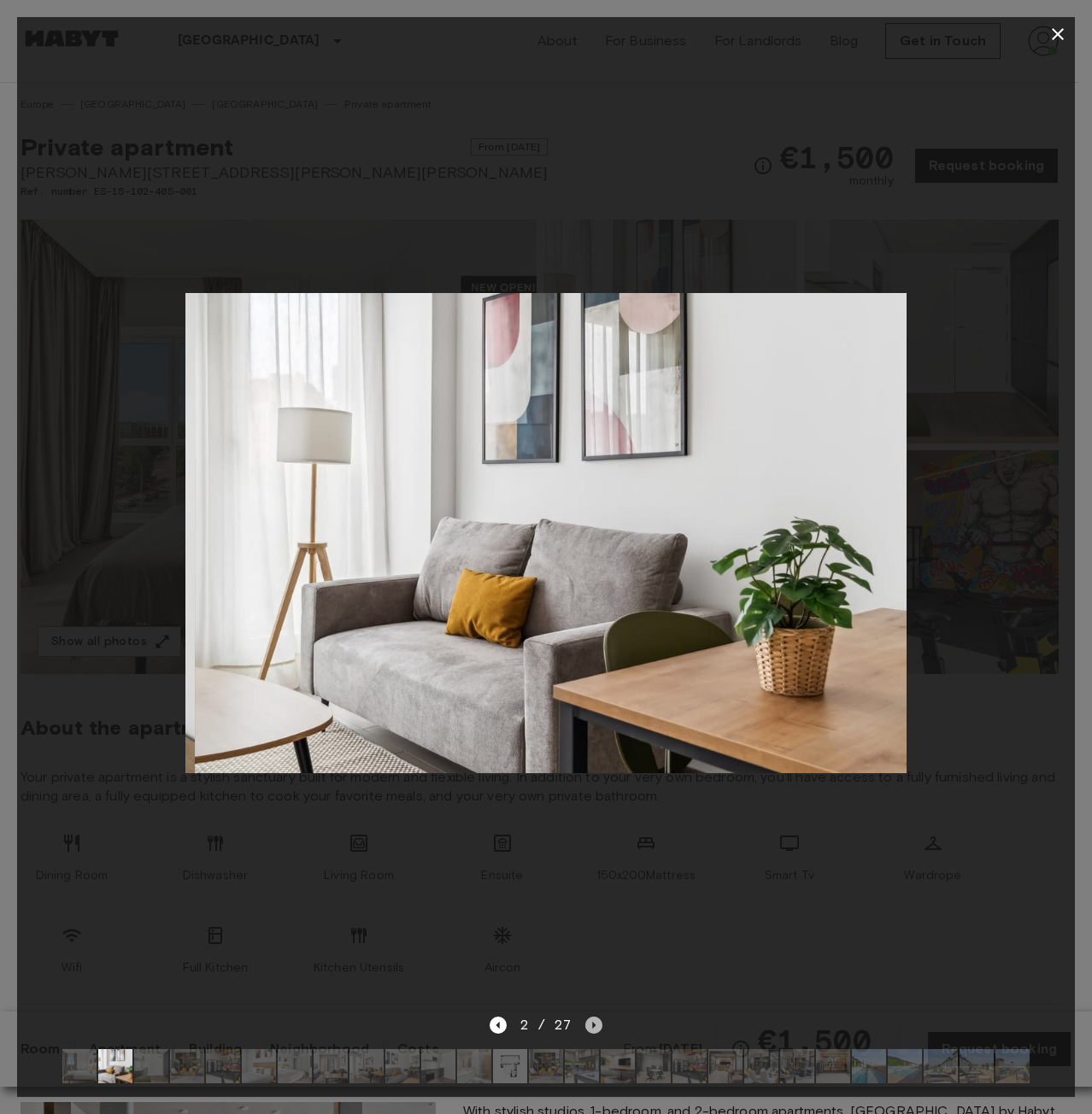
click at [597, 1017] on icon "Next image" at bounding box center [594, 1026] width 17 height 17
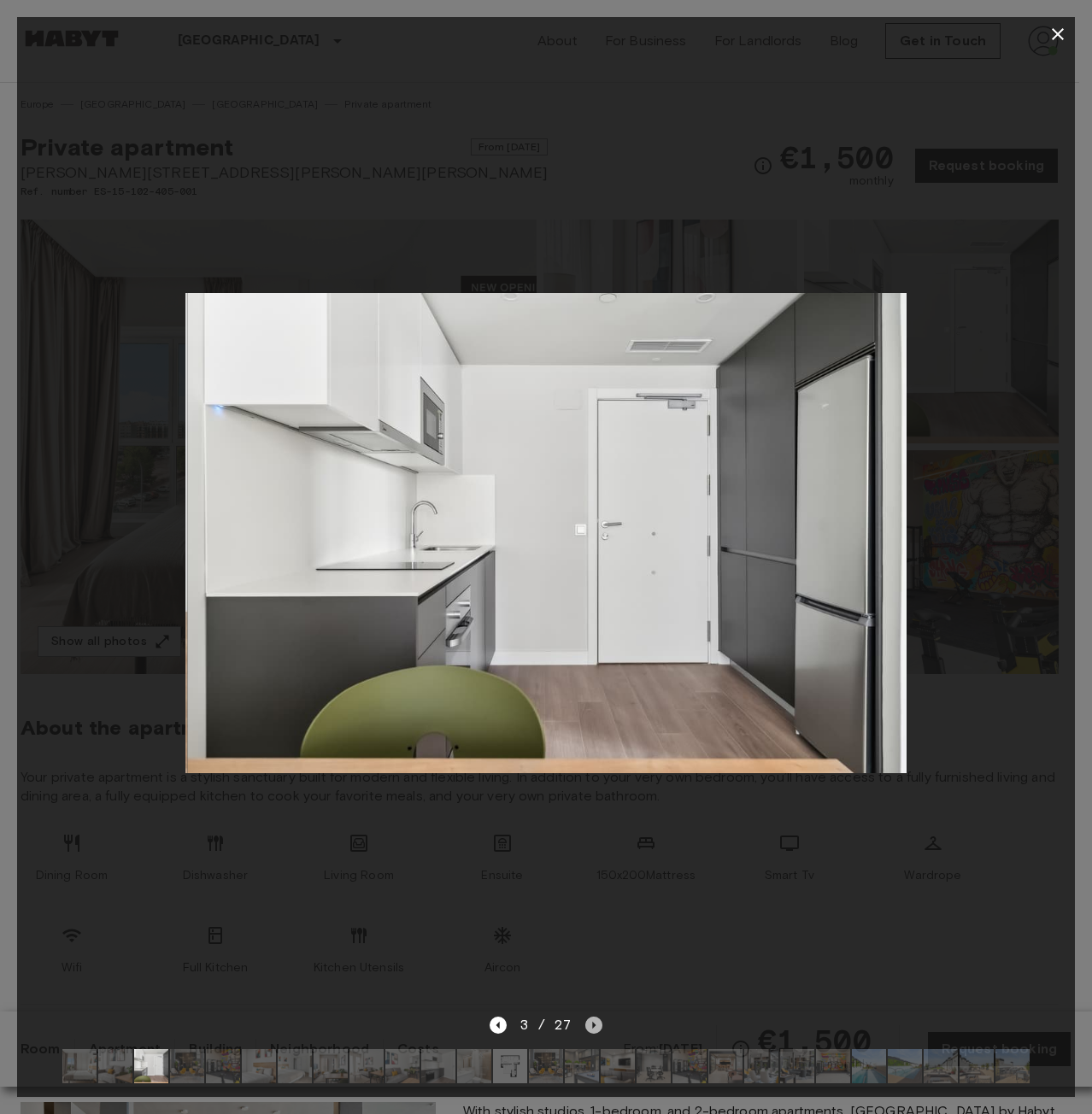
click at [597, 1017] on icon "Next image" at bounding box center [594, 1026] width 17 height 17
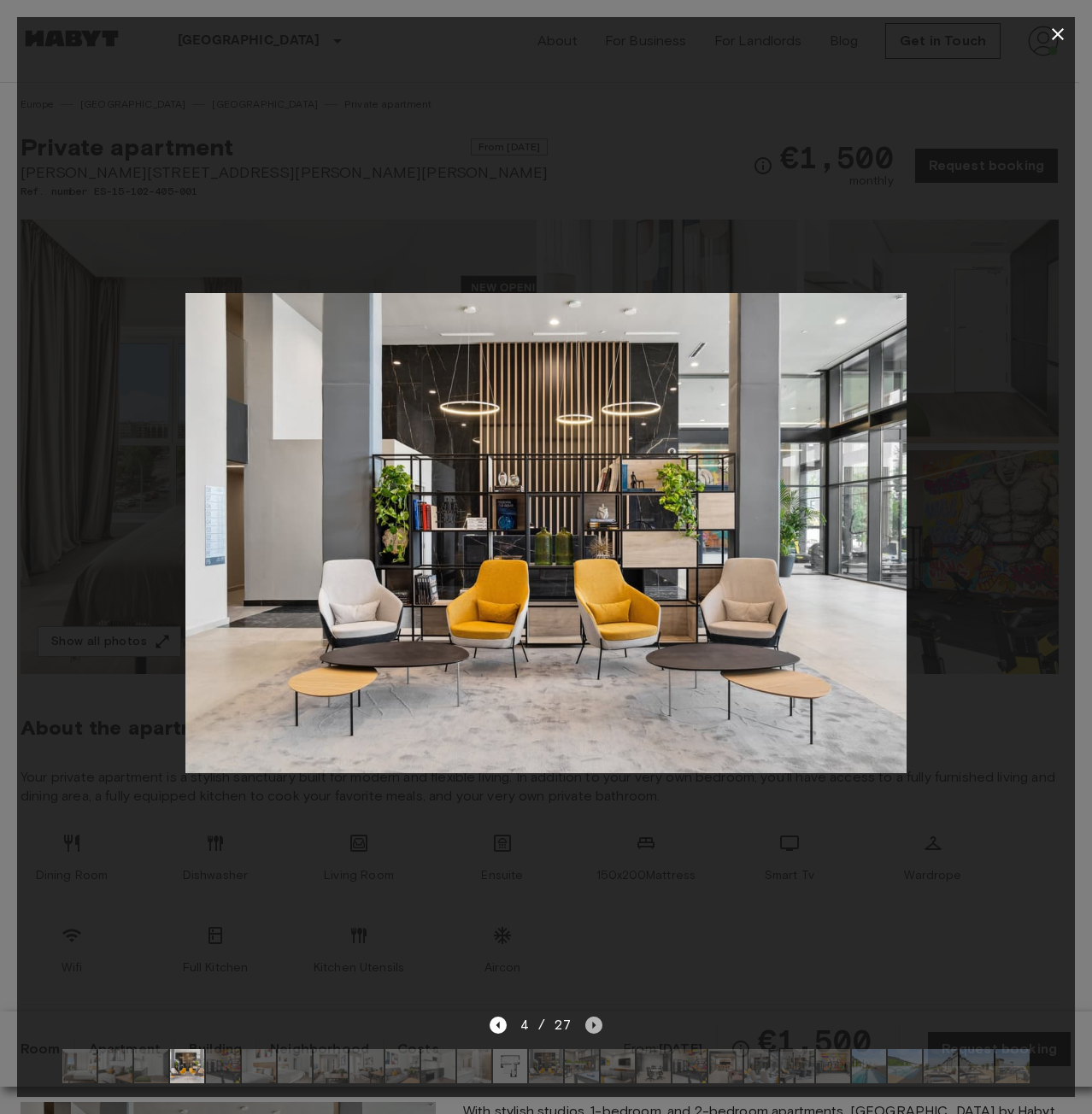
click at [597, 1017] on icon "Next image" at bounding box center [594, 1026] width 17 height 17
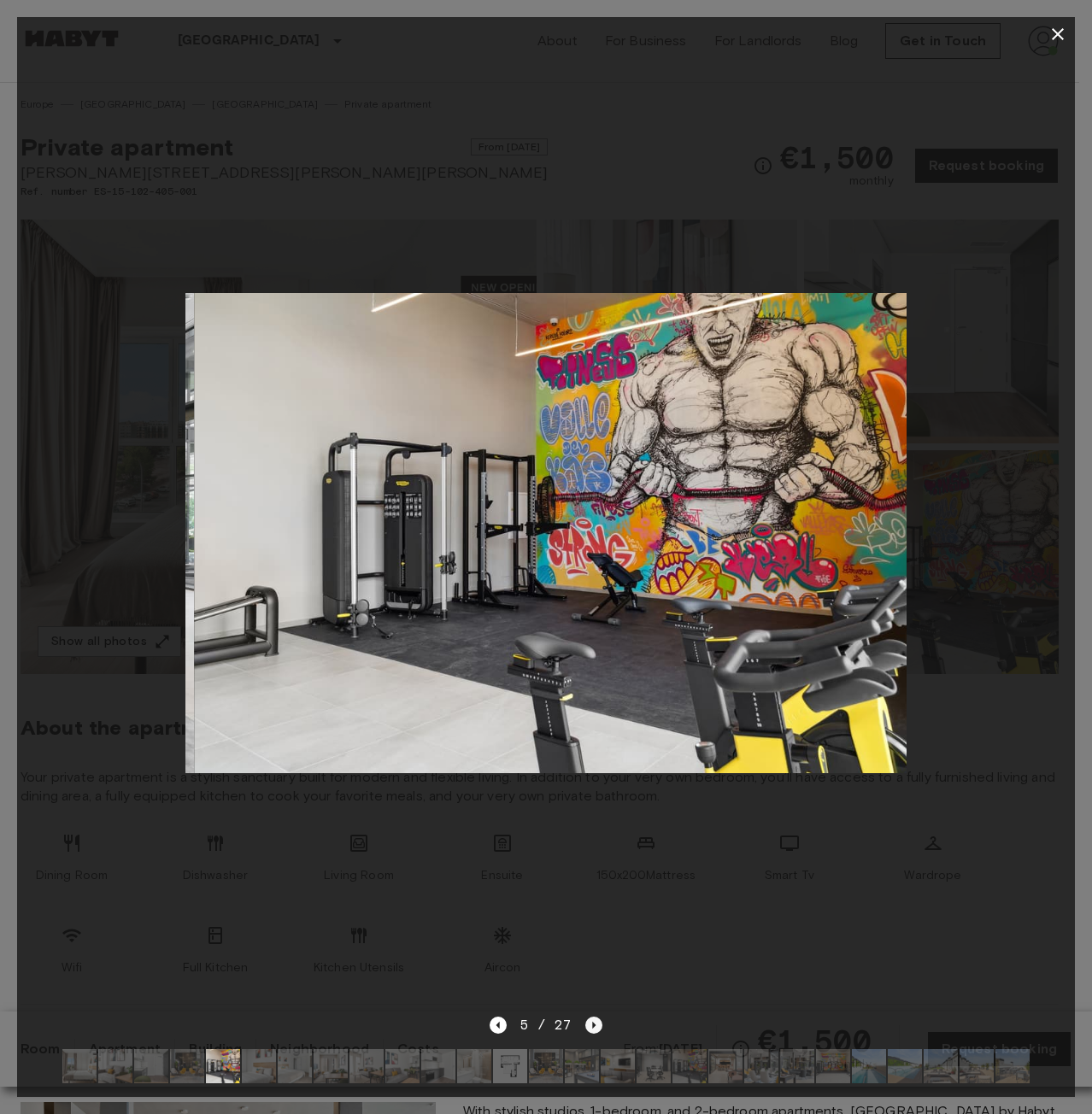
click at [597, 1017] on icon "Next image" at bounding box center [594, 1026] width 17 height 17
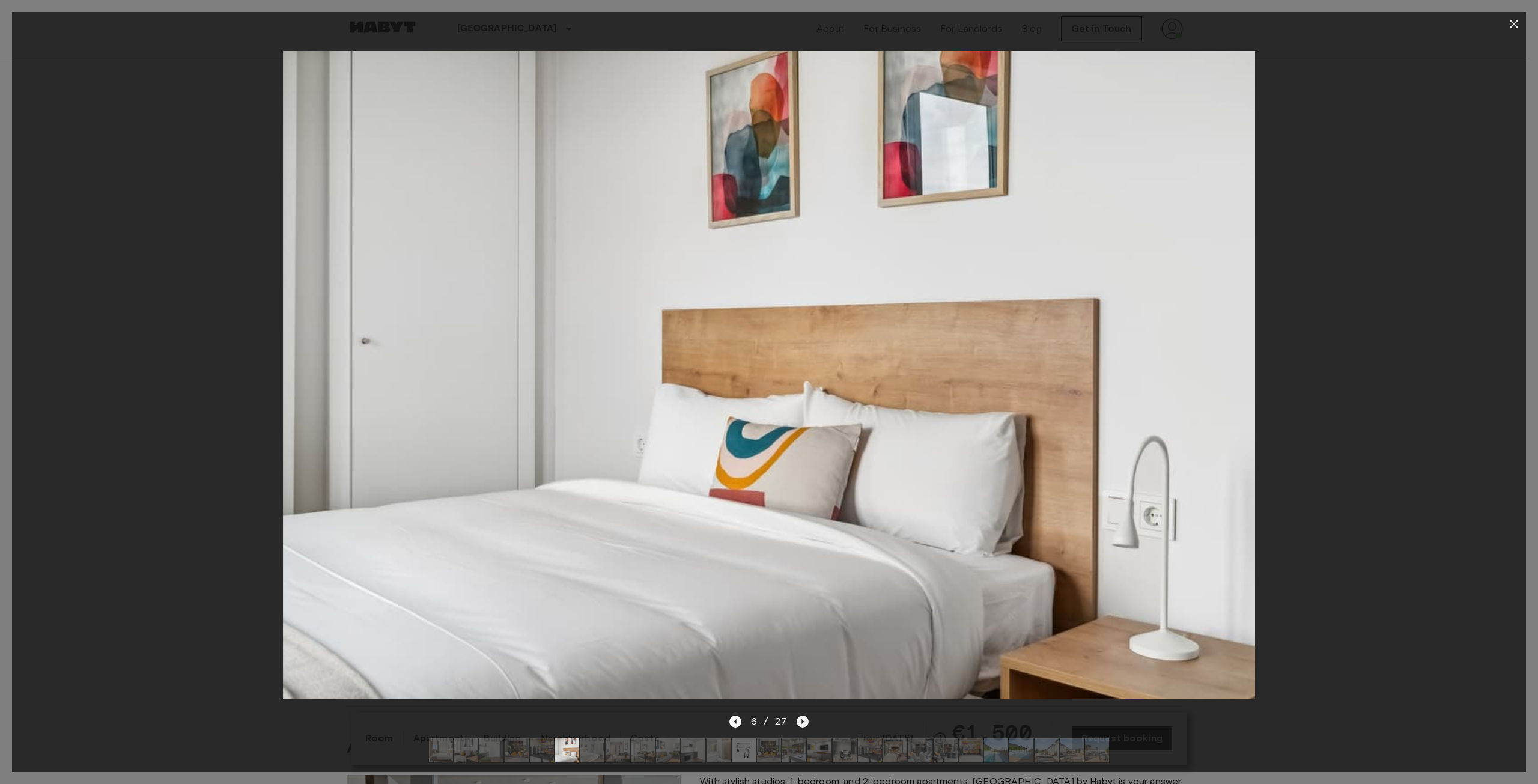
click at [767, 719] on icon "Next image" at bounding box center [804, 721] width 3 height 5
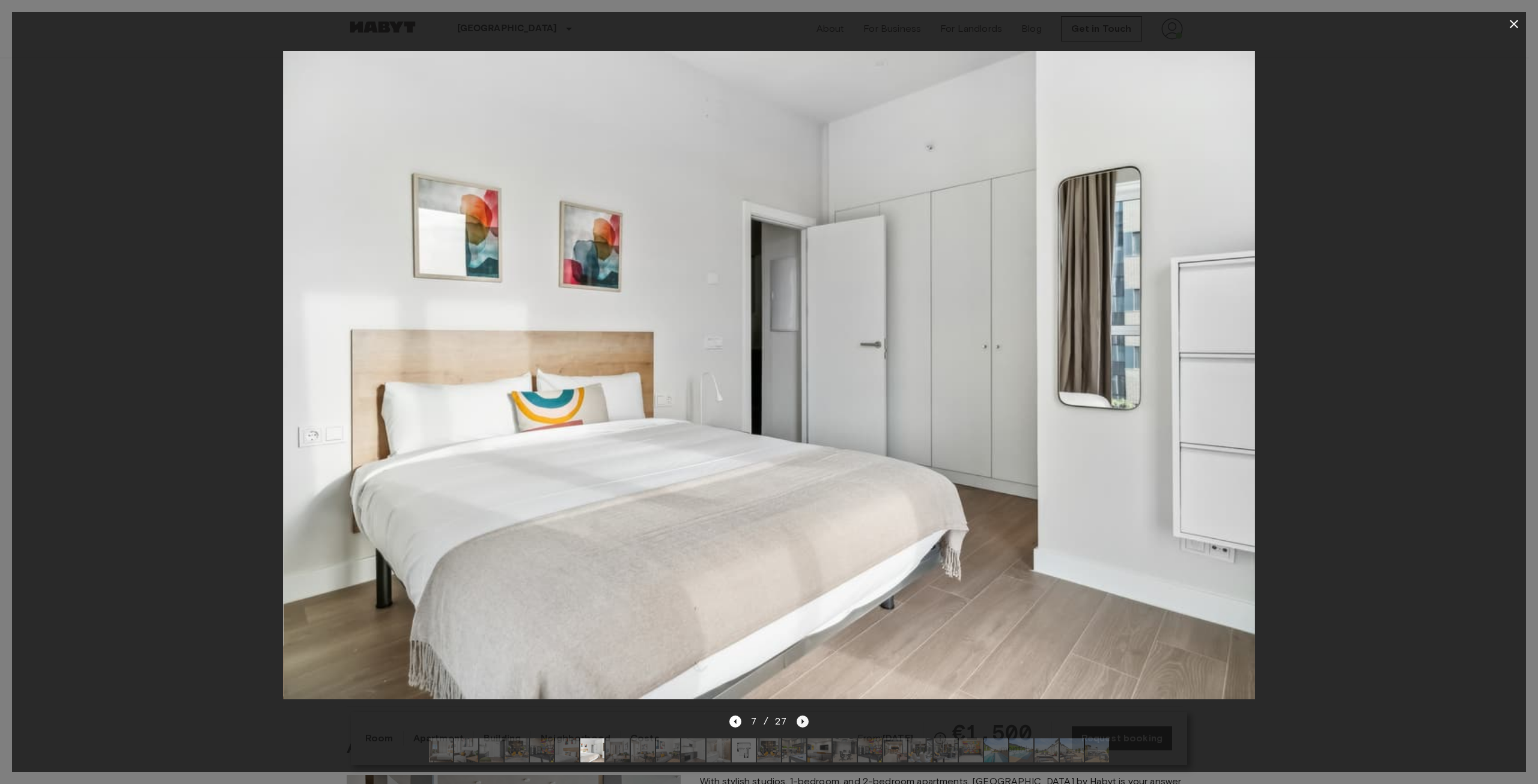
click at [767, 719] on icon "Next image" at bounding box center [804, 721] width 3 height 5
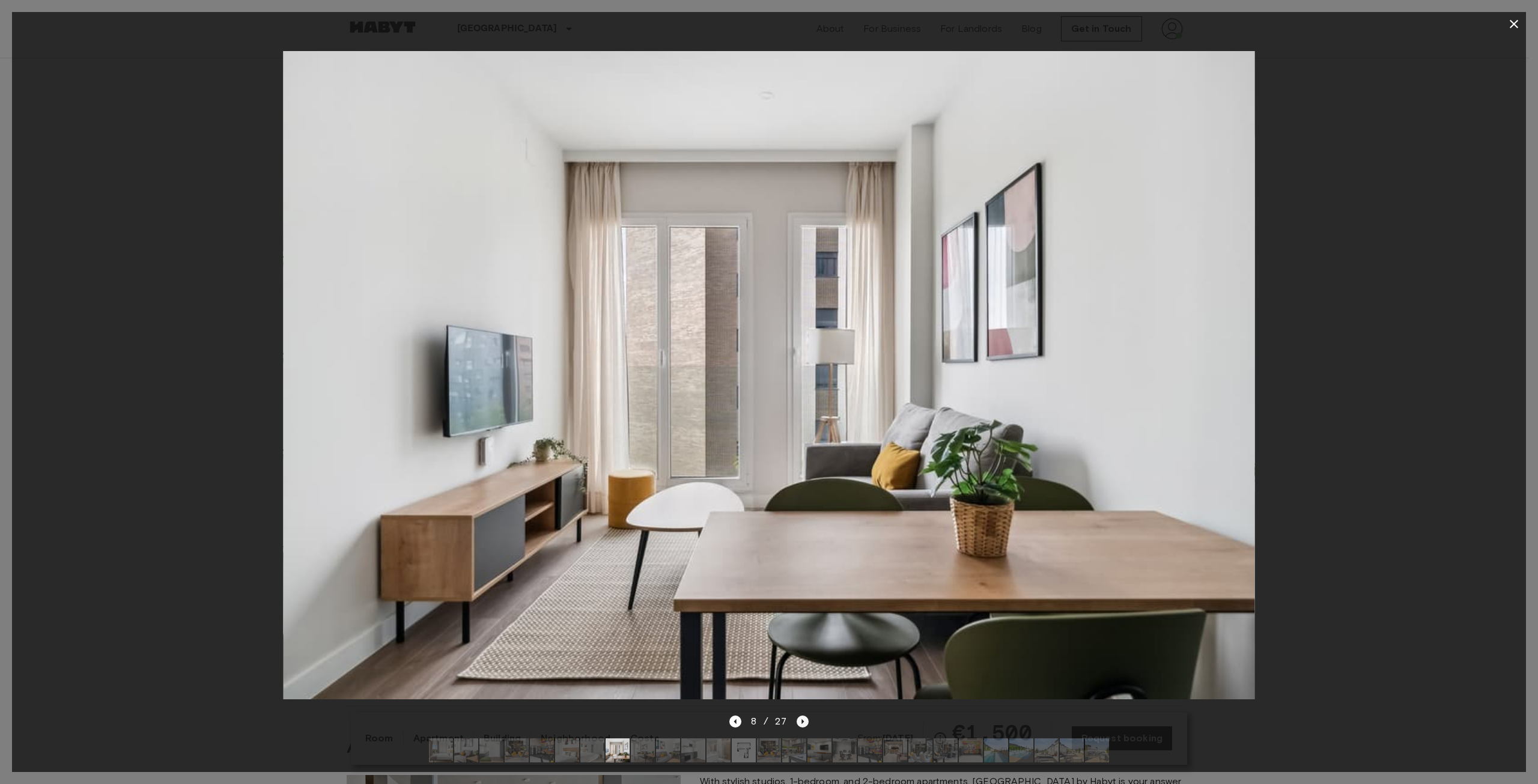
click at [767, 716] on icon "Next image" at bounding box center [803, 721] width 12 height 12
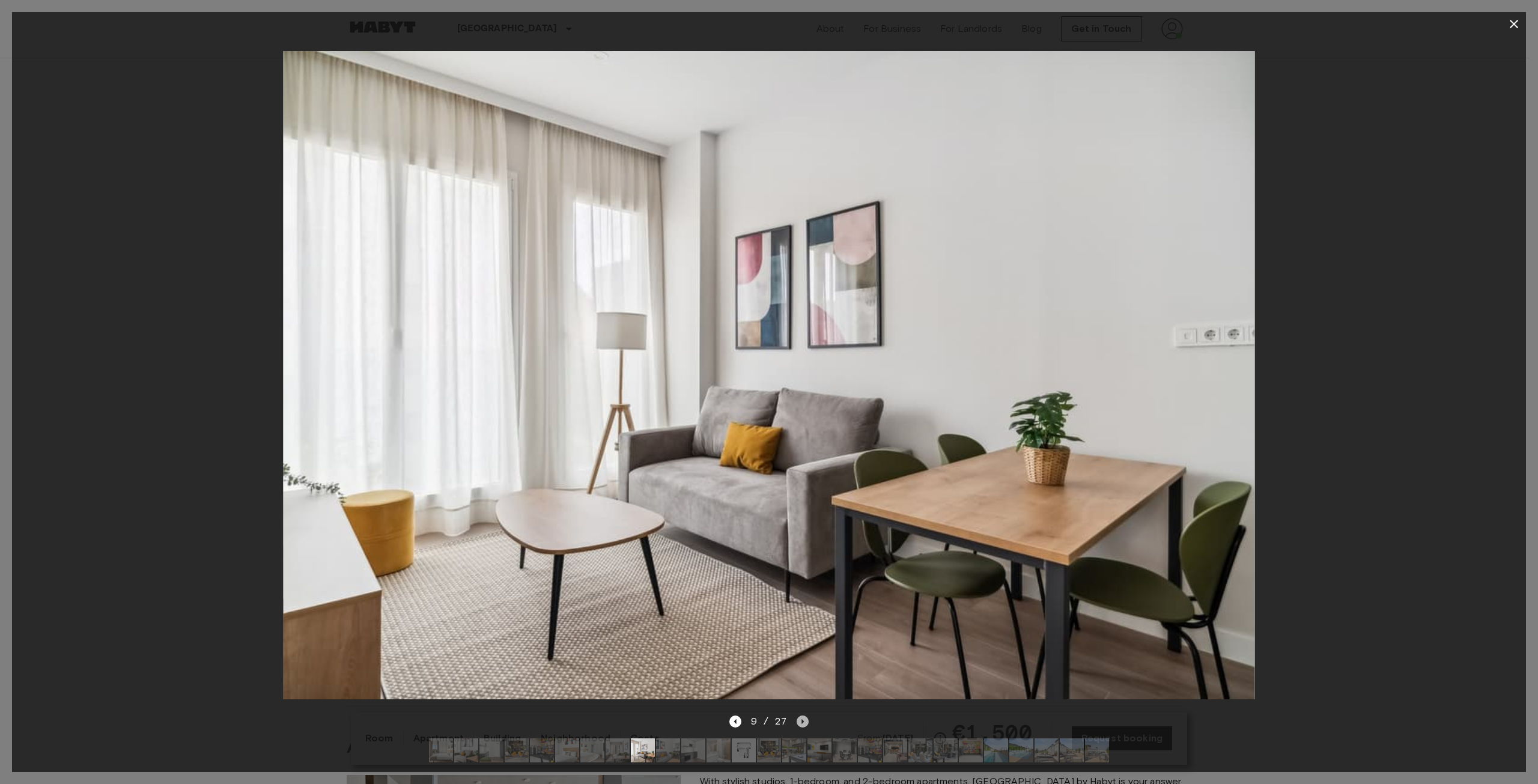
click at [767, 716] on icon "Next image" at bounding box center [803, 721] width 12 height 12
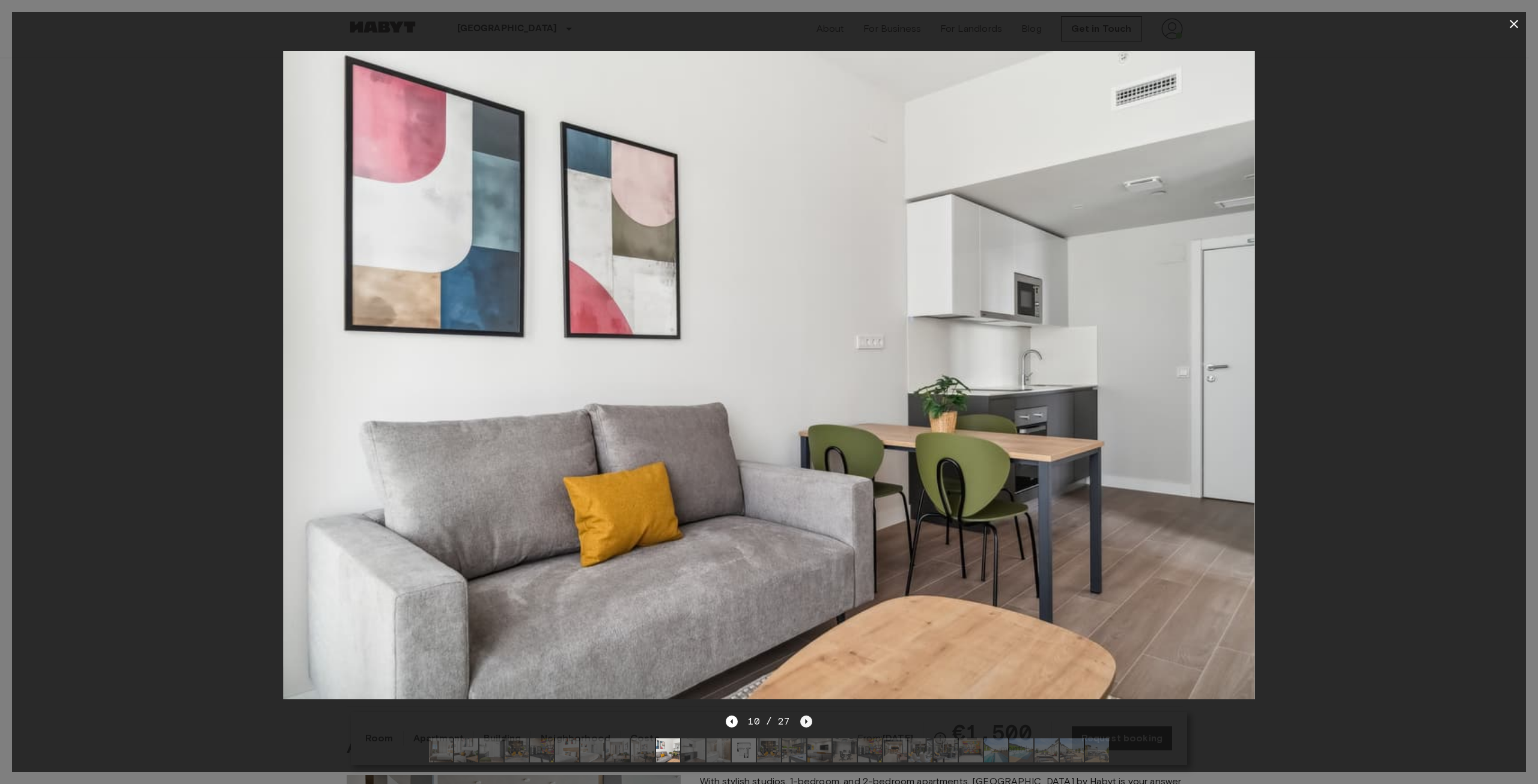
click at [767, 715] on icon "Next image" at bounding box center [806, 721] width 12 height 12
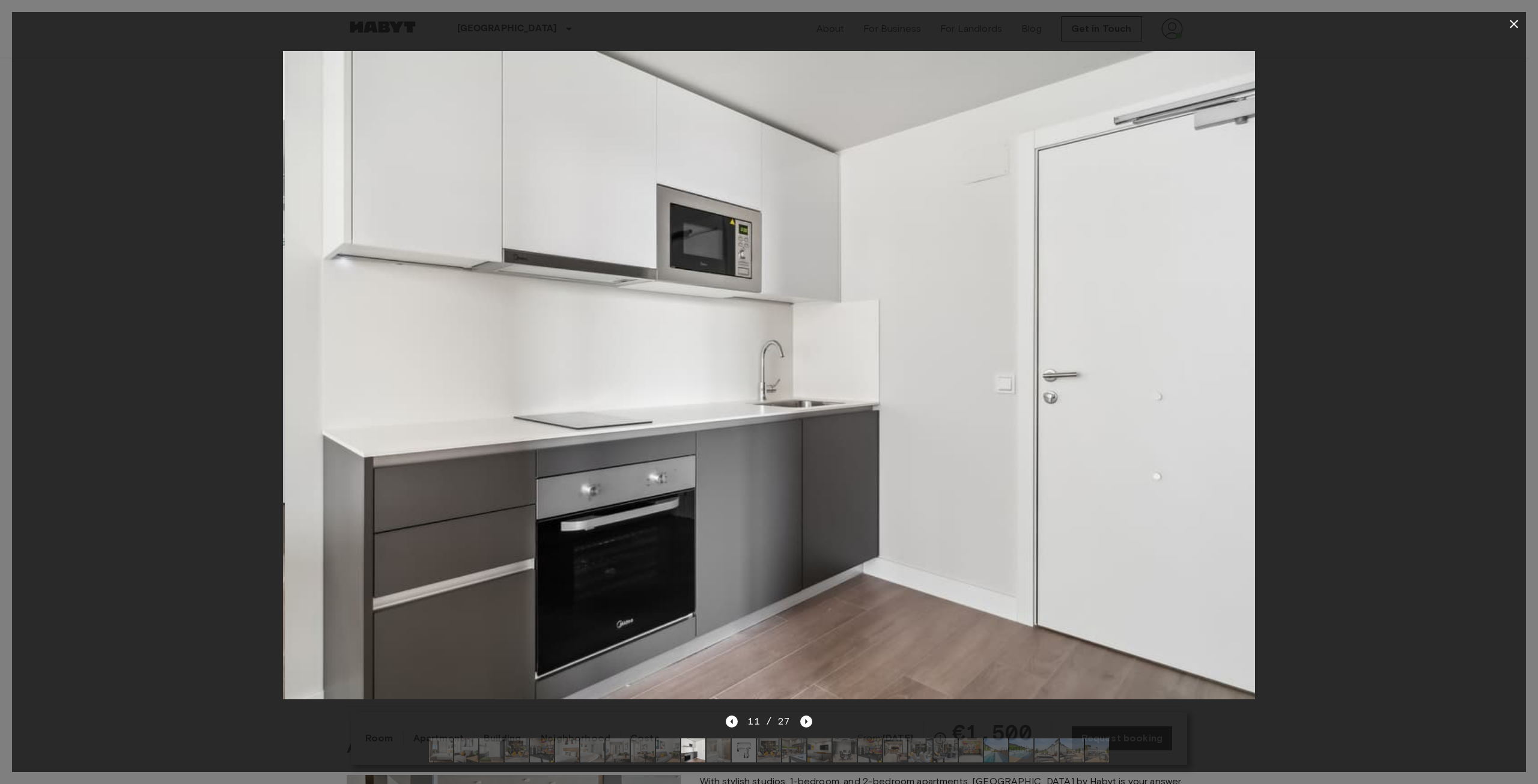
click at [767, 600] on div at bounding box center [769, 374] width 1514 height 678
click at [767, 23] on icon "button" at bounding box center [1514, 24] width 14 height 14
